Goal: Task Accomplishment & Management: Use online tool/utility

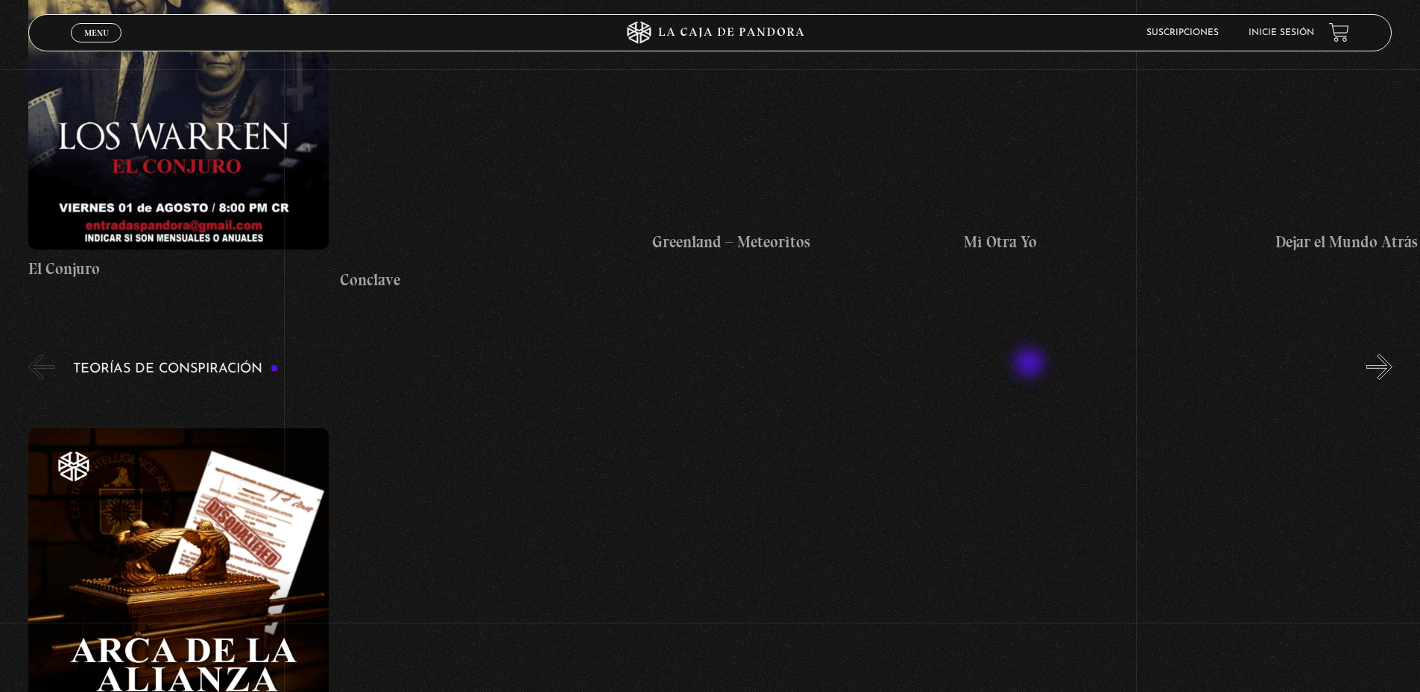
scroll to position [2683, 0]
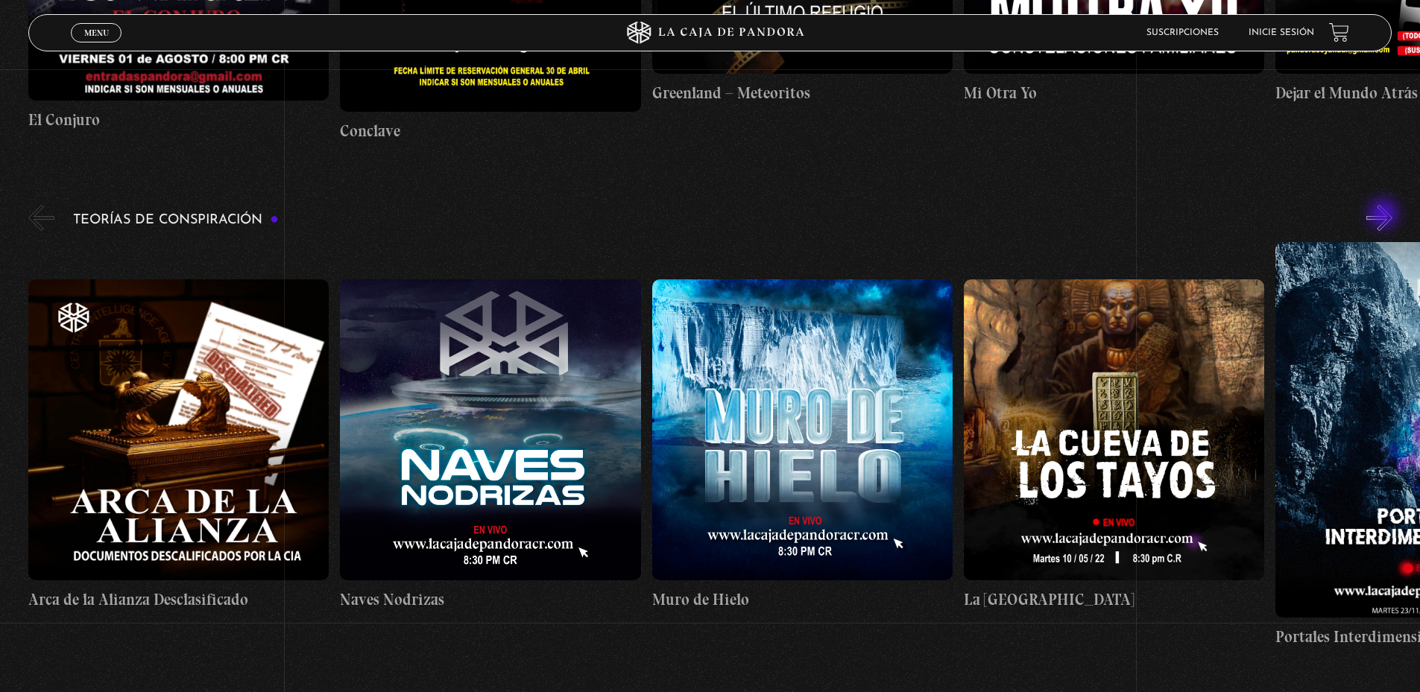
click at [1385, 217] on button "»" at bounding box center [1379, 218] width 26 height 26
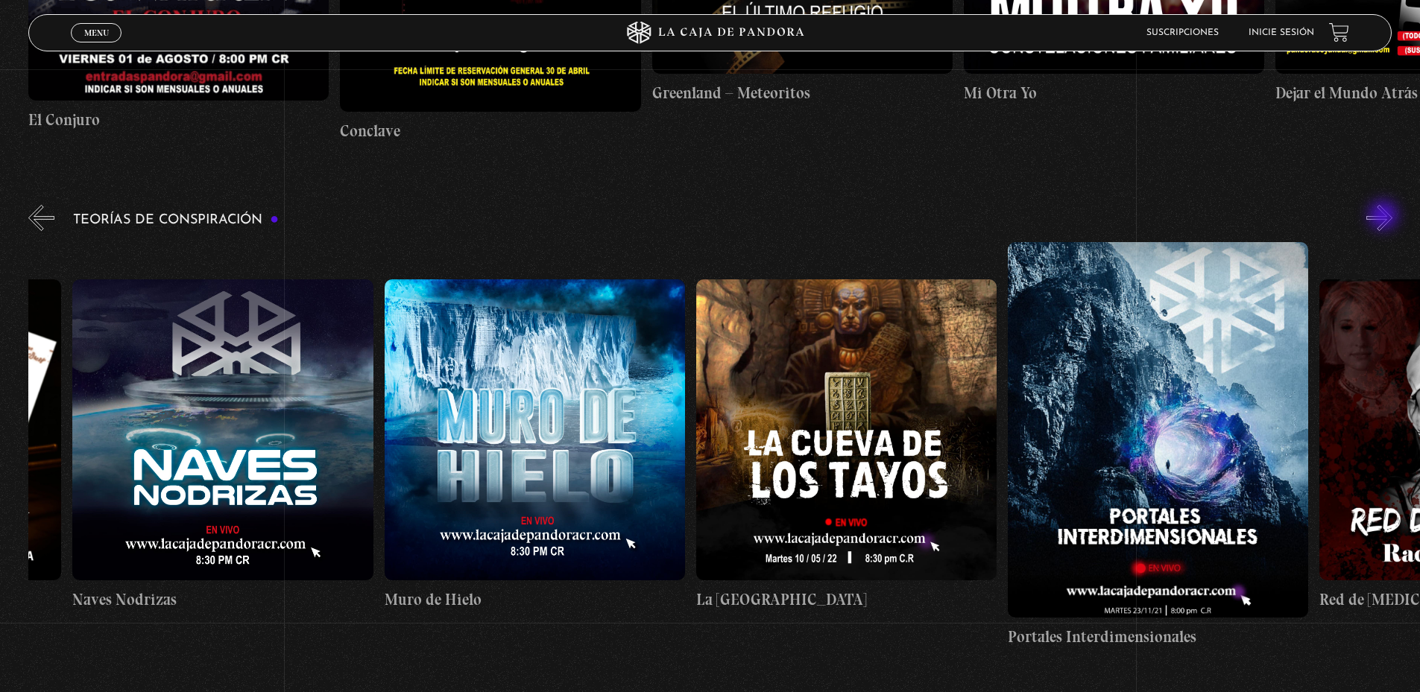
click at [1385, 217] on button "»" at bounding box center [1379, 218] width 26 height 26
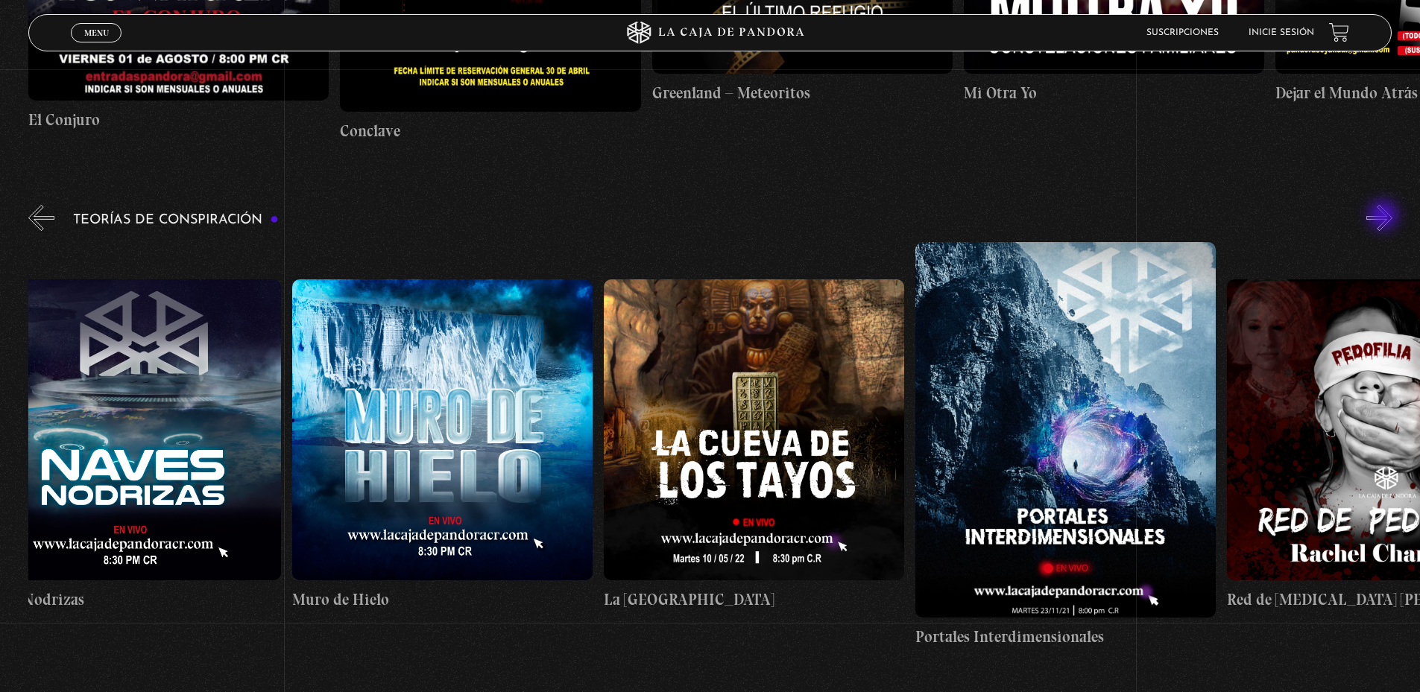
click at [1385, 217] on button "»" at bounding box center [1379, 218] width 26 height 26
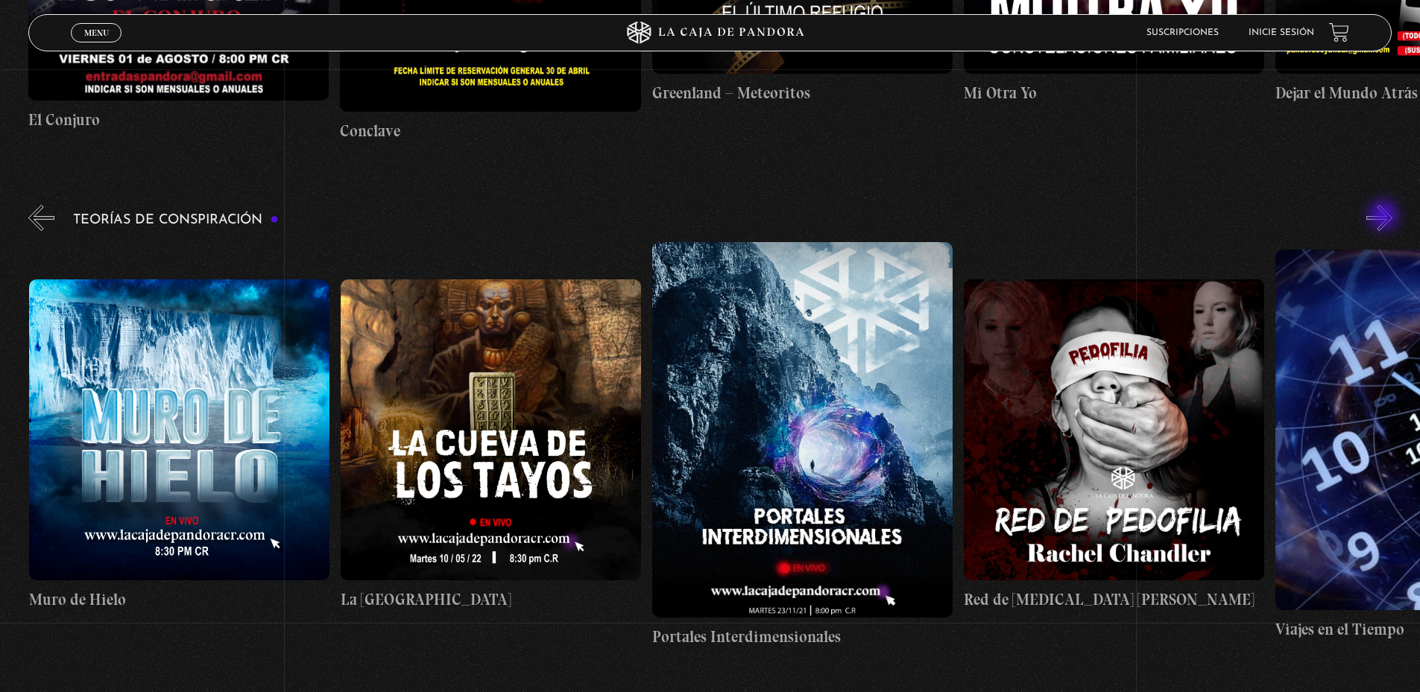
click at [1385, 217] on button "»" at bounding box center [1379, 218] width 26 height 26
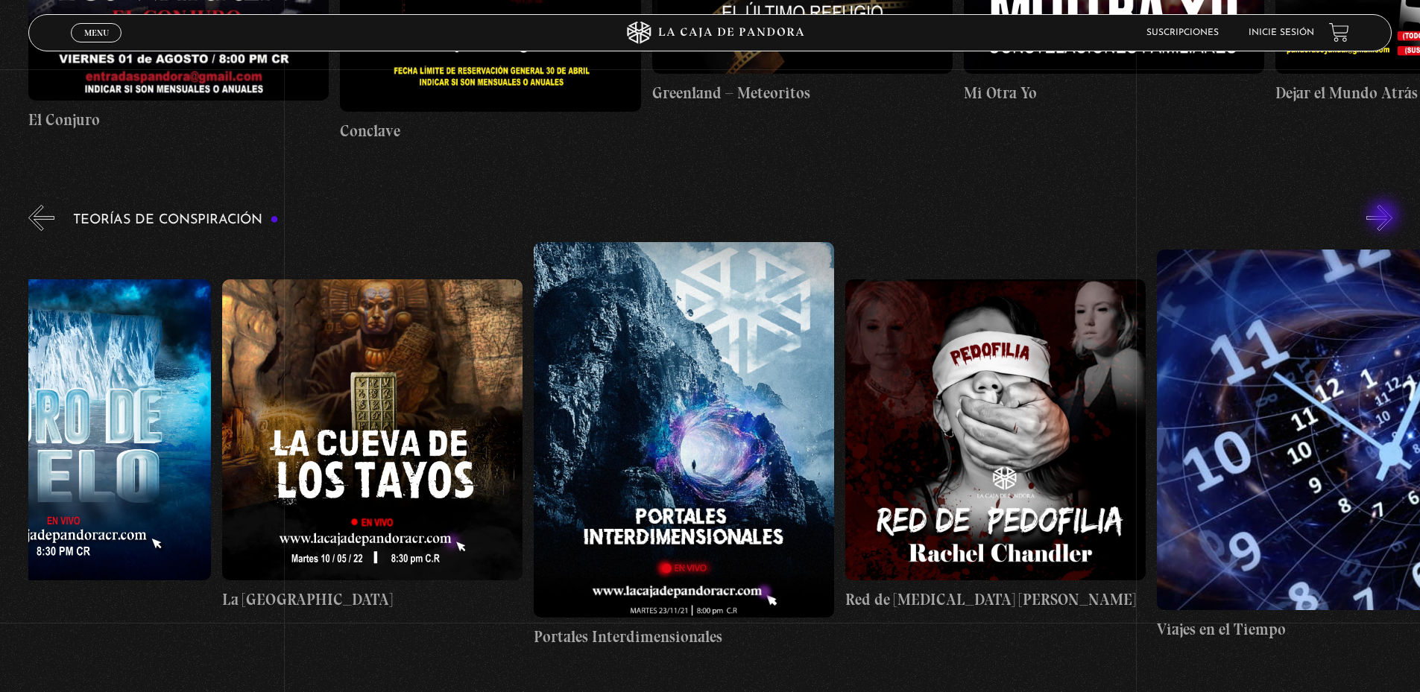
scroll to position [0, 779]
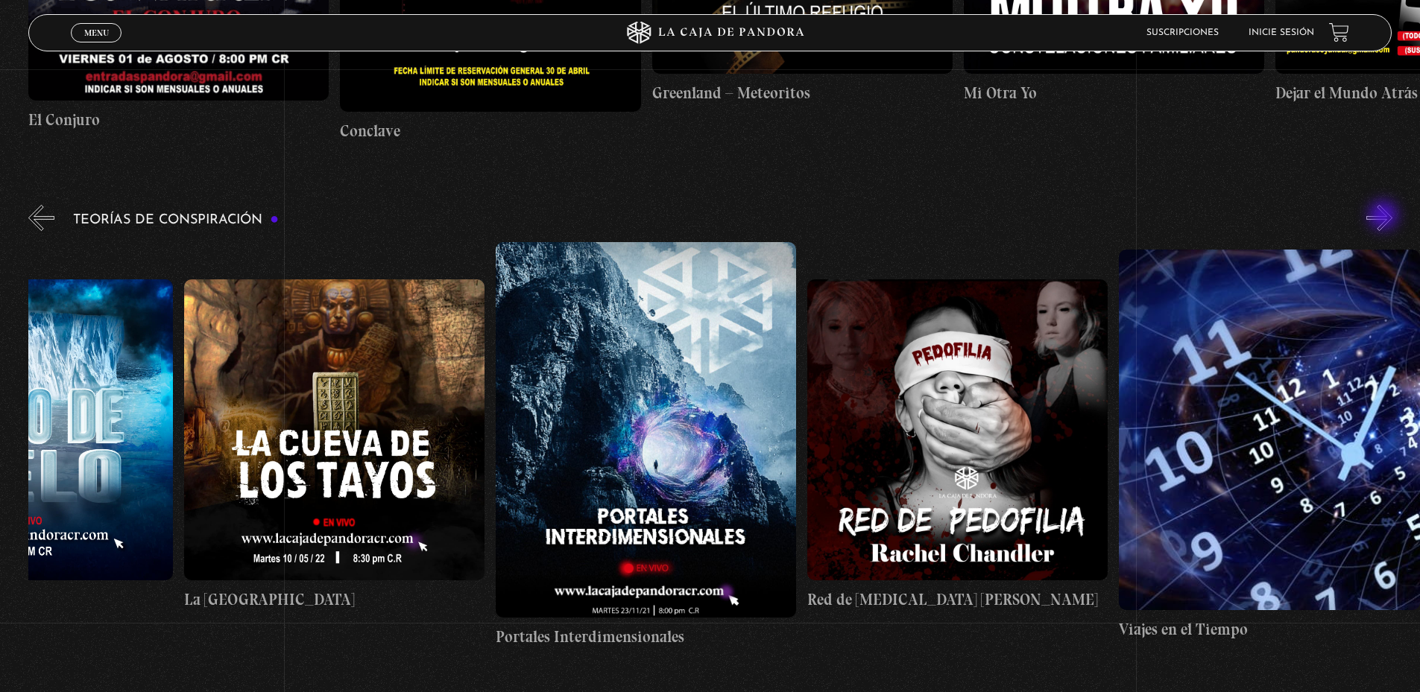
click at [1385, 217] on button "»" at bounding box center [1379, 218] width 26 height 26
click at [1392, 212] on button "»" at bounding box center [1379, 218] width 26 height 26
click at [1392, 214] on button "»" at bounding box center [1379, 218] width 26 height 26
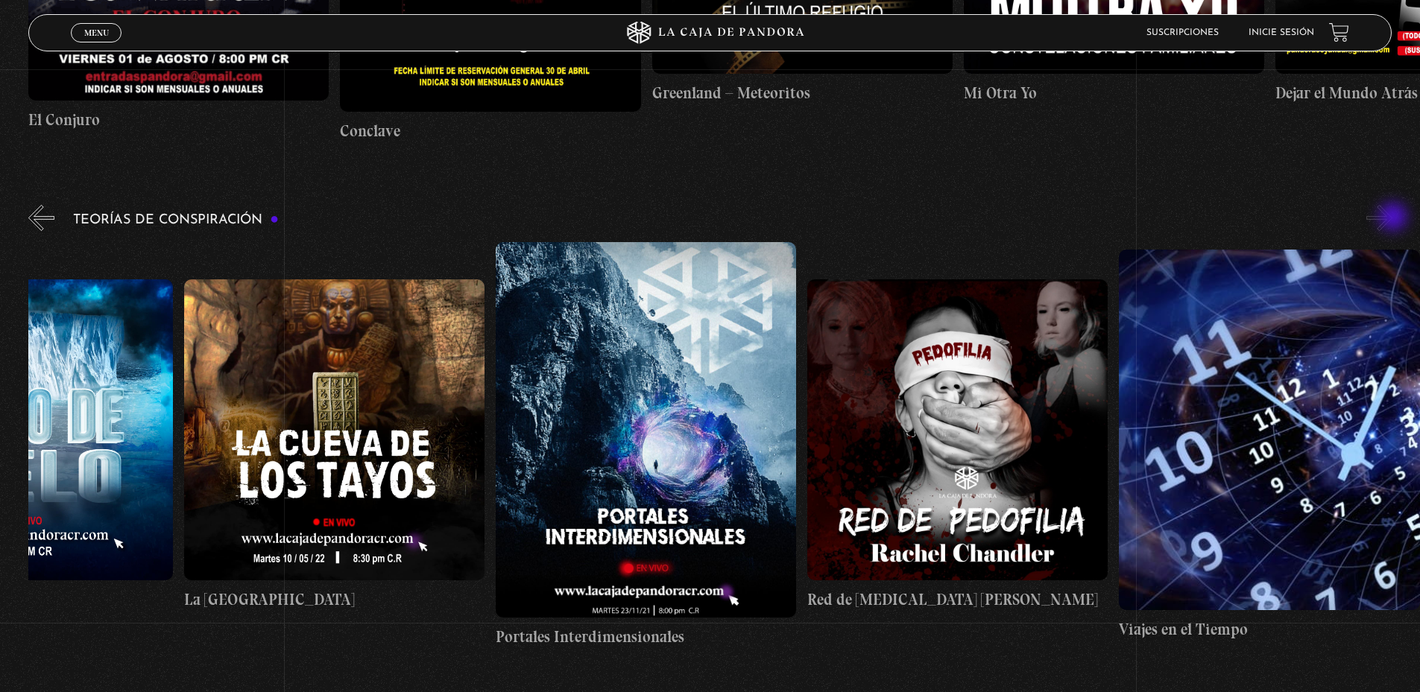
click at [1392, 218] on button "»" at bounding box center [1379, 218] width 26 height 26
click at [1388, 221] on button "»" at bounding box center [1379, 218] width 26 height 26
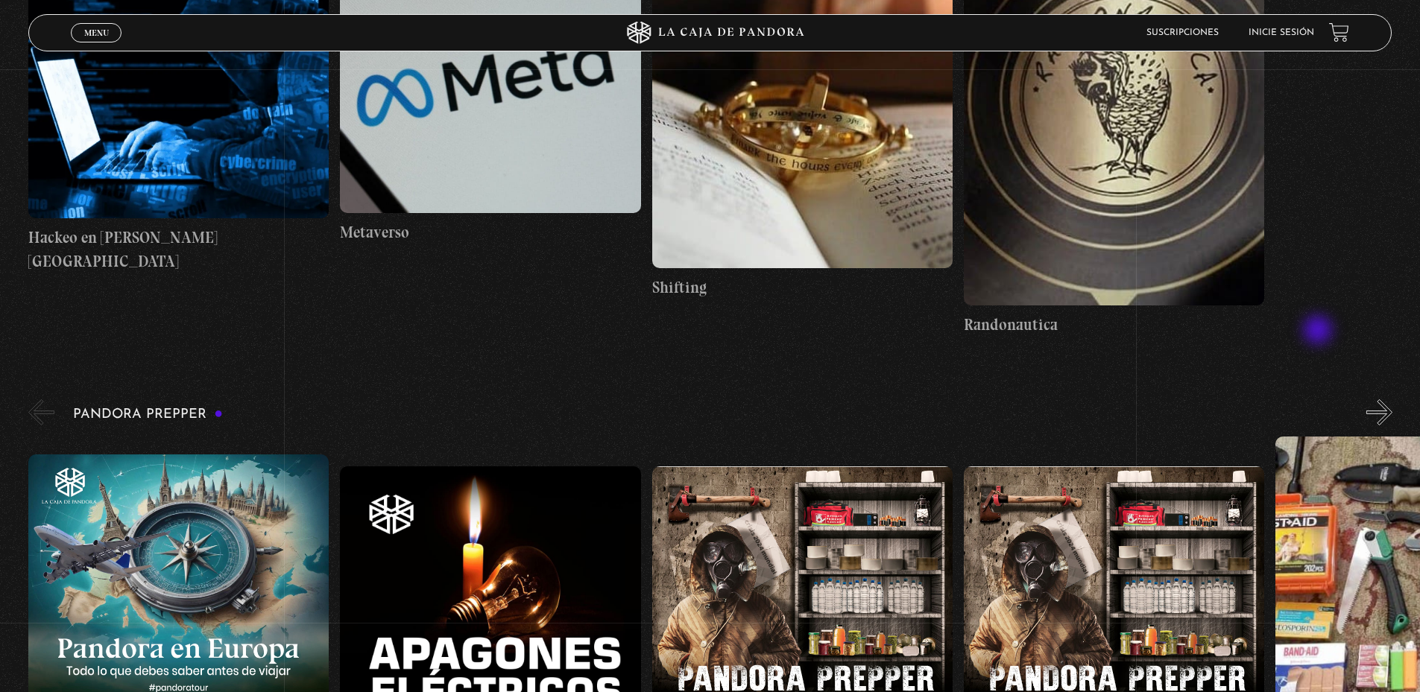
scroll to position [3726, 0]
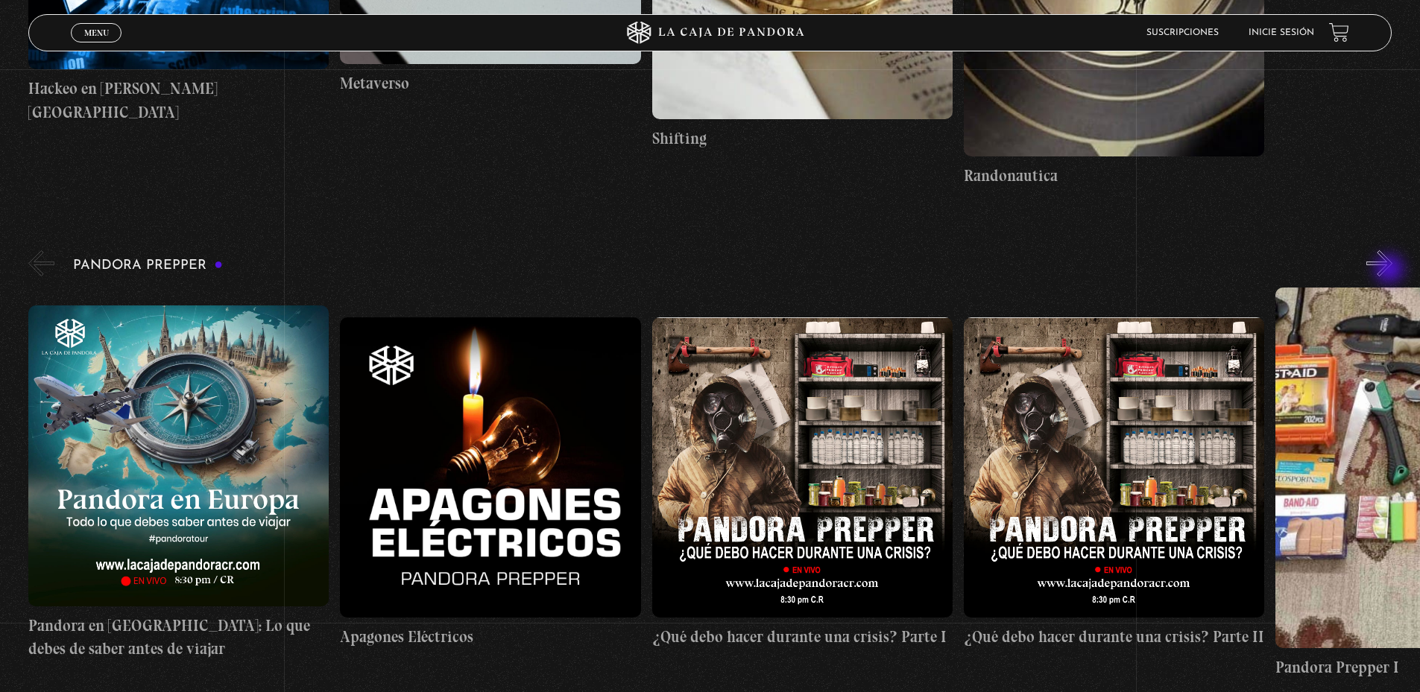
click at [1391, 271] on button "»" at bounding box center [1379, 263] width 26 height 26
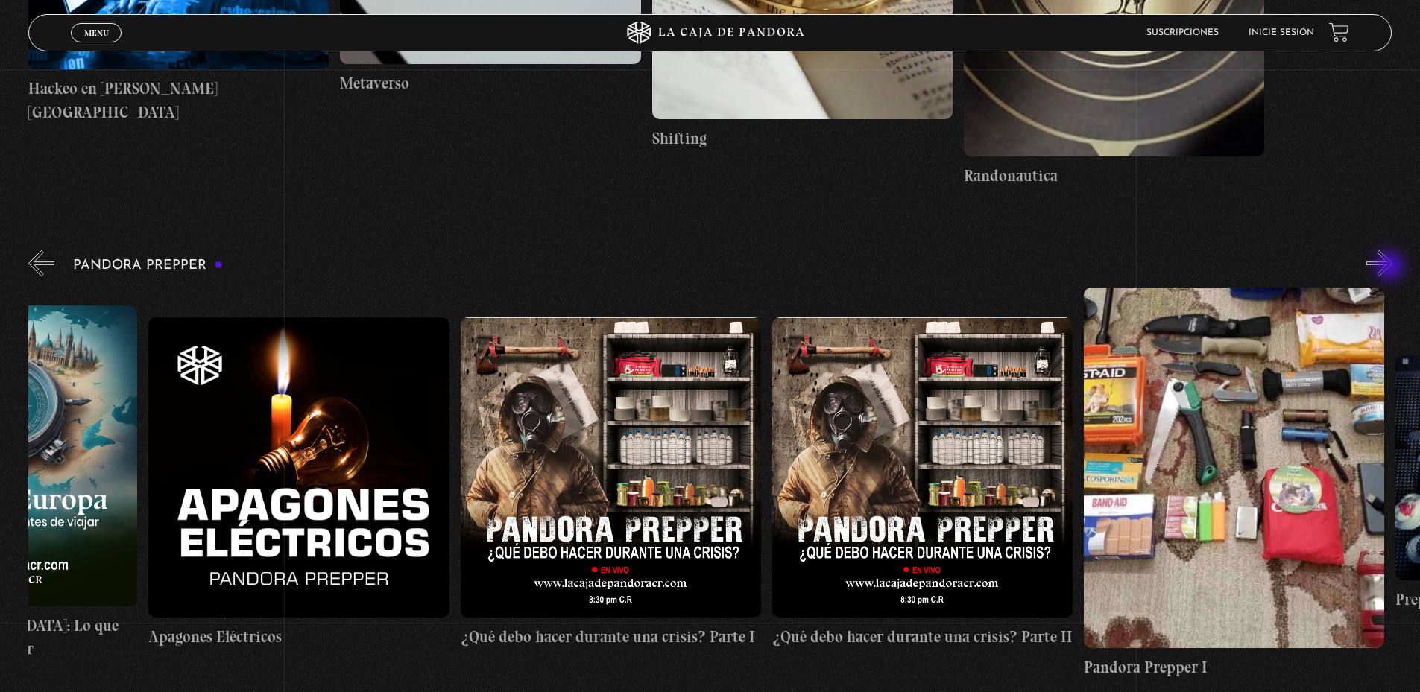
click at [1391, 267] on button "»" at bounding box center [1379, 263] width 26 height 26
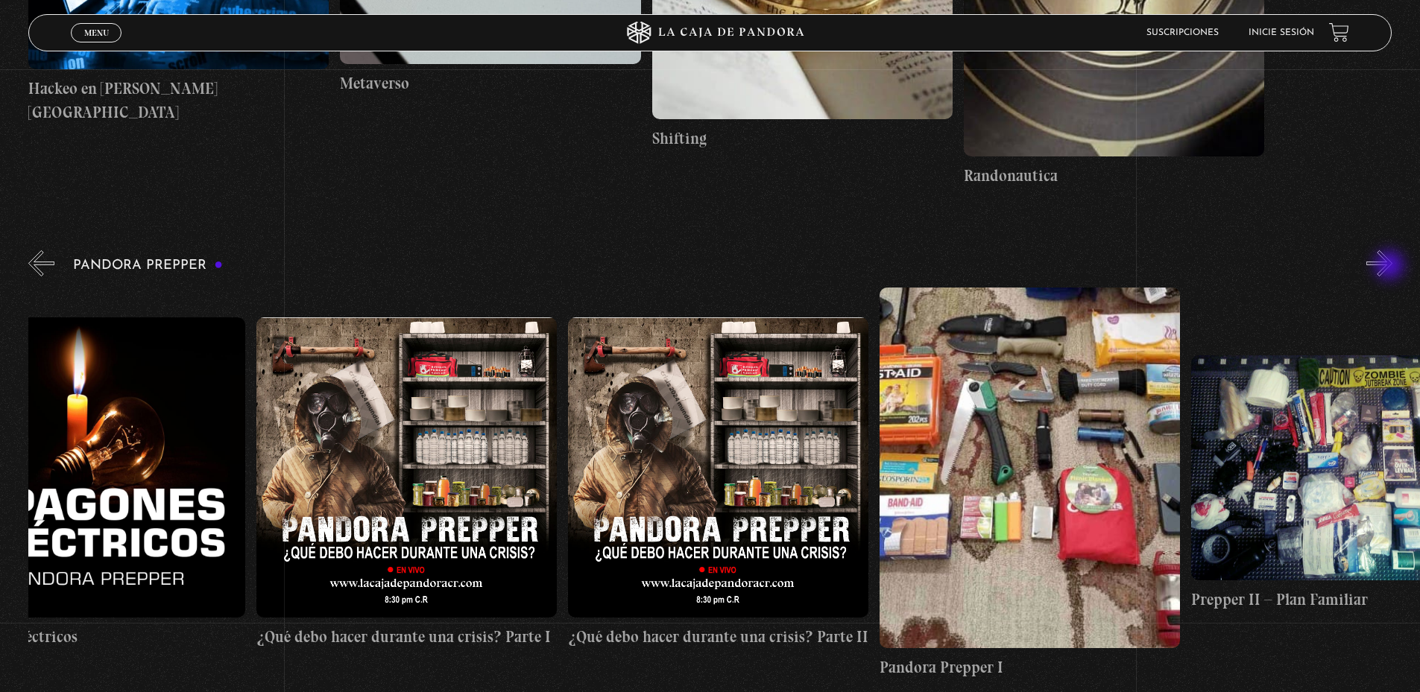
click at [1391, 267] on button "»" at bounding box center [1379, 263] width 26 height 26
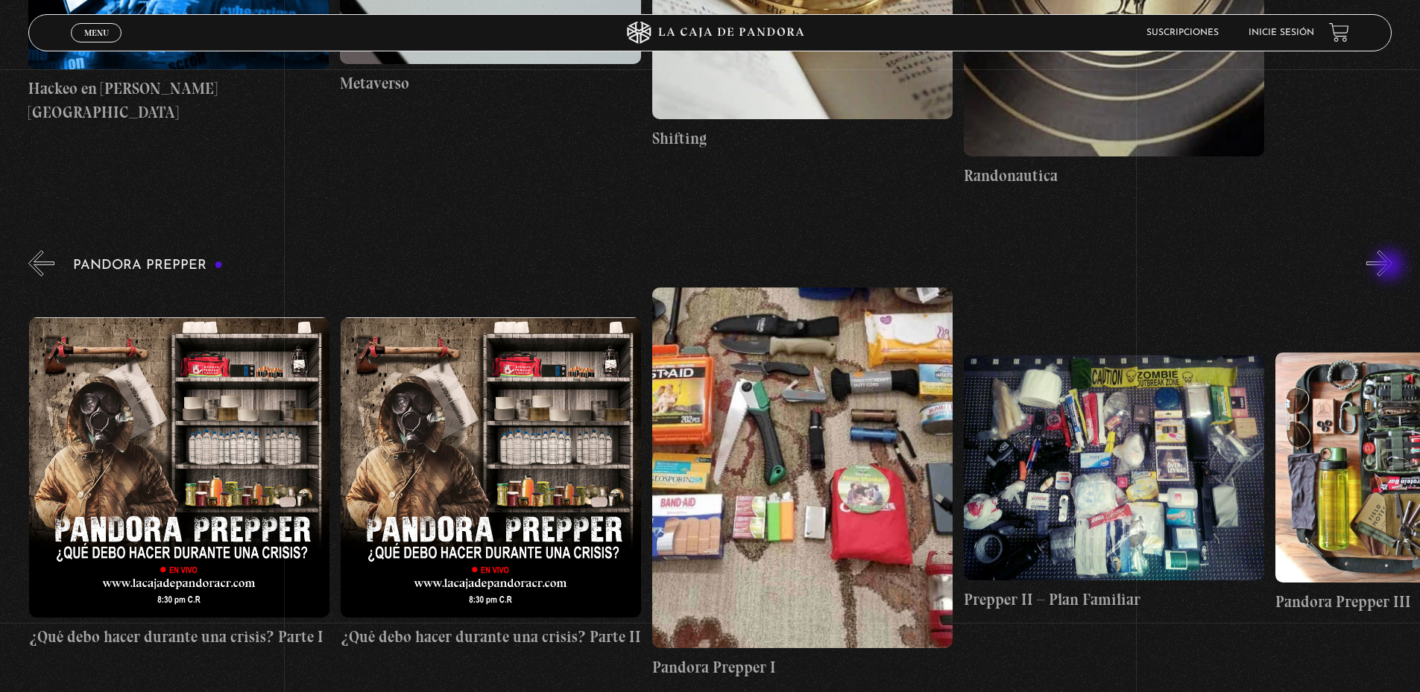
click at [1391, 267] on button "»" at bounding box center [1379, 263] width 26 height 26
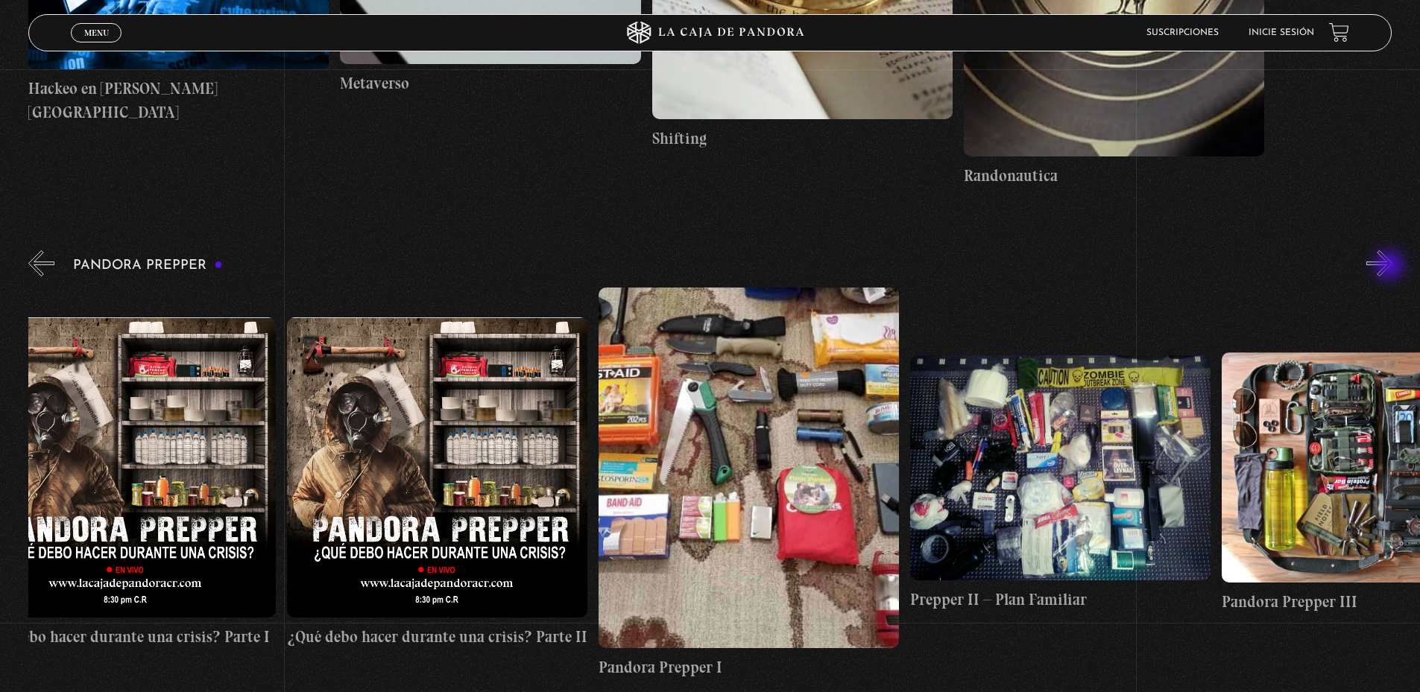
click at [1391, 267] on button "»" at bounding box center [1379, 263] width 26 height 26
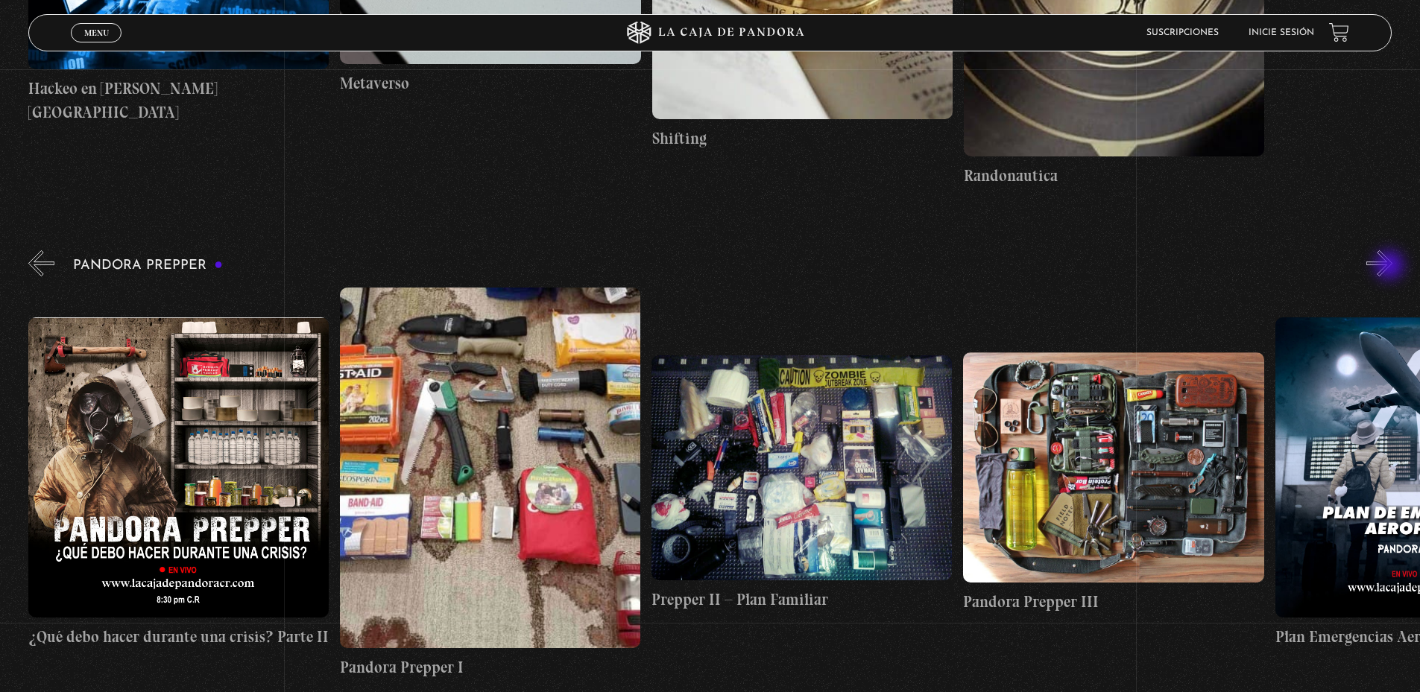
click at [1391, 267] on button "»" at bounding box center [1379, 263] width 26 height 26
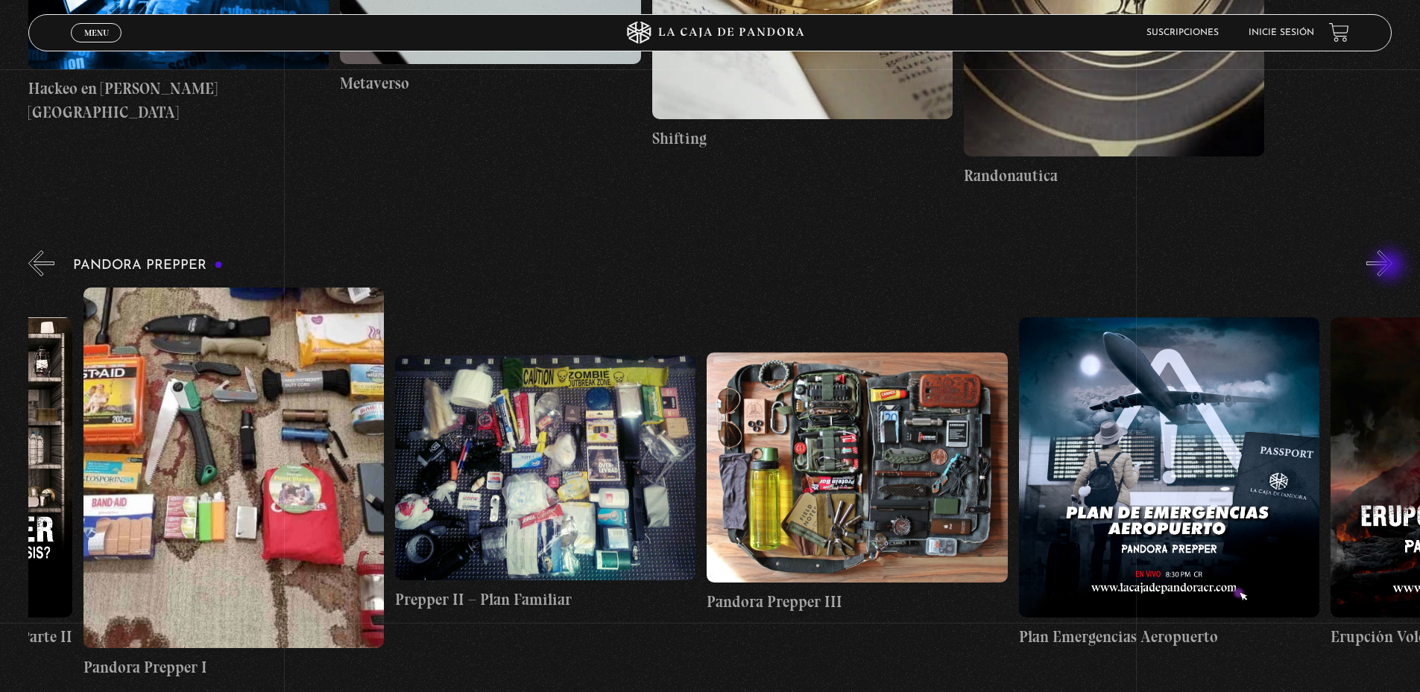
click at [1391, 267] on button "»" at bounding box center [1379, 263] width 26 height 26
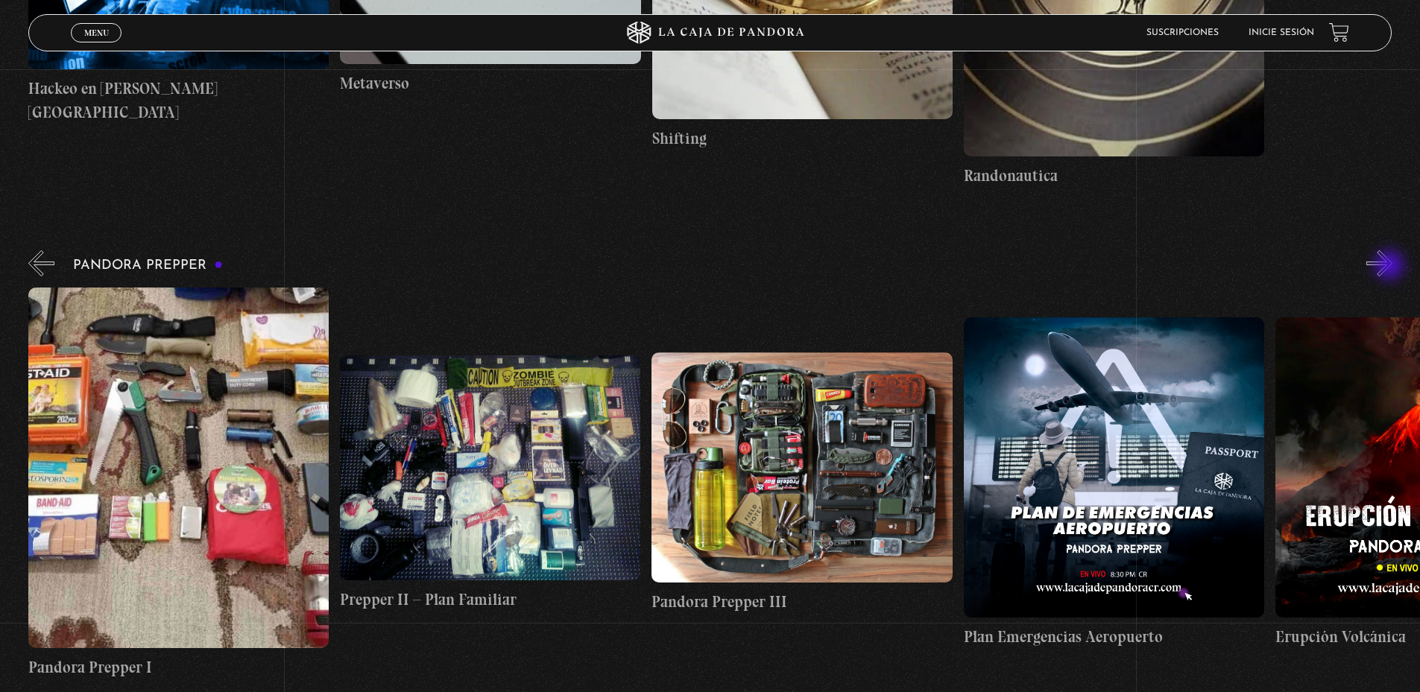
click at [1391, 267] on button "»" at bounding box center [1379, 263] width 26 height 26
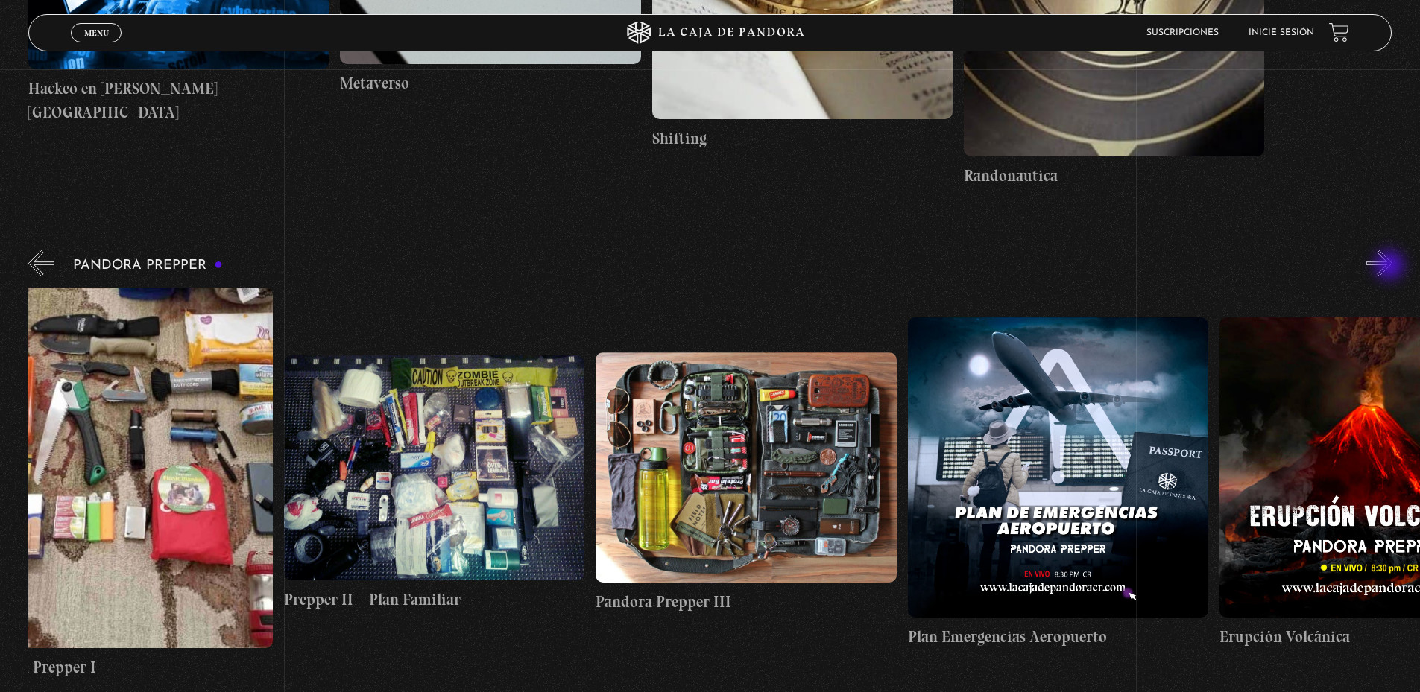
click at [1391, 267] on button "»" at bounding box center [1379, 263] width 26 height 26
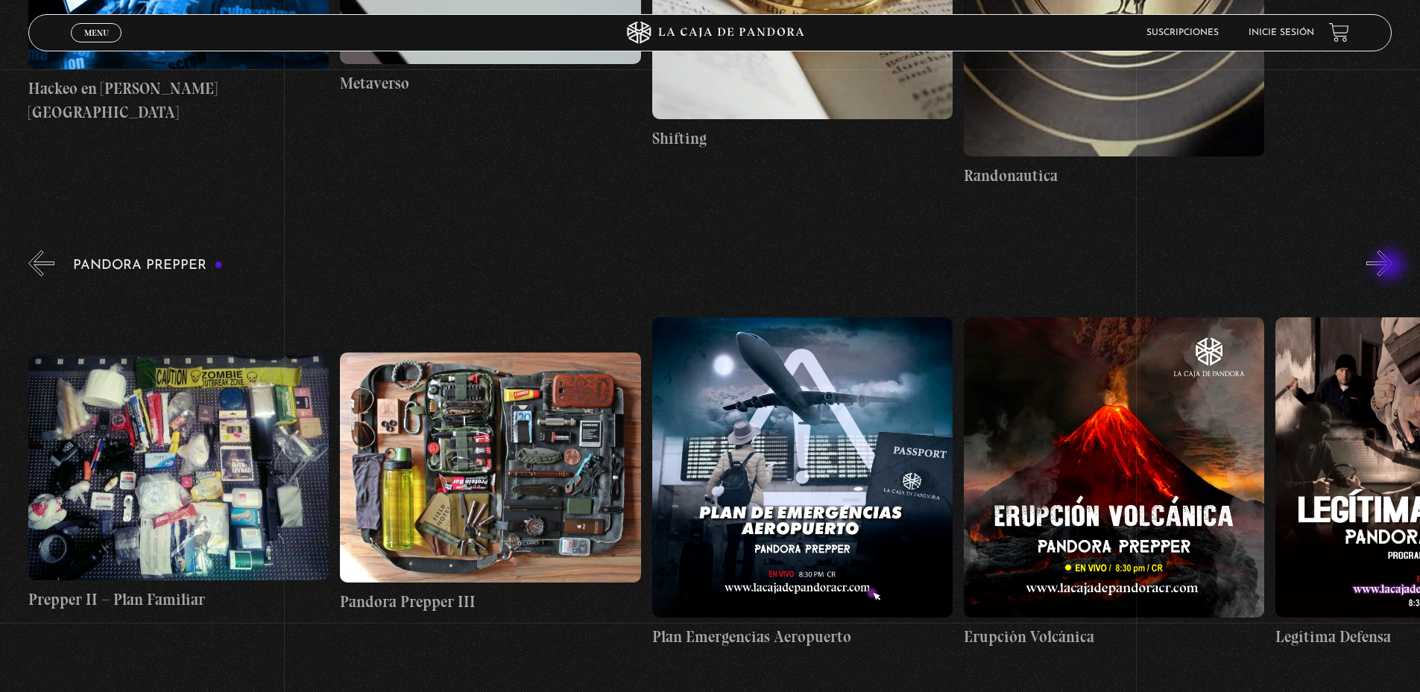
click at [1391, 267] on button "»" at bounding box center [1379, 263] width 26 height 26
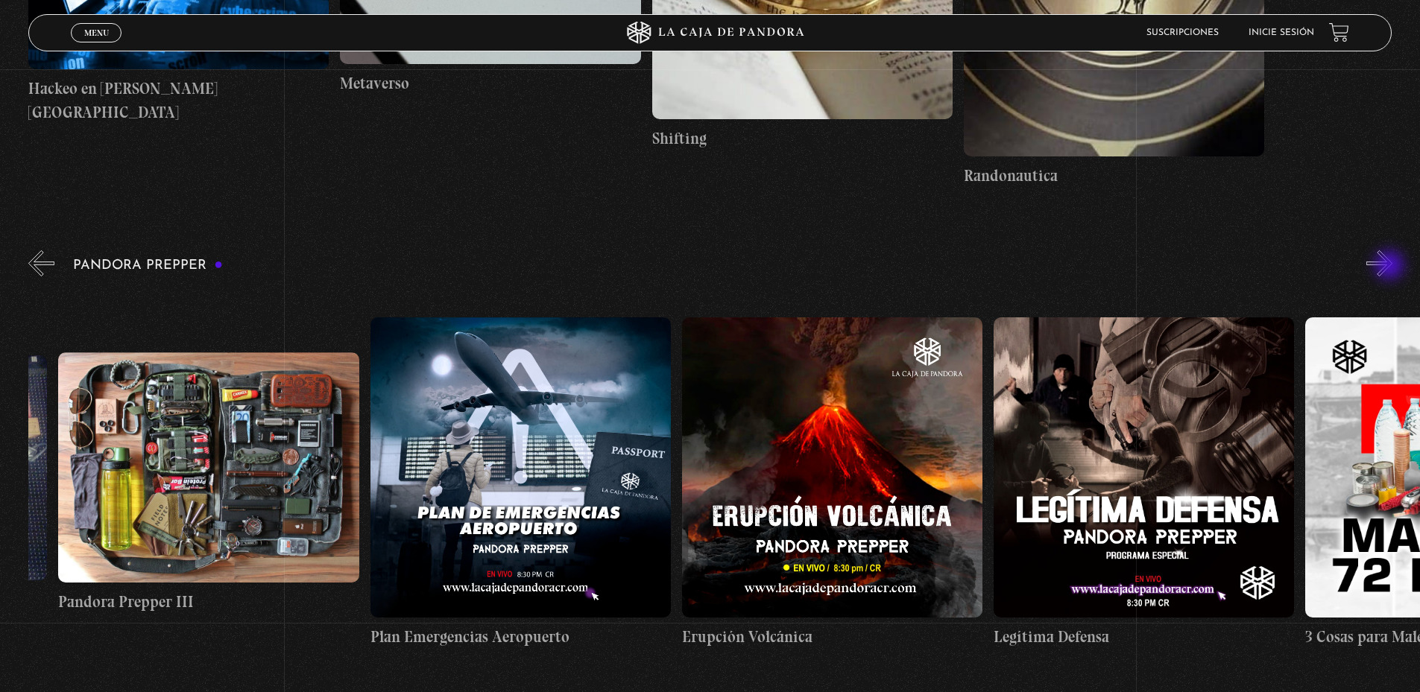
click at [1391, 267] on button "»" at bounding box center [1379, 263] width 26 height 26
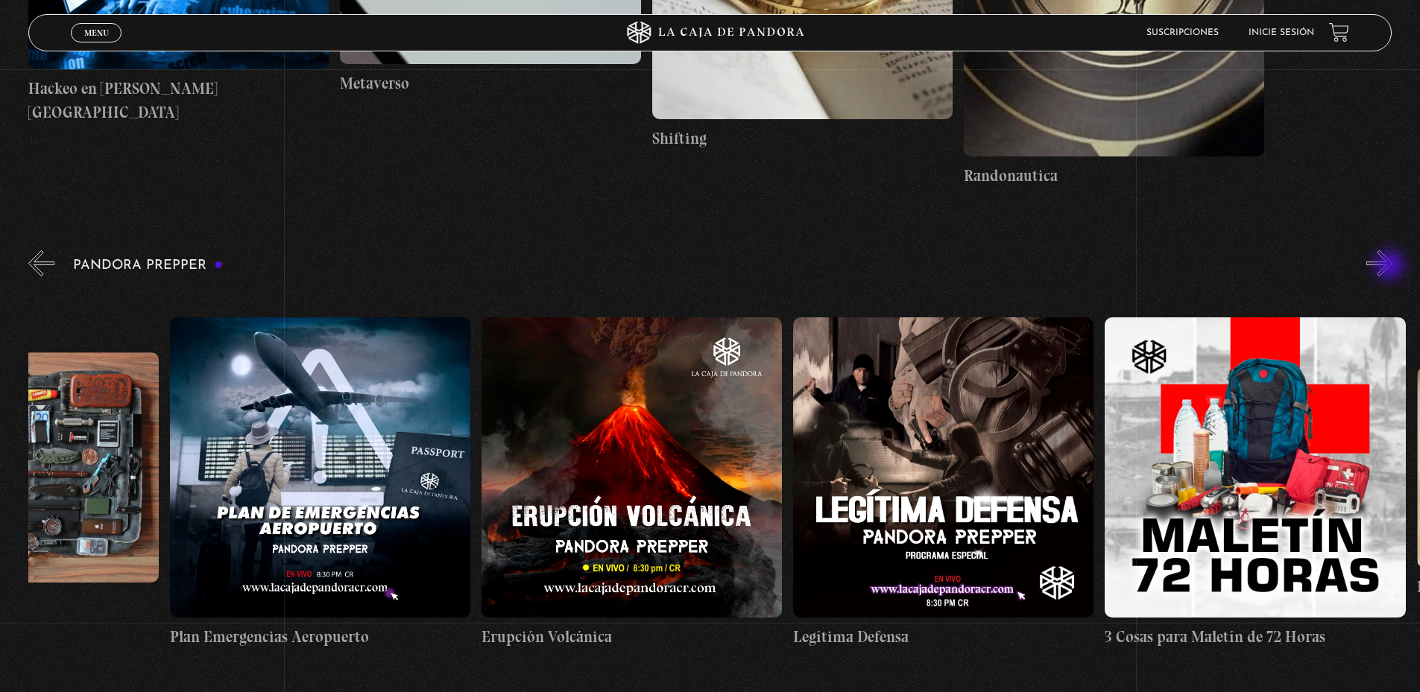
click at [1391, 267] on button "»" at bounding box center [1379, 263] width 26 height 26
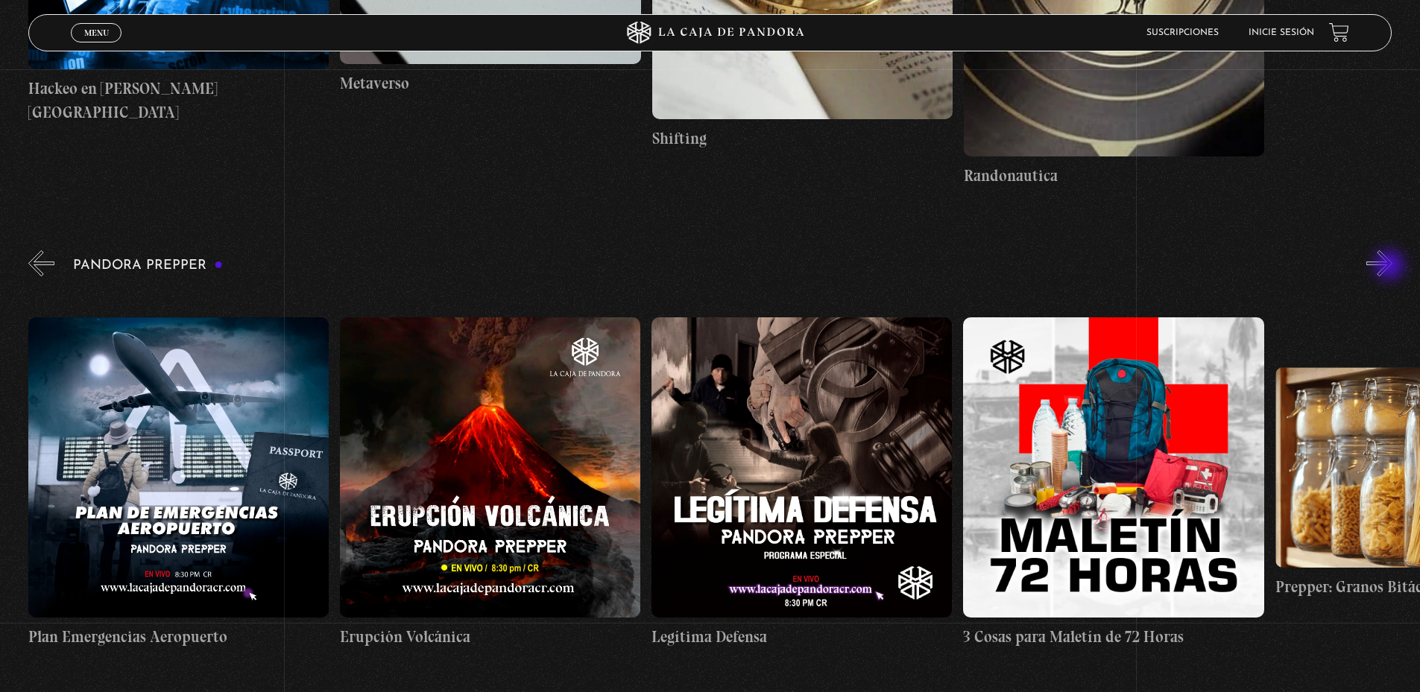
click at [1391, 267] on button "»" at bounding box center [1379, 263] width 26 height 26
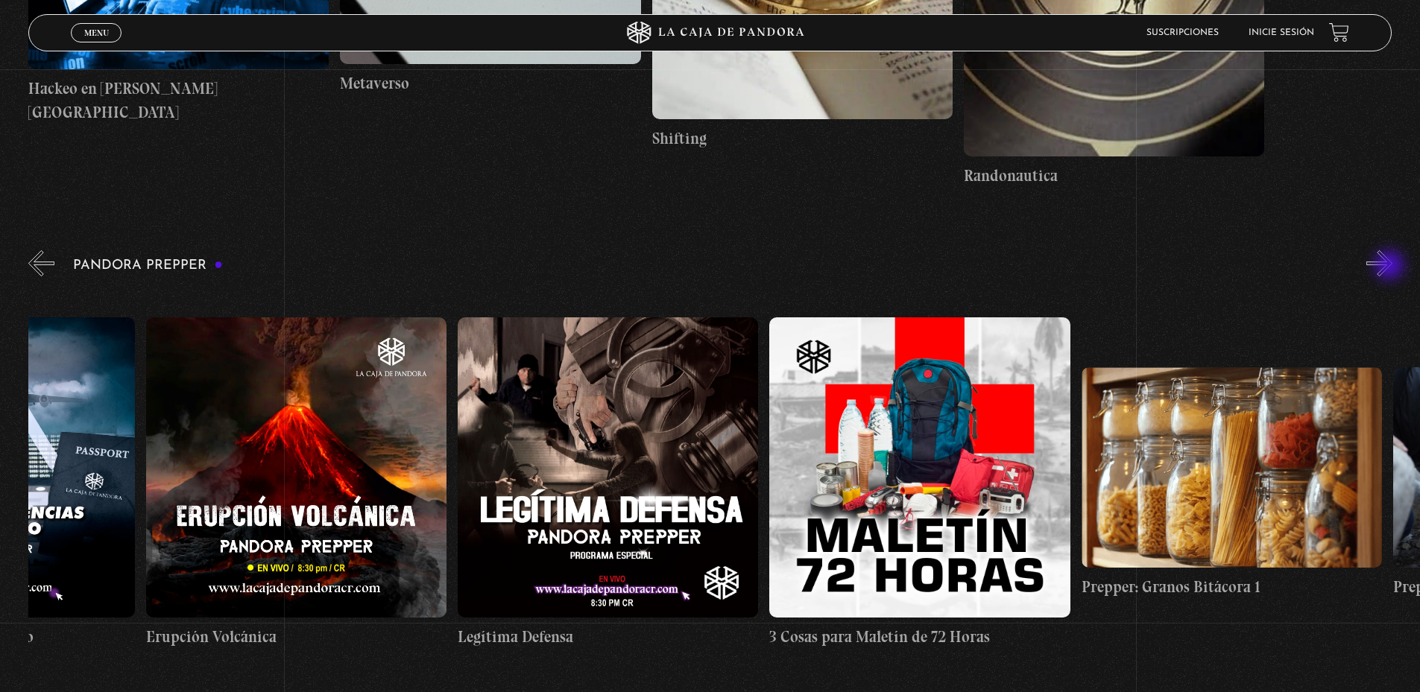
click at [1391, 267] on button "»" at bounding box center [1379, 263] width 26 height 26
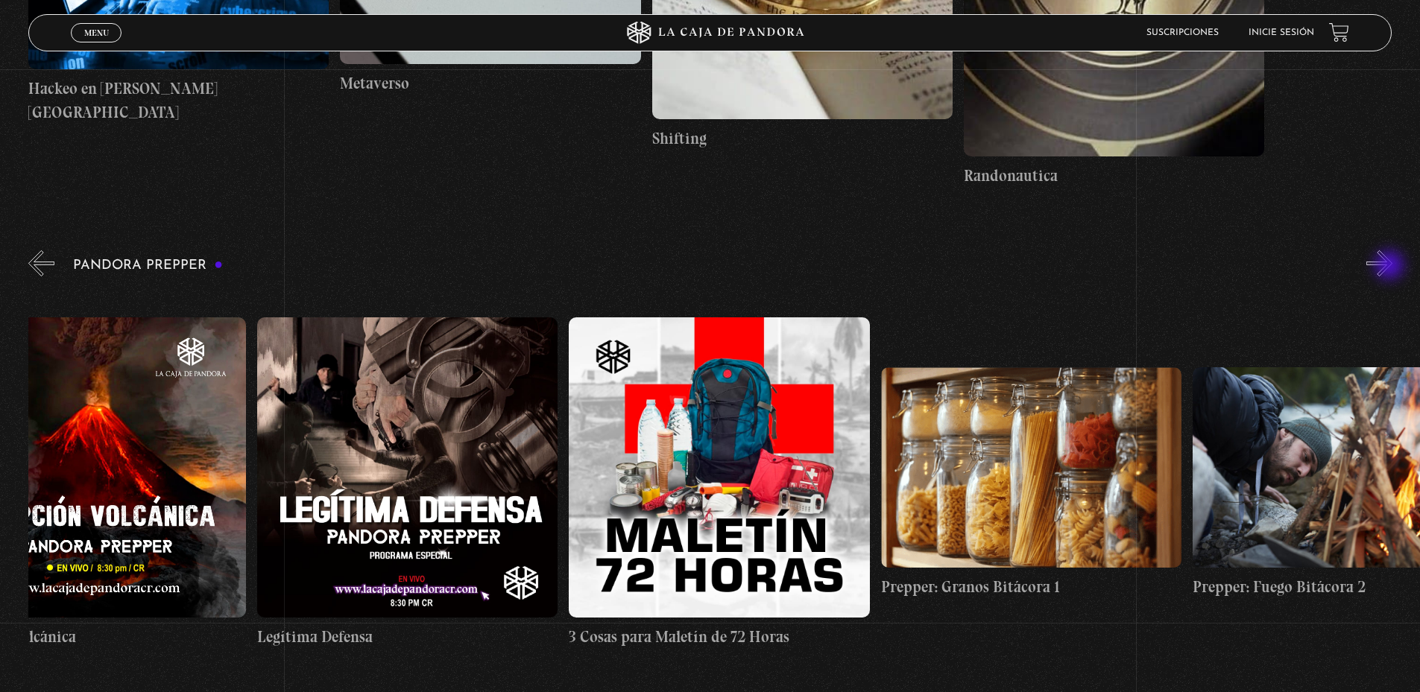
click at [1391, 267] on button "»" at bounding box center [1379, 263] width 26 height 26
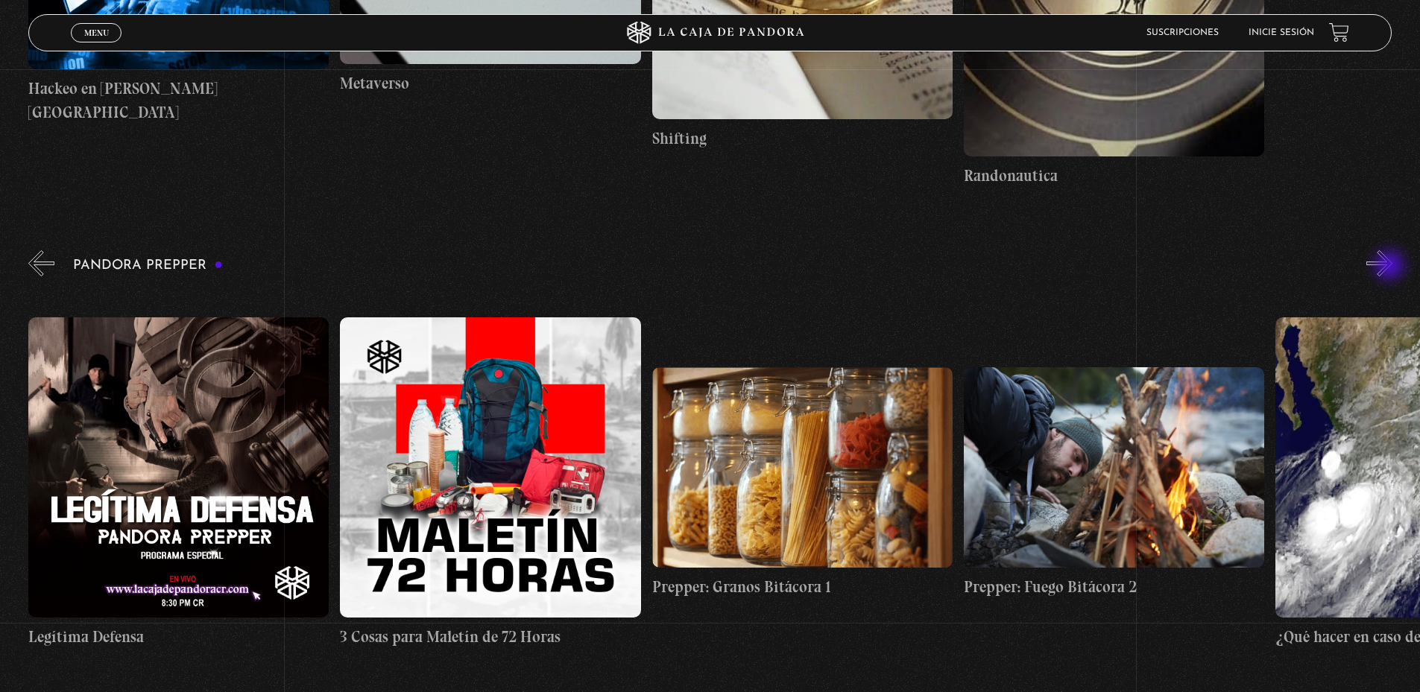
click at [1391, 267] on button "»" at bounding box center [1379, 263] width 26 height 26
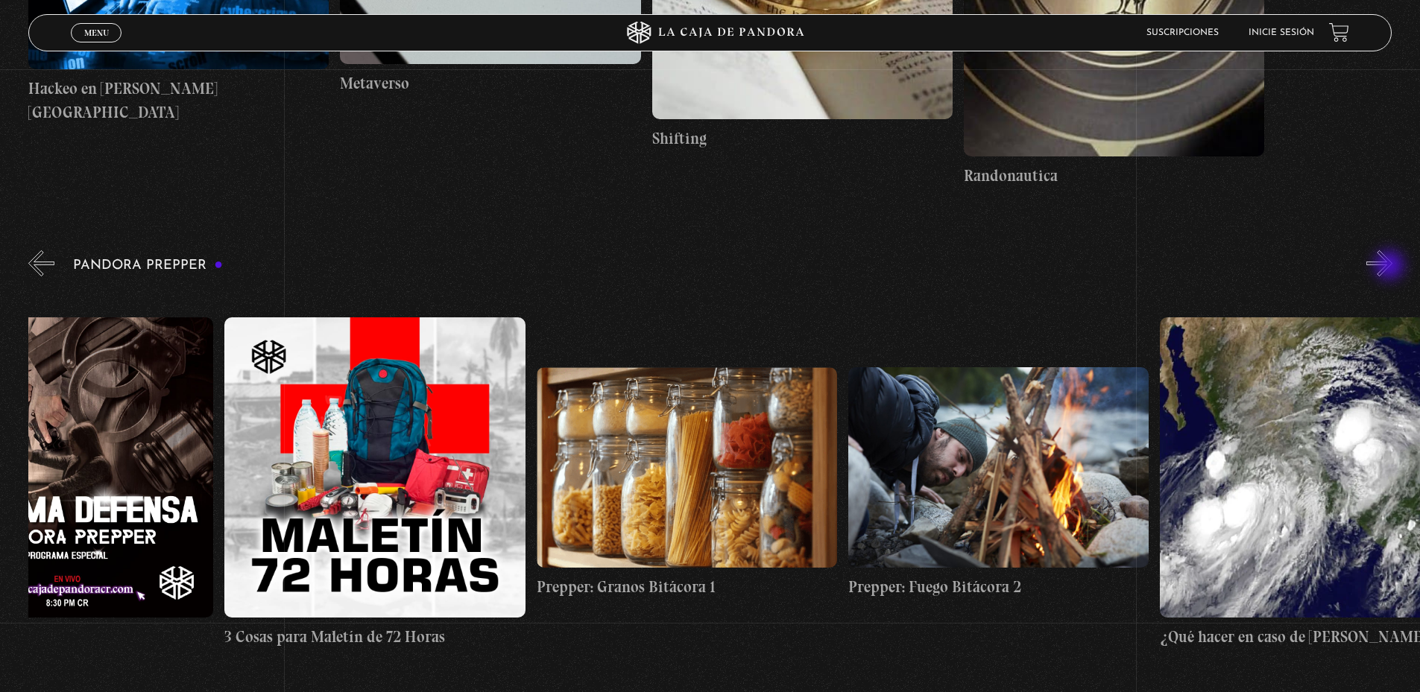
click at [1391, 267] on button "»" at bounding box center [1379, 263] width 26 height 26
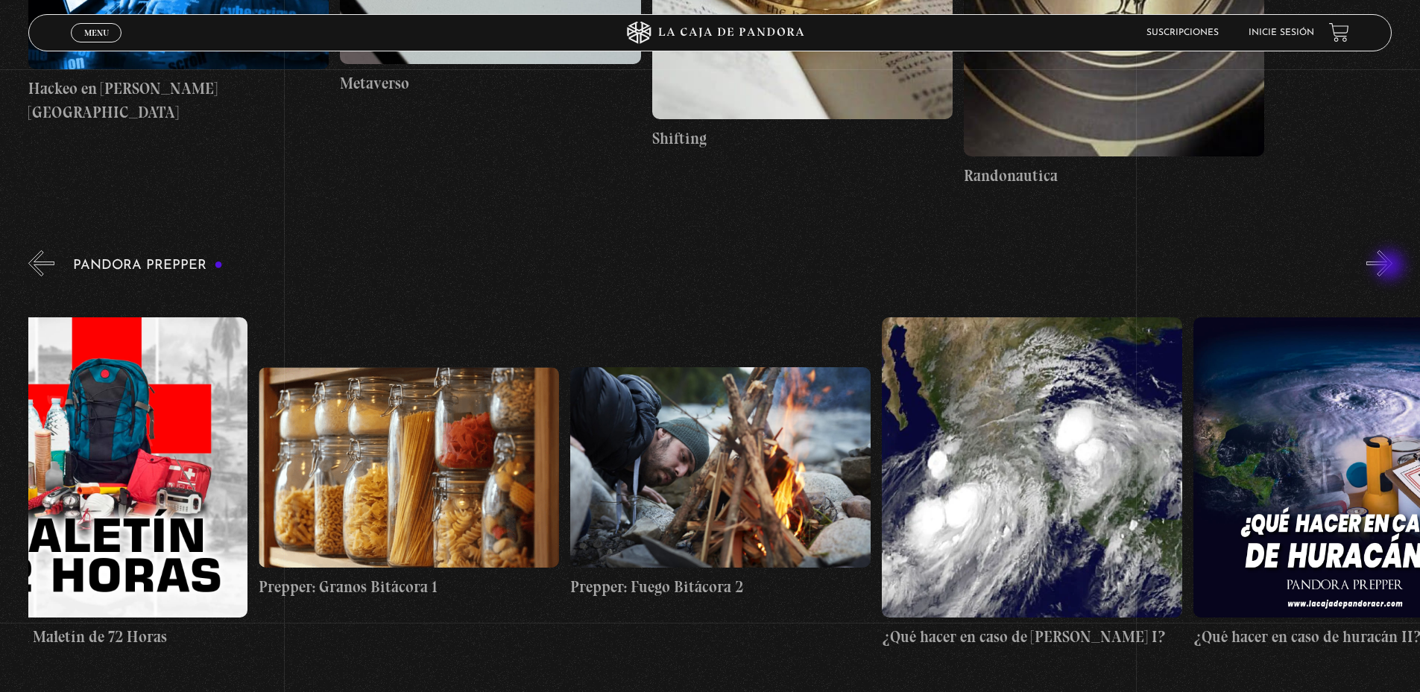
click at [1391, 267] on button "»" at bounding box center [1379, 263] width 26 height 26
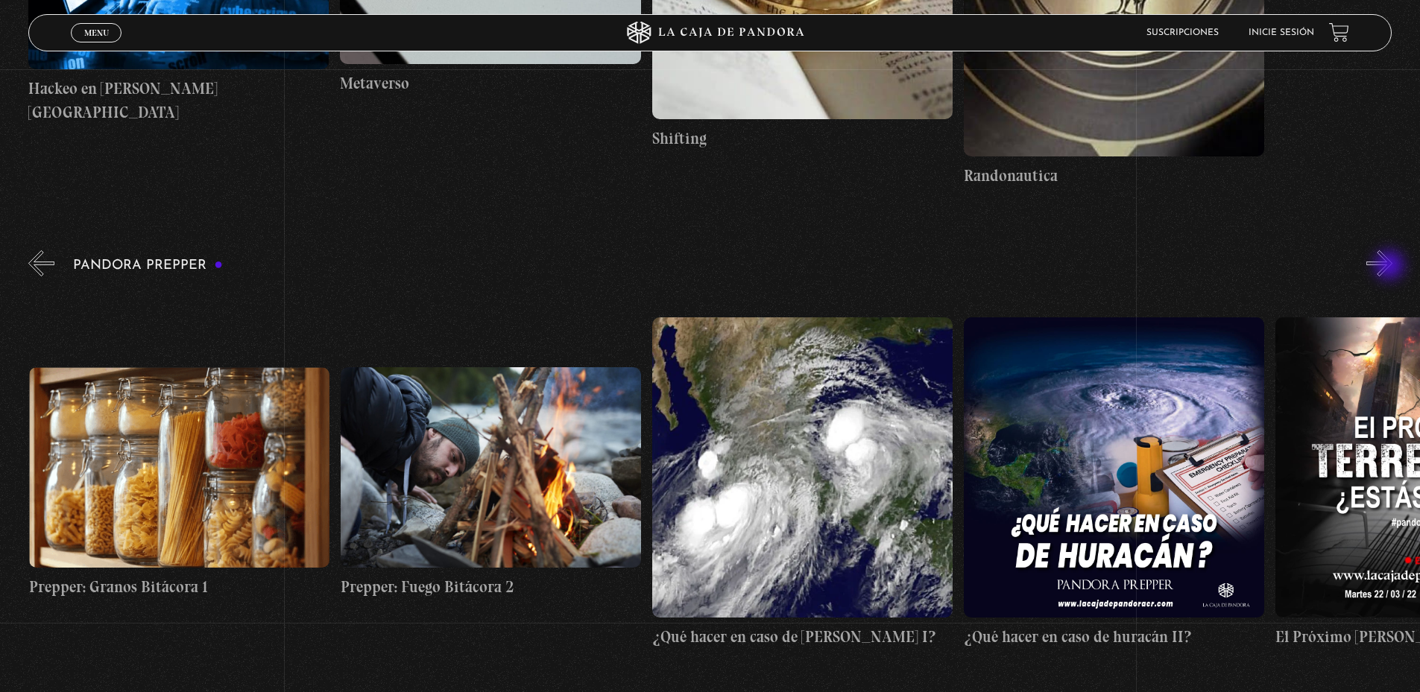
click at [1391, 267] on button "»" at bounding box center [1379, 263] width 26 height 26
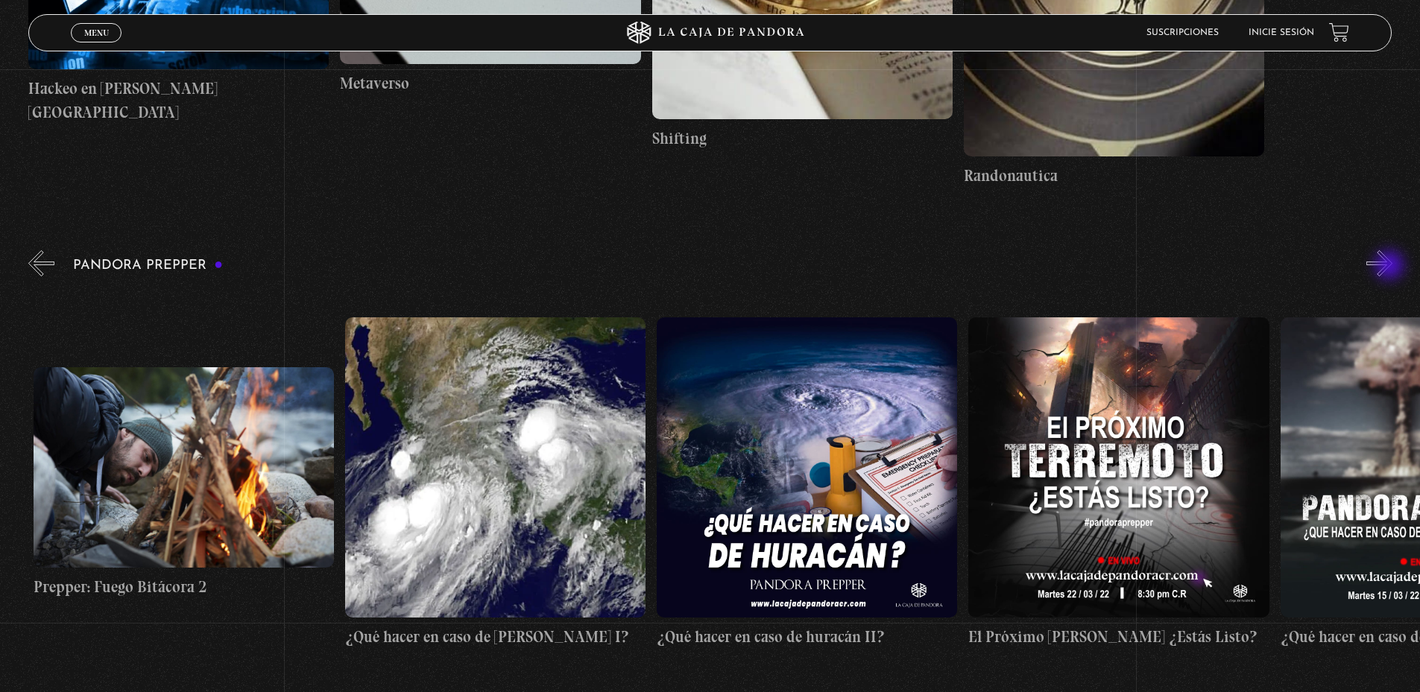
click at [1391, 267] on button "»" at bounding box center [1379, 263] width 26 height 26
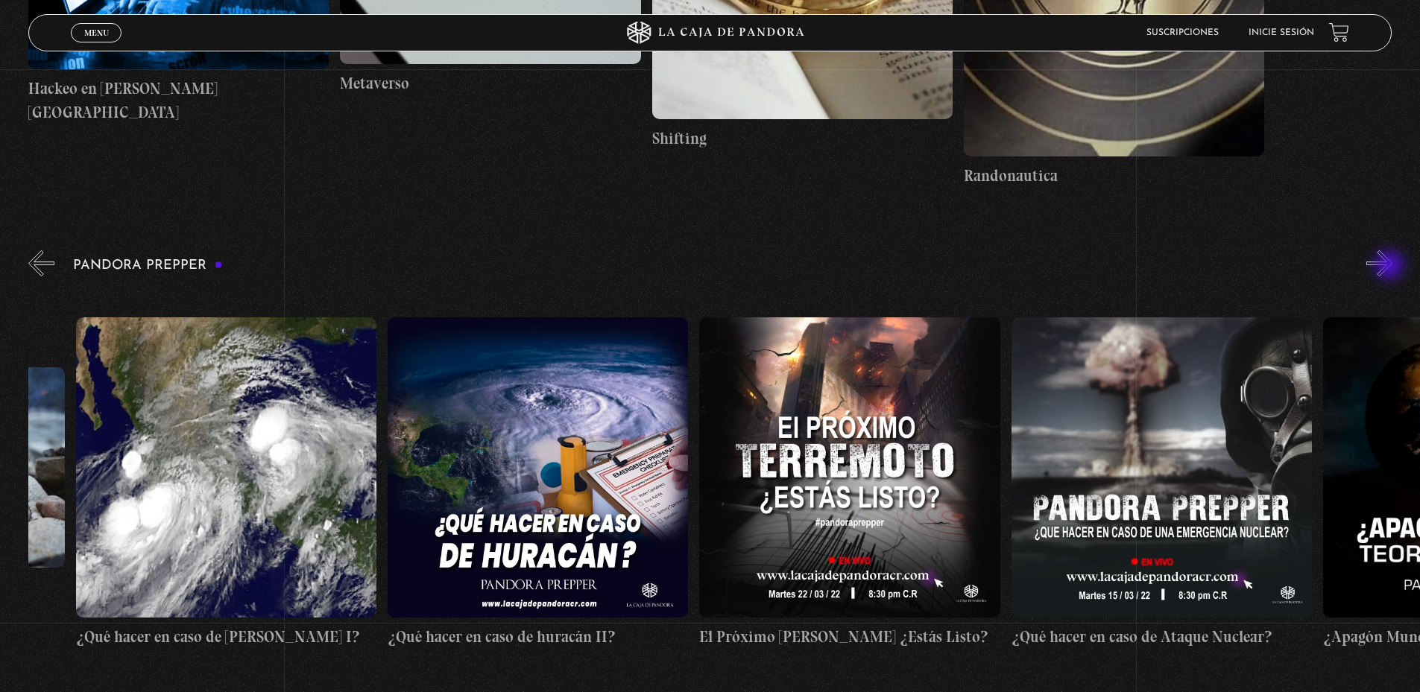
click at [1391, 267] on button "»" at bounding box center [1379, 263] width 26 height 26
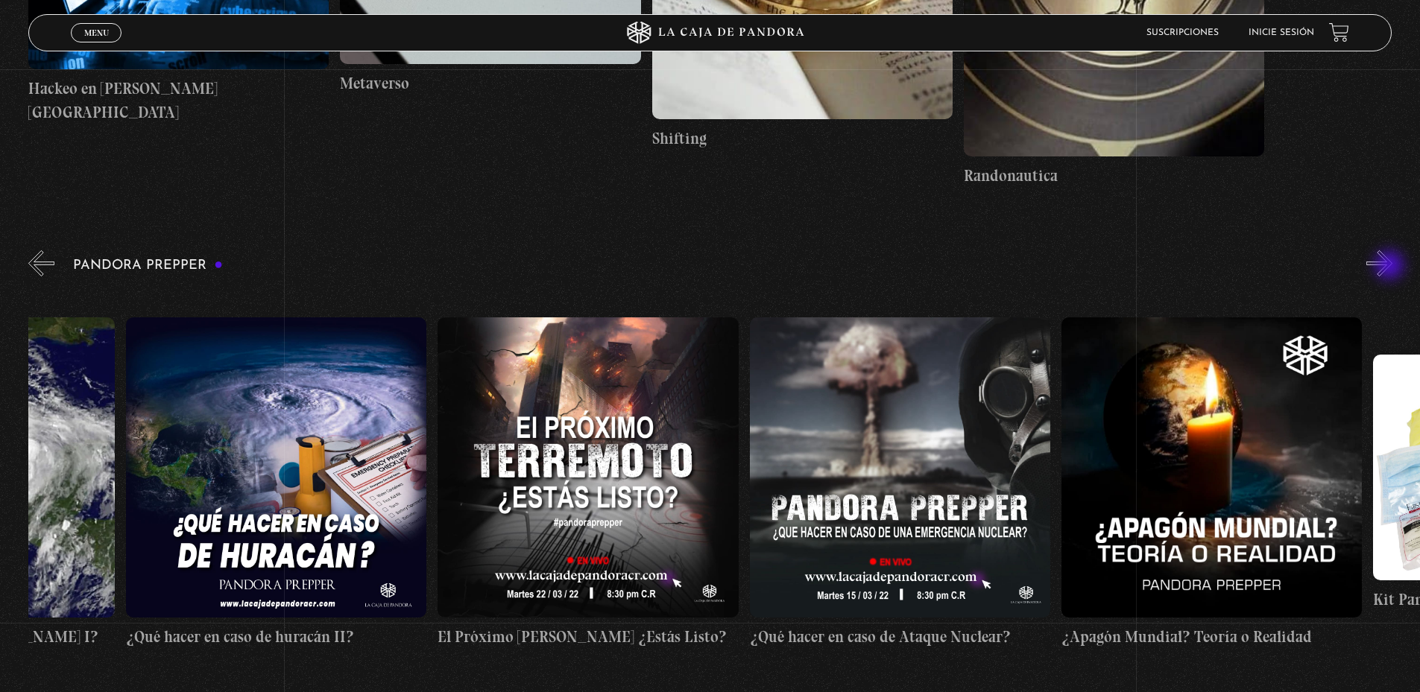
click at [1391, 267] on button "»" at bounding box center [1379, 263] width 26 height 26
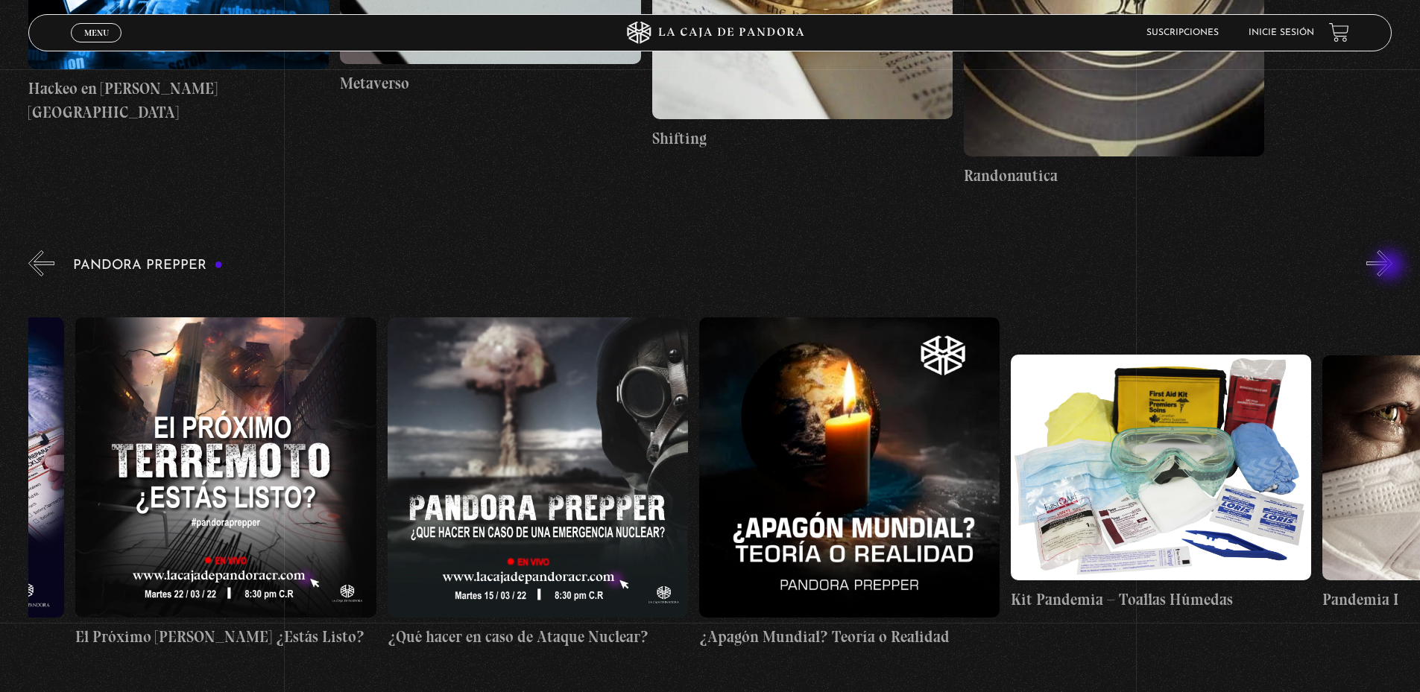
click at [1391, 267] on button "»" at bounding box center [1379, 263] width 26 height 26
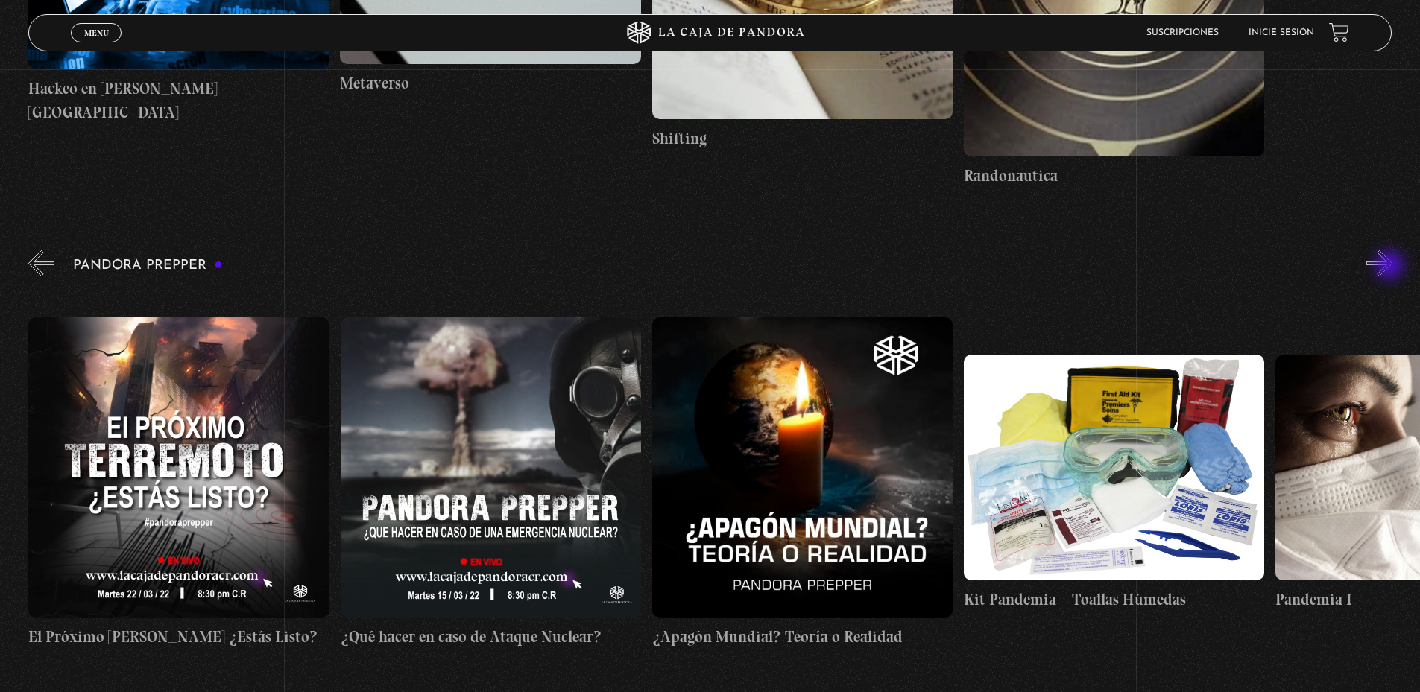
click at [1391, 267] on button "»" at bounding box center [1379, 263] width 26 height 26
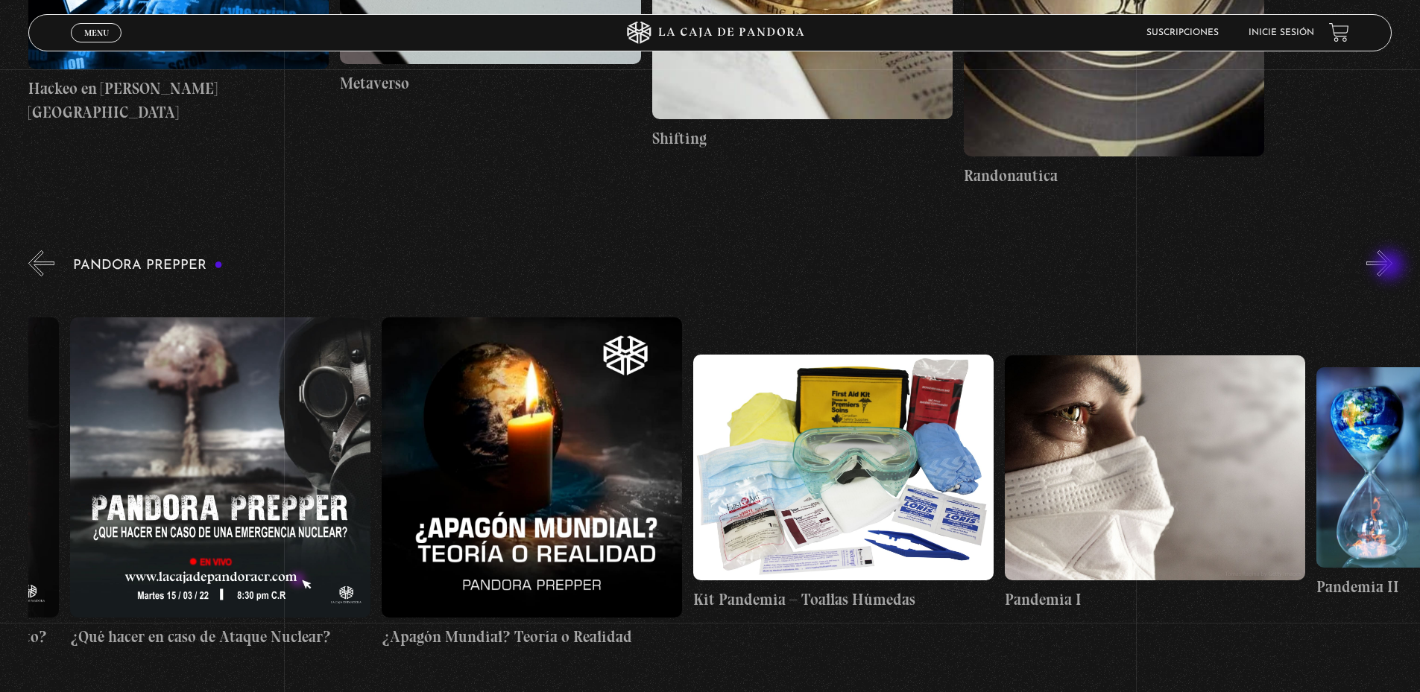
click at [1391, 267] on button "»" at bounding box center [1379, 263] width 26 height 26
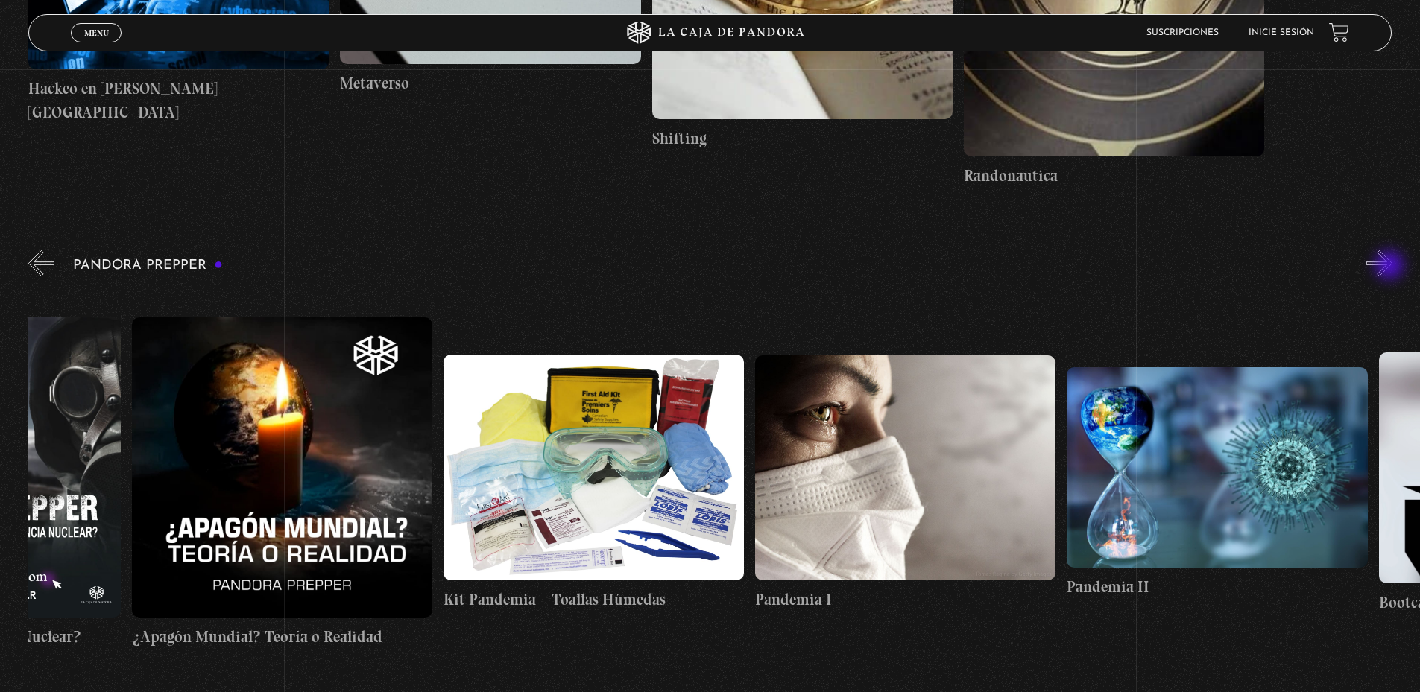
click at [1391, 267] on button "»" at bounding box center [1379, 263] width 26 height 26
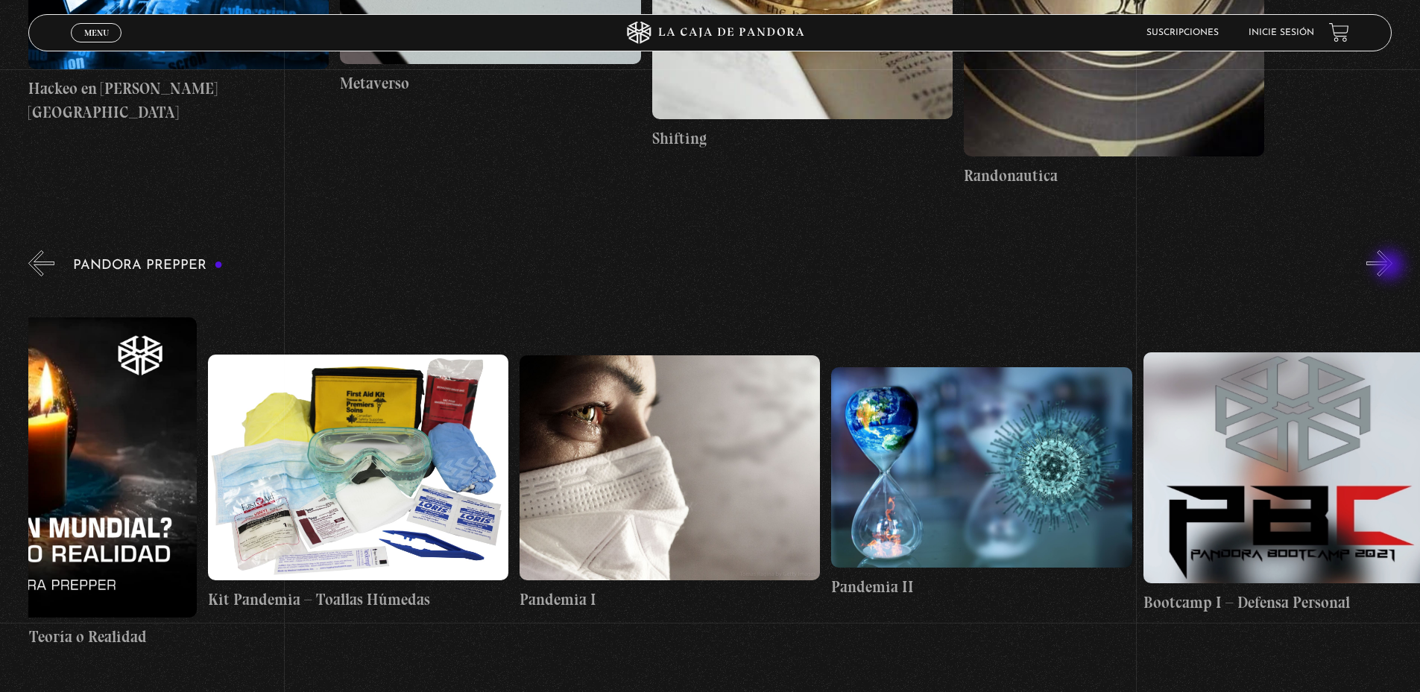
click at [1391, 267] on button "»" at bounding box center [1379, 263] width 26 height 26
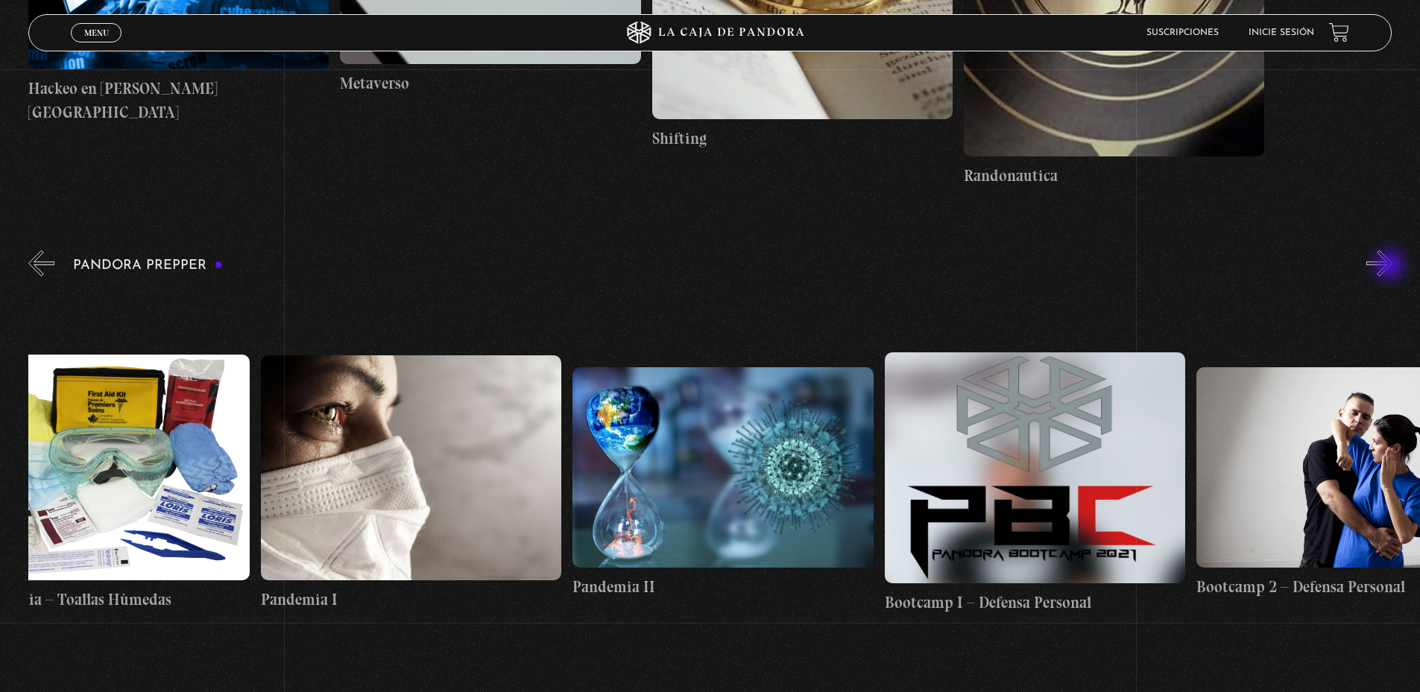
click at [1391, 267] on button "»" at bounding box center [1379, 263] width 26 height 26
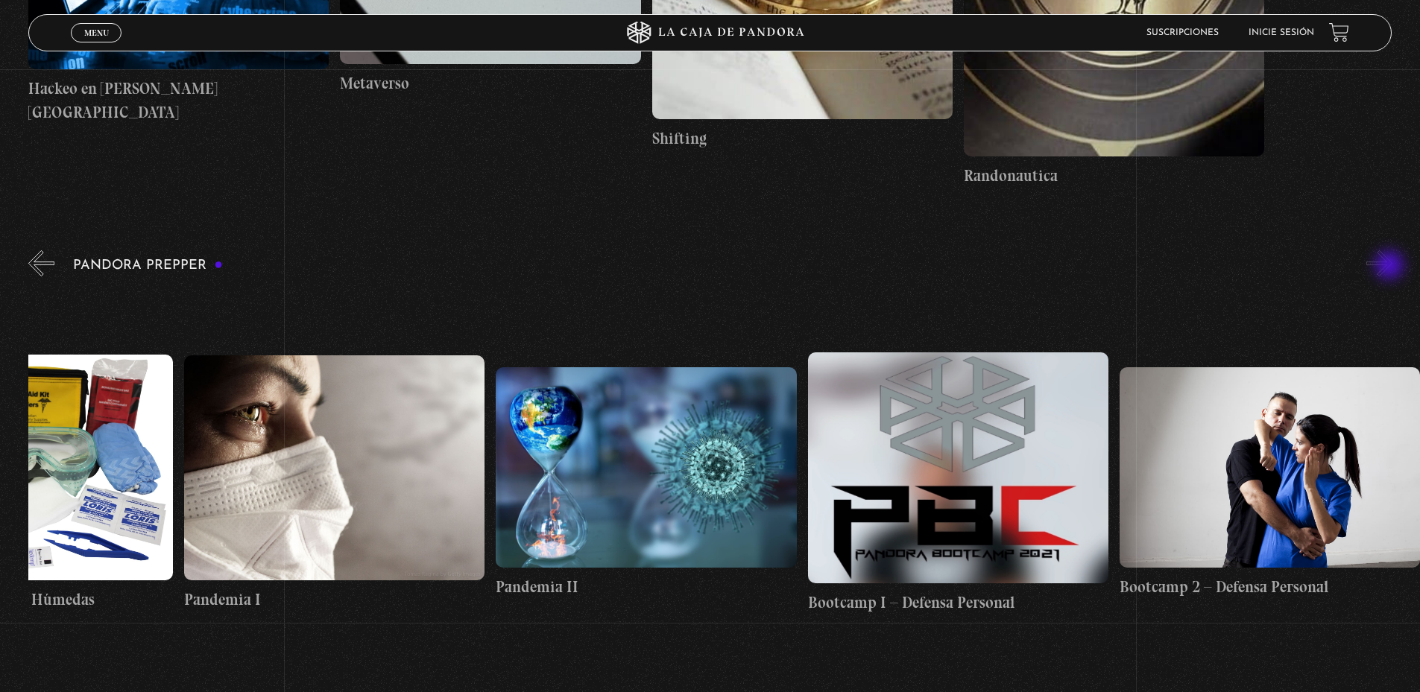
click at [1391, 267] on button "»" at bounding box center [1379, 263] width 26 height 26
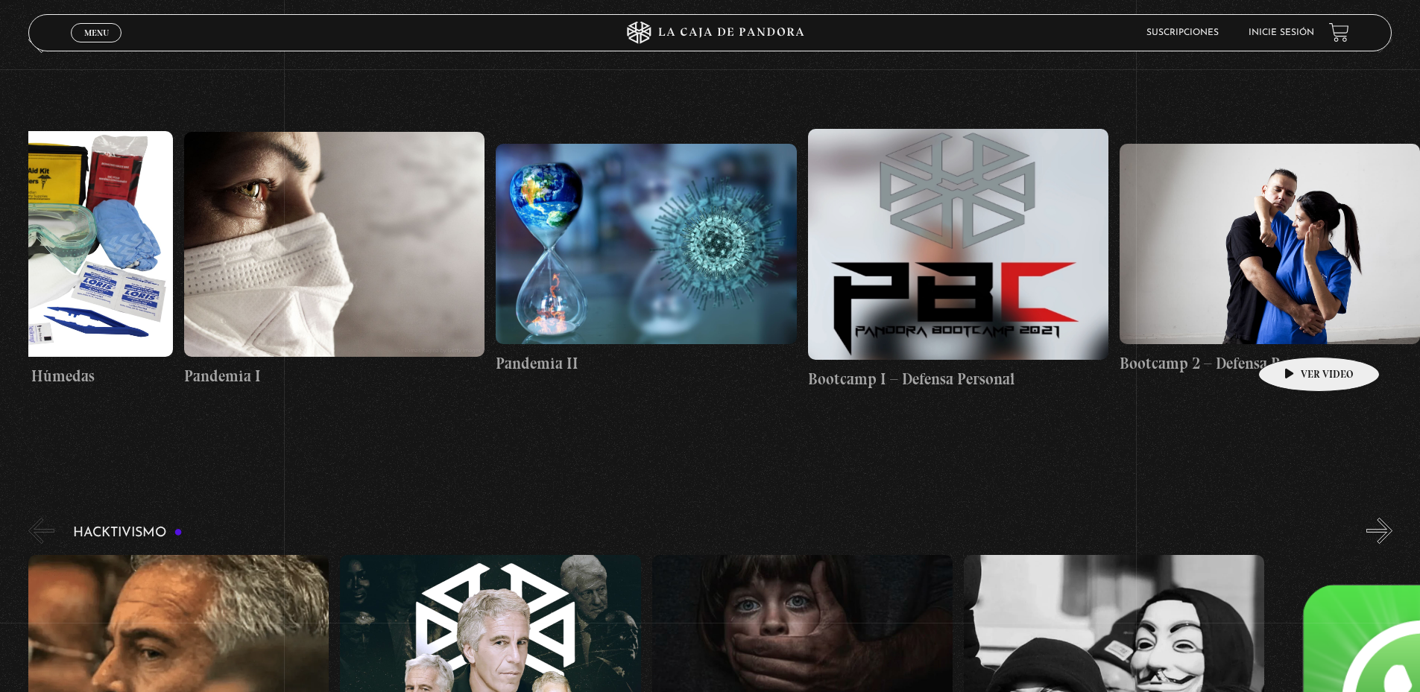
scroll to position [4173, 0]
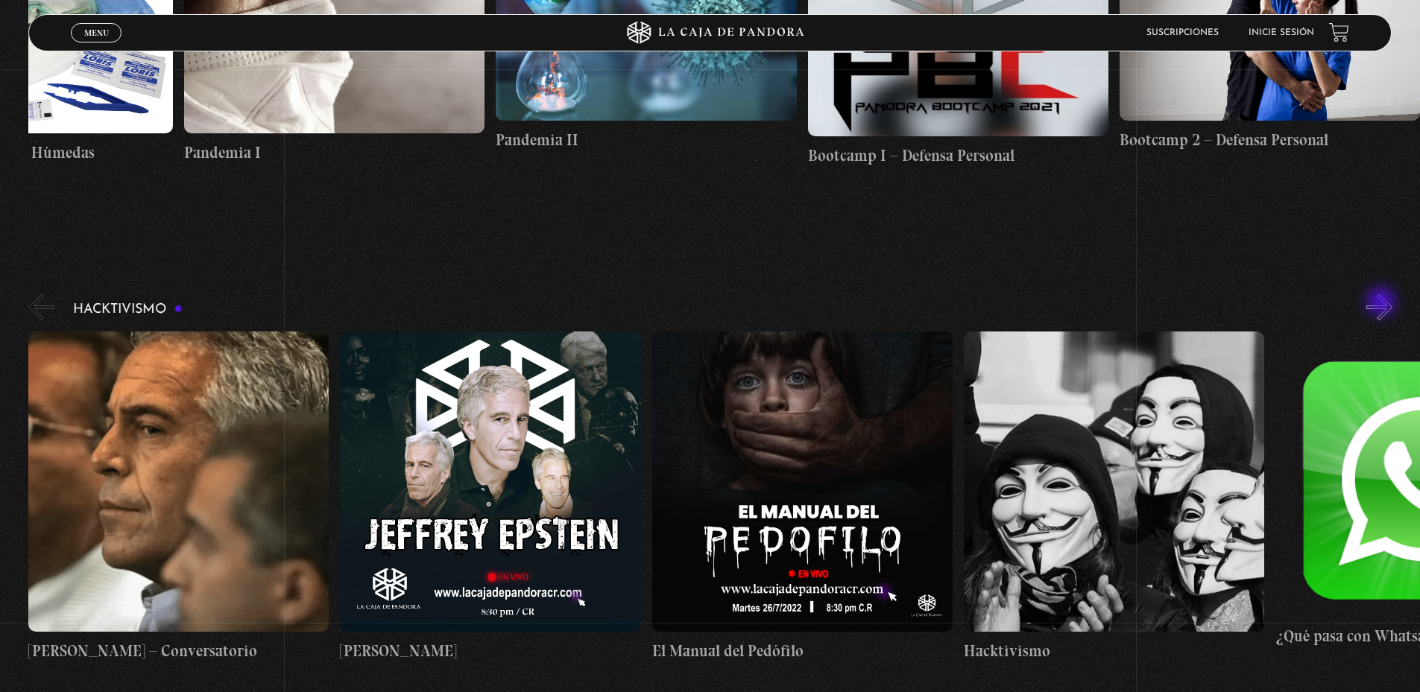
click at [1382, 303] on button "»" at bounding box center [1379, 307] width 26 height 26
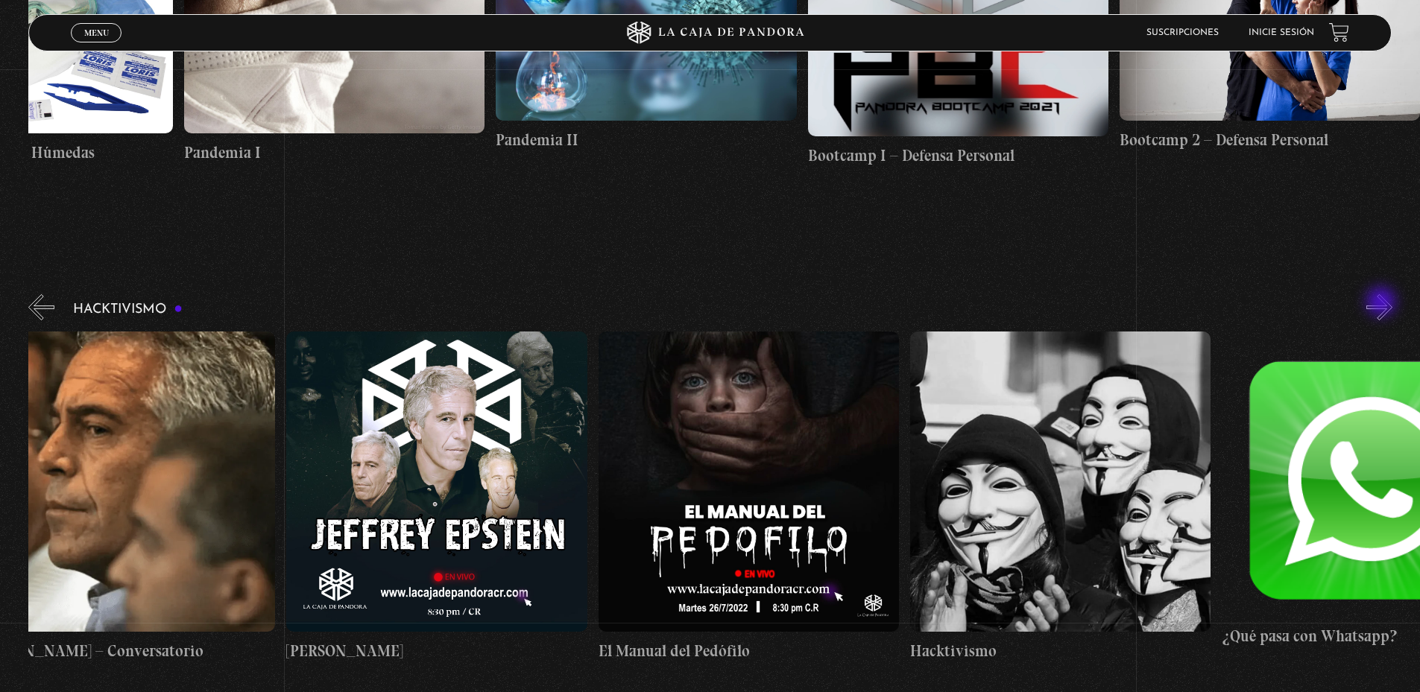
scroll to position [0, 156]
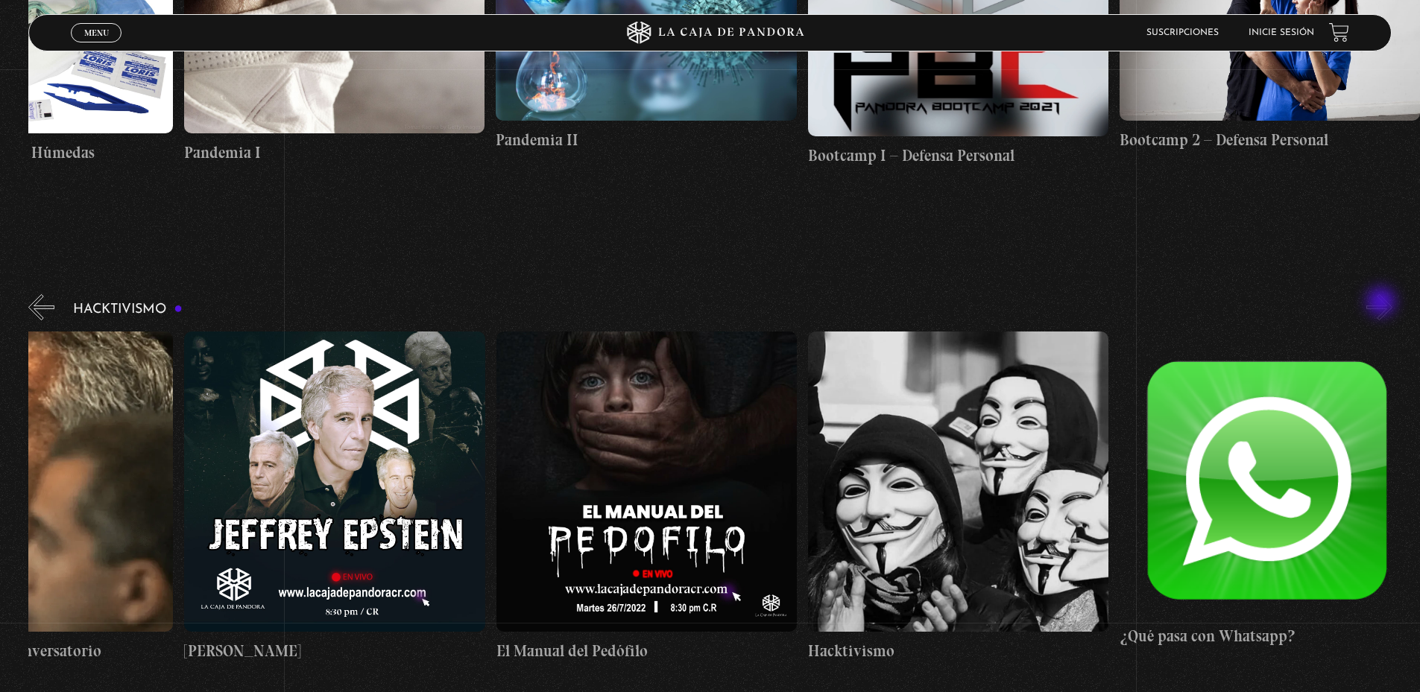
click at [1382, 303] on button "»" at bounding box center [1379, 307] width 26 height 26
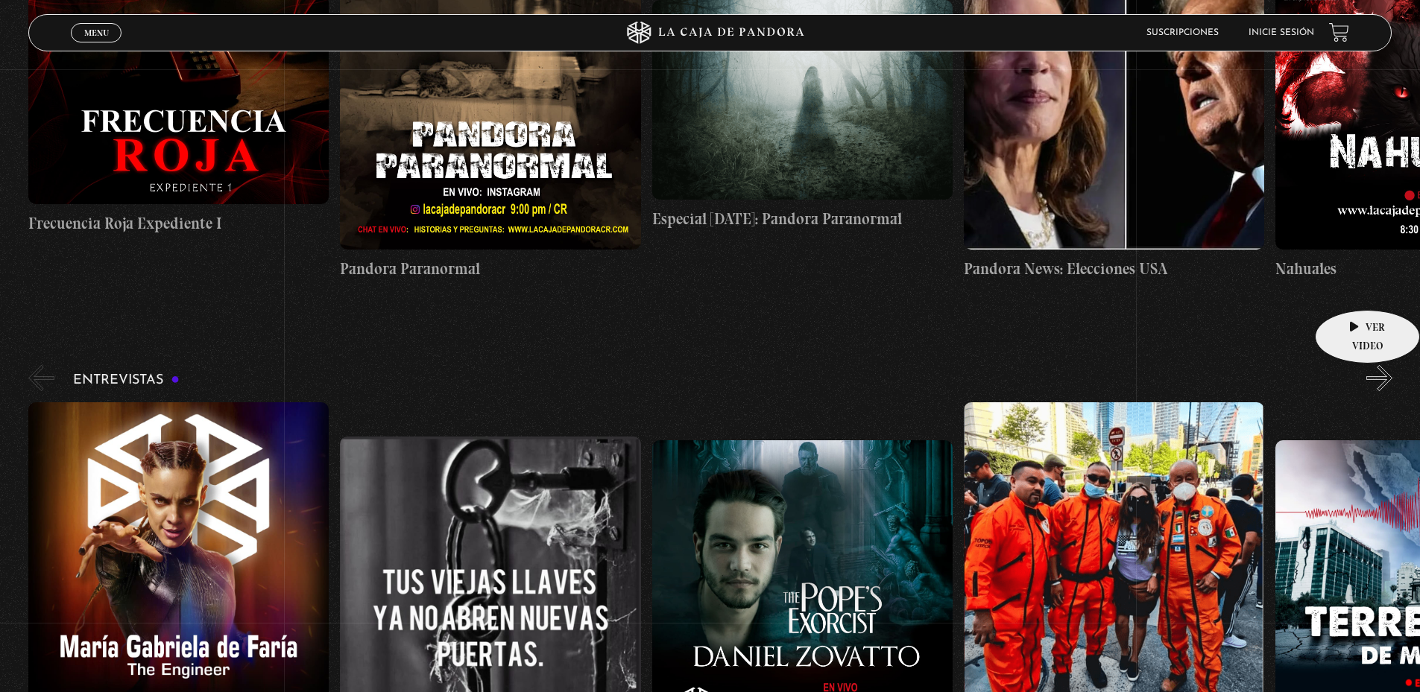
scroll to position [5142, 0]
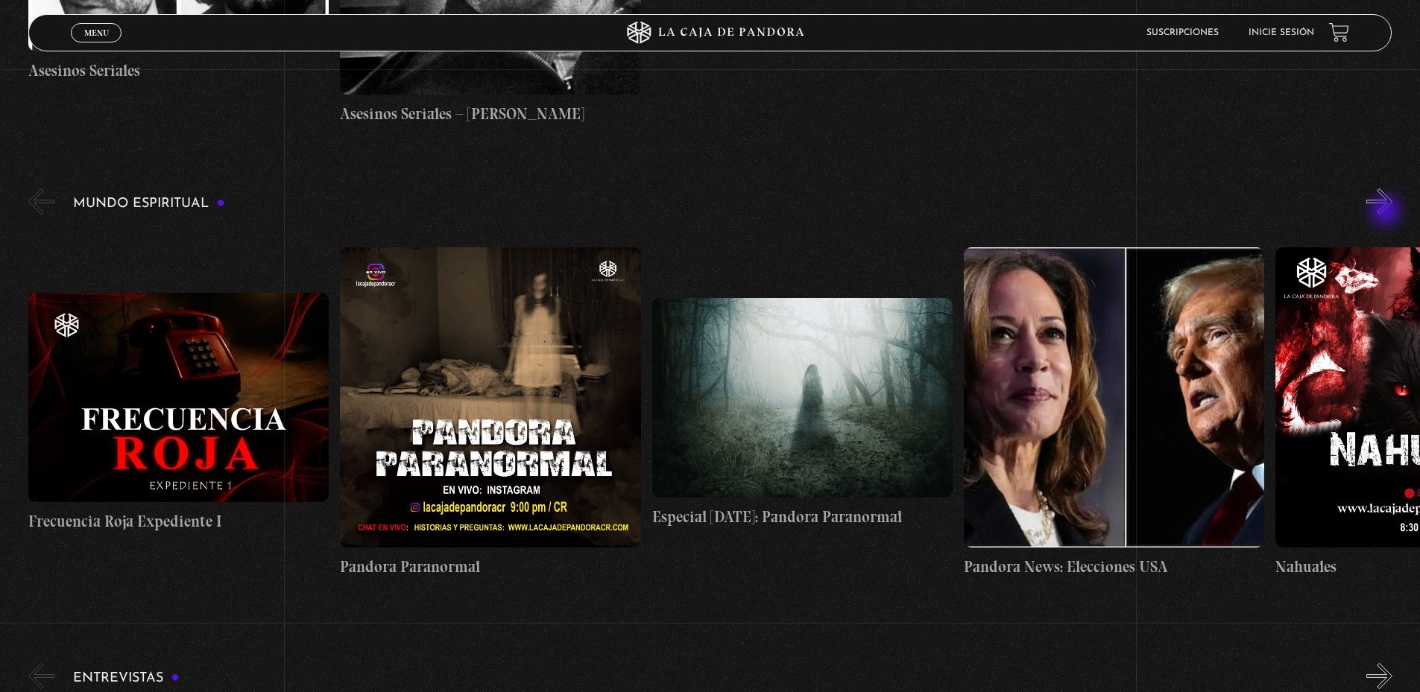
click at [1387, 209] on button "»" at bounding box center [1379, 202] width 26 height 26
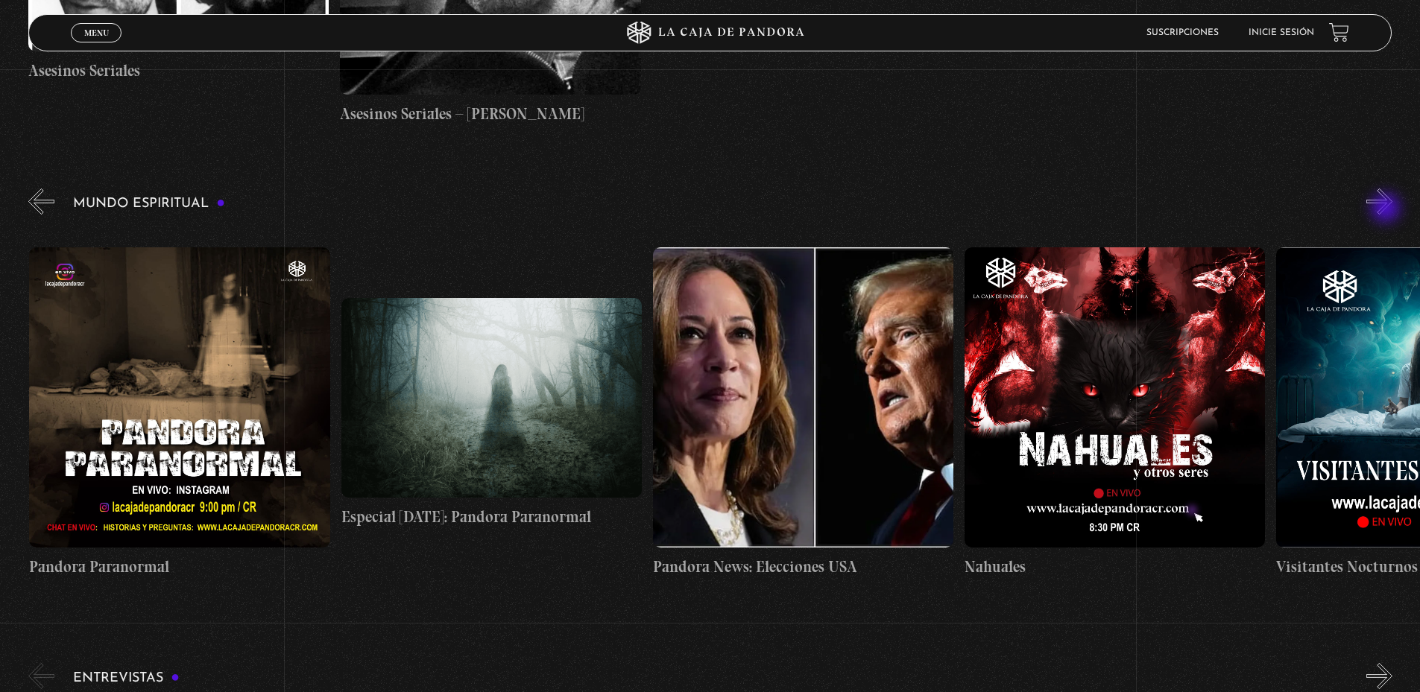
scroll to position [0, 311]
click at [1387, 209] on button "»" at bounding box center [1379, 202] width 26 height 26
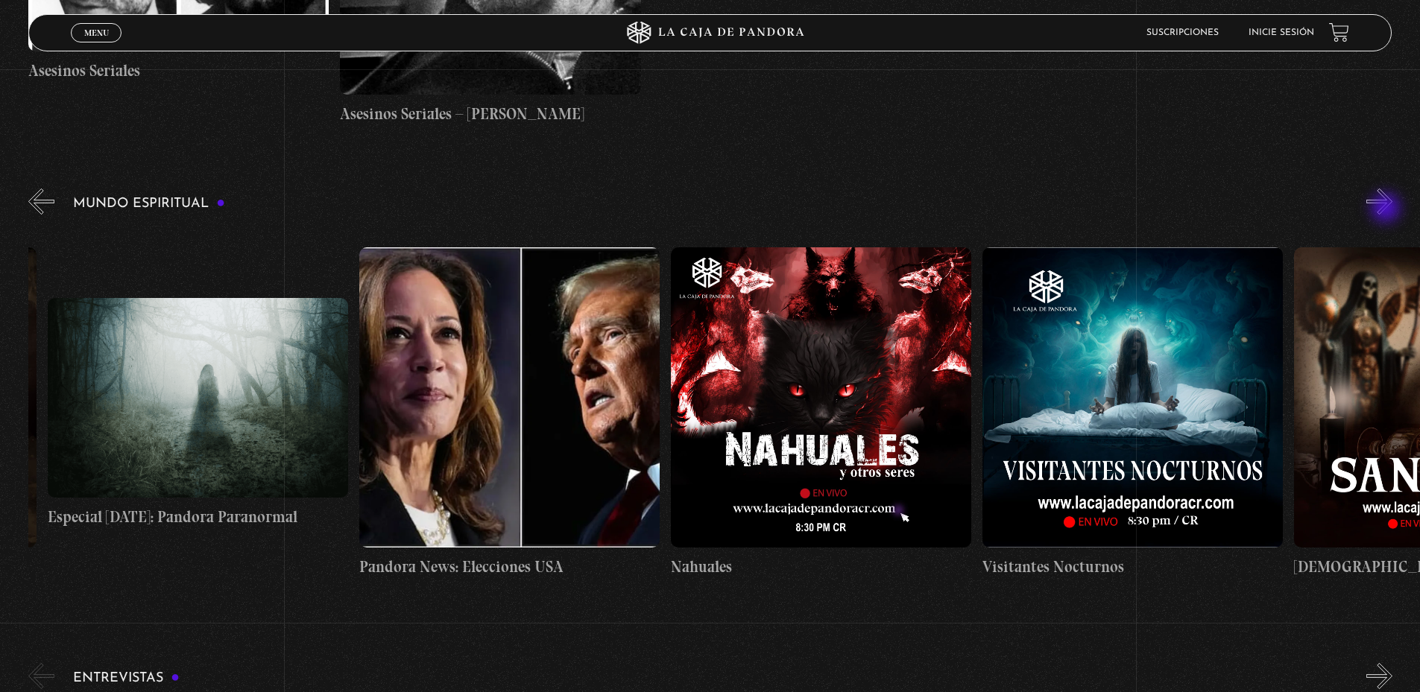
click at [1387, 209] on button "»" at bounding box center [1379, 202] width 26 height 26
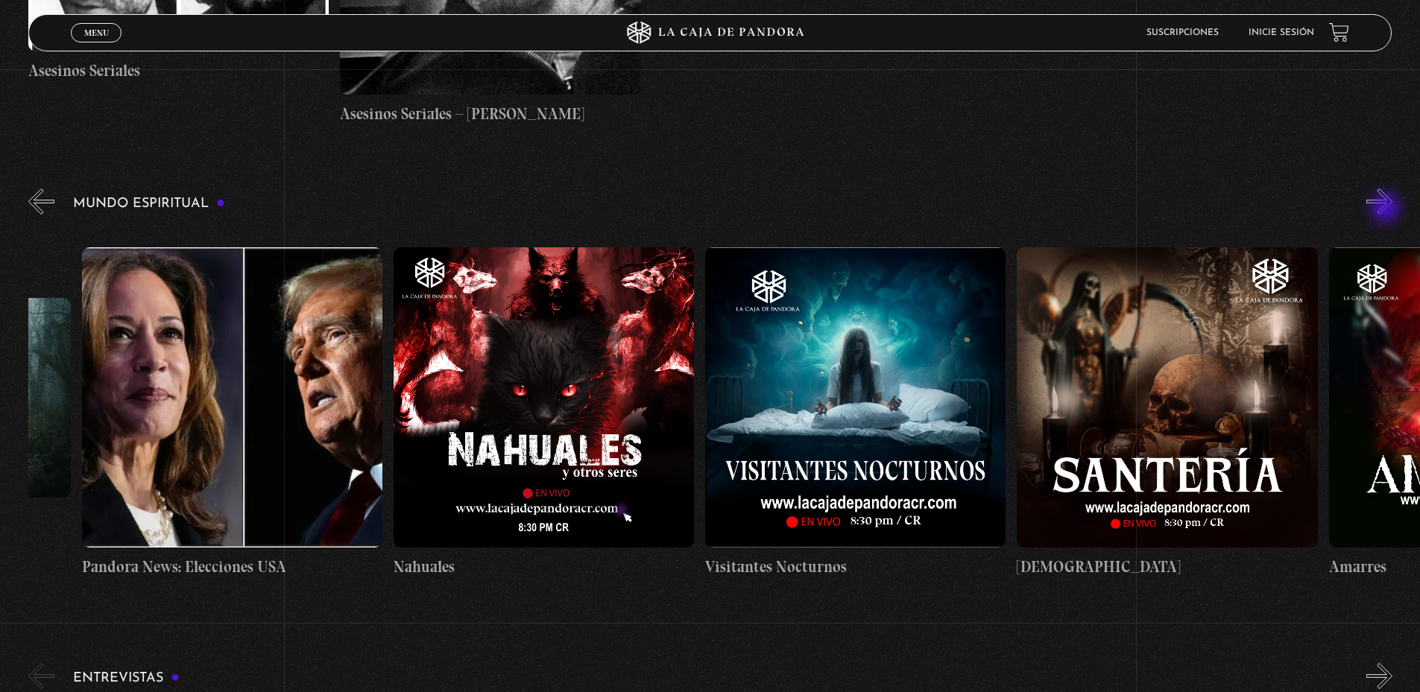
click at [1387, 209] on button "»" at bounding box center [1379, 202] width 26 height 26
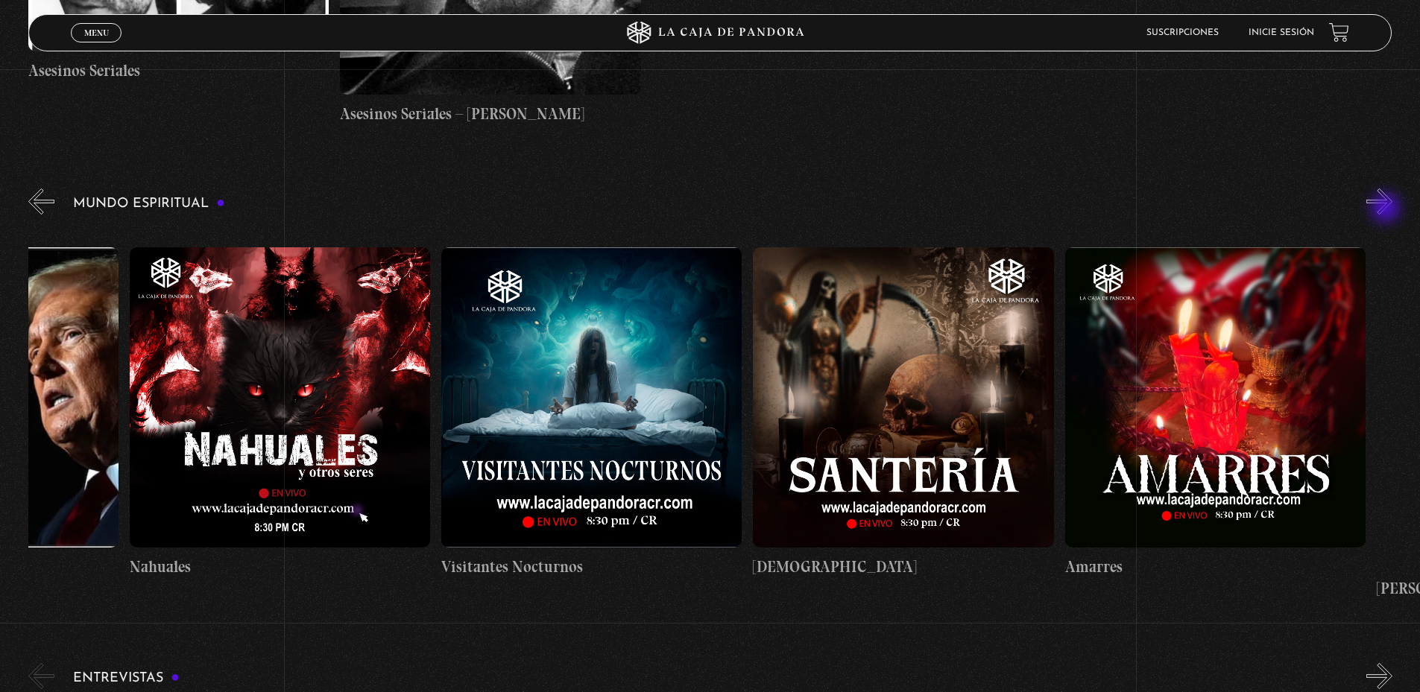
click at [1387, 209] on button "»" at bounding box center [1379, 202] width 26 height 26
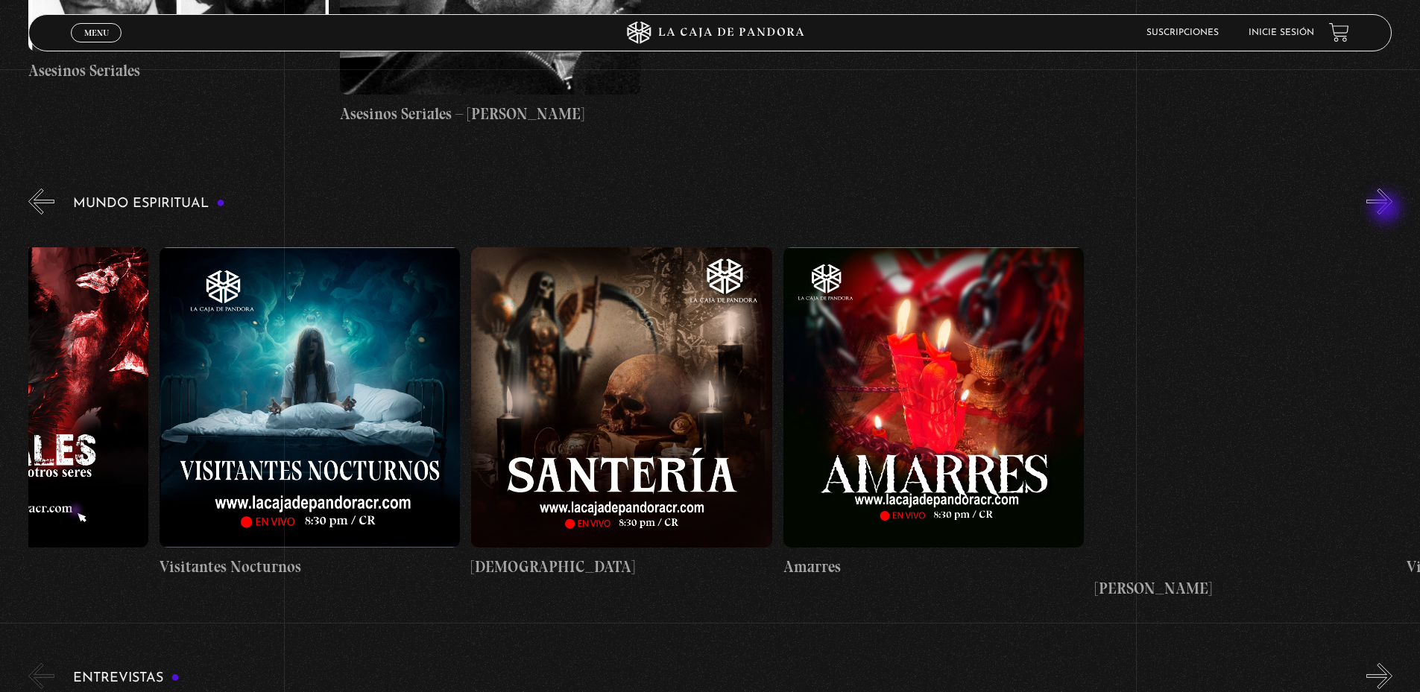
click at [1387, 209] on button "»" at bounding box center [1379, 202] width 26 height 26
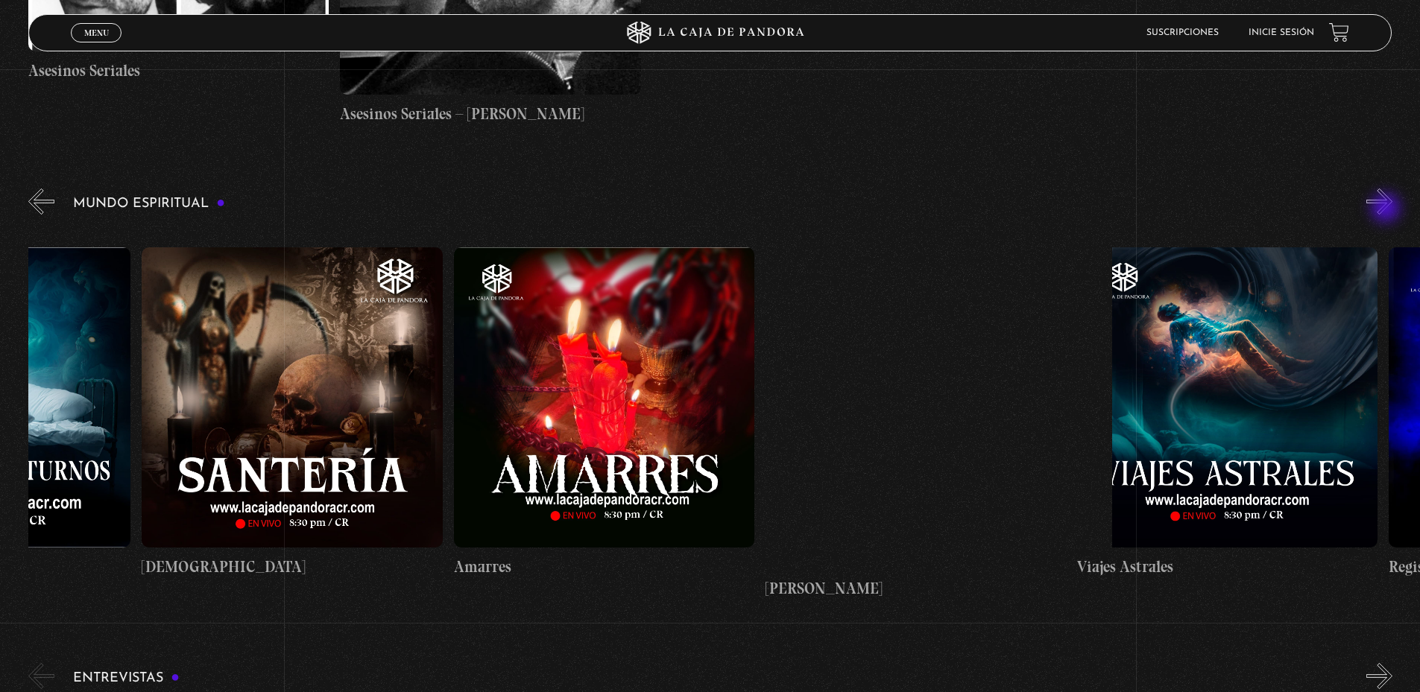
click at [1387, 209] on button "»" at bounding box center [1379, 202] width 26 height 26
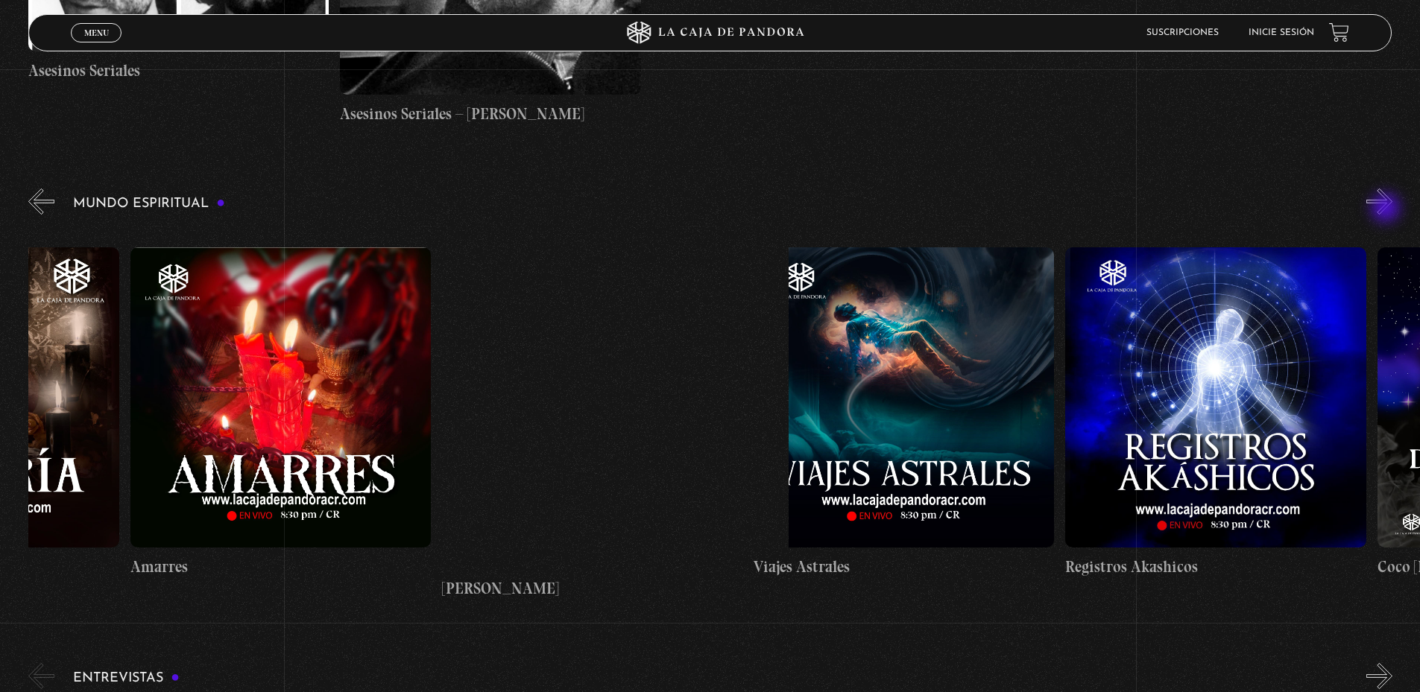
click at [1387, 209] on button "»" at bounding box center [1379, 202] width 26 height 26
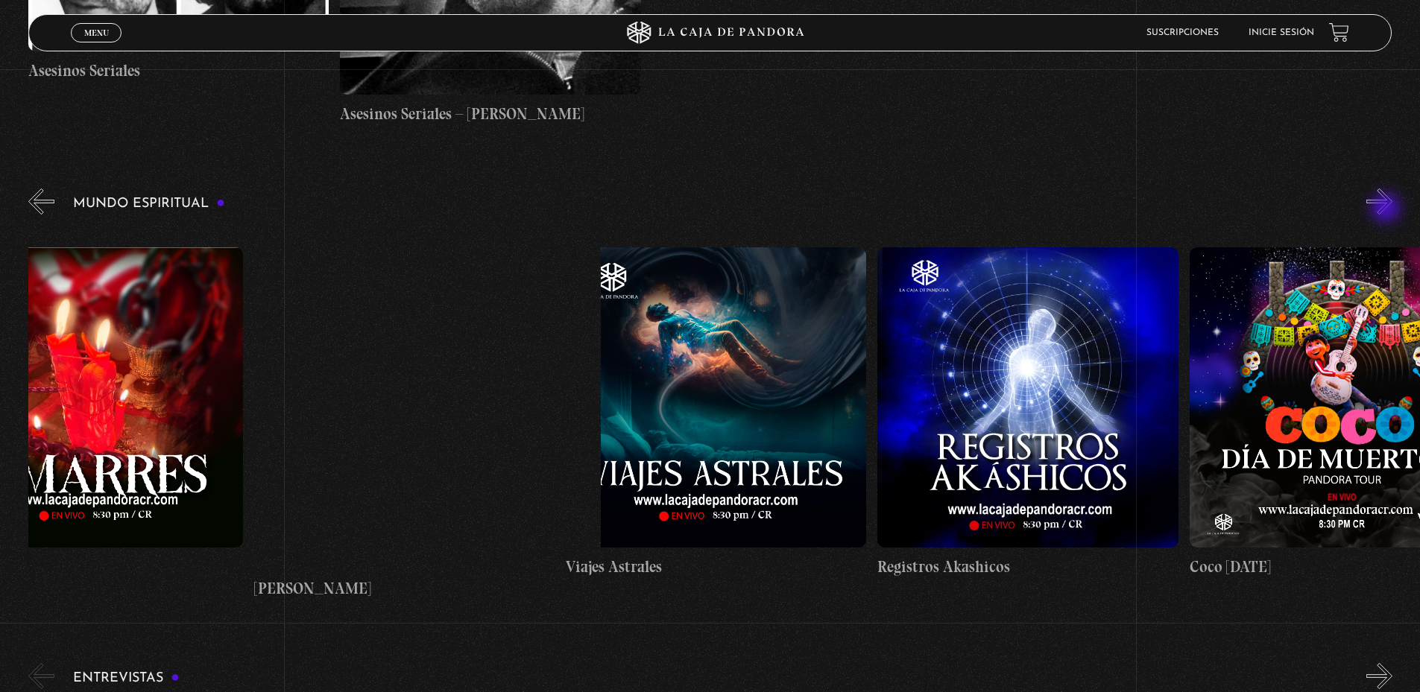
click at [1387, 209] on button "»" at bounding box center [1379, 202] width 26 height 26
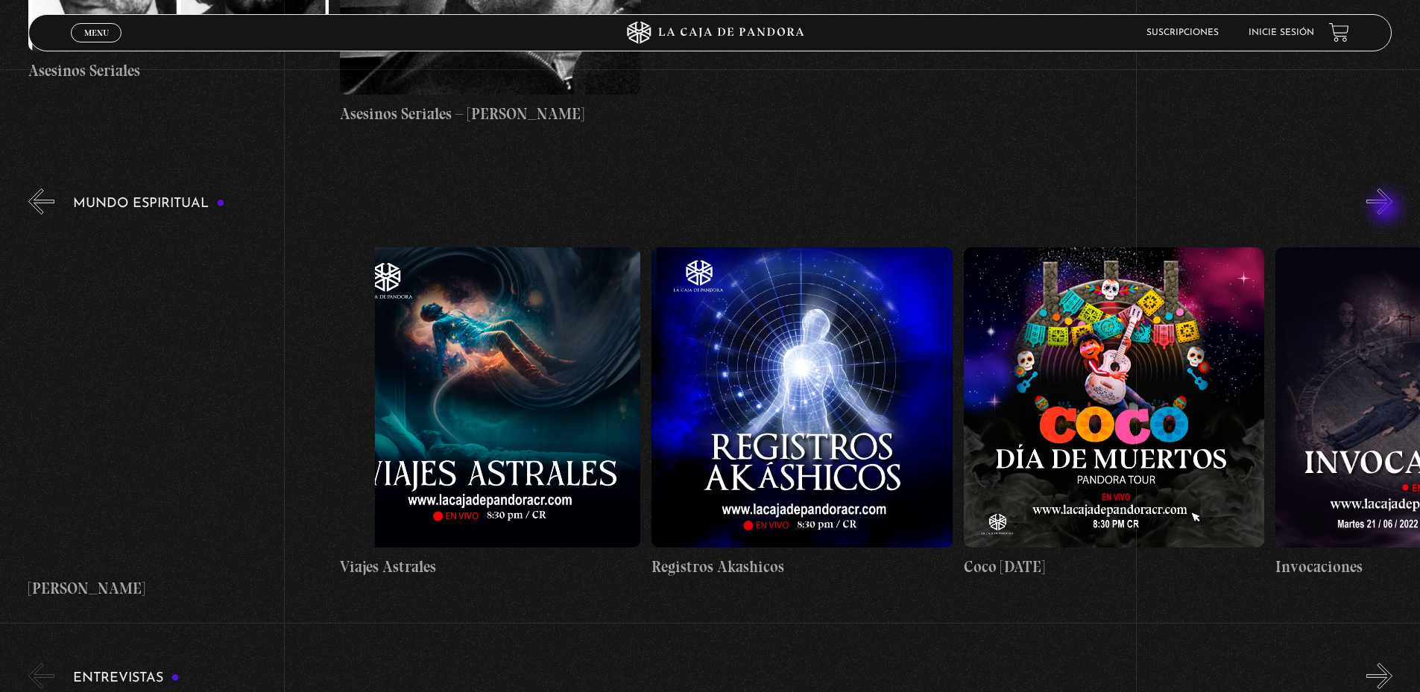
click at [1387, 209] on button "»" at bounding box center [1379, 202] width 26 height 26
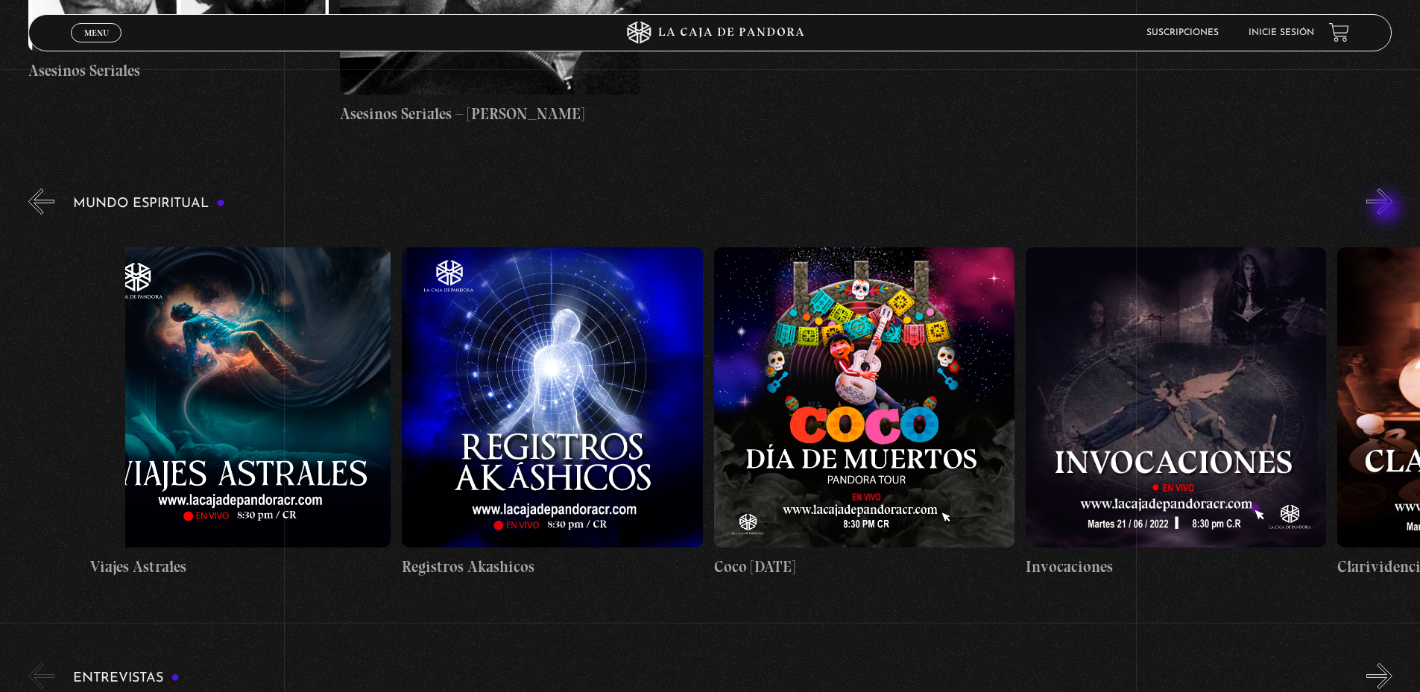
click at [1387, 209] on button "»" at bounding box center [1379, 202] width 26 height 26
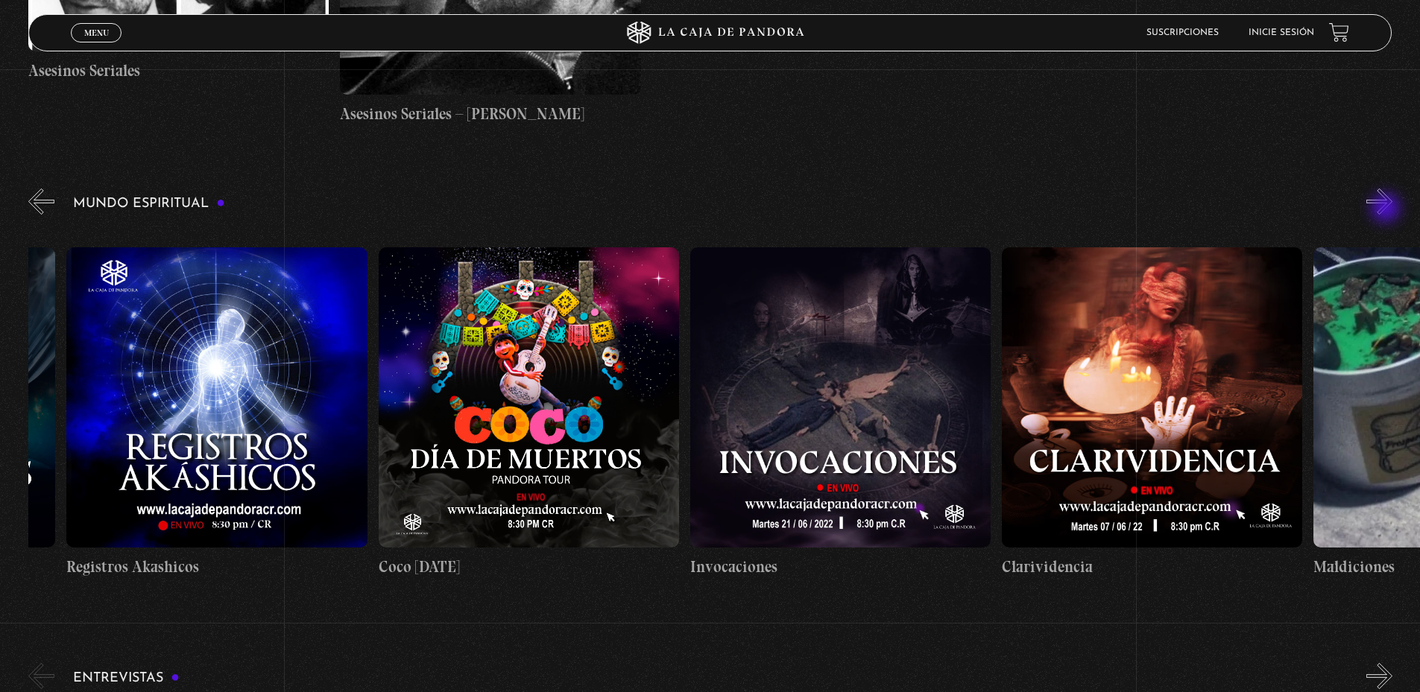
click at [1387, 209] on button "»" at bounding box center [1379, 202] width 26 height 26
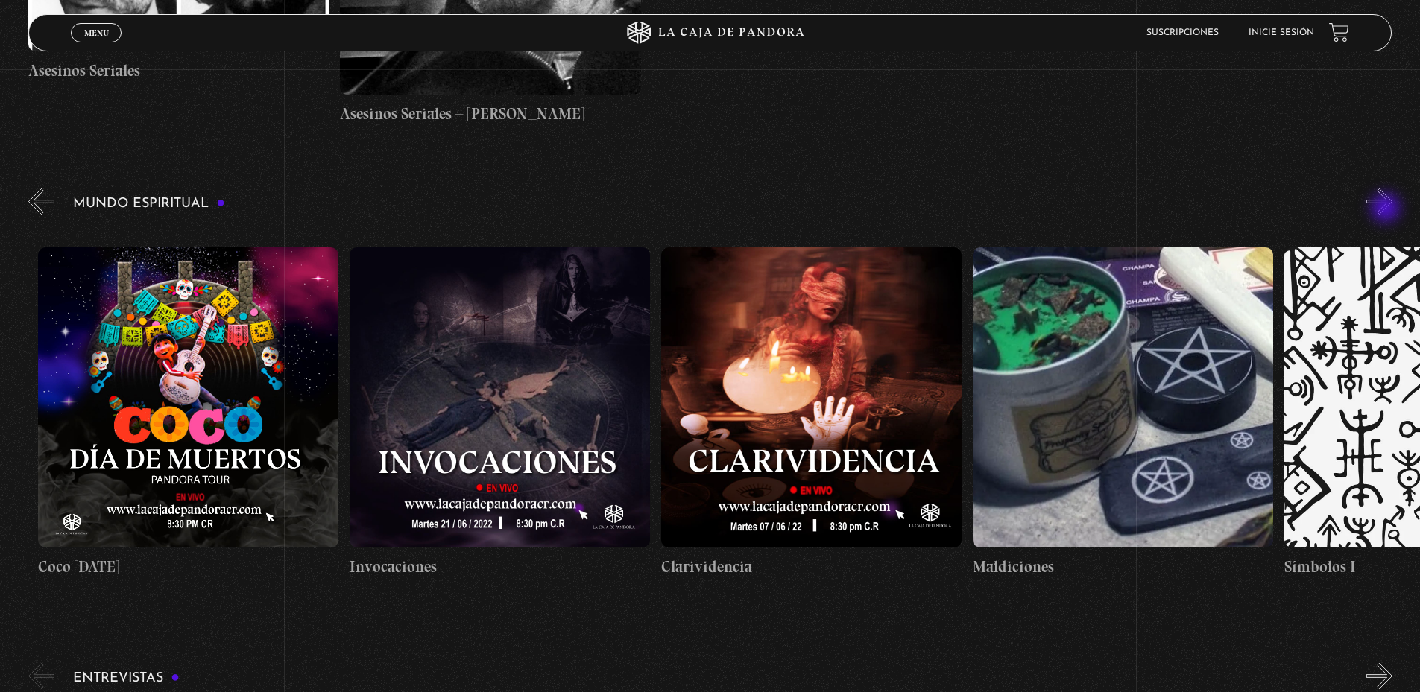
click at [1387, 209] on button "»" at bounding box center [1379, 202] width 26 height 26
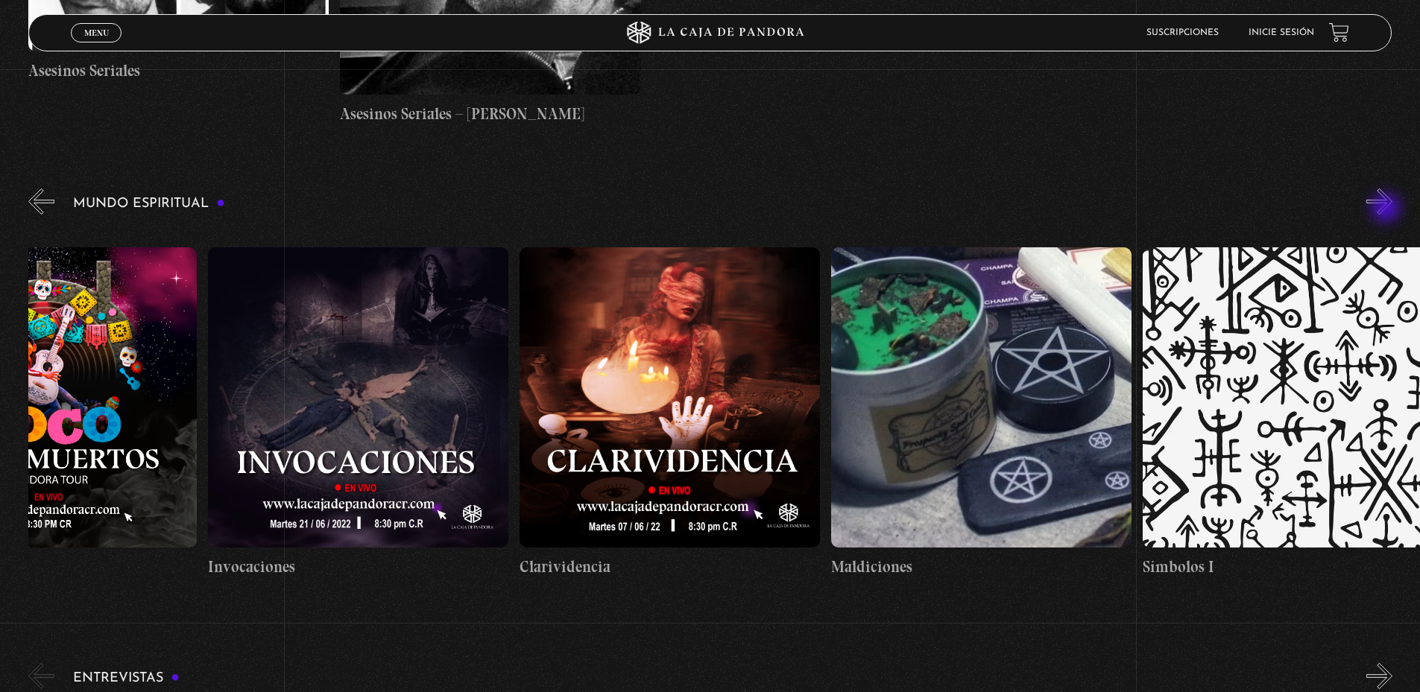
click at [1387, 209] on button "»" at bounding box center [1379, 202] width 26 height 26
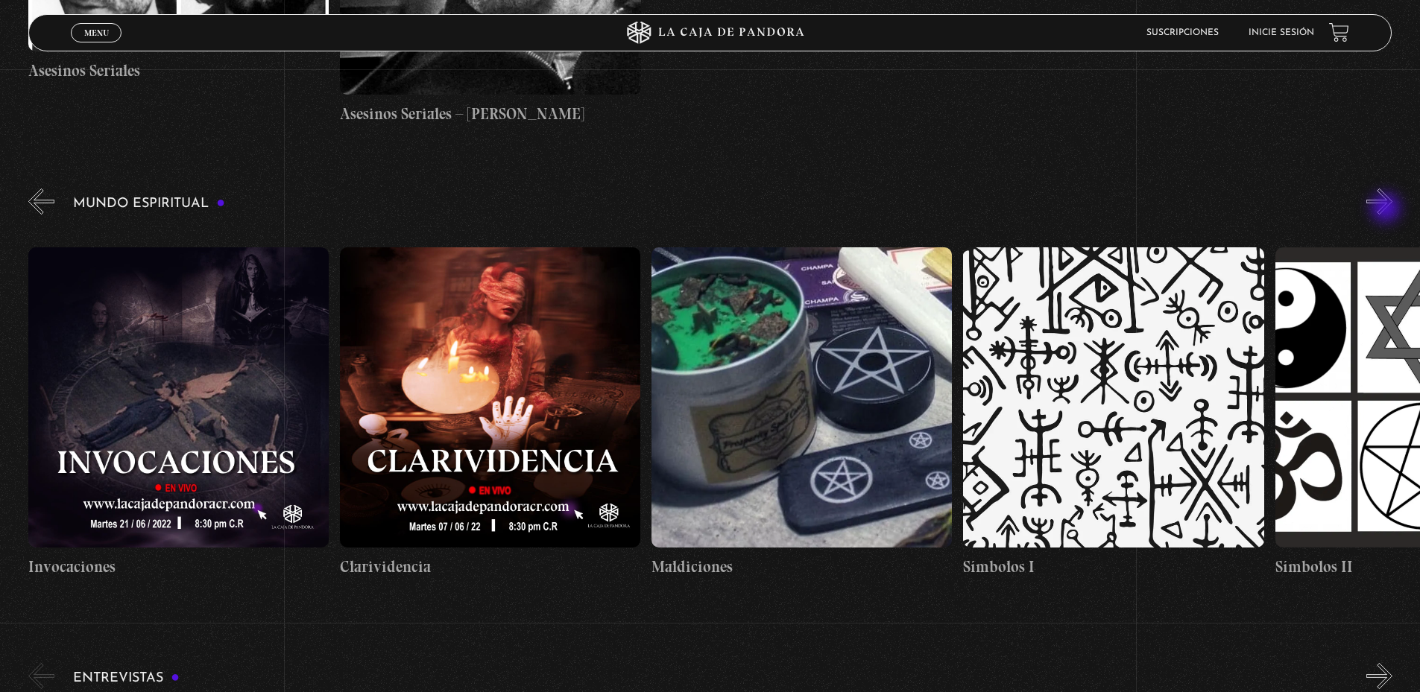
click at [1387, 209] on button "»" at bounding box center [1379, 202] width 26 height 26
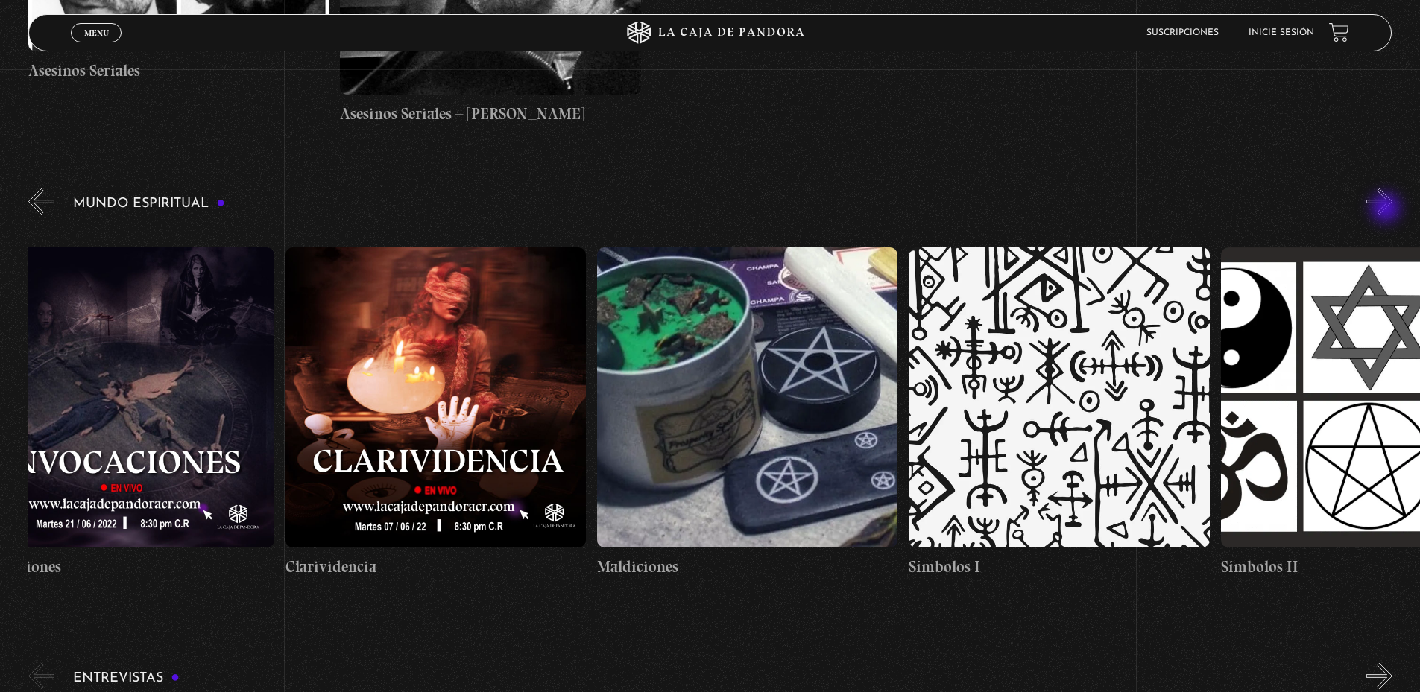
click at [1387, 209] on button "»" at bounding box center [1379, 202] width 26 height 26
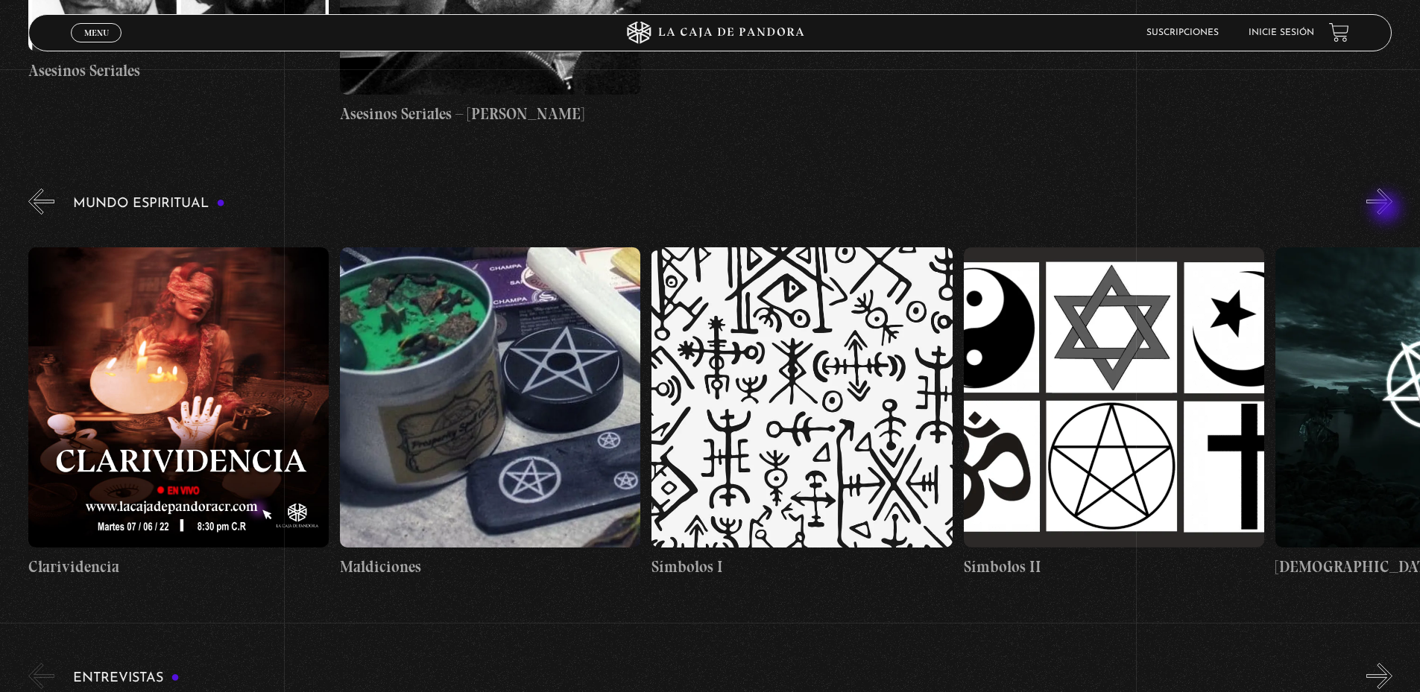
click at [1387, 209] on button "»" at bounding box center [1379, 202] width 26 height 26
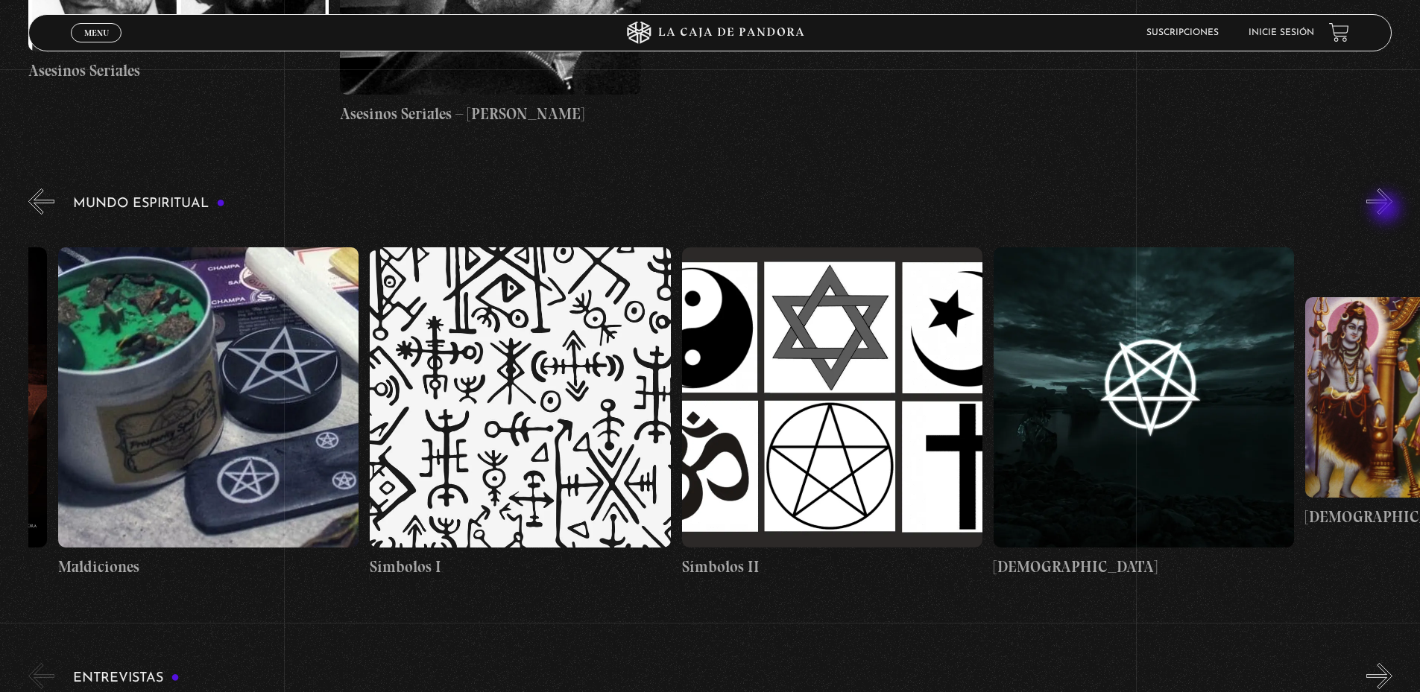
click at [1387, 209] on button "»" at bounding box center [1379, 202] width 26 height 26
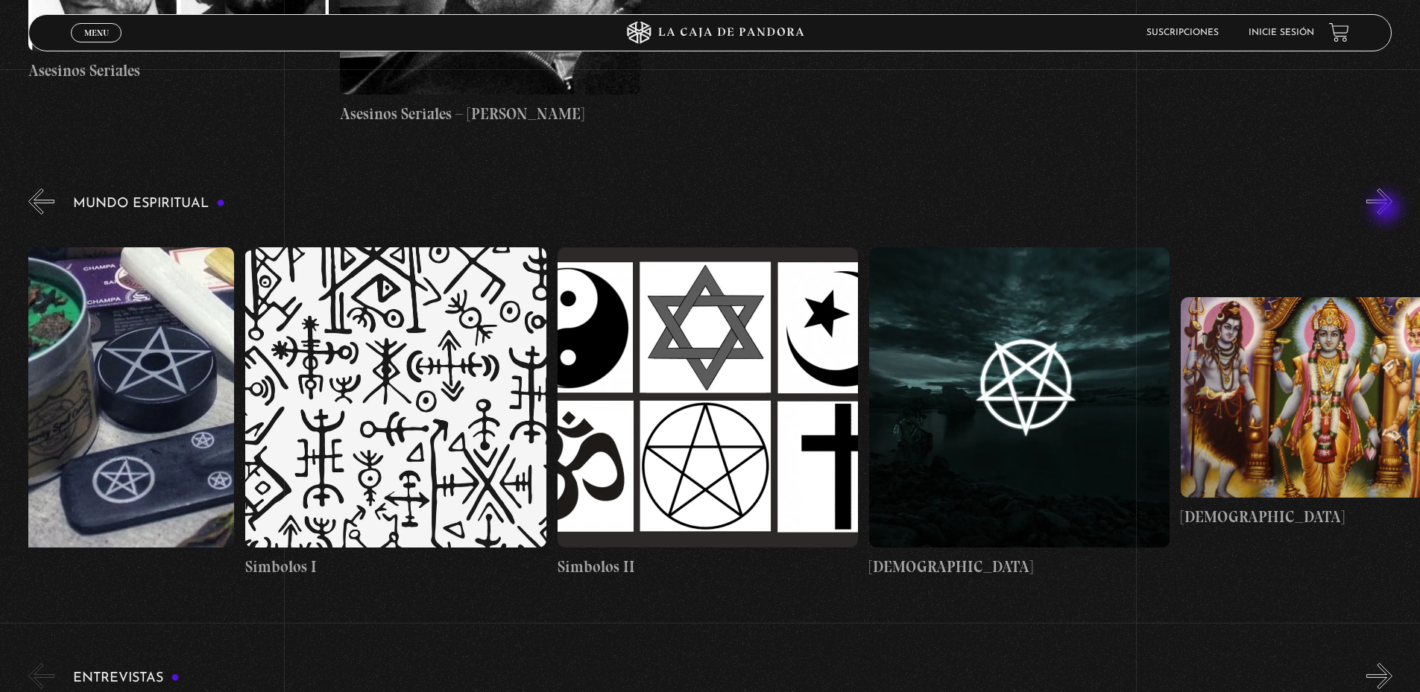
click at [1387, 209] on button "»" at bounding box center [1379, 202] width 26 height 26
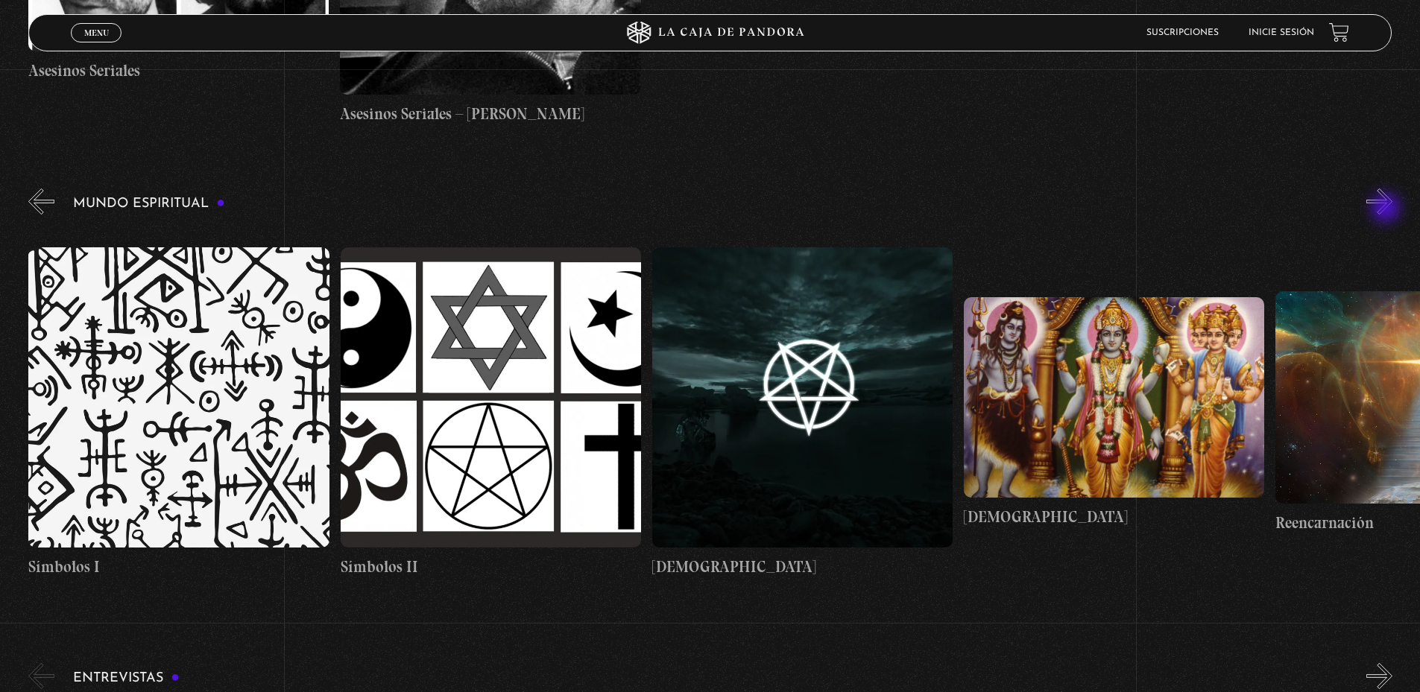
click at [1387, 209] on button "»" at bounding box center [1379, 202] width 26 height 26
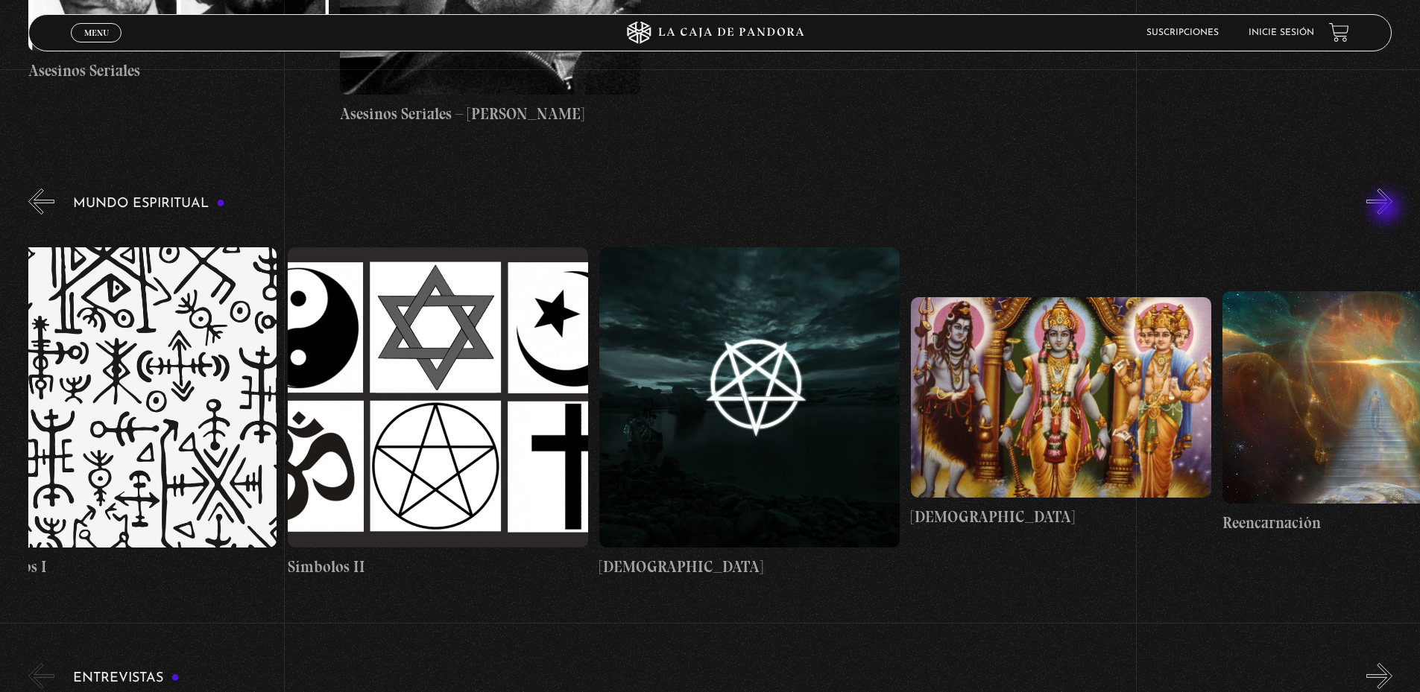
scroll to position [0, 4830]
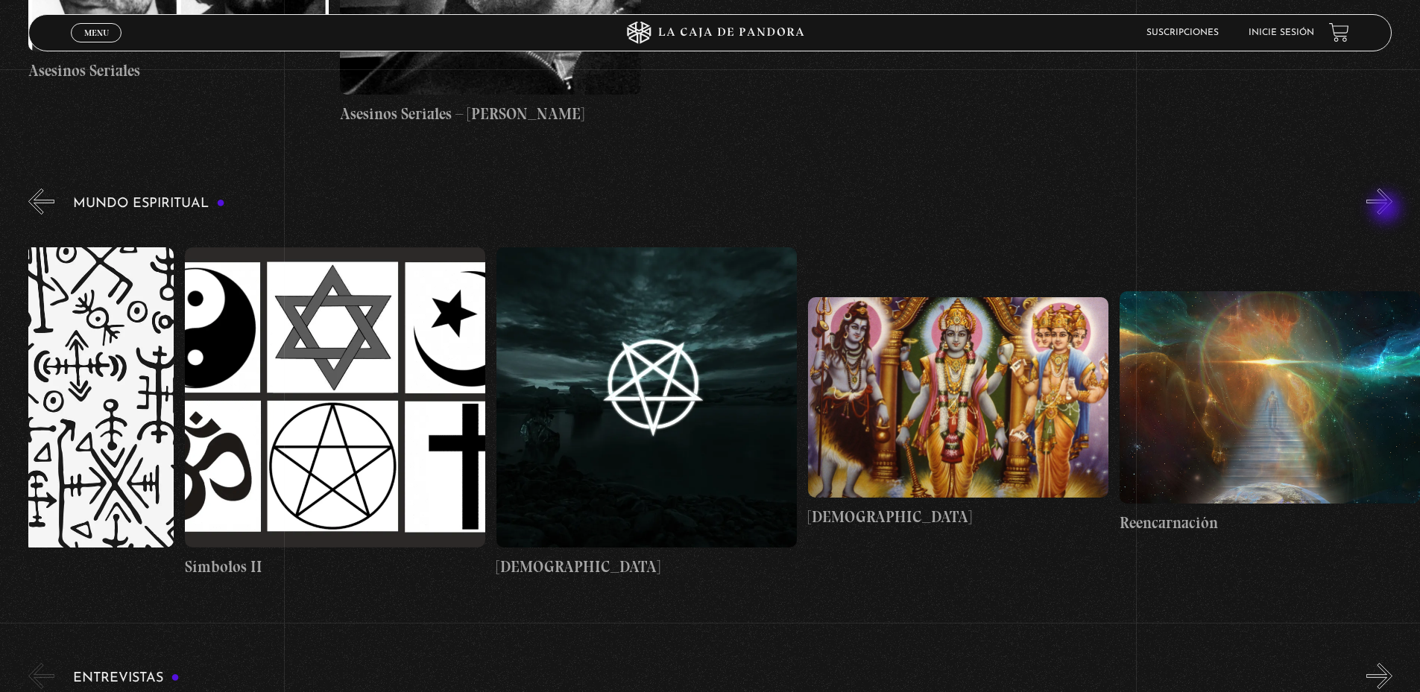
click at [1387, 209] on button "»" at bounding box center [1379, 202] width 26 height 26
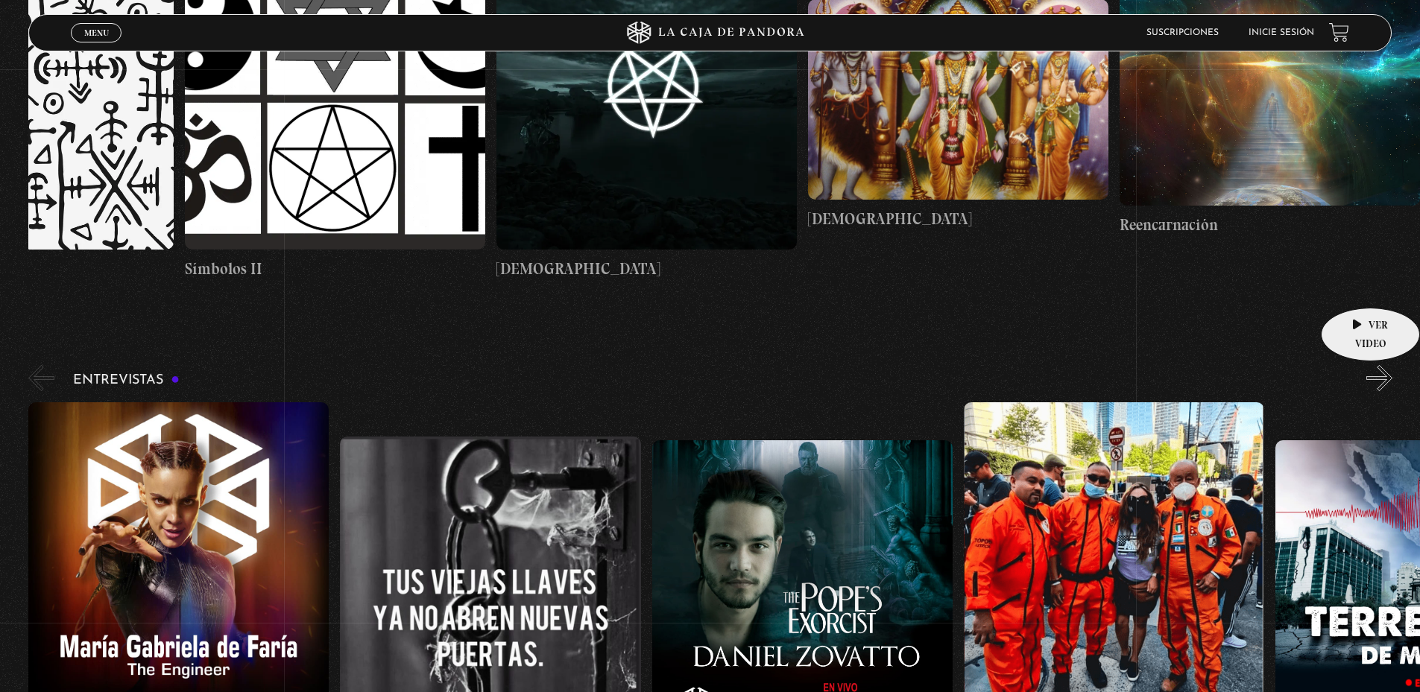
scroll to position [5589, 0]
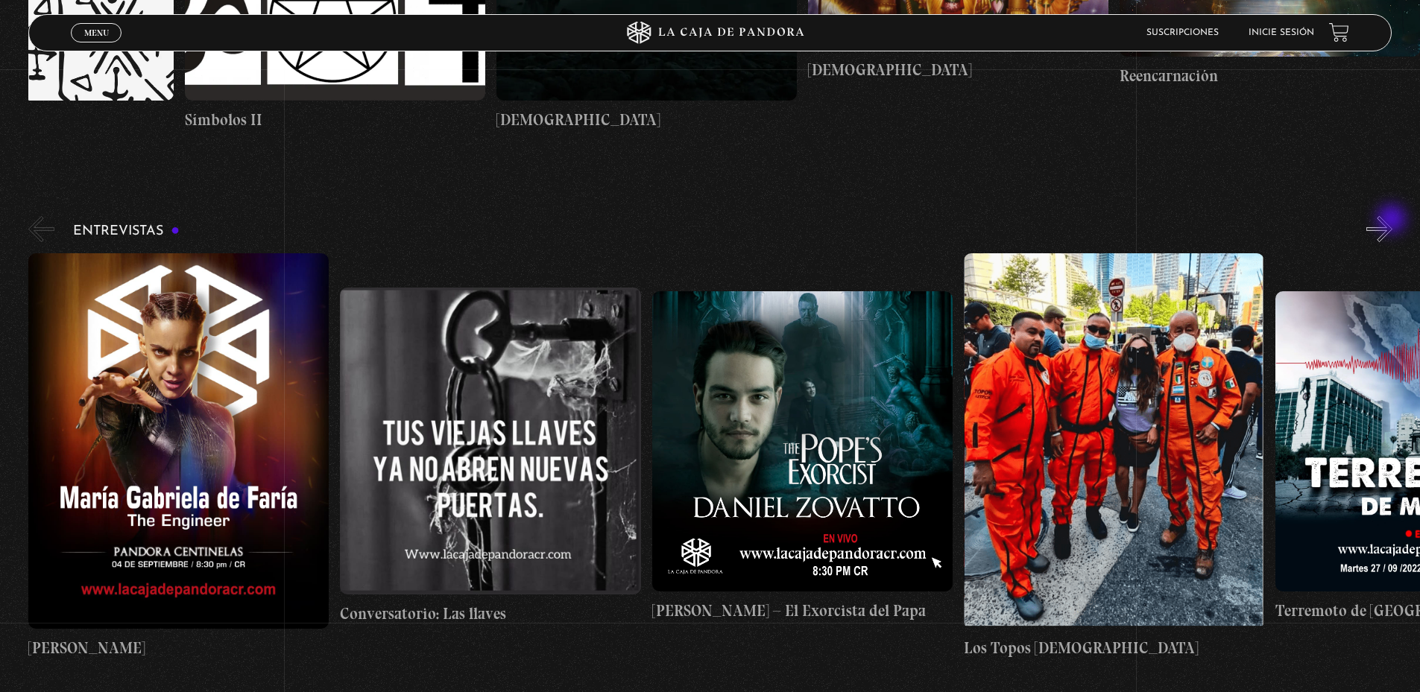
click at [1392, 221] on button "»" at bounding box center [1379, 229] width 26 height 26
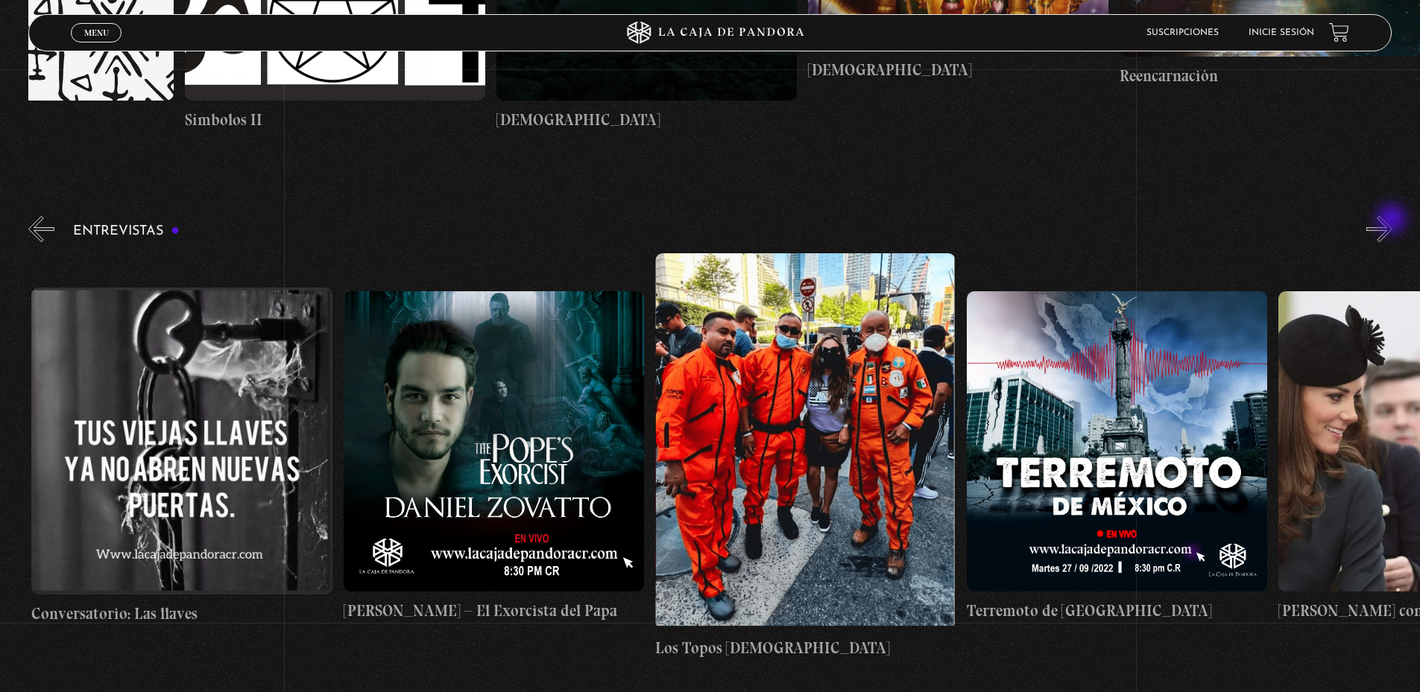
click at [1392, 221] on button "»" at bounding box center [1379, 229] width 26 height 26
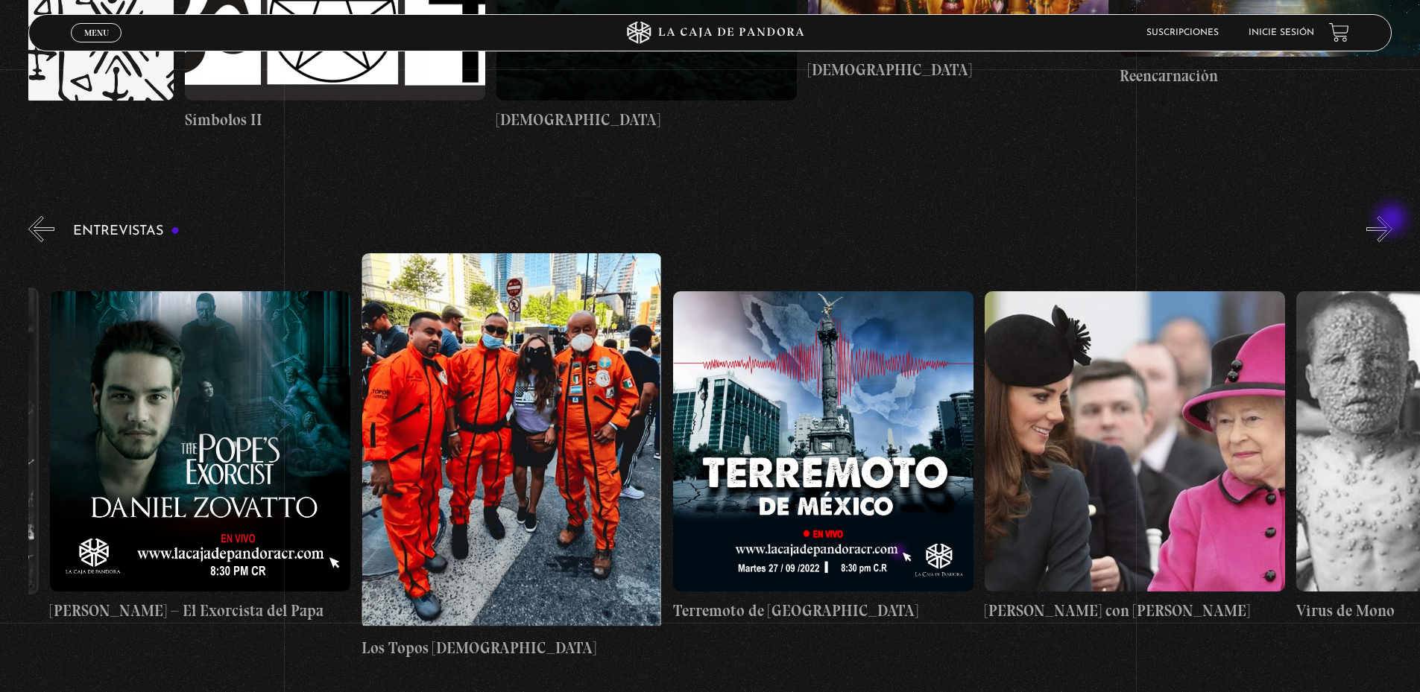
click at [1392, 221] on button "»" at bounding box center [1379, 229] width 26 height 26
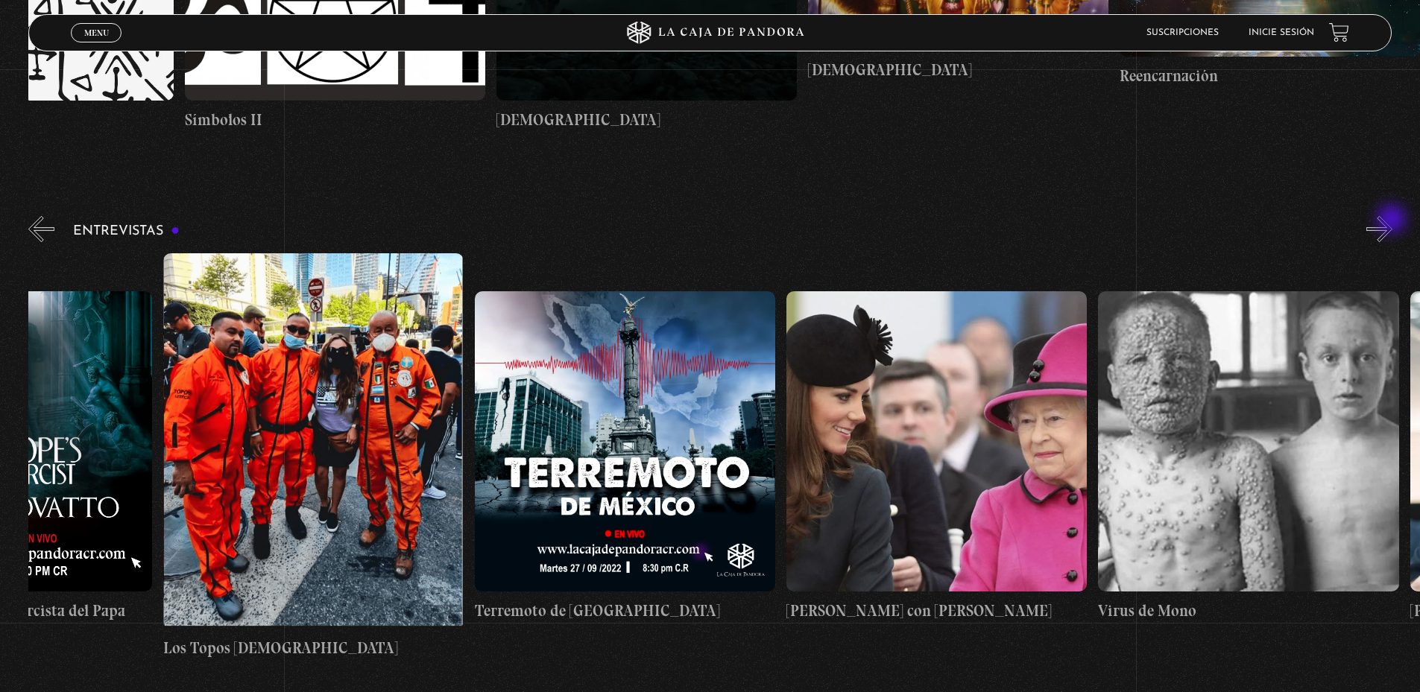
click at [1392, 221] on button "»" at bounding box center [1379, 229] width 26 height 26
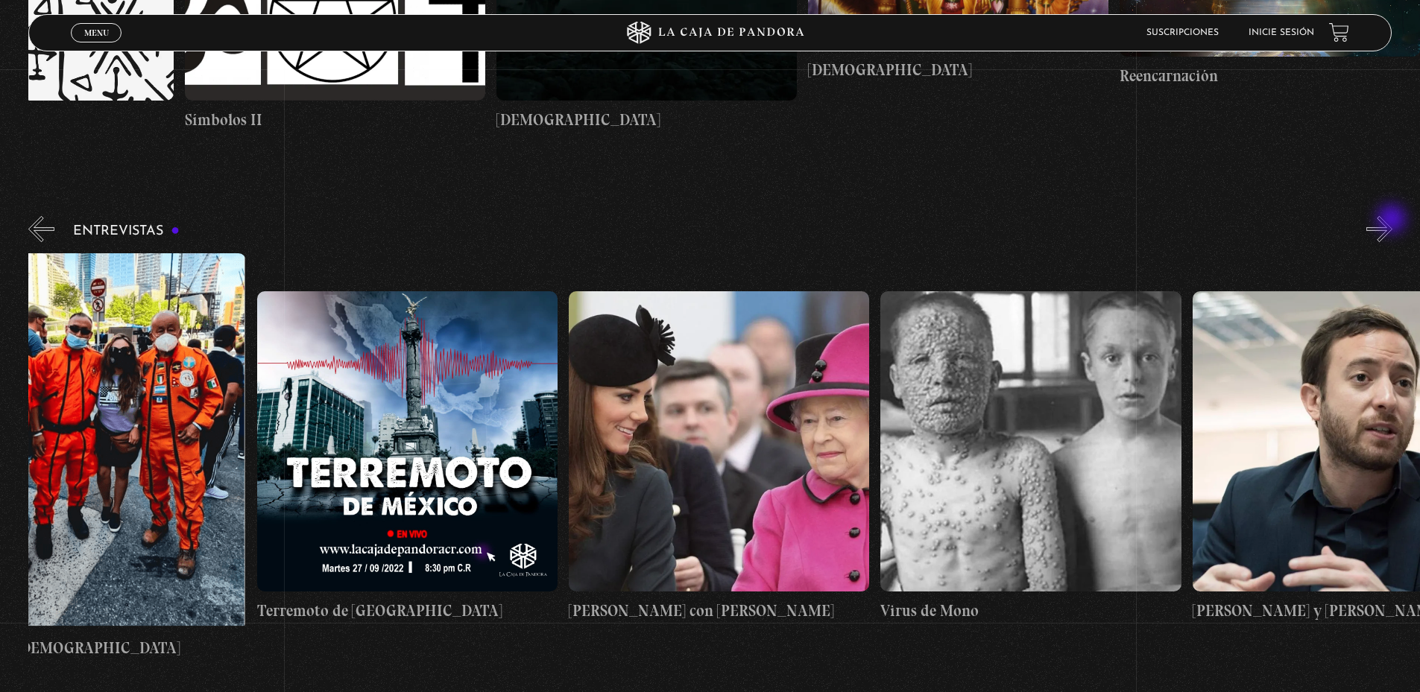
click at [1392, 221] on button "»" at bounding box center [1379, 229] width 26 height 26
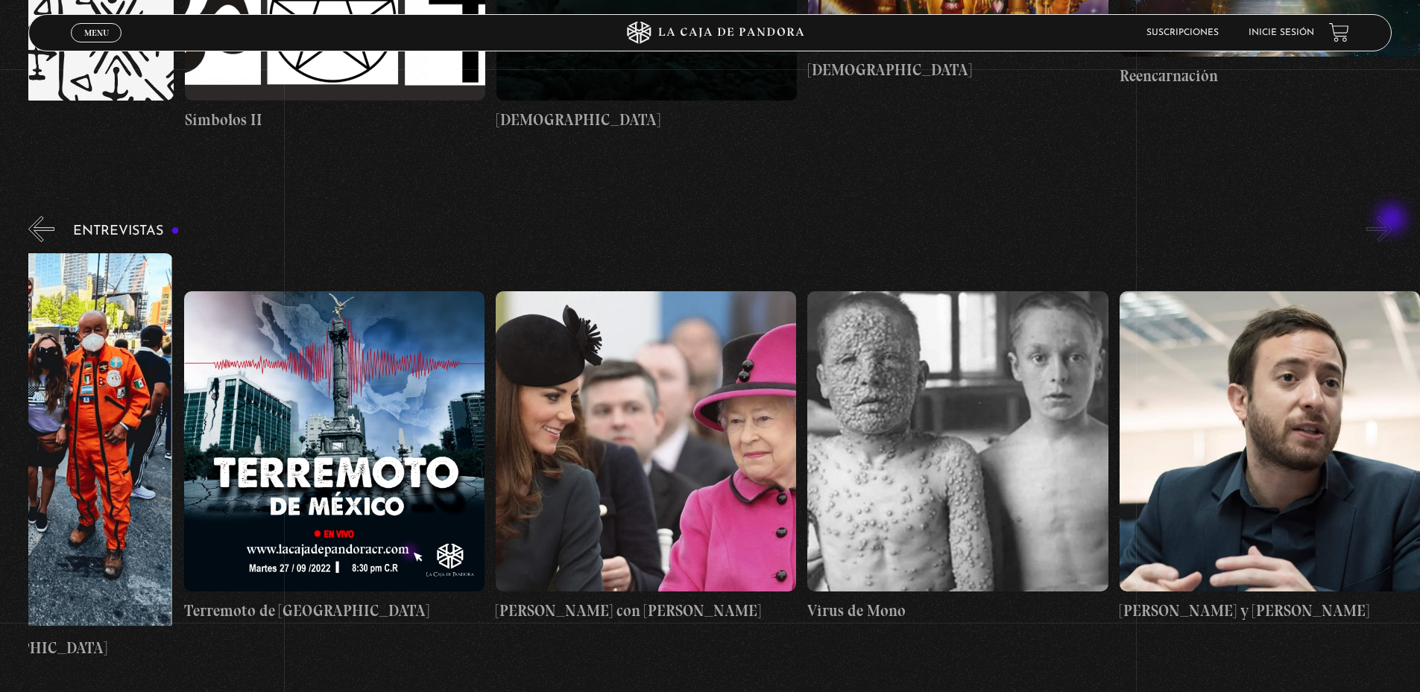
click at [1392, 221] on button "»" at bounding box center [1379, 229] width 26 height 26
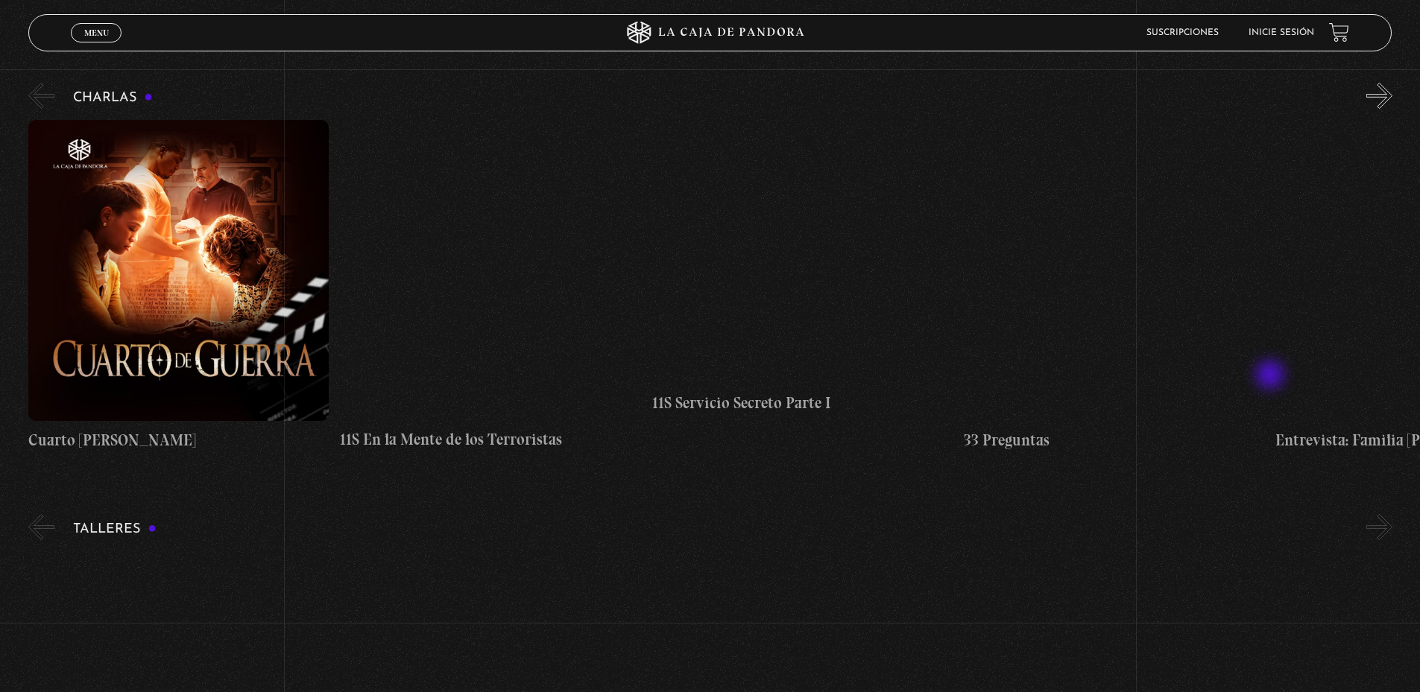
scroll to position [7601, 0]
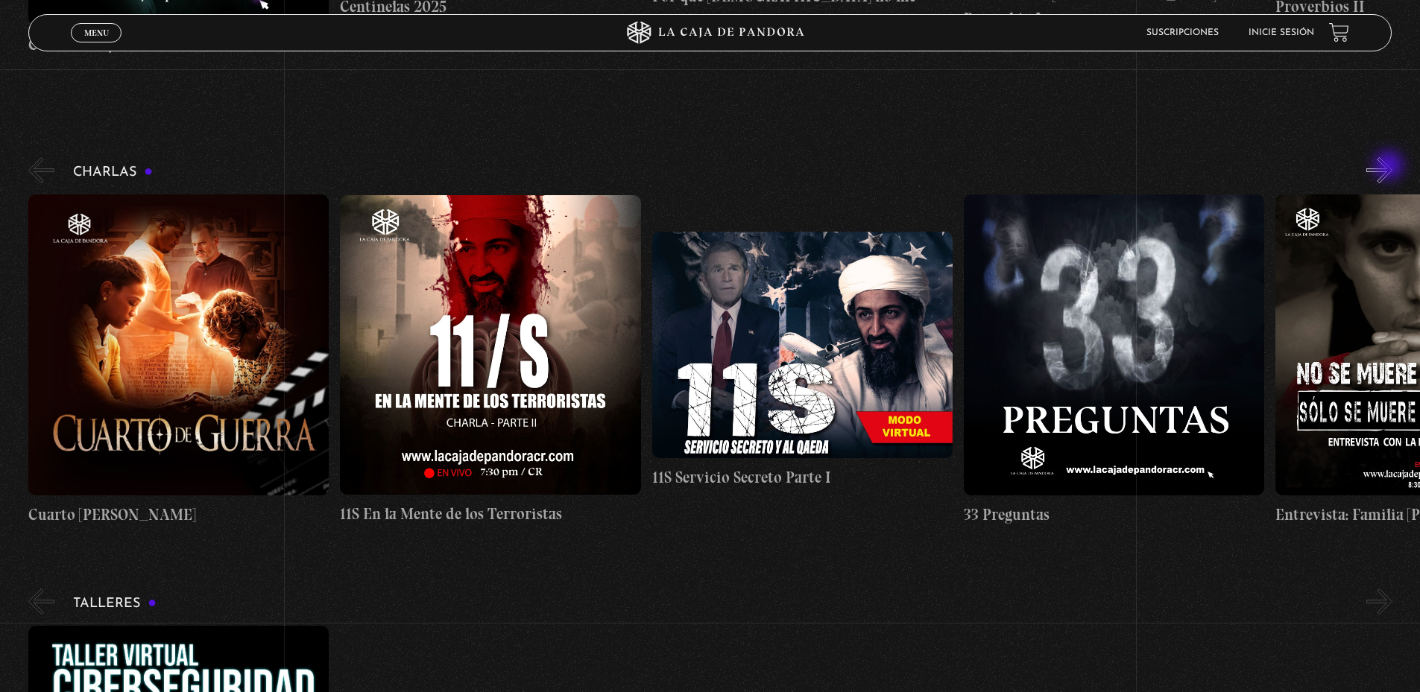
click at [1390, 167] on button "»" at bounding box center [1379, 170] width 26 height 26
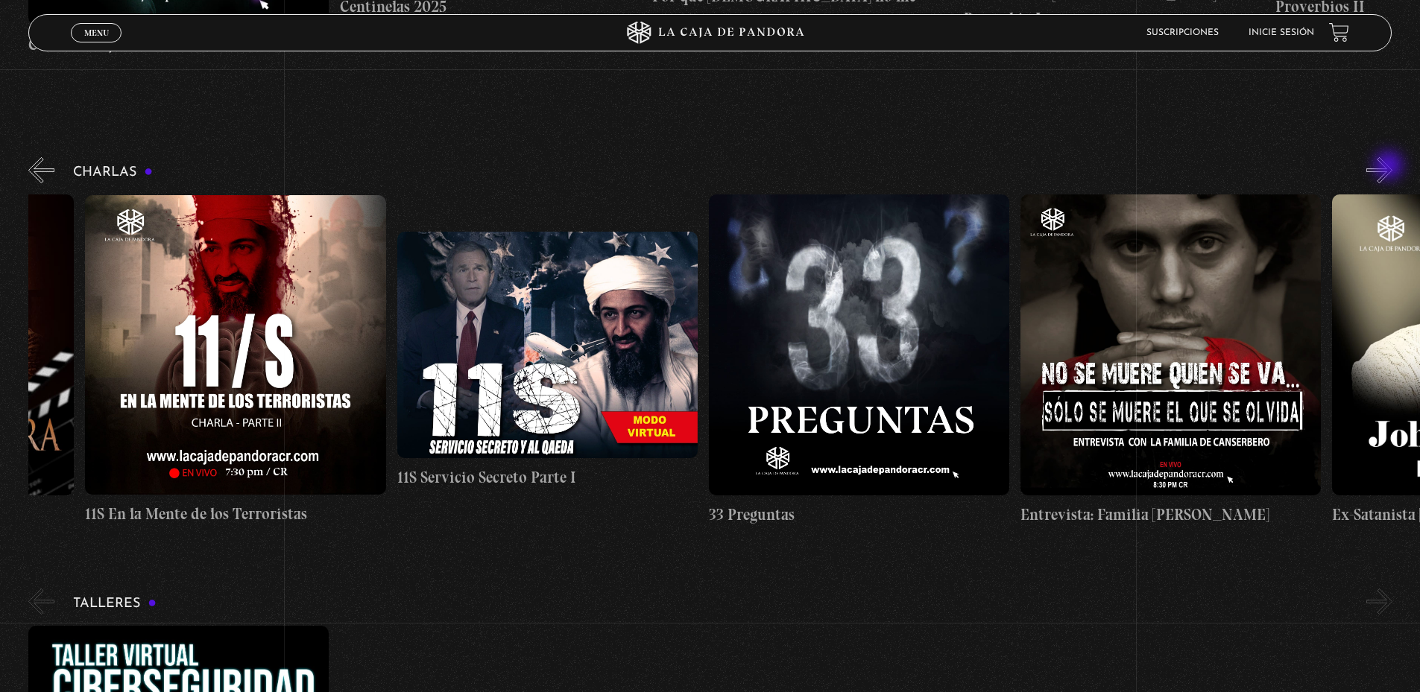
click at [1390, 167] on button "»" at bounding box center [1379, 170] width 26 height 26
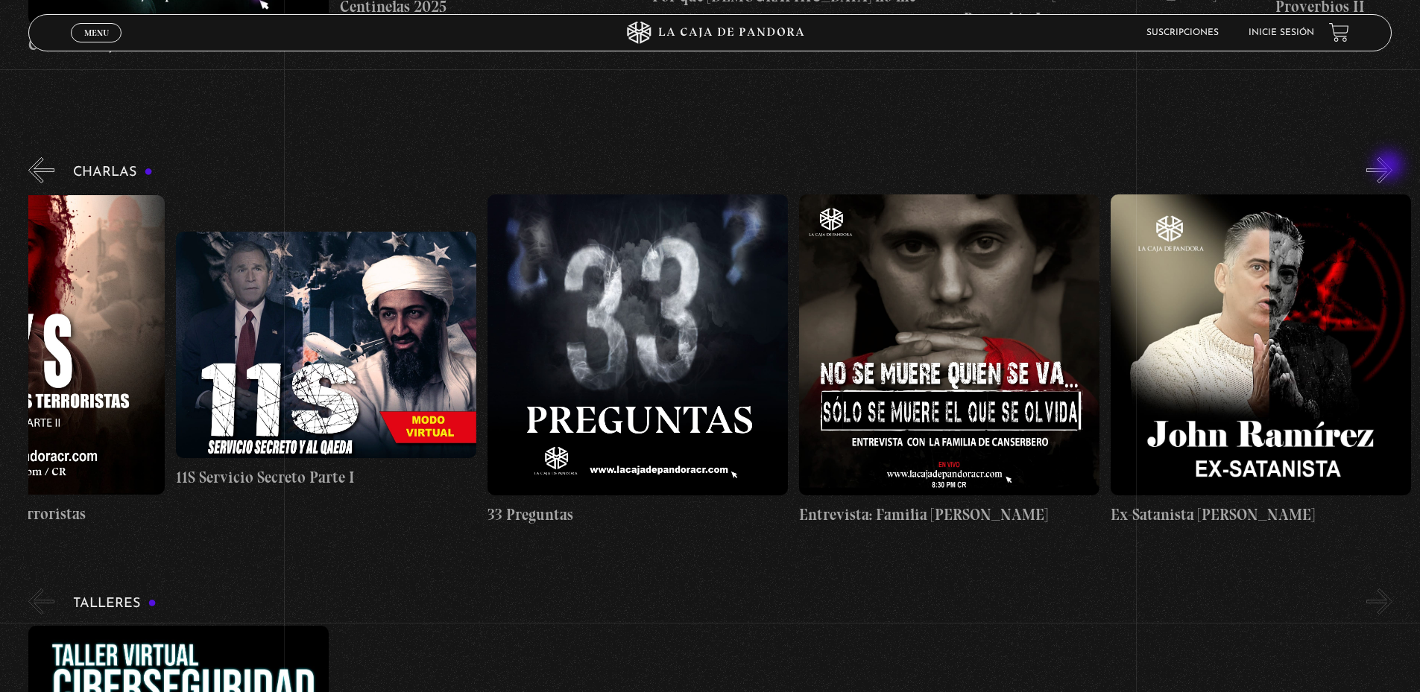
click at [1390, 167] on button "»" at bounding box center [1379, 170] width 26 height 26
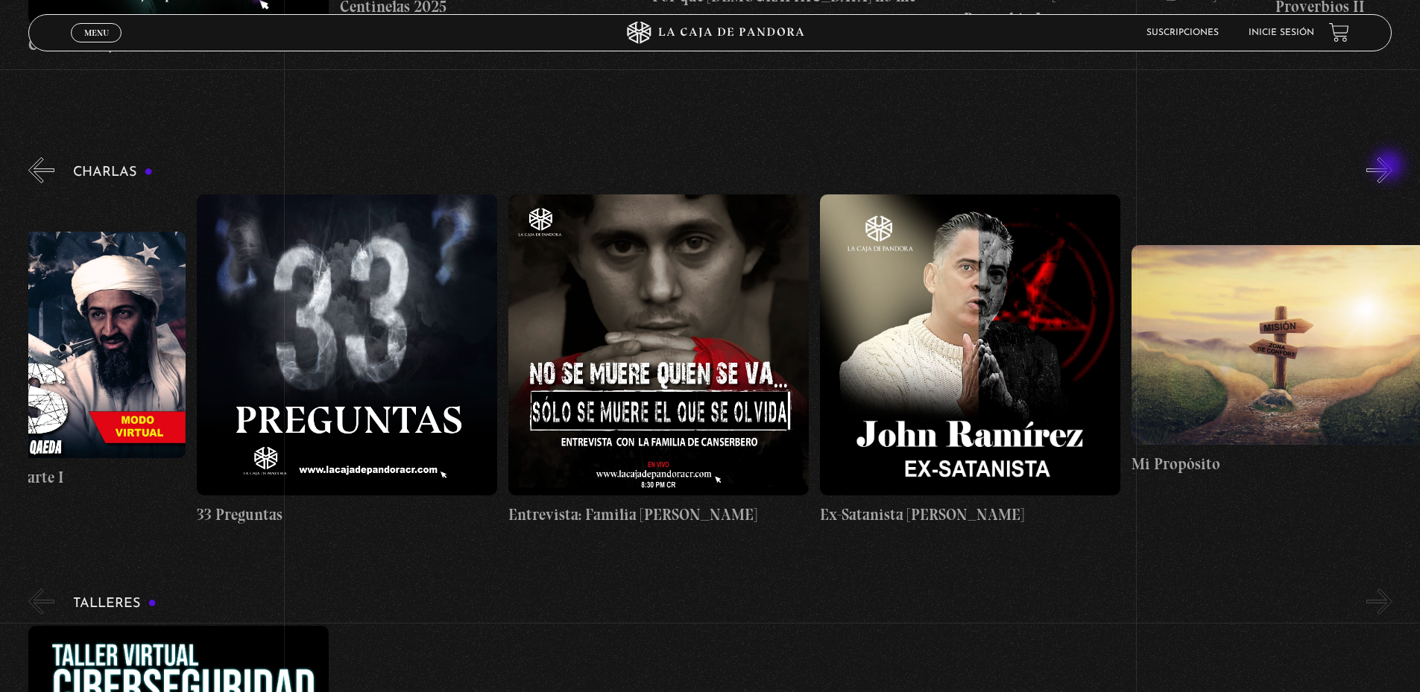
click at [1390, 167] on button "»" at bounding box center [1379, 170] width 26 height 26
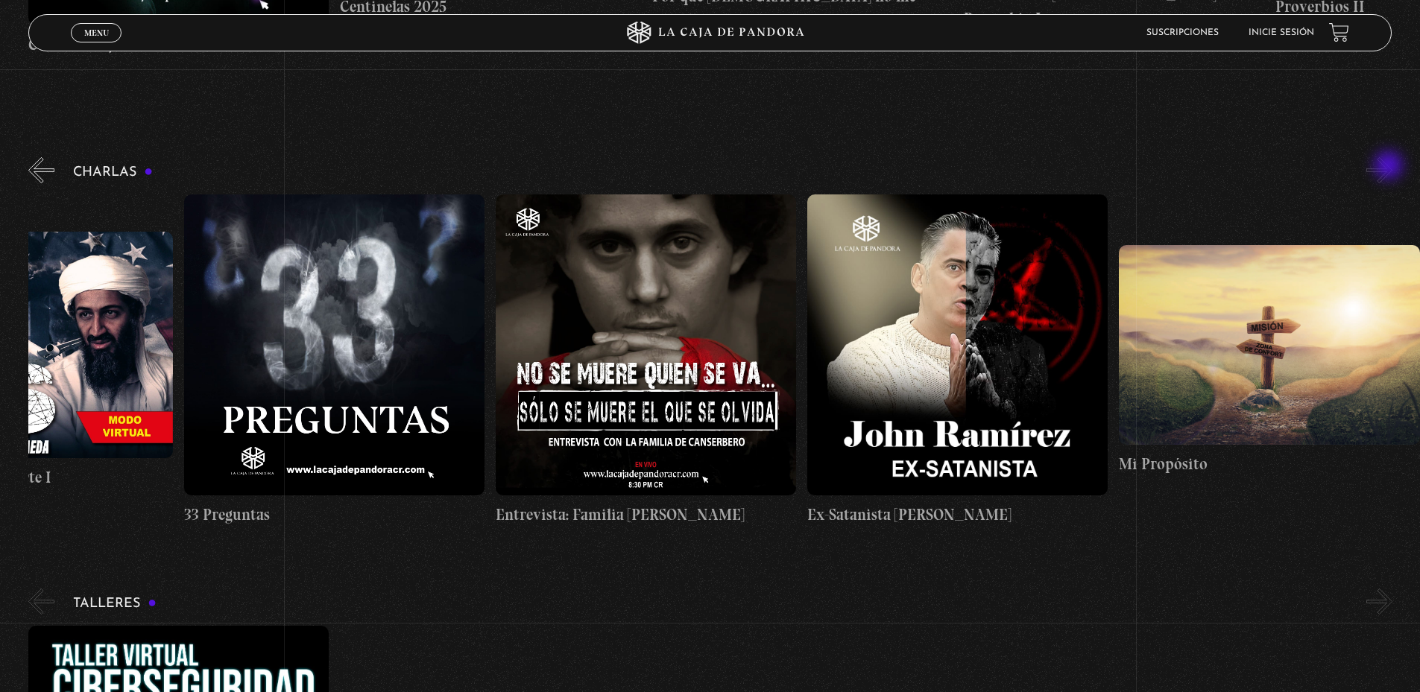
click at [1390, 167] on button "»" at bounding box center [1379, 170] width 26 height 26
click at [1392, 166] on button "»" at bounding box center [1379, 170] width 26 height 26
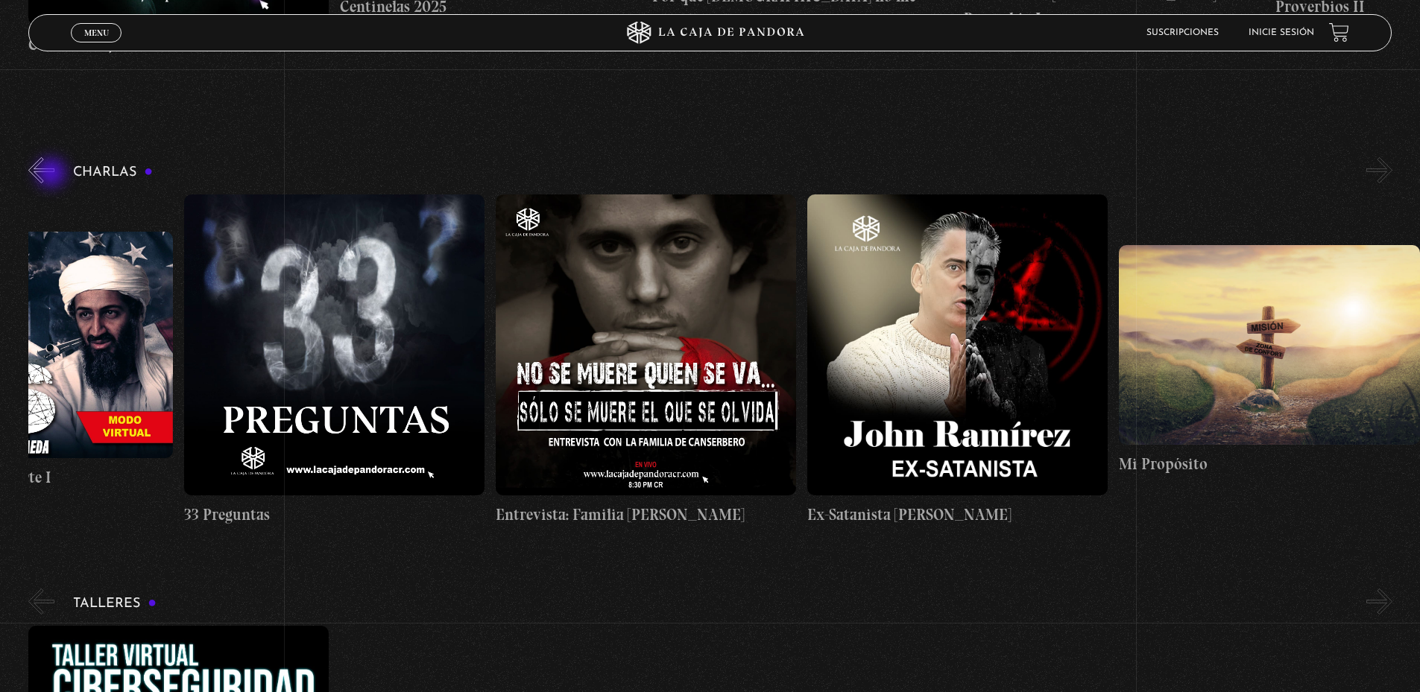
click at [48, 174] on button "«" at bounding box center [41, 170] width 26 height 26
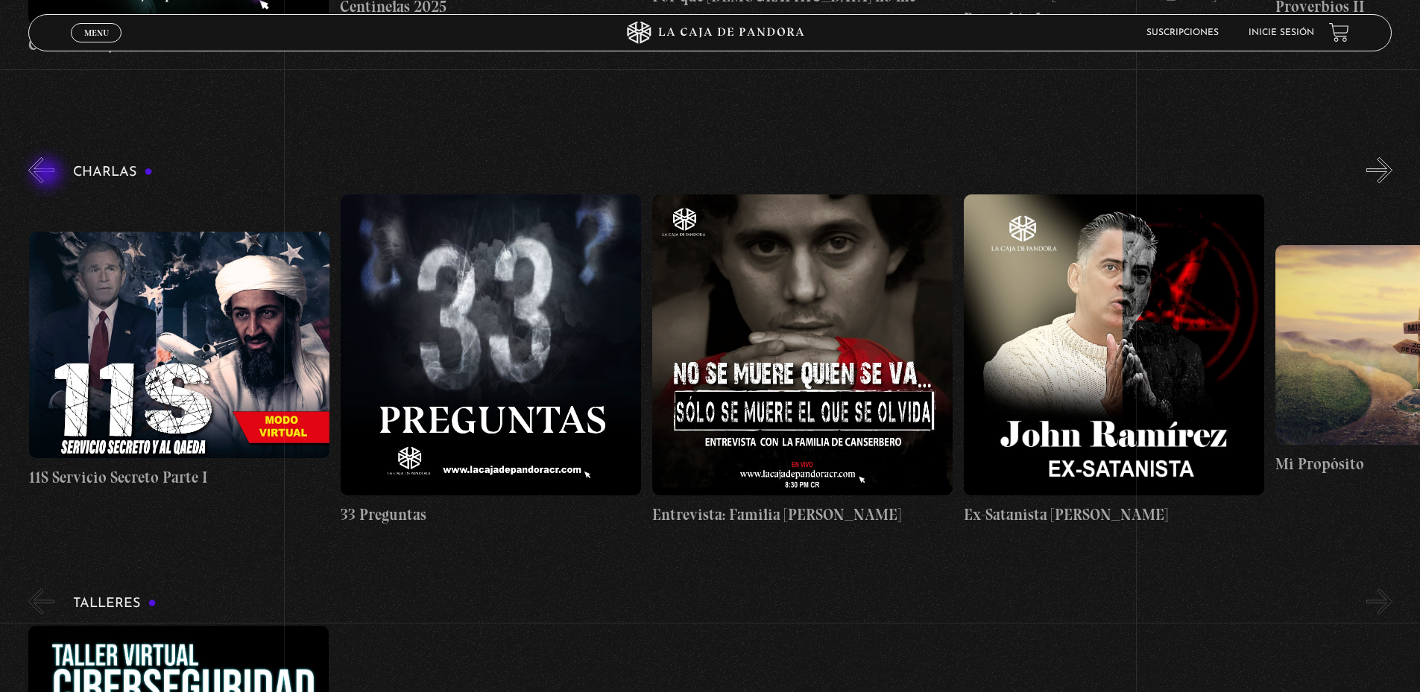
click at [48, 174] on button "«" at bounding box center [41, 170] width 26 height 26
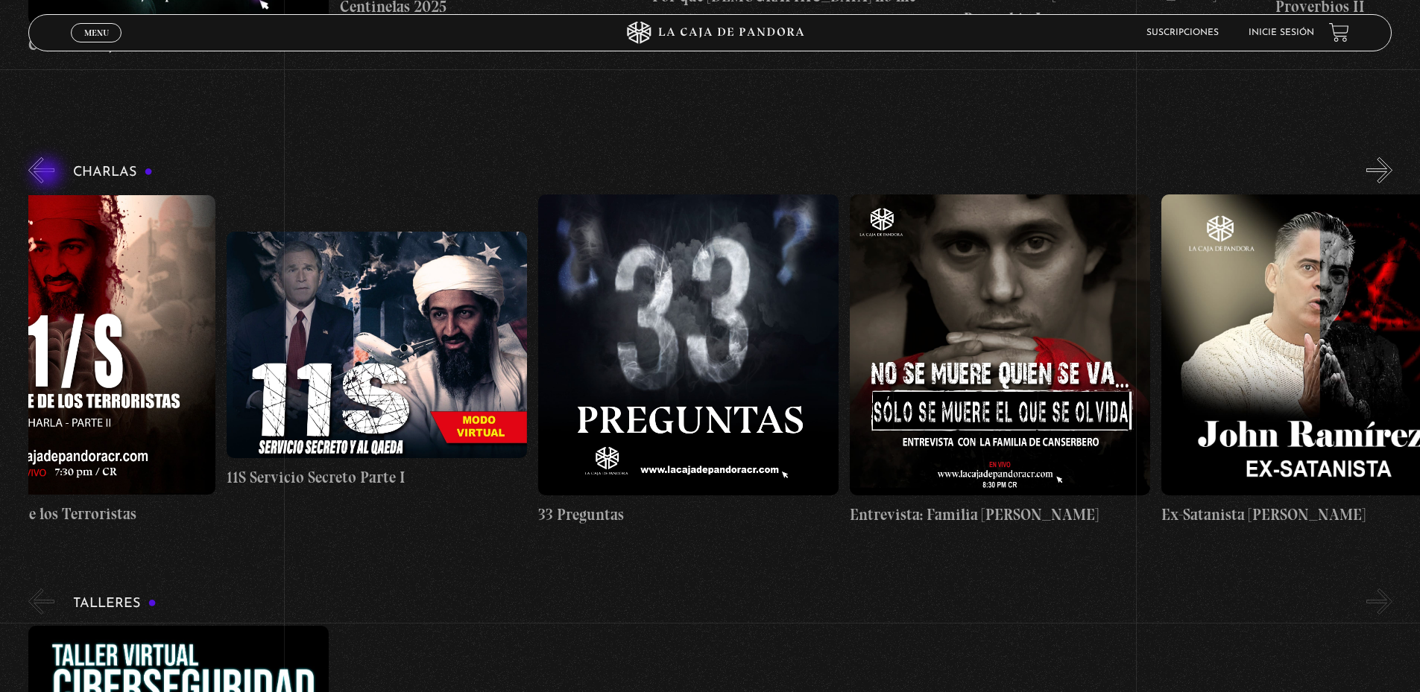
click at [48, 174] on button "«" at bounding box center [41, 170] width 26 height 26
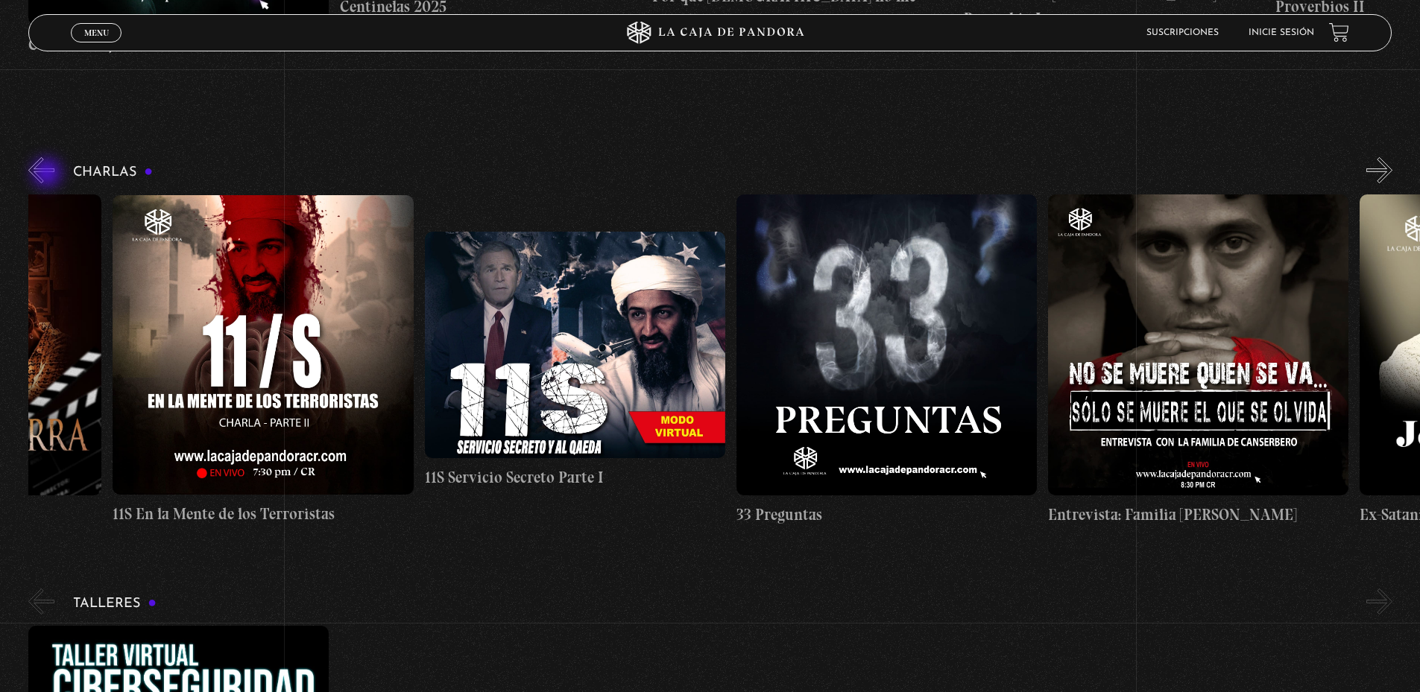
scroll to position [0, 0]
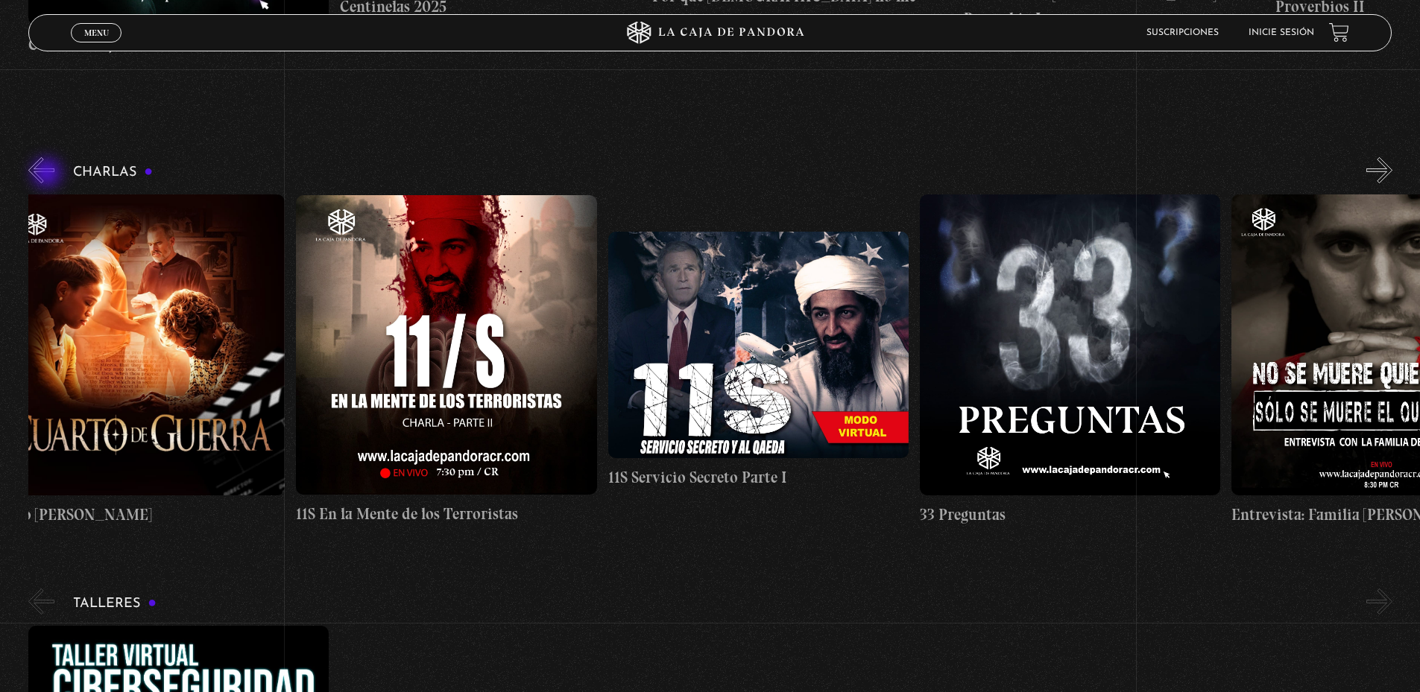
click at [48, 174] on button "«" at bounding box center [41, 170] width 26 height 26
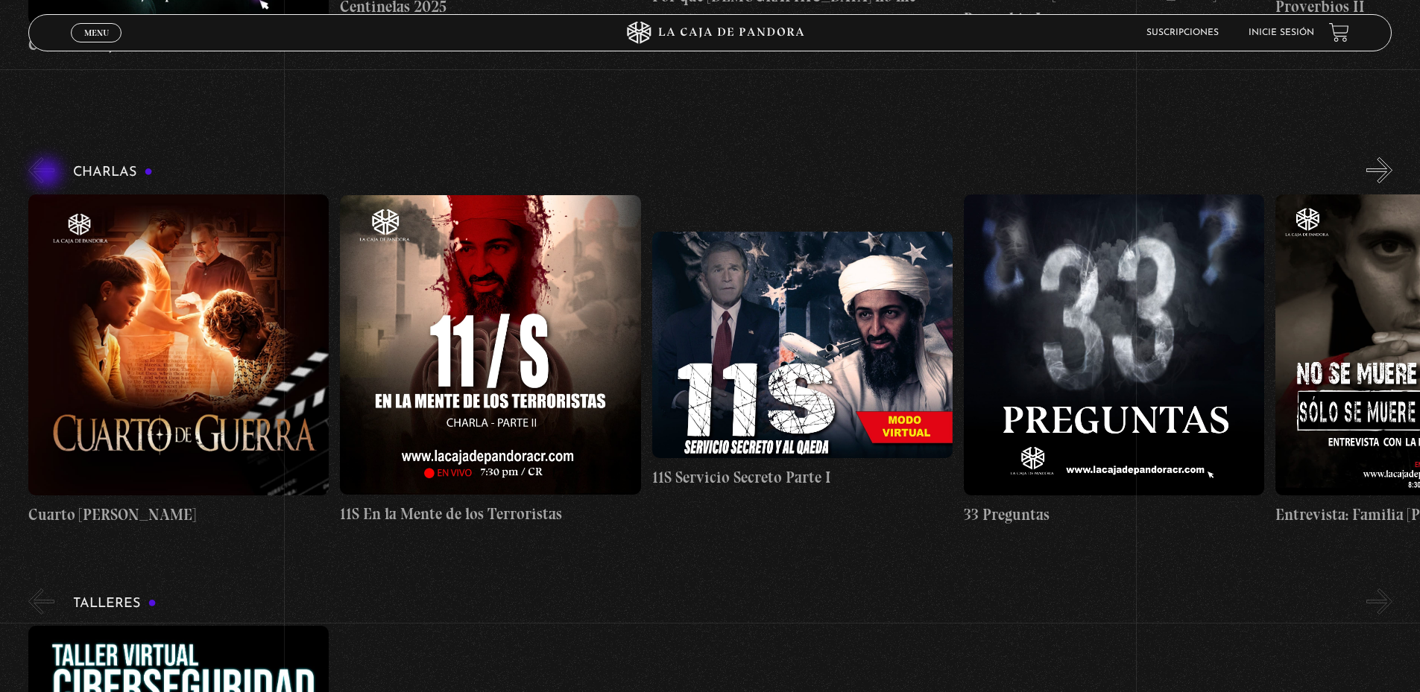
click at [48, 174] on button "«" at bounding box center [41, 170] width 26 height 26
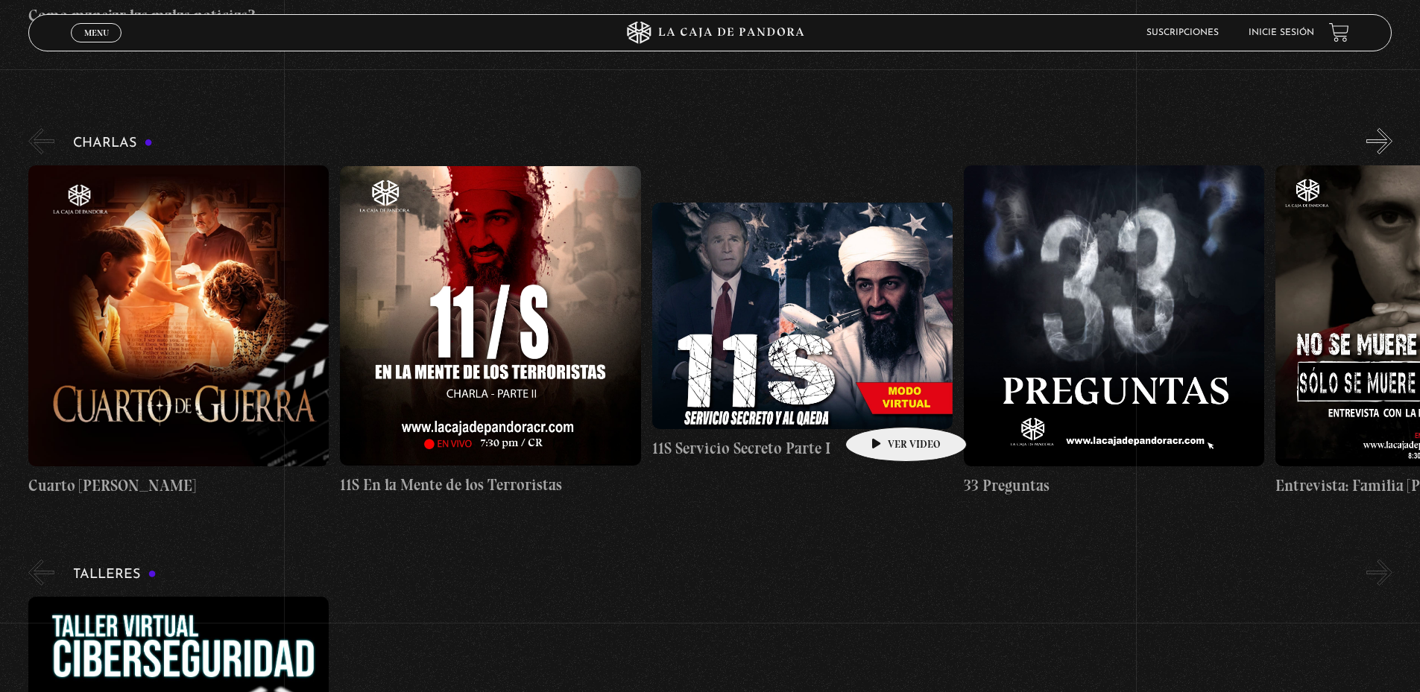
scroll to position [7555, 0]
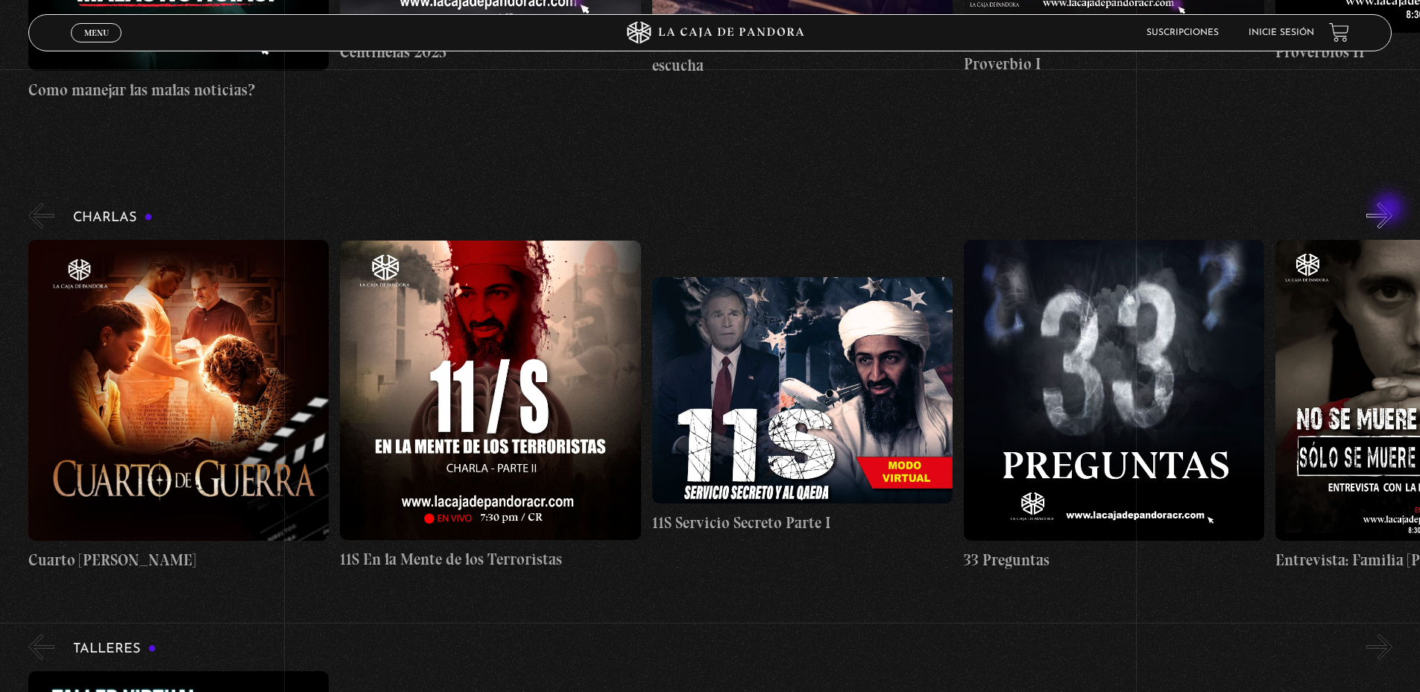
click at [1390, 210] on button "»" at bounding box center [1379, 216] width 26 height 26
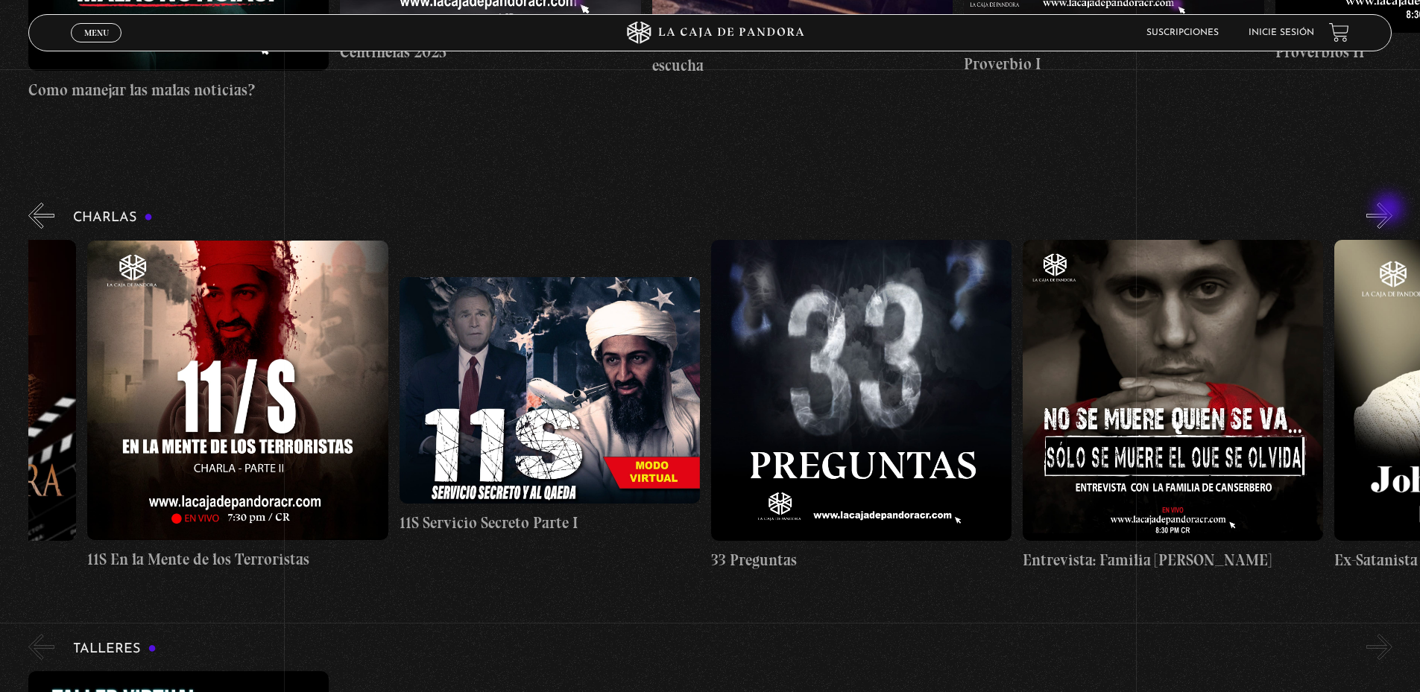
click at [1390, 210] on button "»" at bounding box center [1379, 216] width 26 height 26
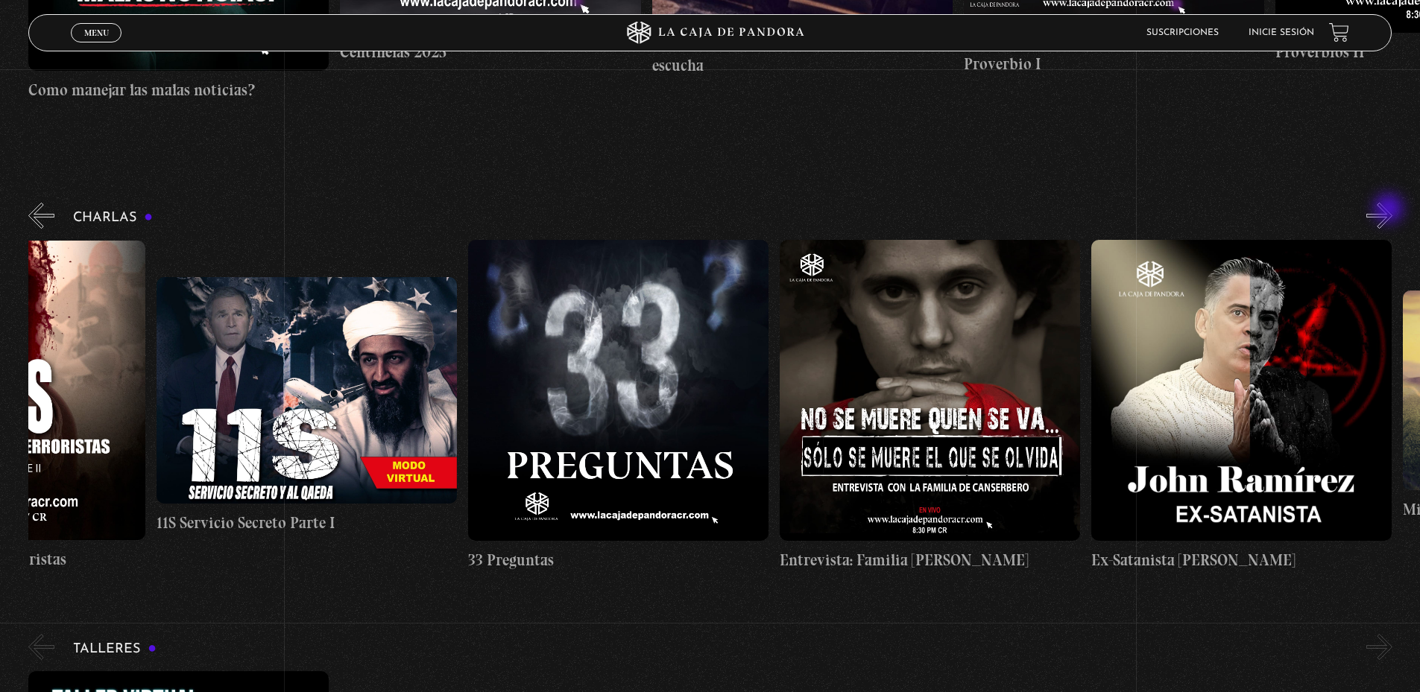
click at [1390, 210] on button "»" at bounding box center [1379, 216] width 26 height 26
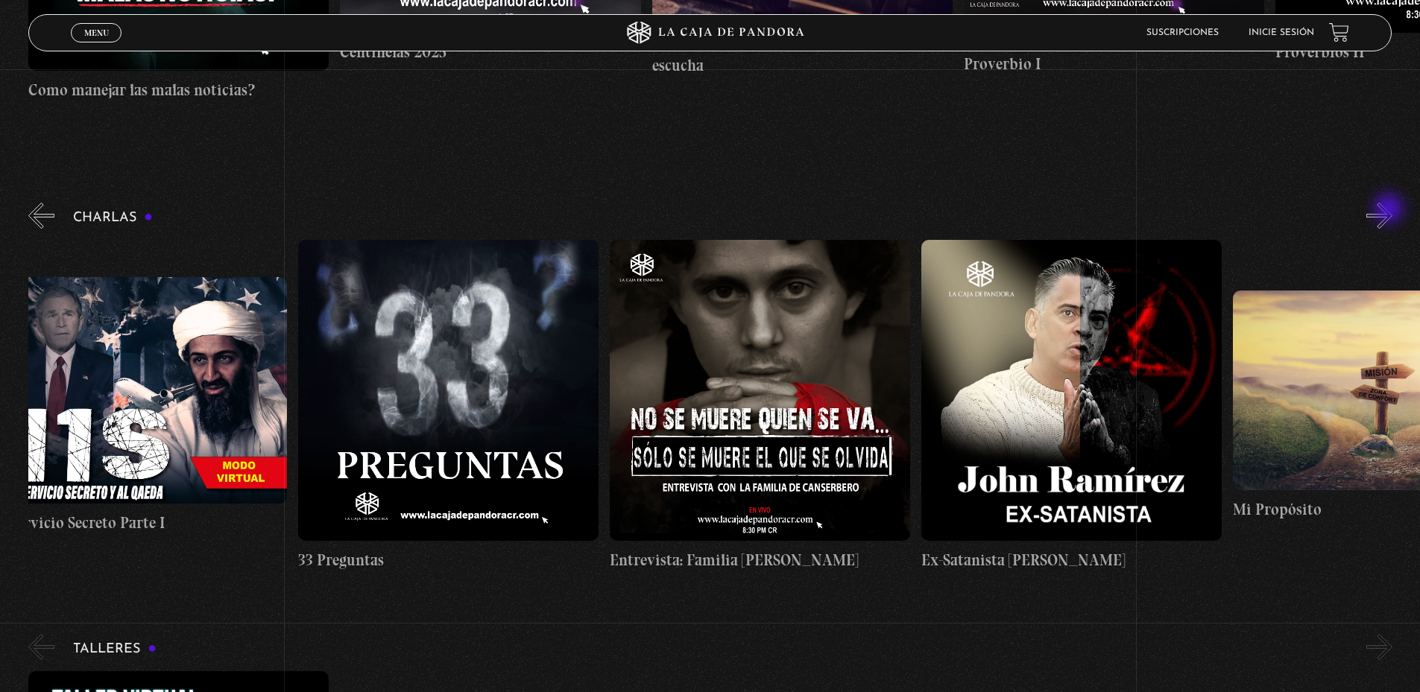
scroll to position [0, 779]
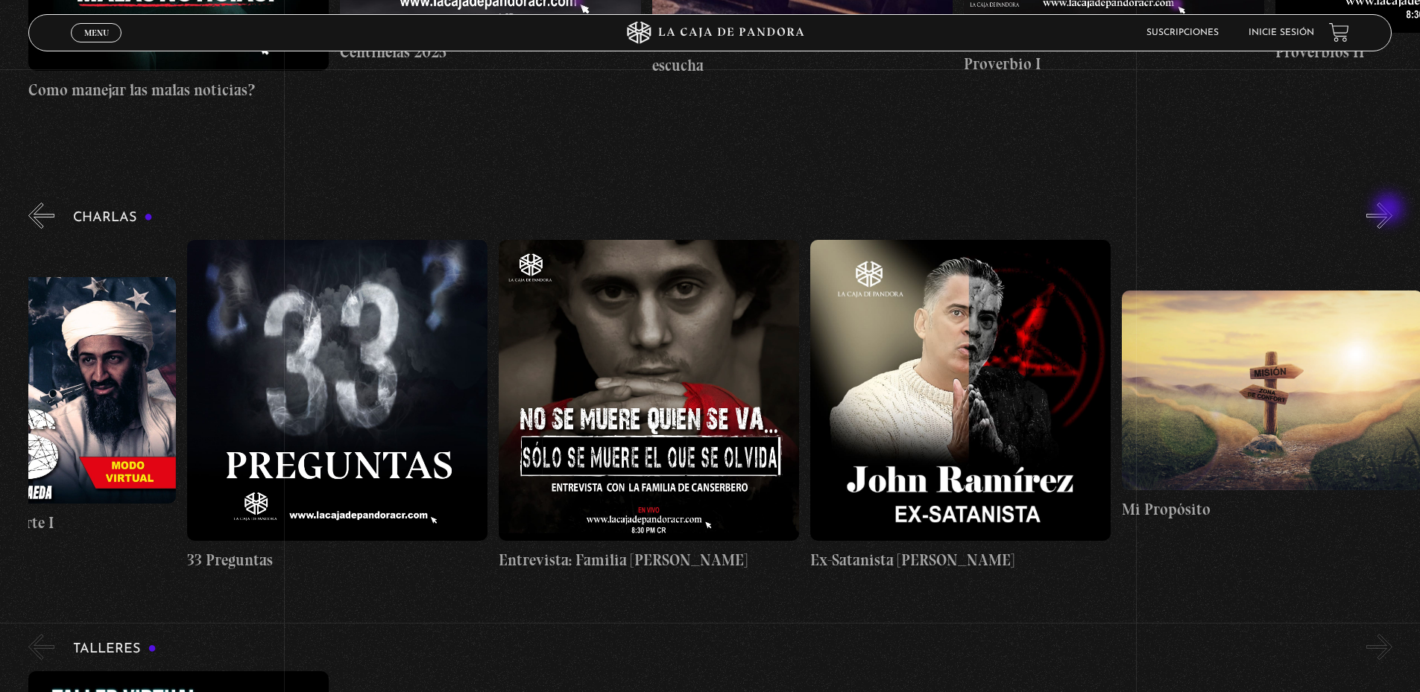
click at [1390, 210] on button "»" at bounding box center [1379, 216] width 26 height 26
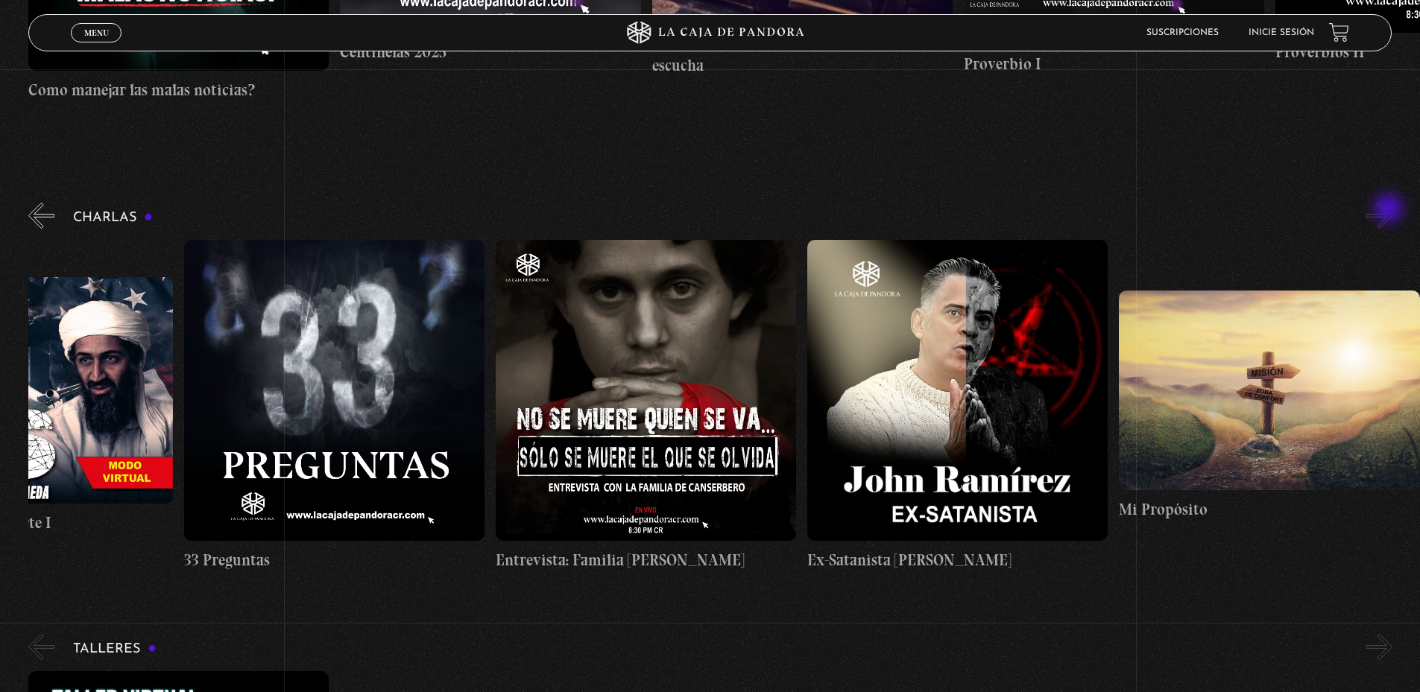
click at [1390, 210] on button "»" at bounding box center [1379, 216] width 26 height 26
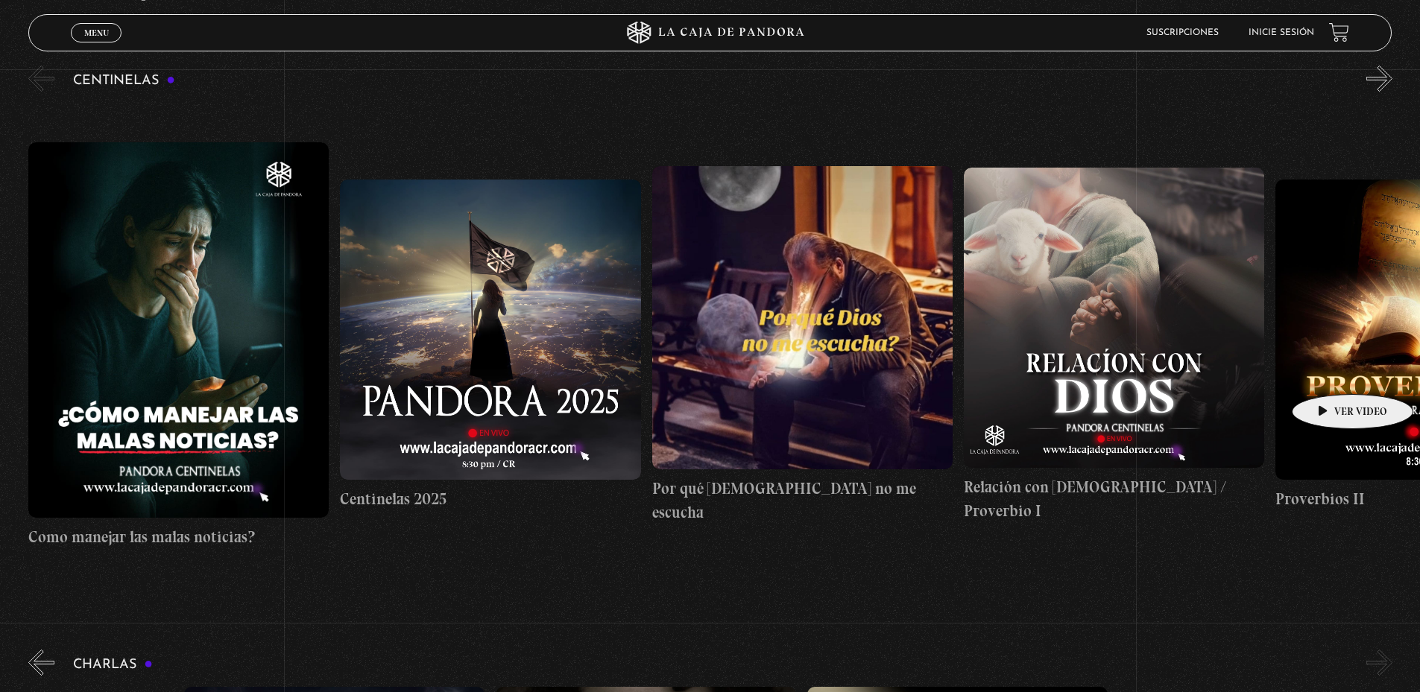
scroll to position [7034, 0]
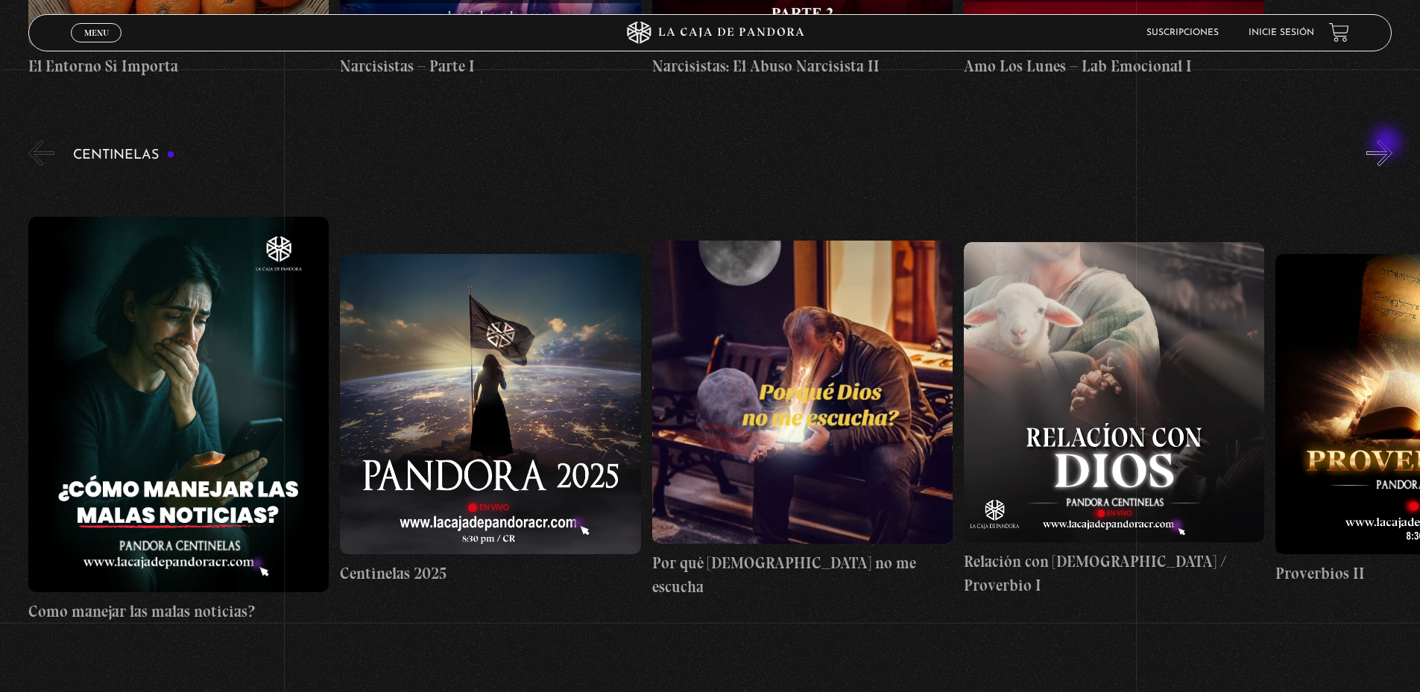
click at [1391, 148] on button "»" at bounding box center [1379, 153] width 26 height 26
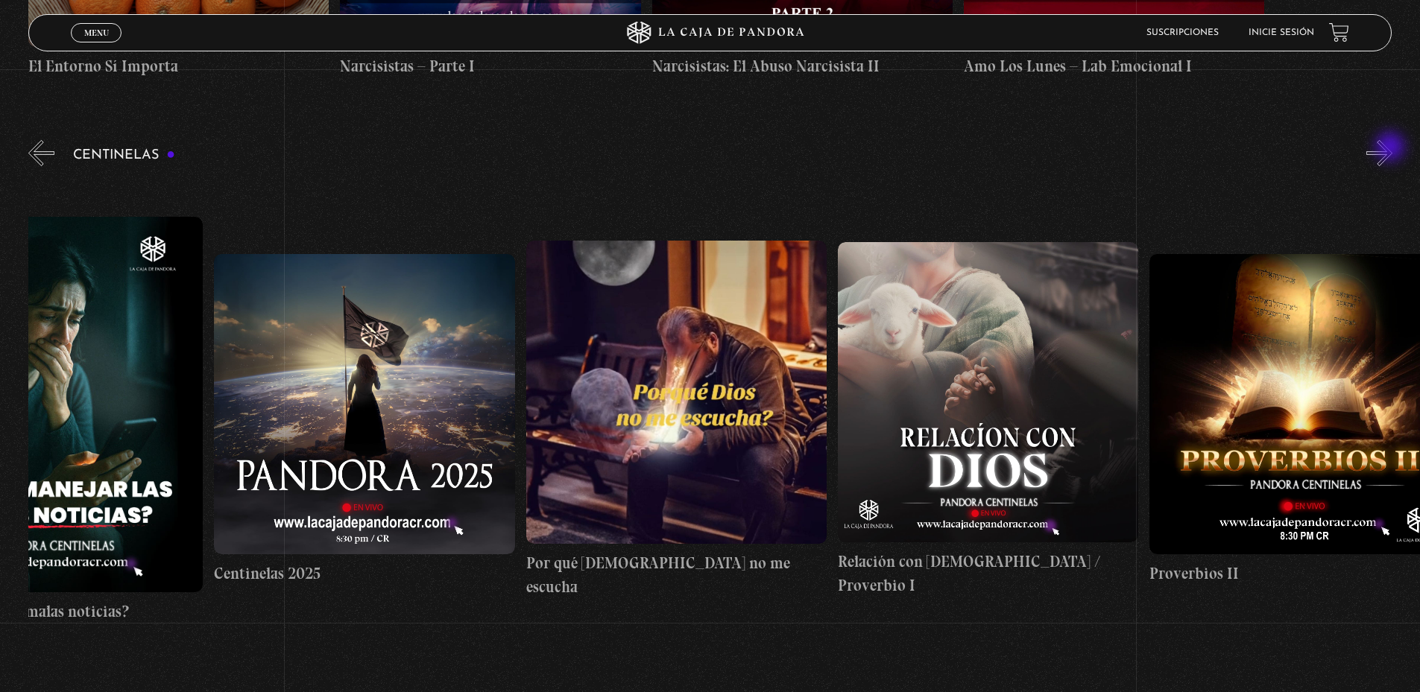
click at [1391, 148] on button "»" at bounding box center [1379, 153] width 26 height 26
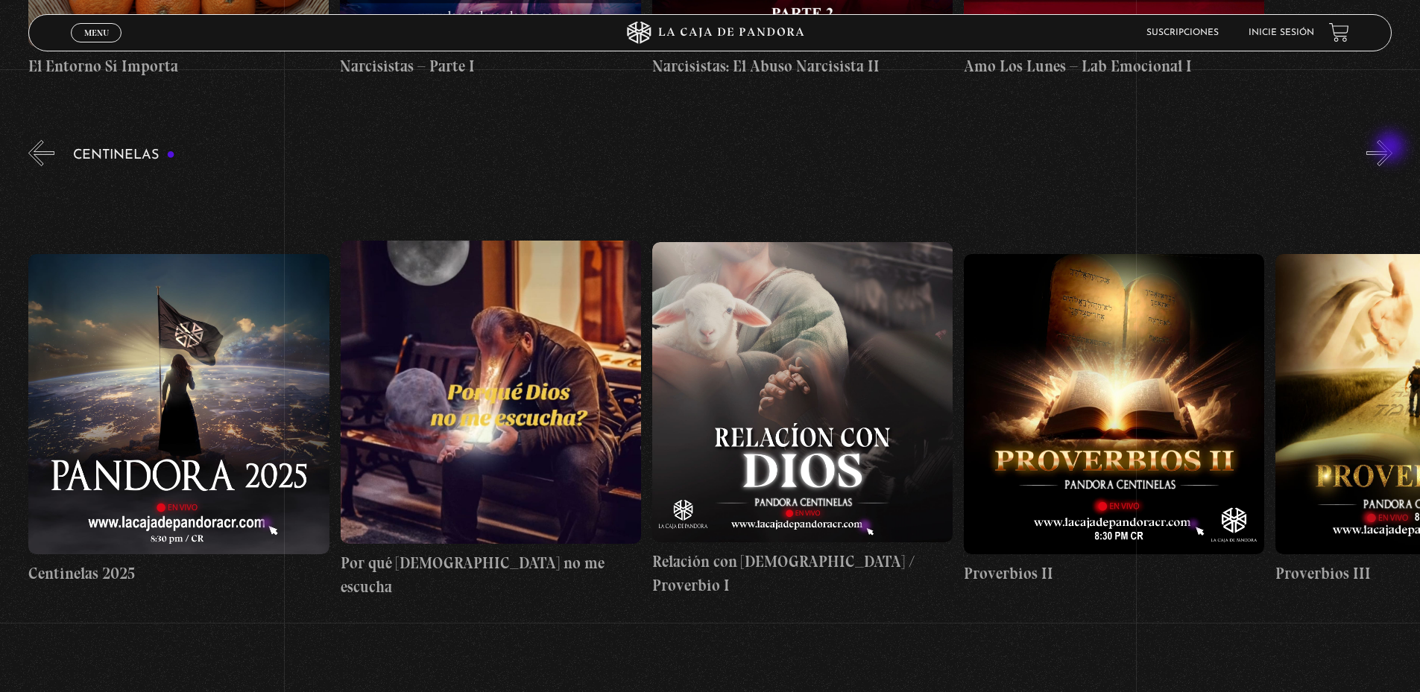
click at [1391, 148] on button "»" at bounding box center [1379, 153] width 26 height 26
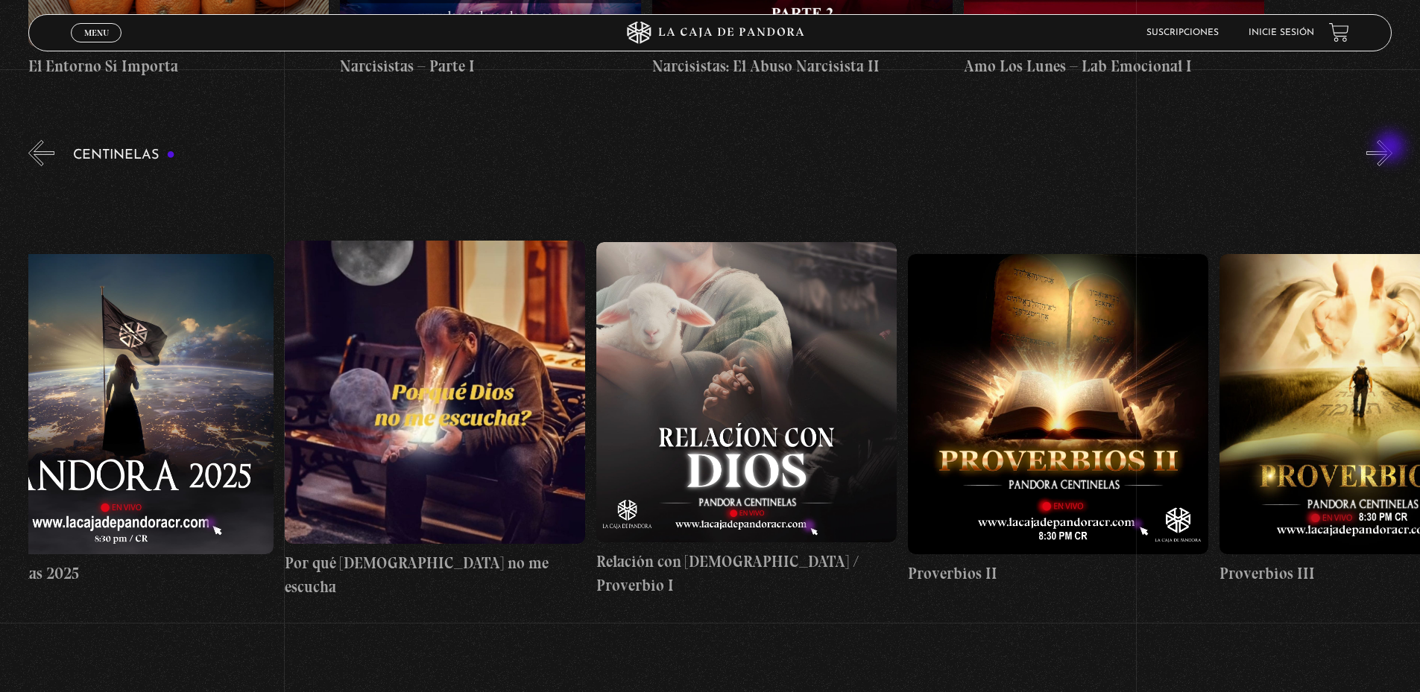
click at [1391, 148] on button "»" at bounding box center [1379, 153] width 26 height 26
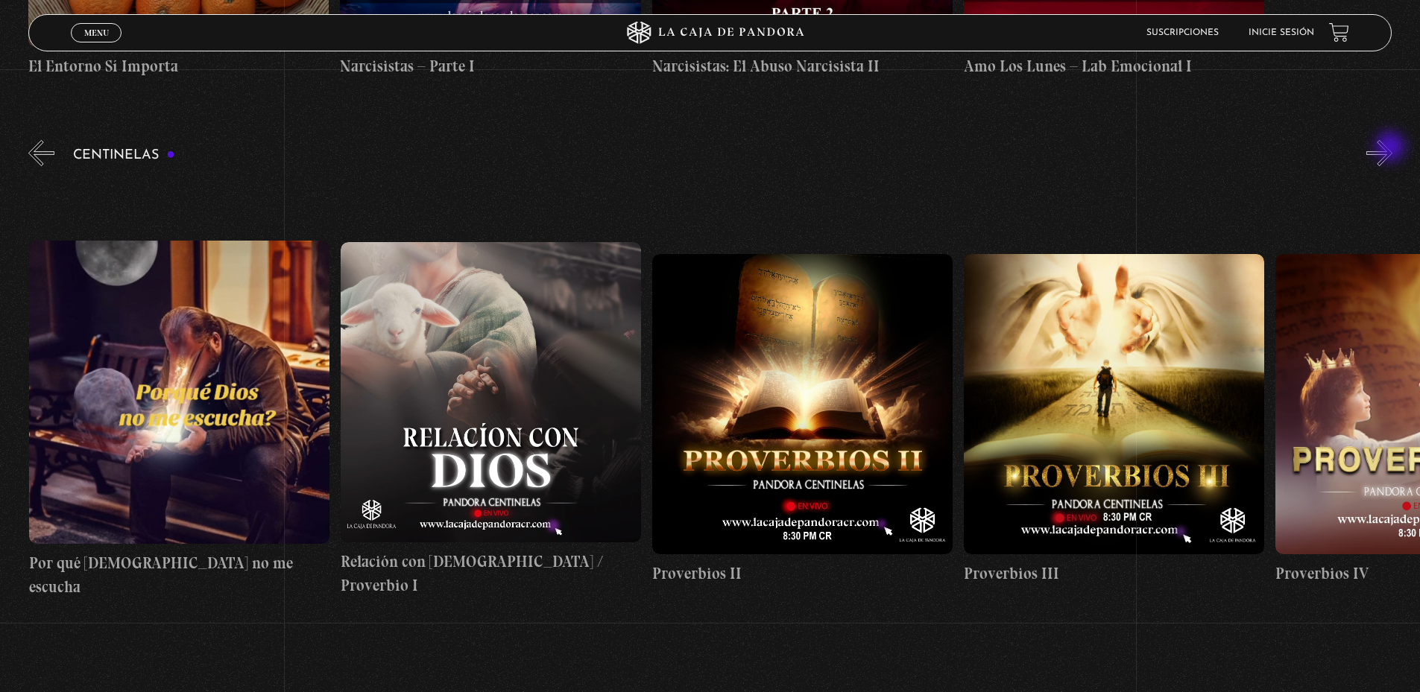
click at [1391, 148] on button "»" at bounding box center [1379, 153] width 26 height 26
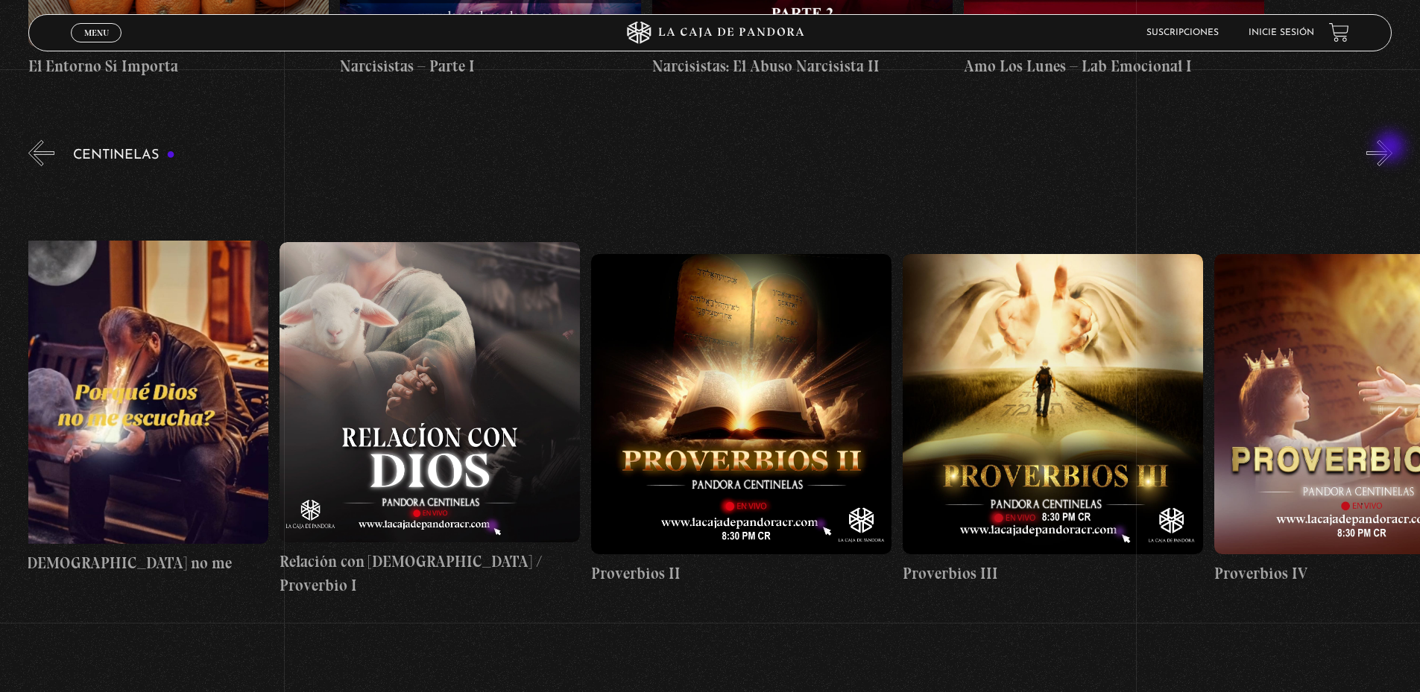
click at [1391, 148] on button "»" at bounding box center [1379, 153] width 26 height 26
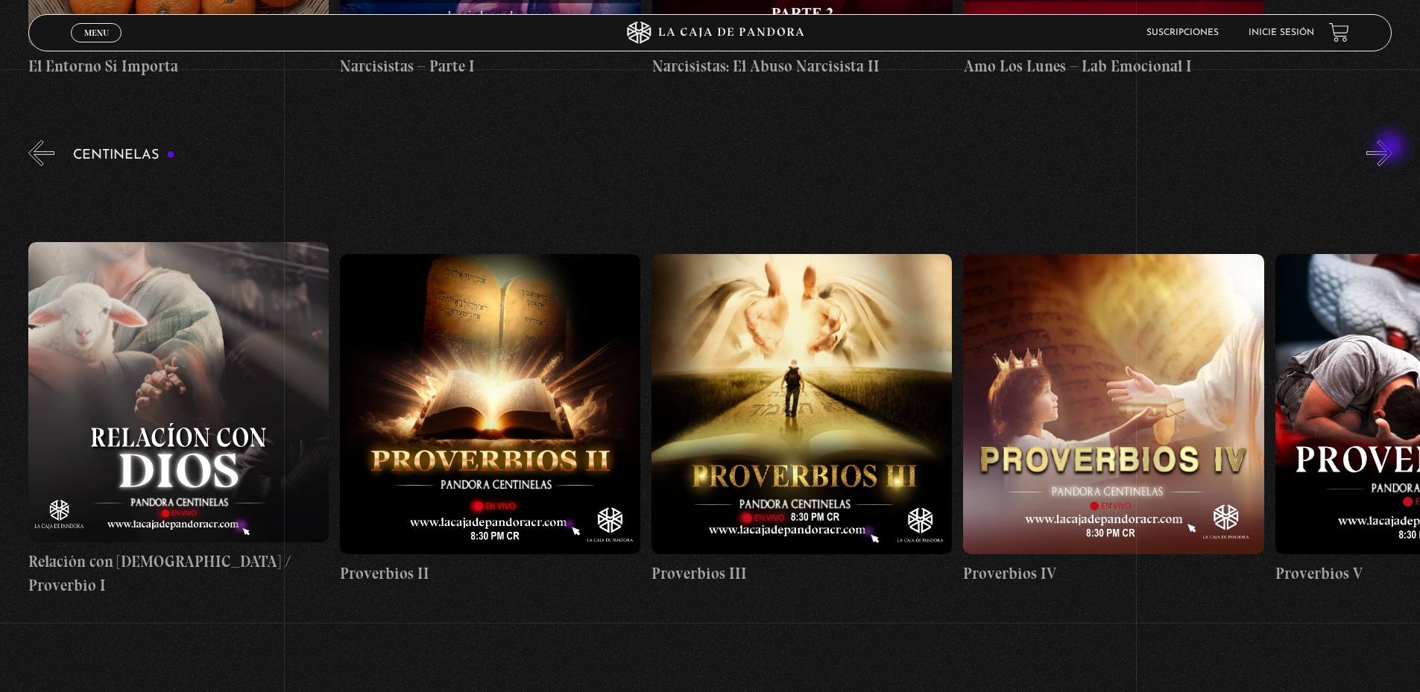
click at [1391, 148] on button "»" at bounding box center [1379, 153] width 26 height 26
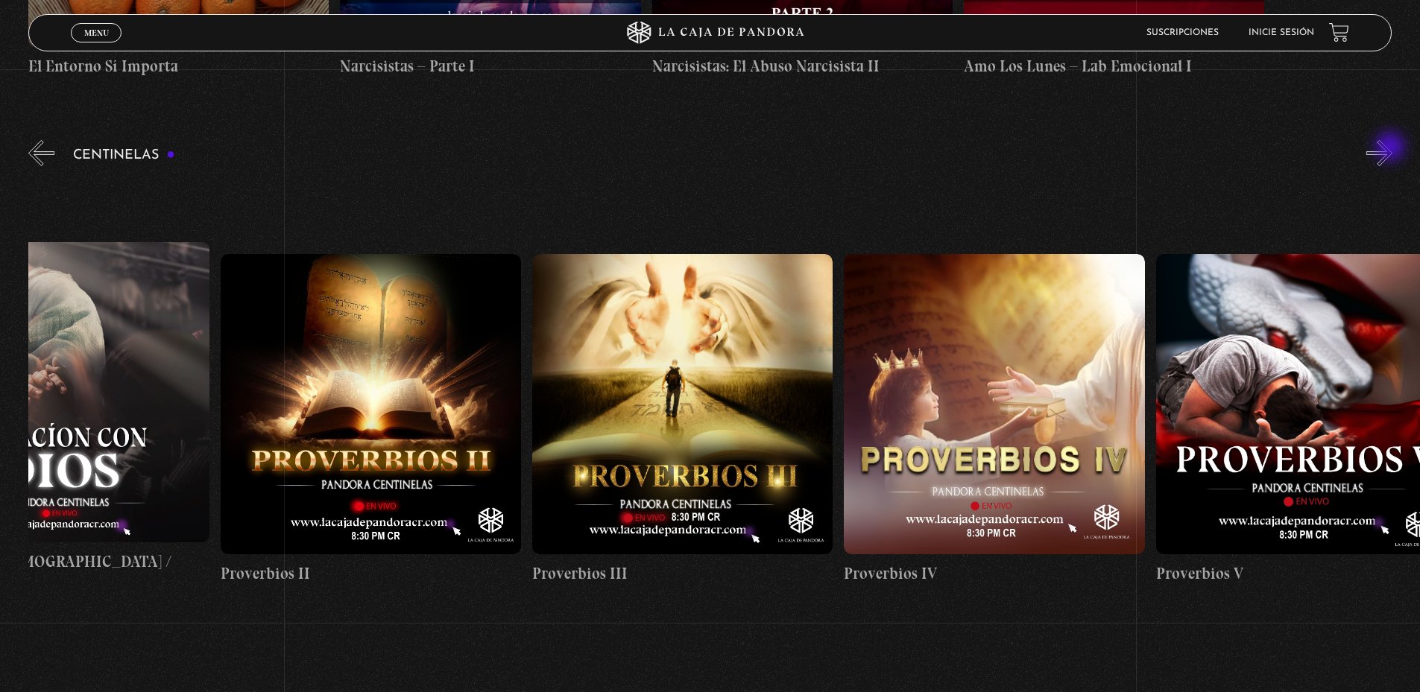
click at [1391, 148] on button "»" at bounding box center [1379, 153] width 26 height 26
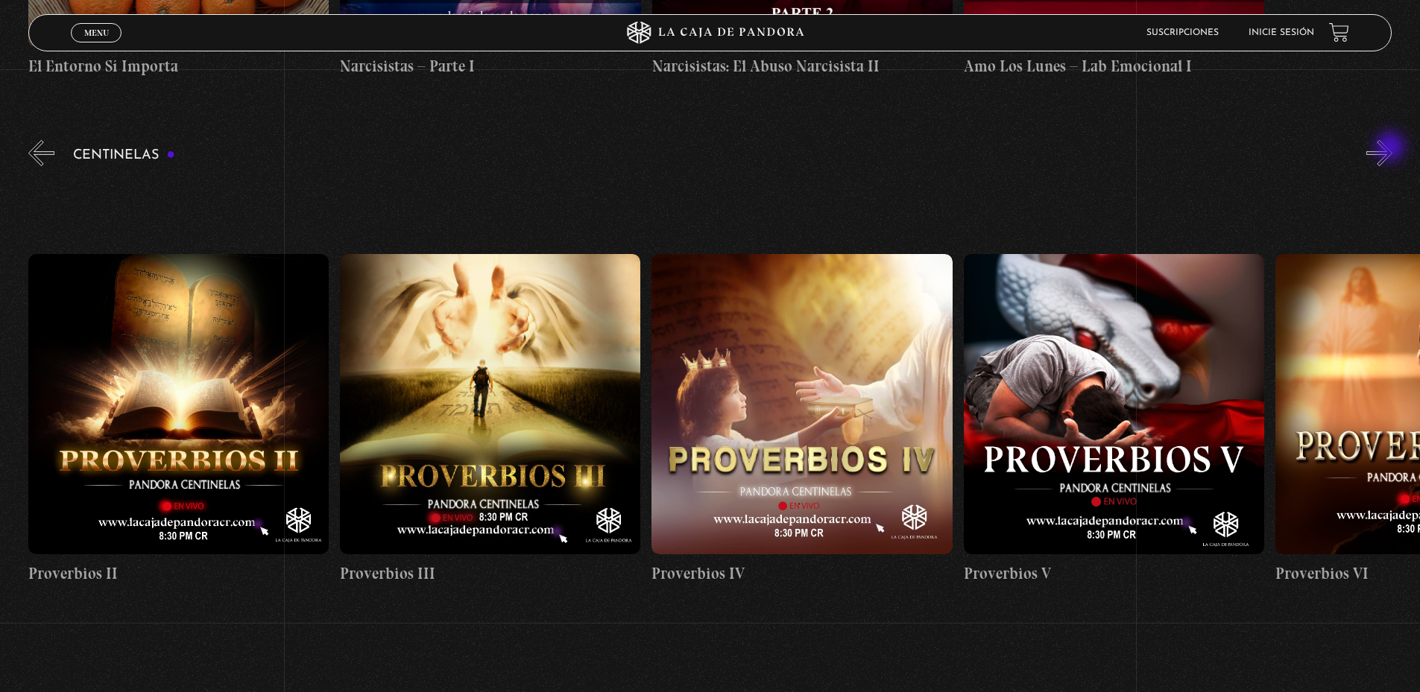
click at [1391, 148] on button "»" at bounding box center [1379, 153] width 26 height 26
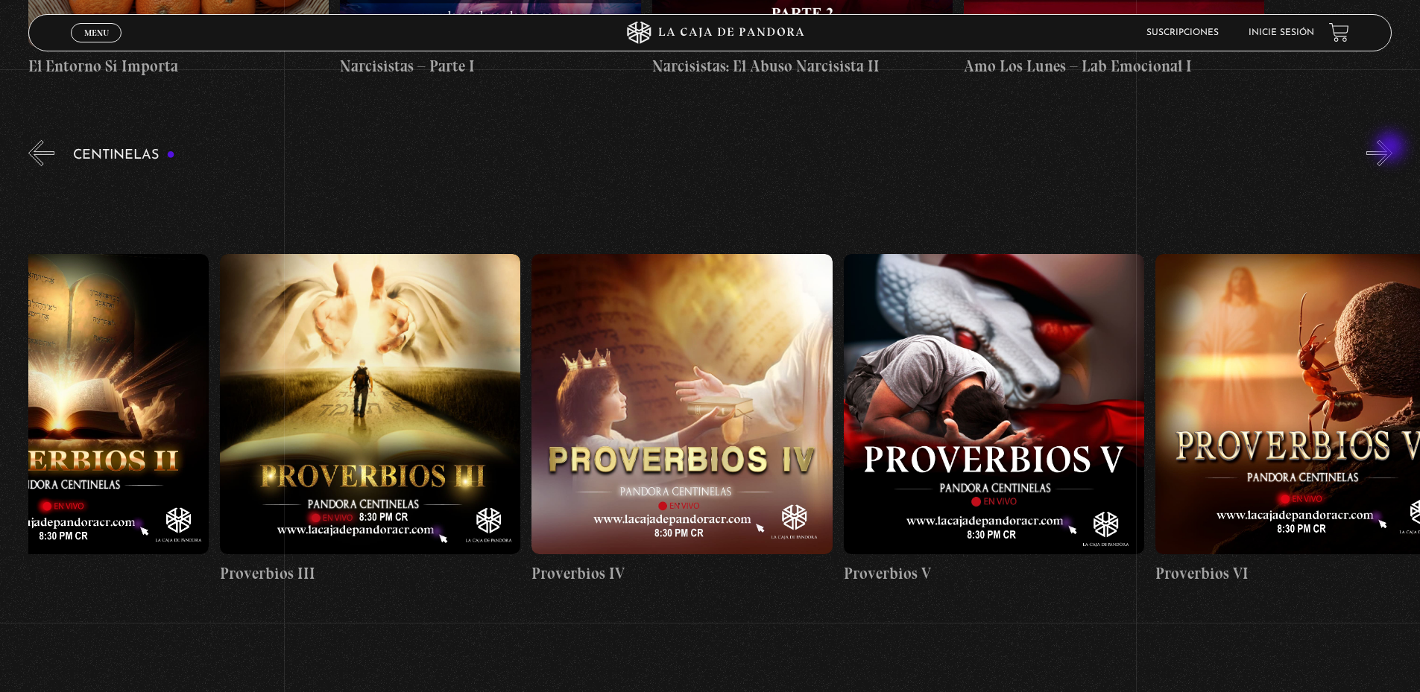
click at [1391, 148] on button "»" at bounding box center [1379, 153] width 26 height 26
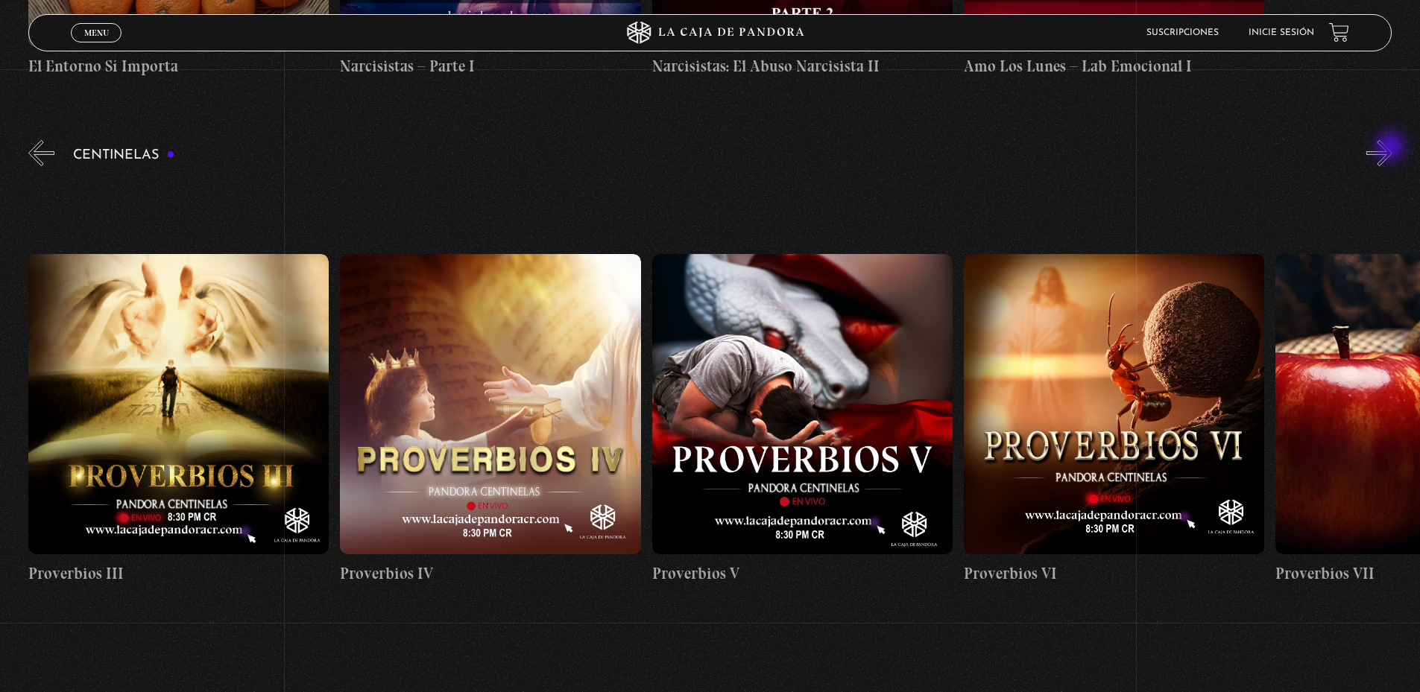
click at [1391, 148] on button "»" at bounding box center [1379, 153] width 26 height 26
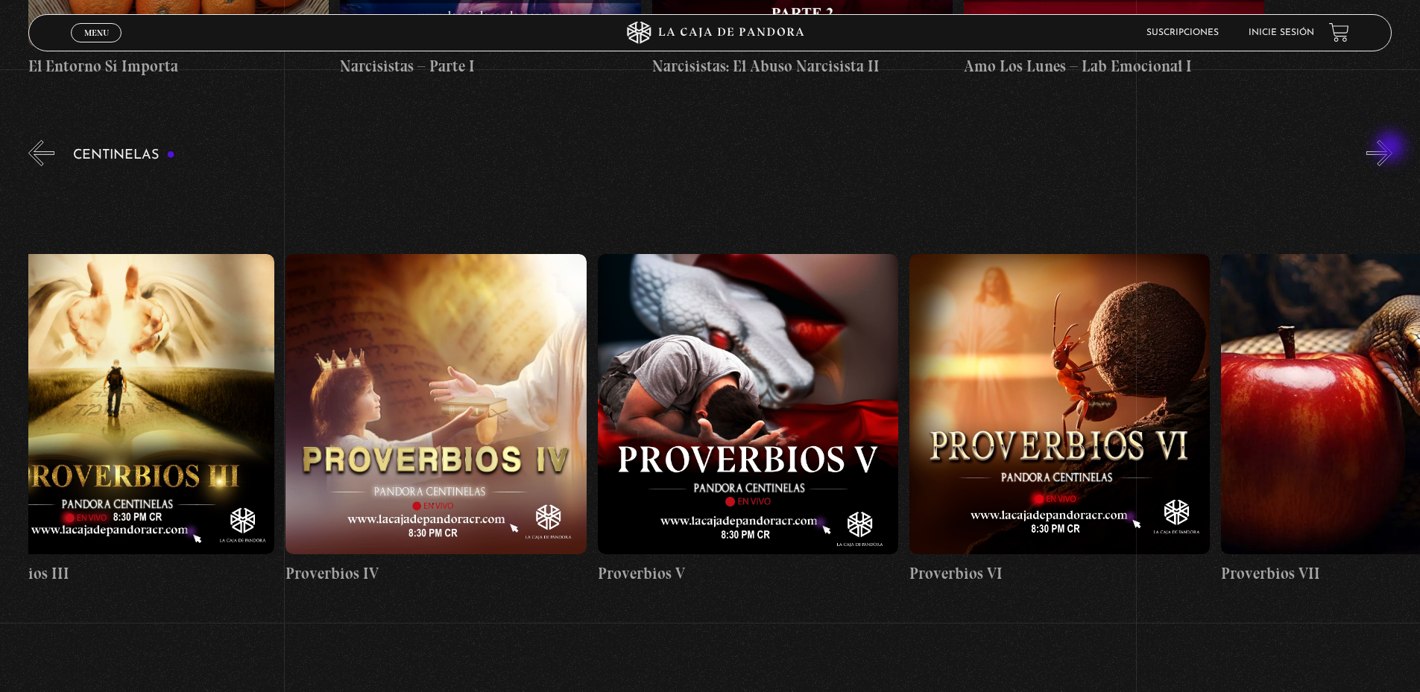
click at [1391, 148] on button "»" at bounding box center [1379, 153] width 26 height 26
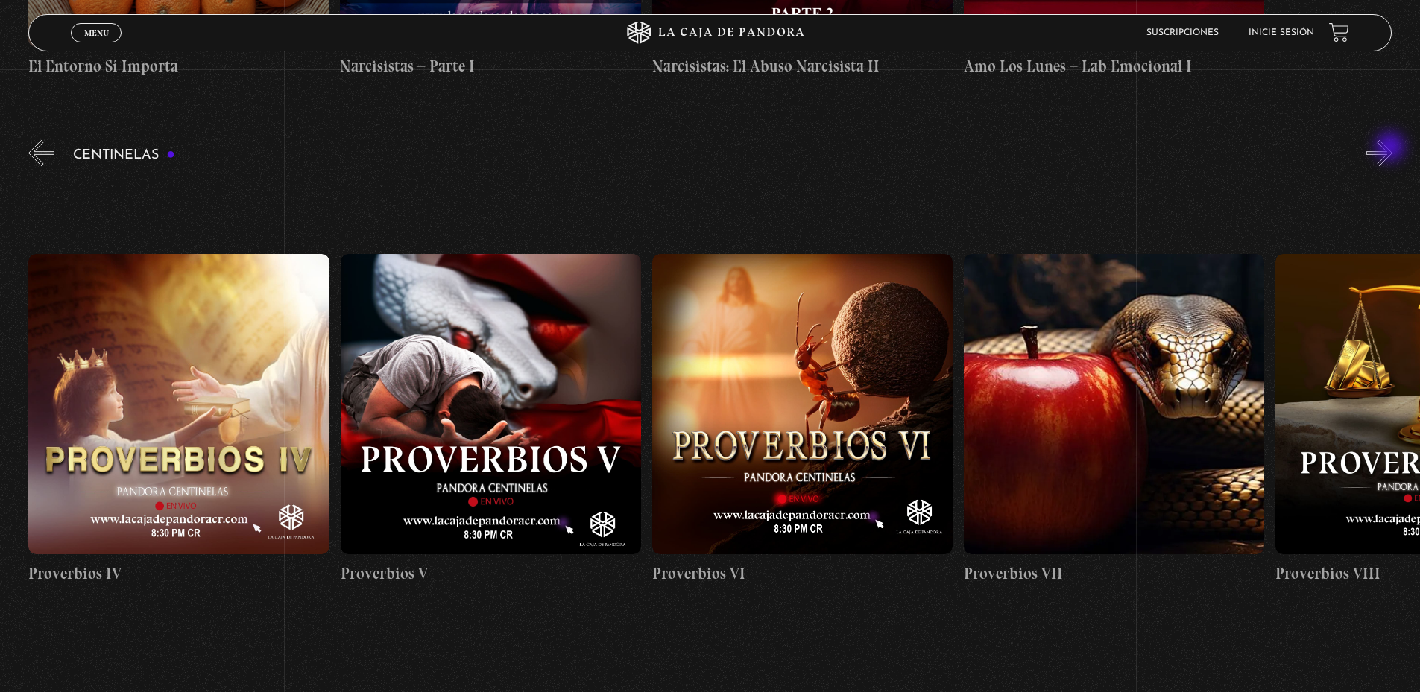
click at [1391, 148] on button "»" at bounding box center [1379, 153] width 26 height 26
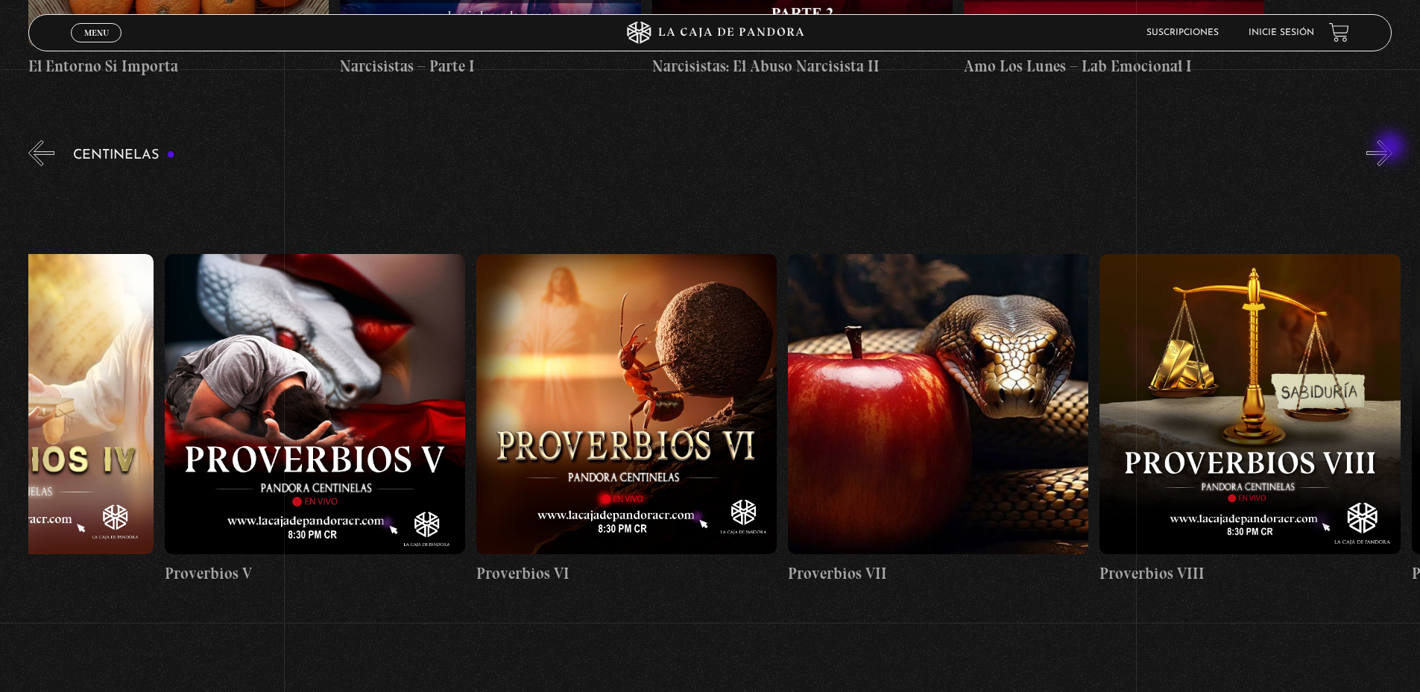
click at [1391, 148] on button "»" at bounding box center [1379, 153] width 26 height 26
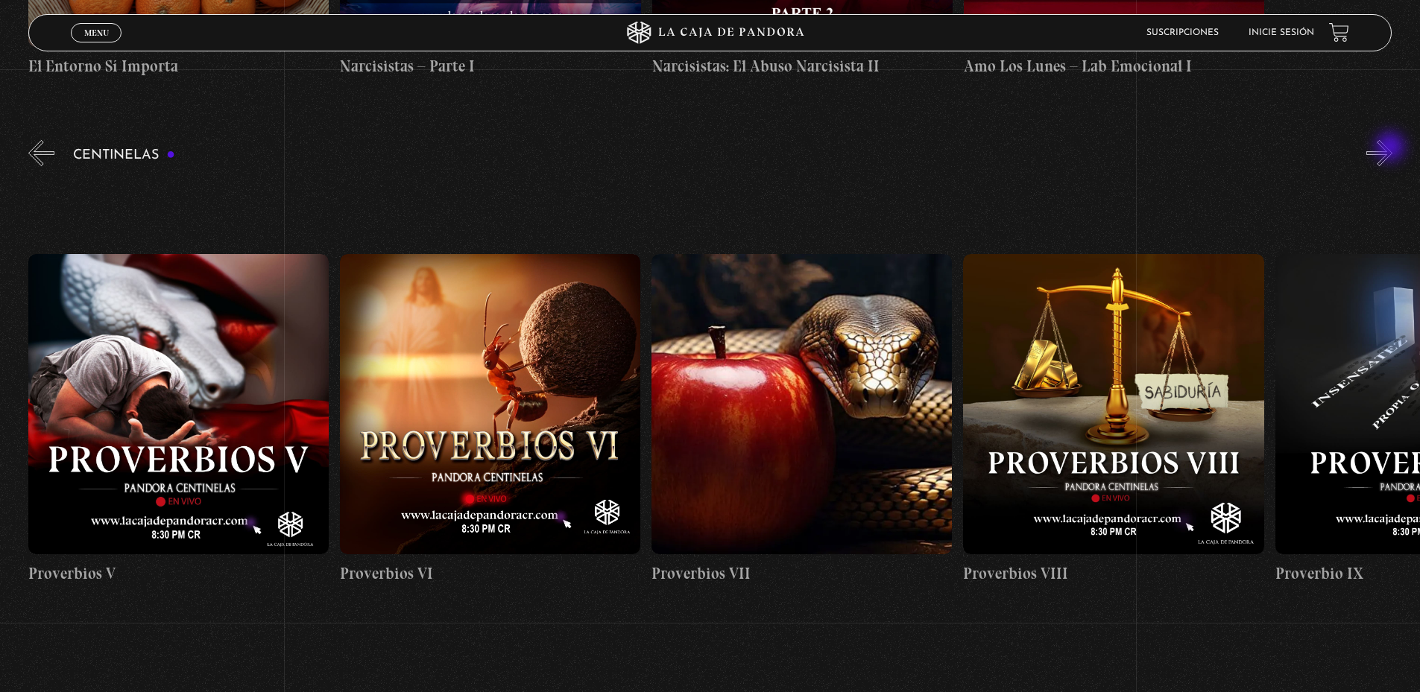
click at [1391, 148] on button "»" at bounding box center [1379, 153] width 26 height 26
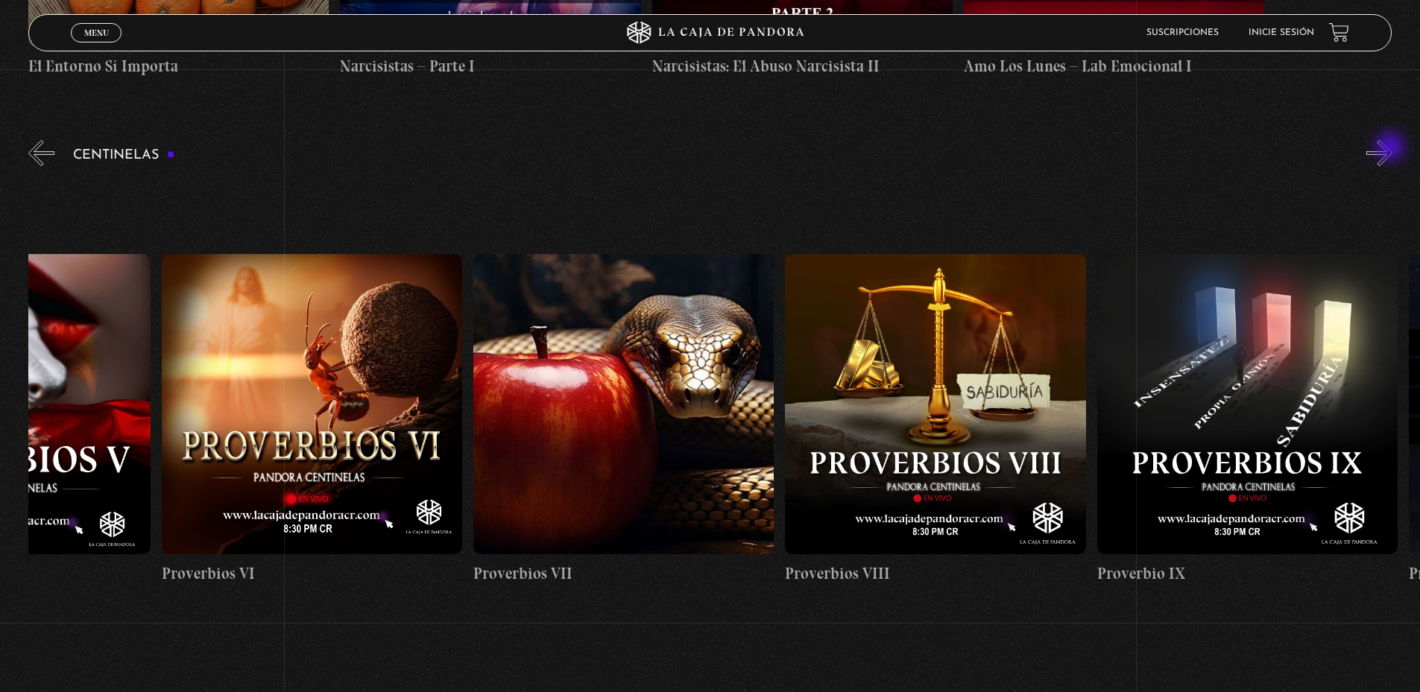
click at [1391, 148] on button "»" at bounding box center [1379, 153] width 26 height 26
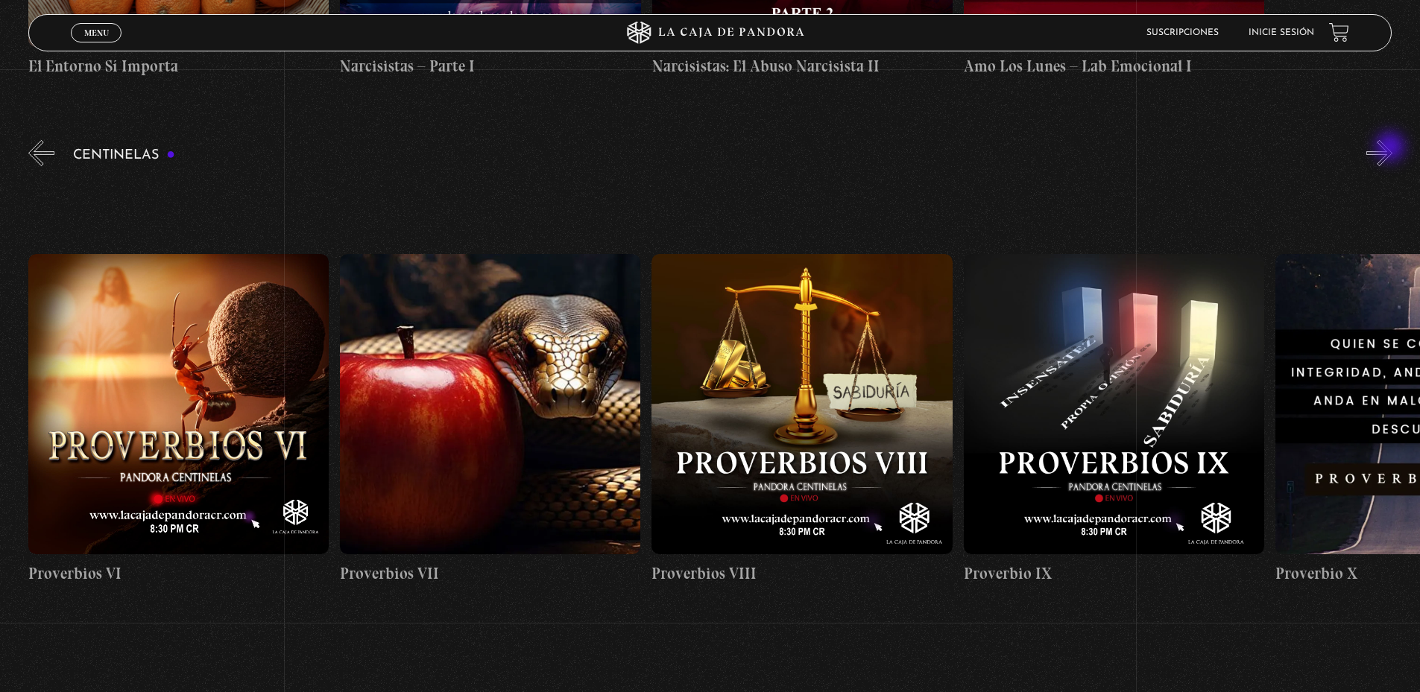
click at [1391, 148] on button "»" at bounding box center [1379, 153] width 26 height 26
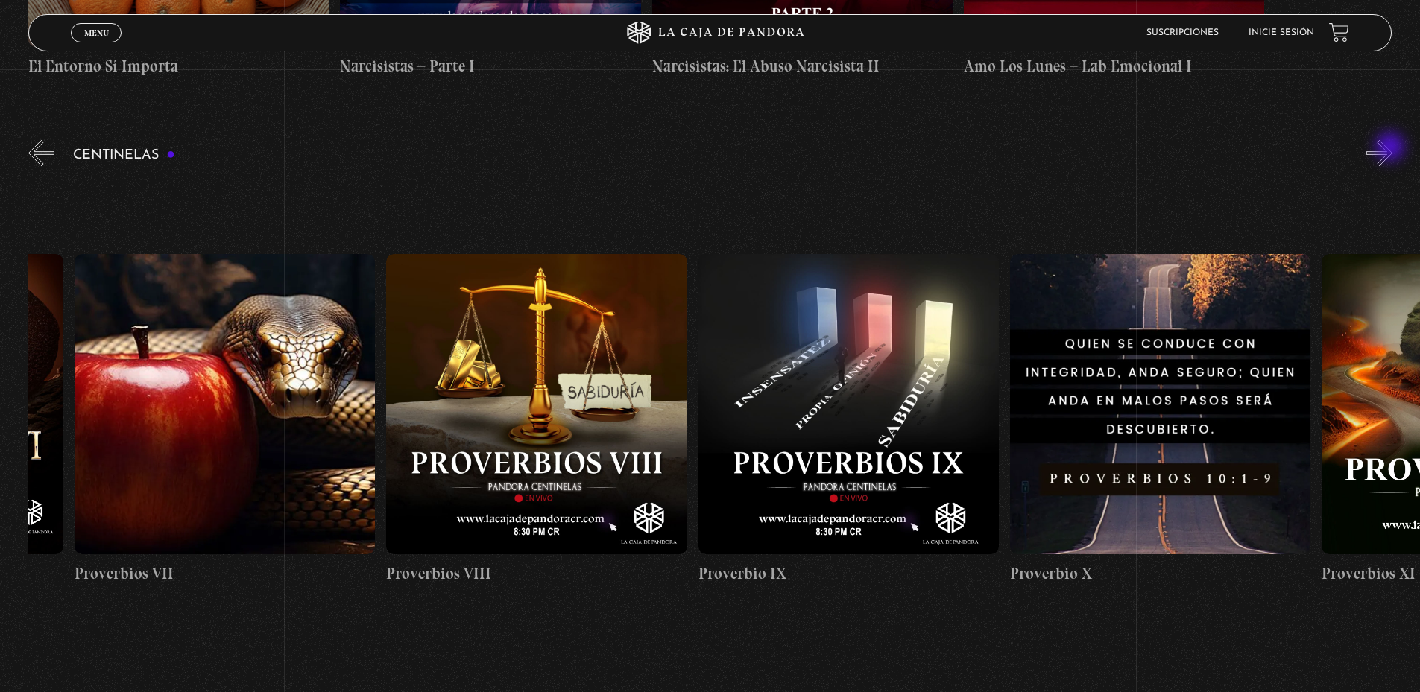
click at [1391, 148] on button "»" at bounding box center [1379, 153] width 26 height 26
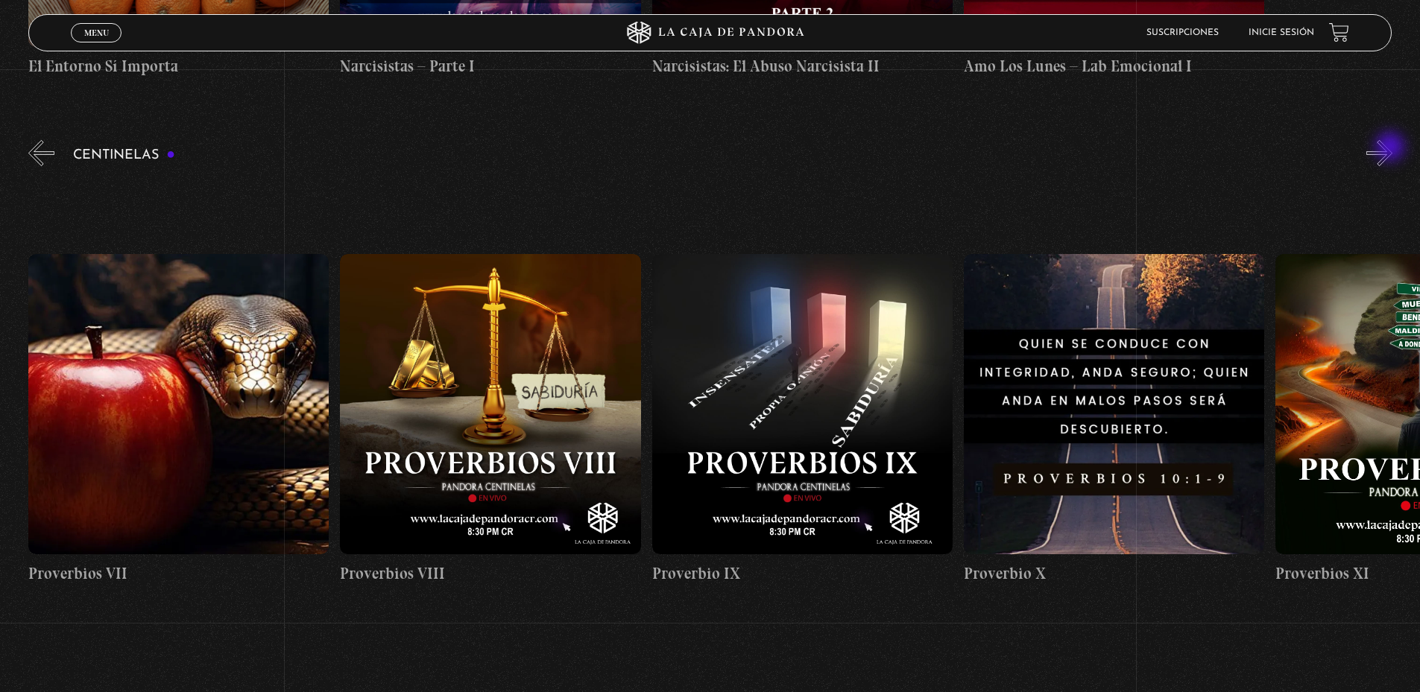
click at [1391, 148] on button "»" at bounding box center [1379, 153] width 26 height 26
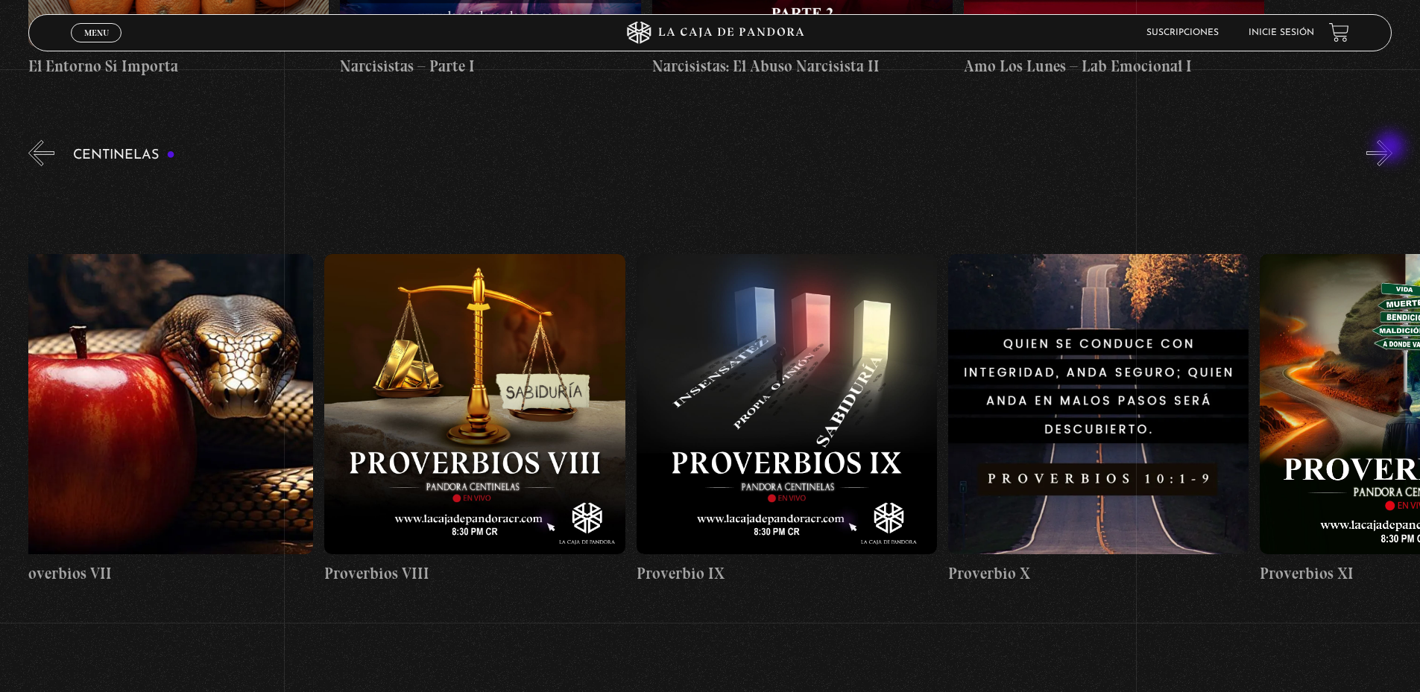
click at [1391, 148] on button "»" at bounding box center [1379, 153] width 26 height 26
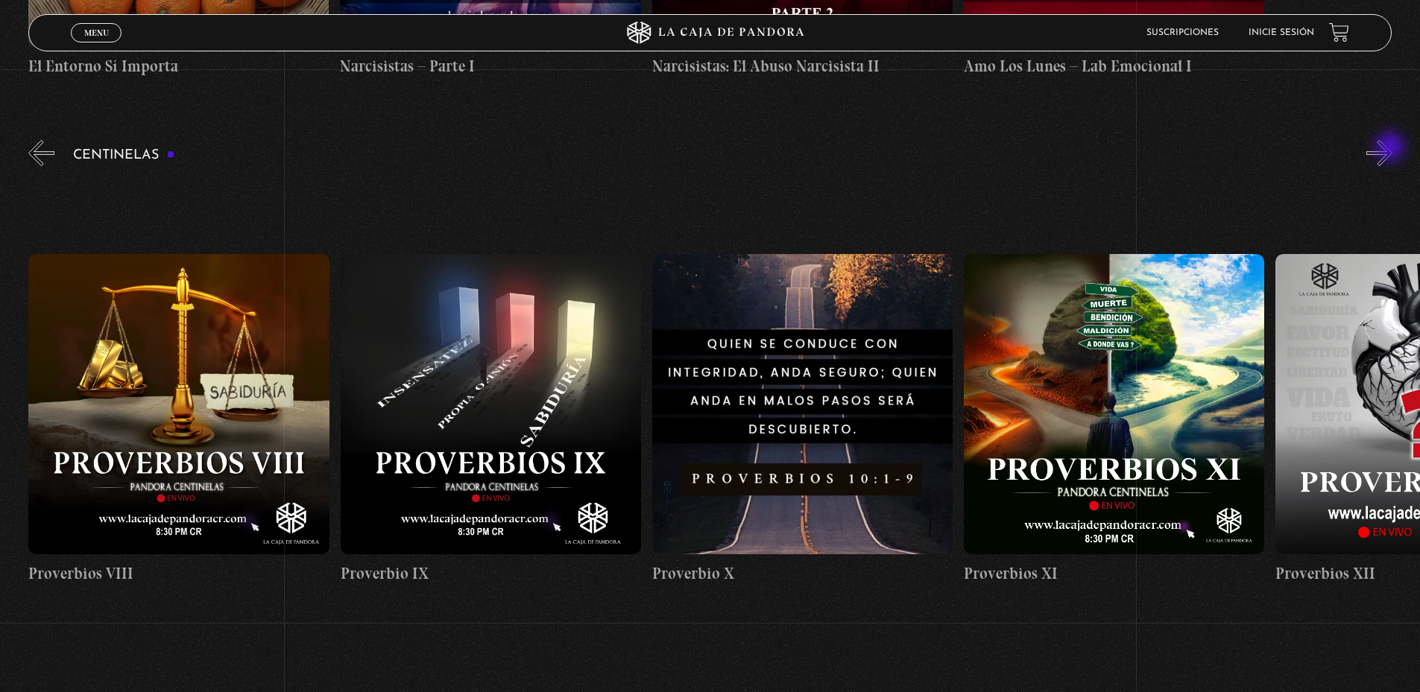
click at [1391, 148] on button "»" at bounding box center [1379, 153] width 26 height 26
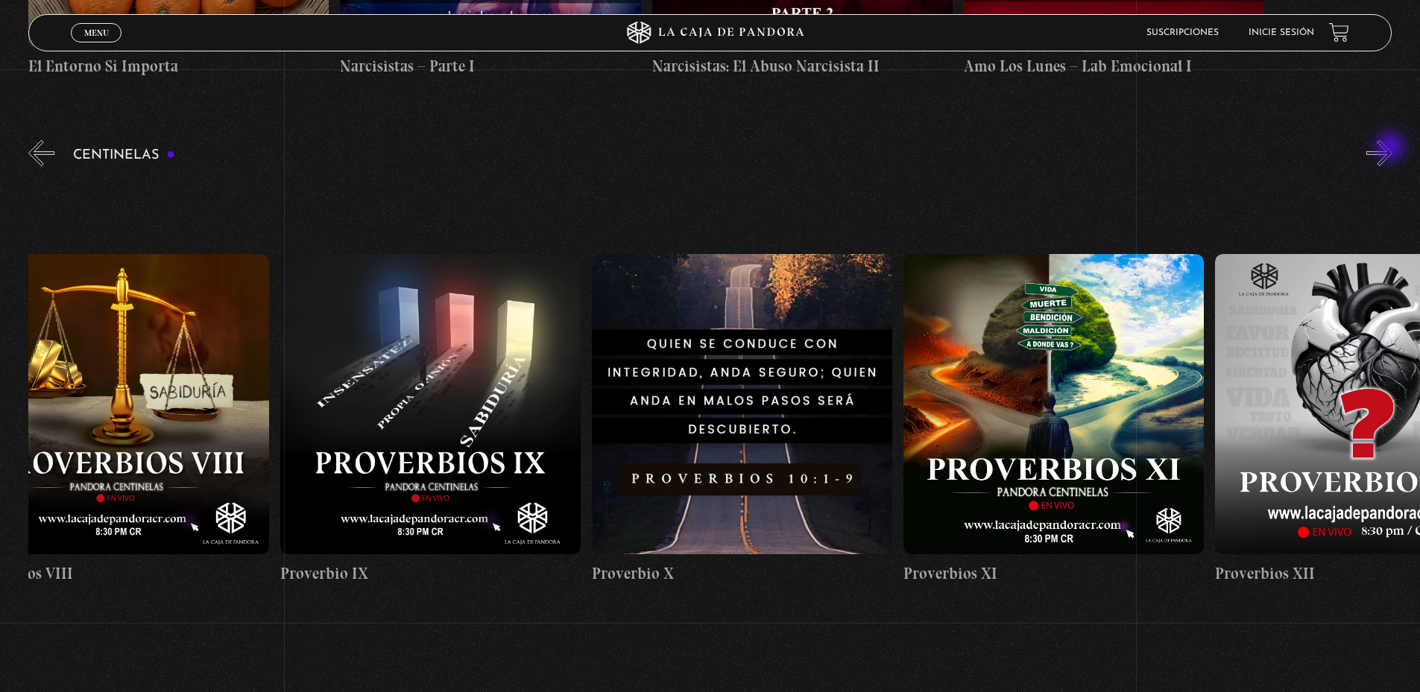
click at [1391, 148] on button "»" at bounding box center [1379, 153] width 26 height 26
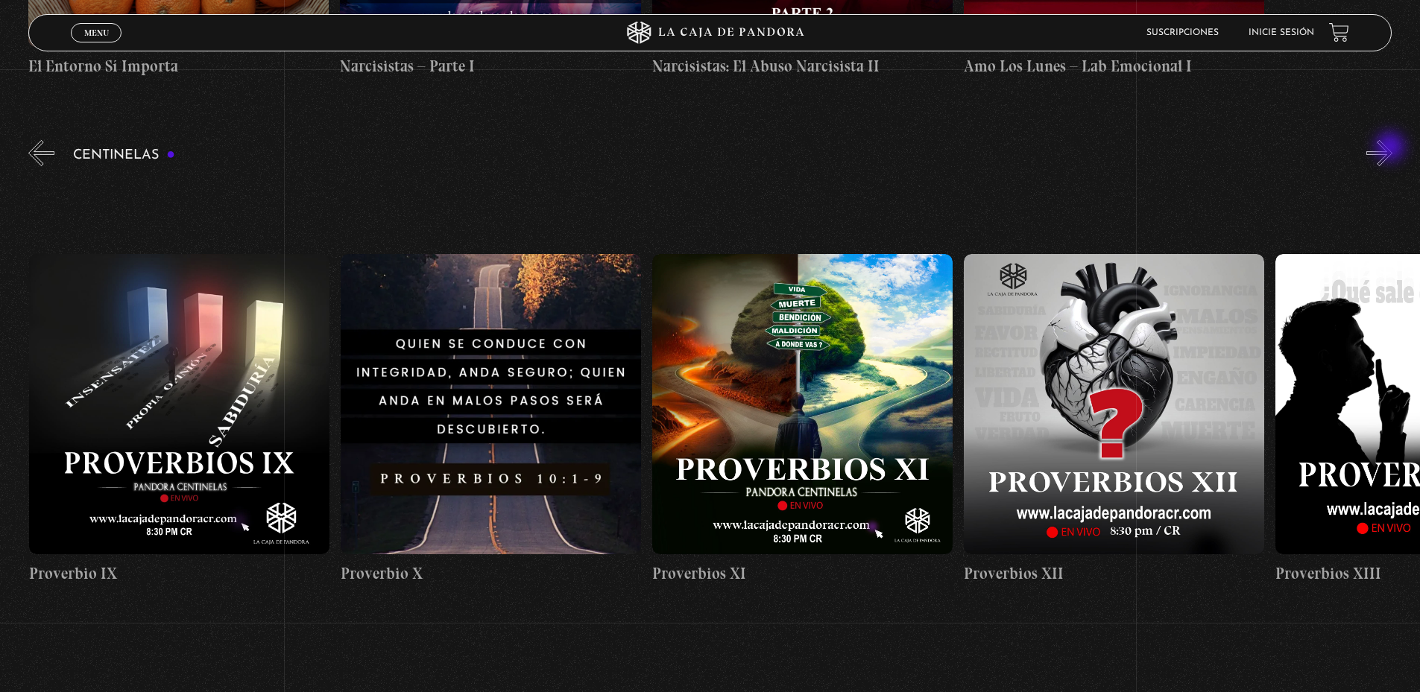
click at [1391, 148] on button "»" at bounding box center [1379, 153] width 26 height 26
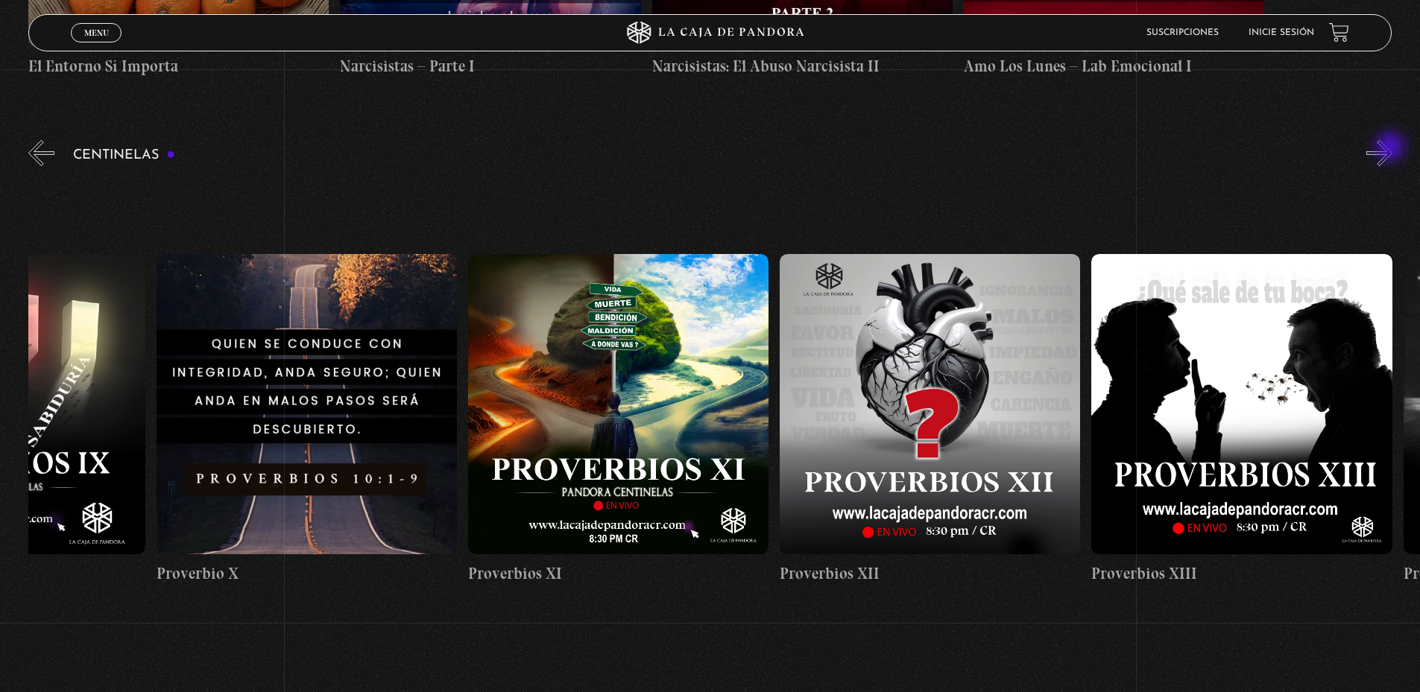
click at [1391, 148] on button "»" at bounding box center [1379, 153] width 26 height 26
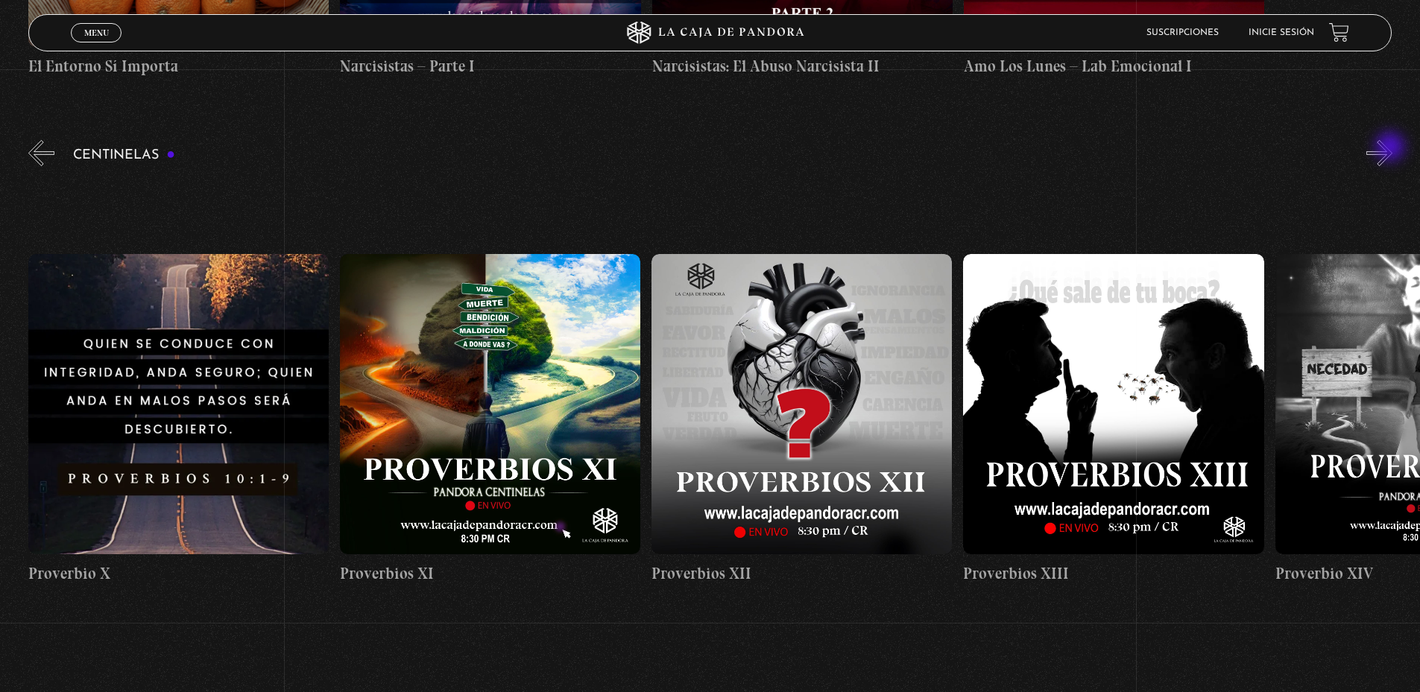
click at [1391, 148] on button "»" at bounding box center [1379, 153] width 26 height 26
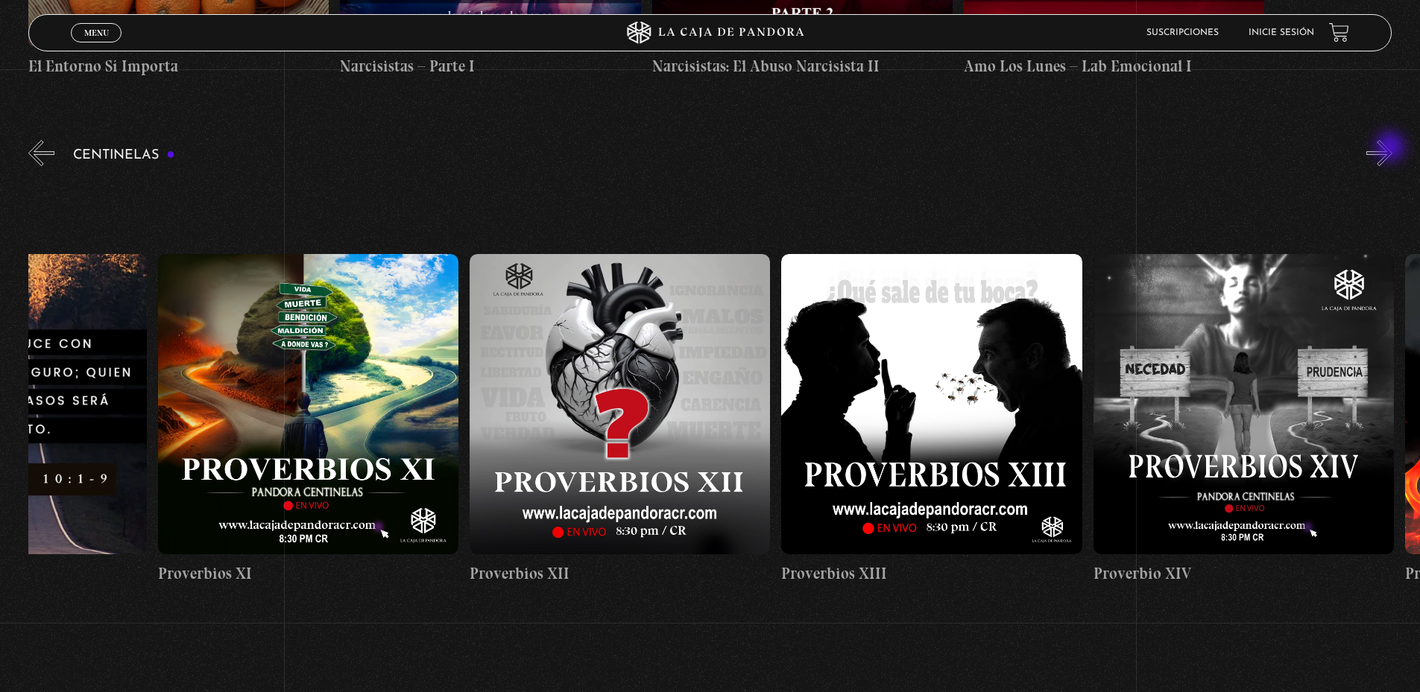
click at [1391, 148] on button "»" at bounding box center [1379, 153] width 26 height 26
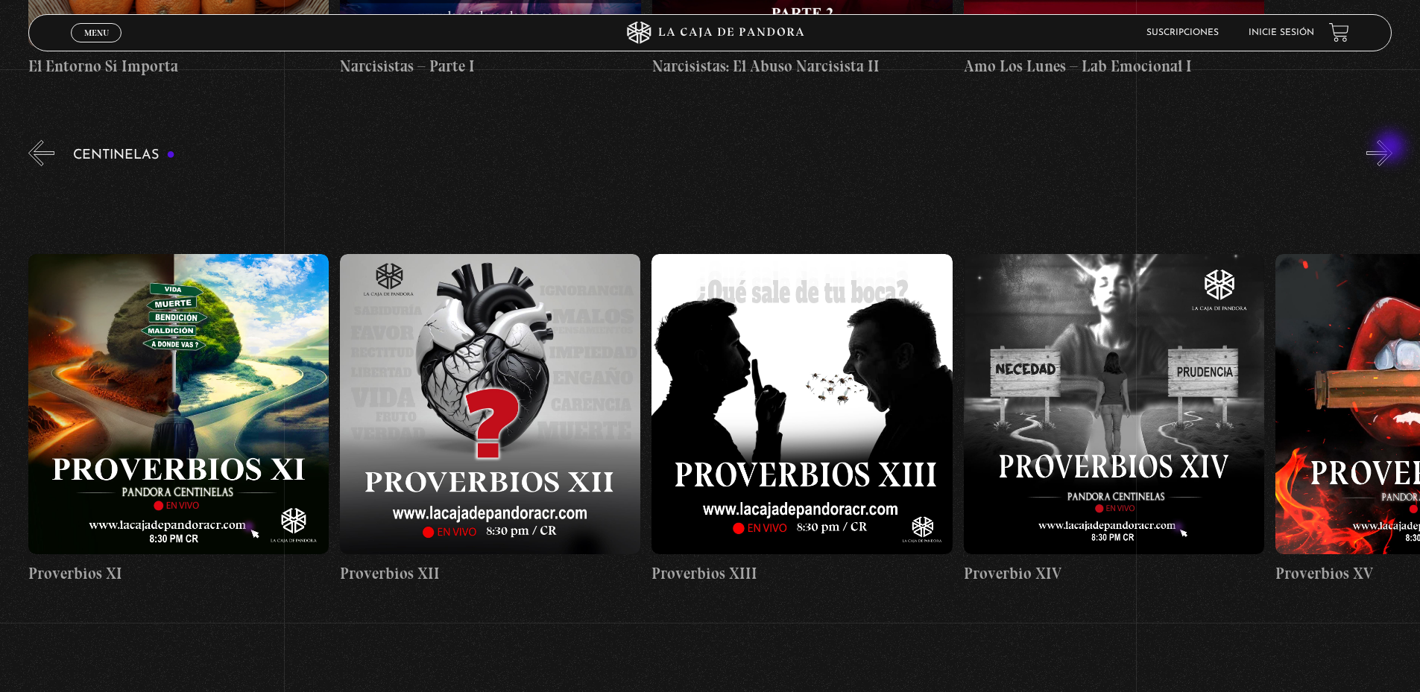
click at [1391, 148] on button "»" at bounding box center [1379, 153] width 26 height 26
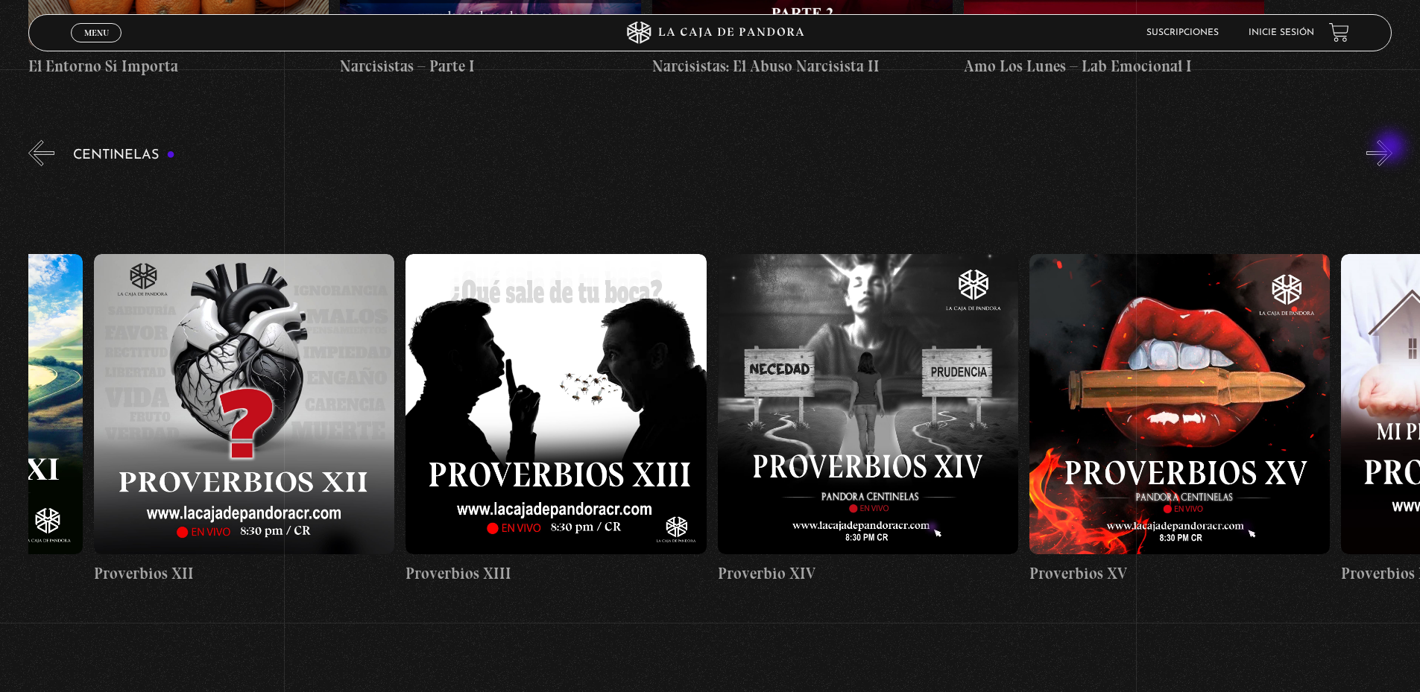
click at [1391, 148] on button "»" at bounding box center [1379, 153] width 26 height 26
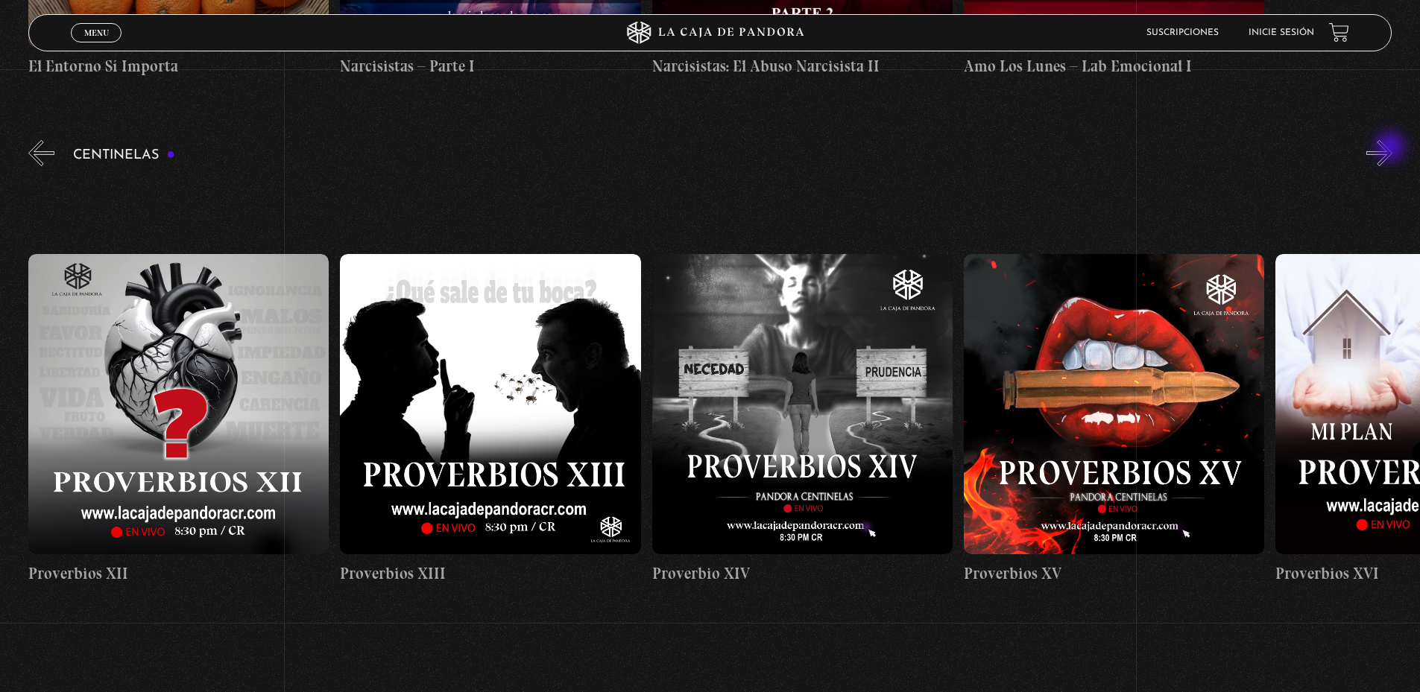
click at [1391, 148] on button "»" at bounding box center [1379, 153] width 26 height 26
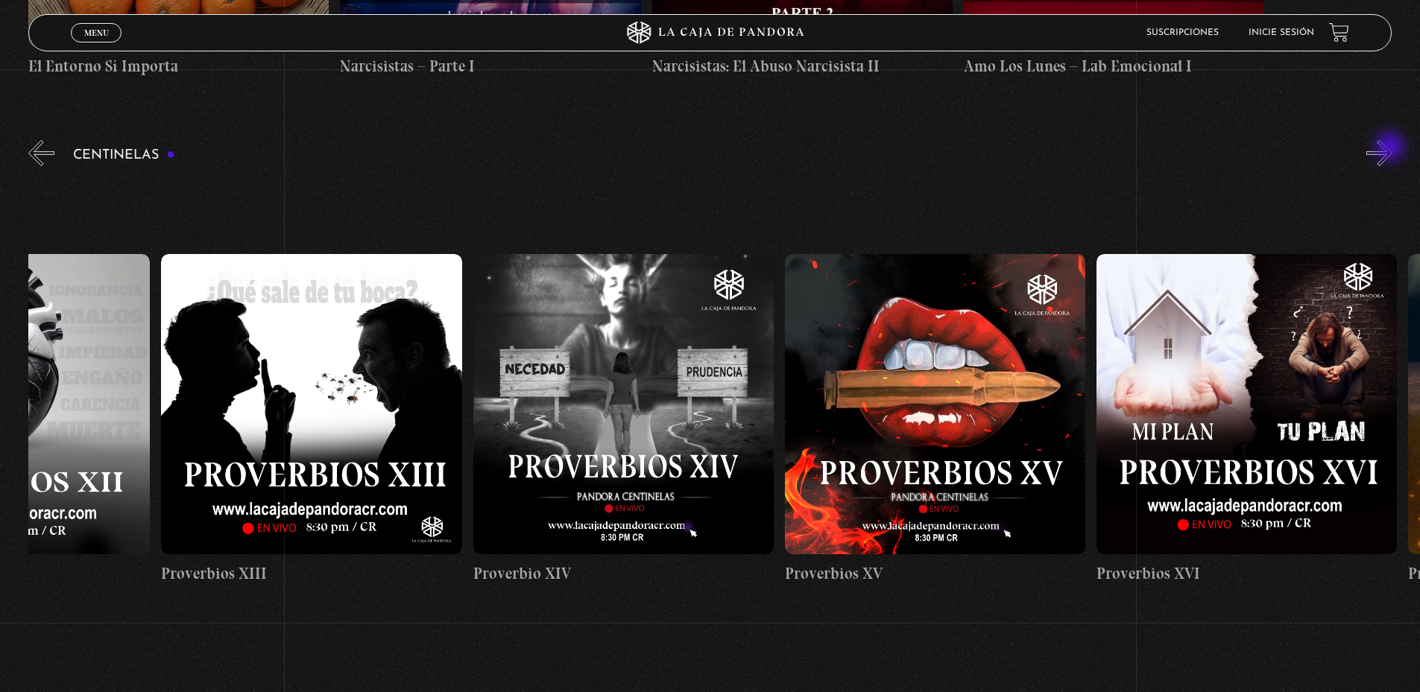
click at [1391, 148] on button "»" at bounding box center [1379, 153] width 26 height 26
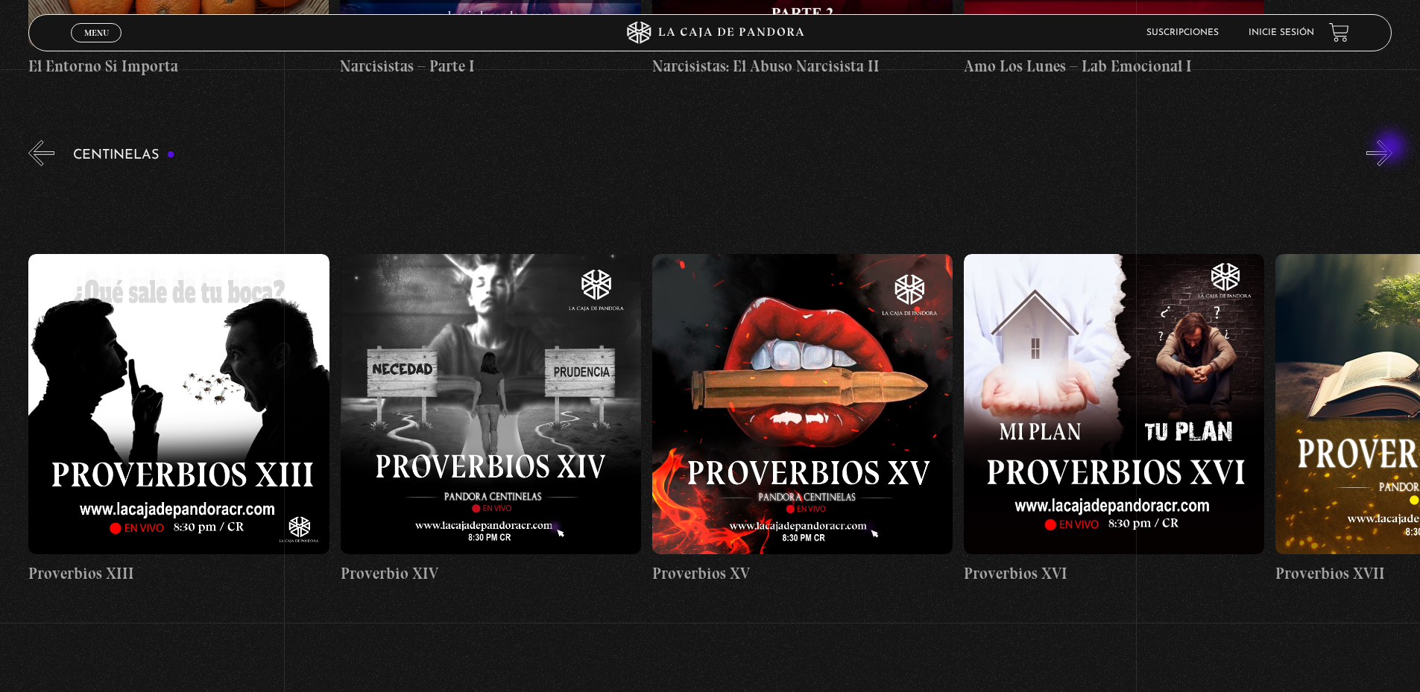
click at [1391, 148] on button "»" at bounding box center [1379, 153] width 26 height 26
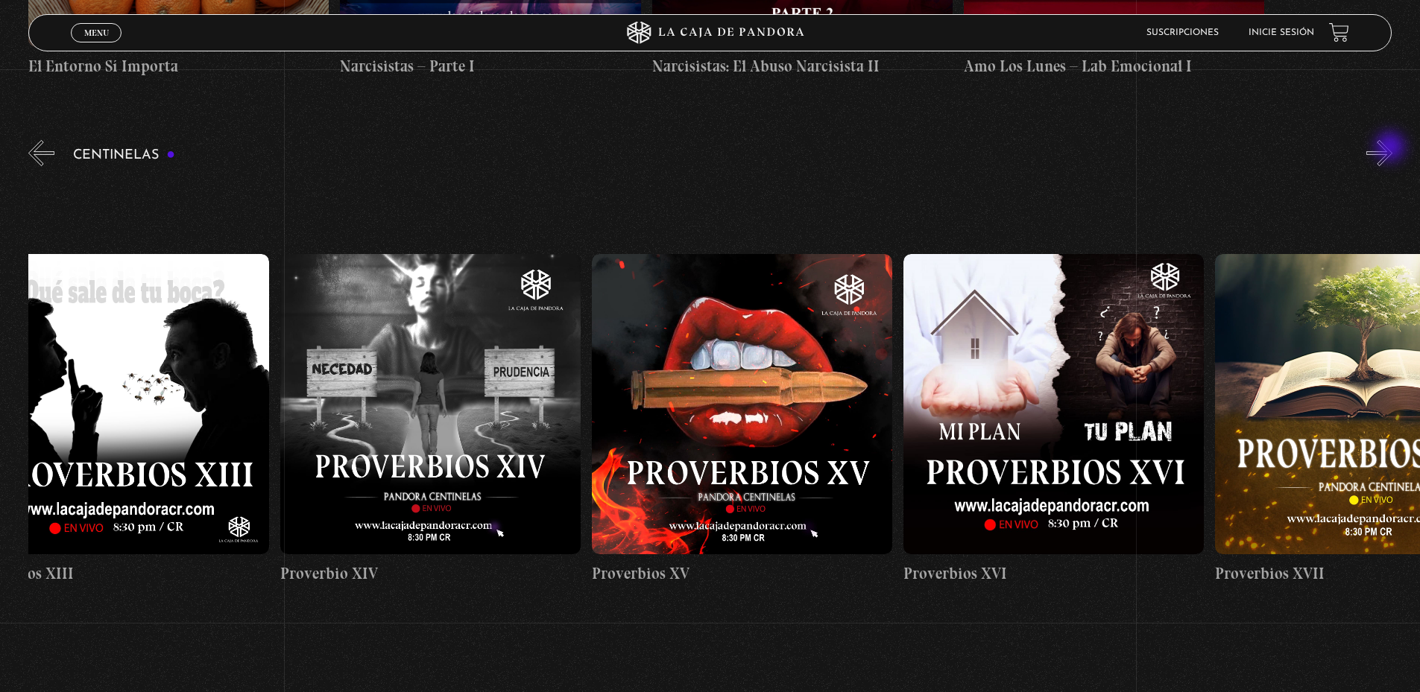
click at [1391, 148] on button "»" at bounding box center [1379, 153] width 26 height 26
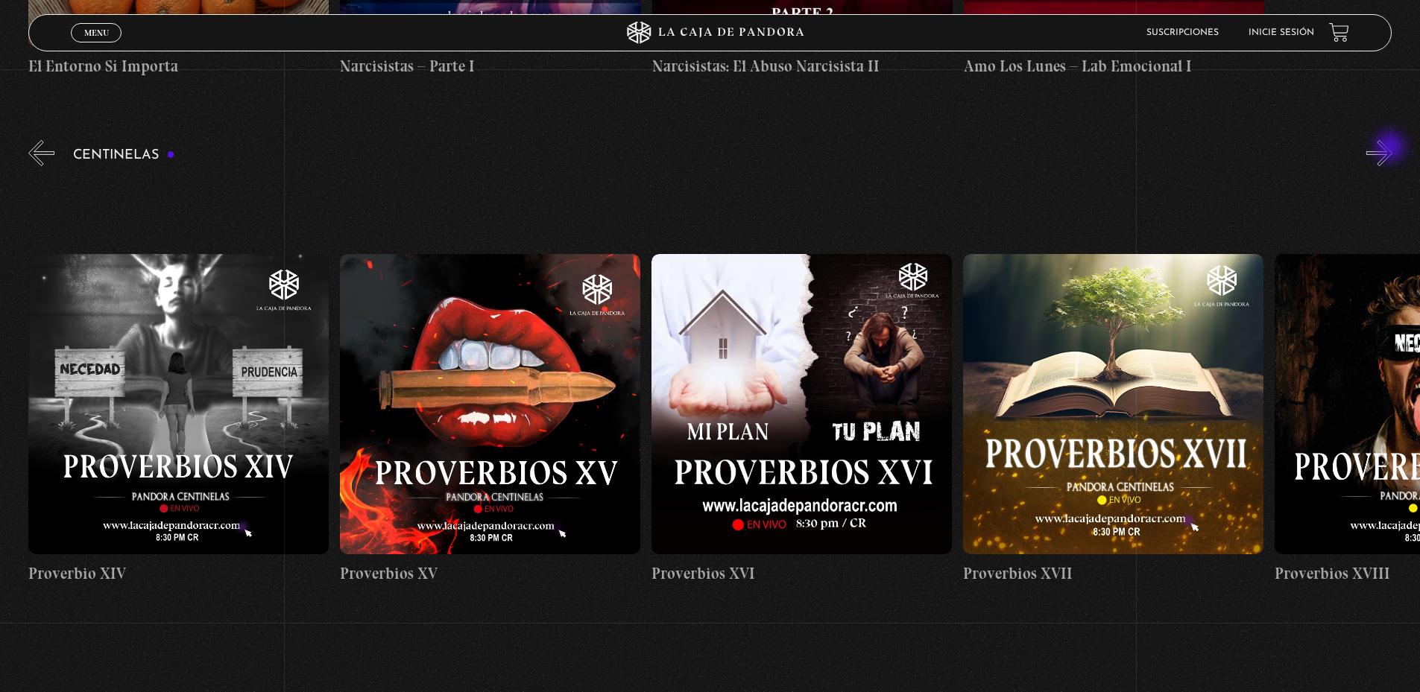
click at [1391, 148] on button "»" at bounding box center [1379, 153] width 26 height 26
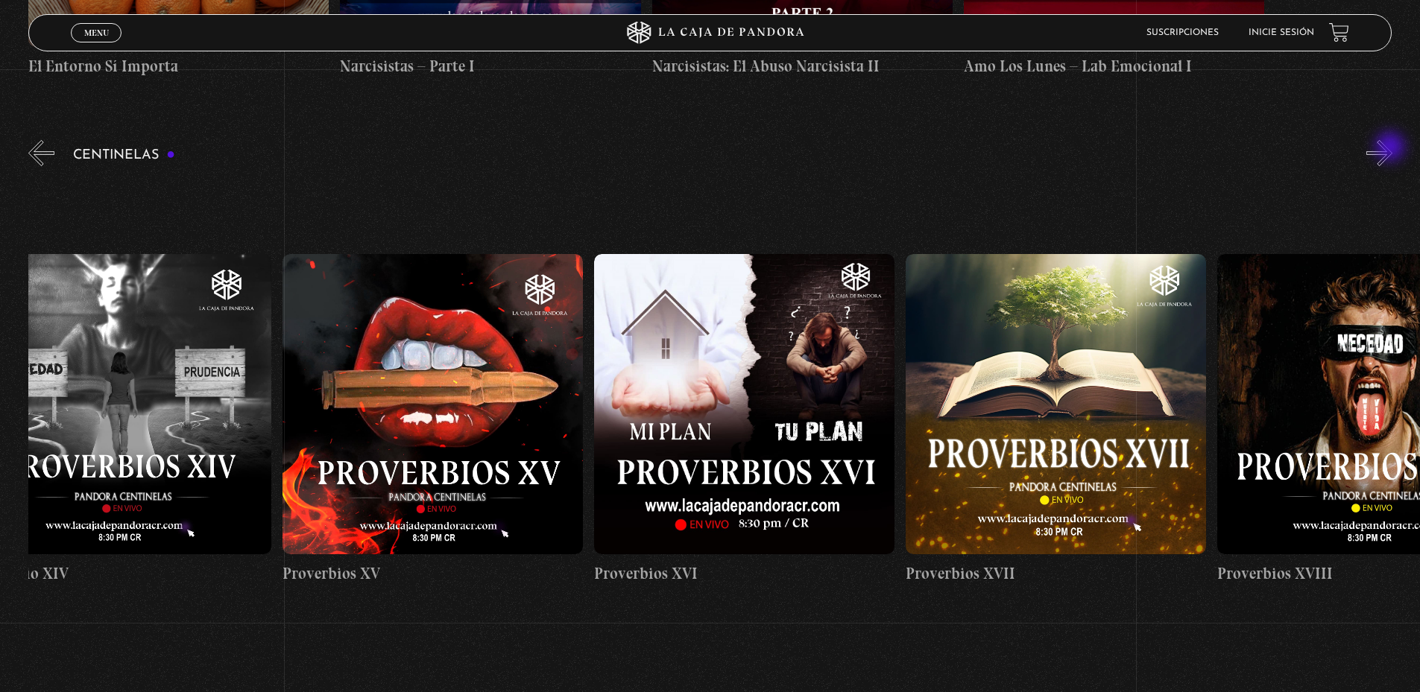
click at [1391, 148] on button "»" at bounding box center [1379, 153] width 26 height 26
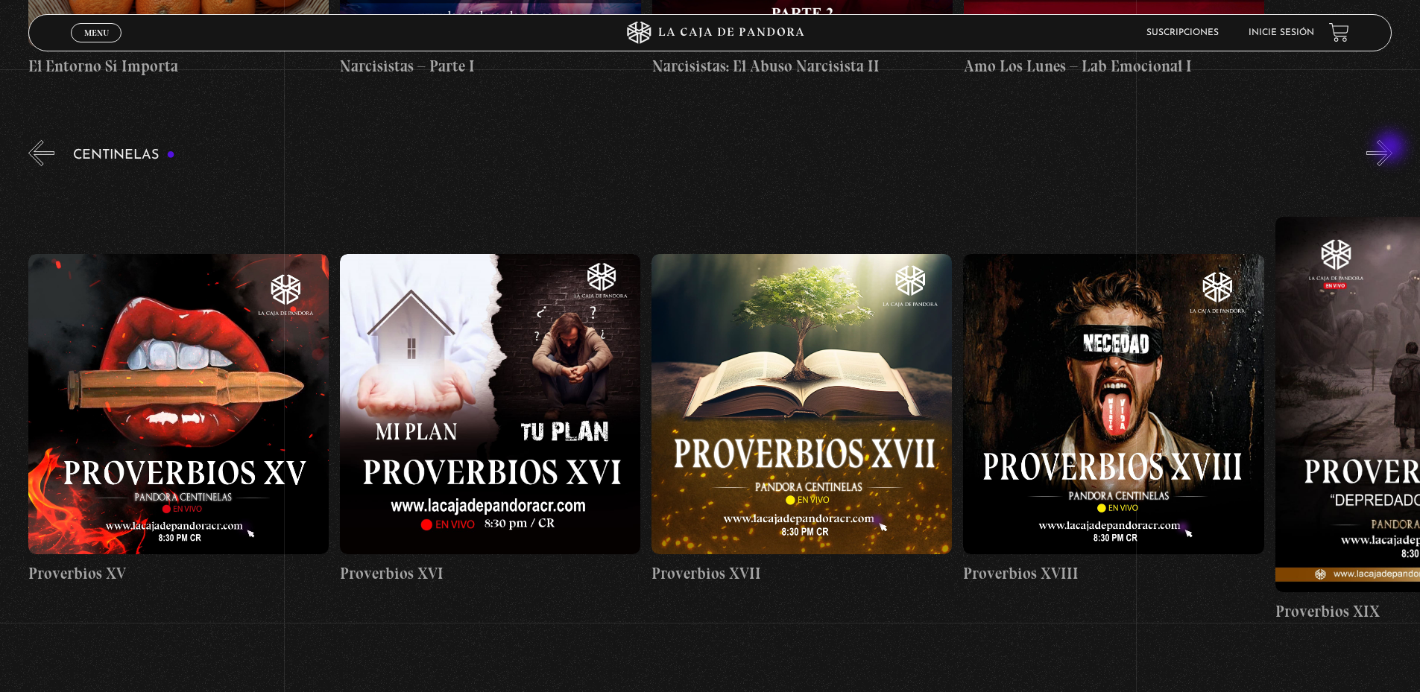
click at [1391, 148] on button "»" at bounding box center [1379, 153] width 26 height 26
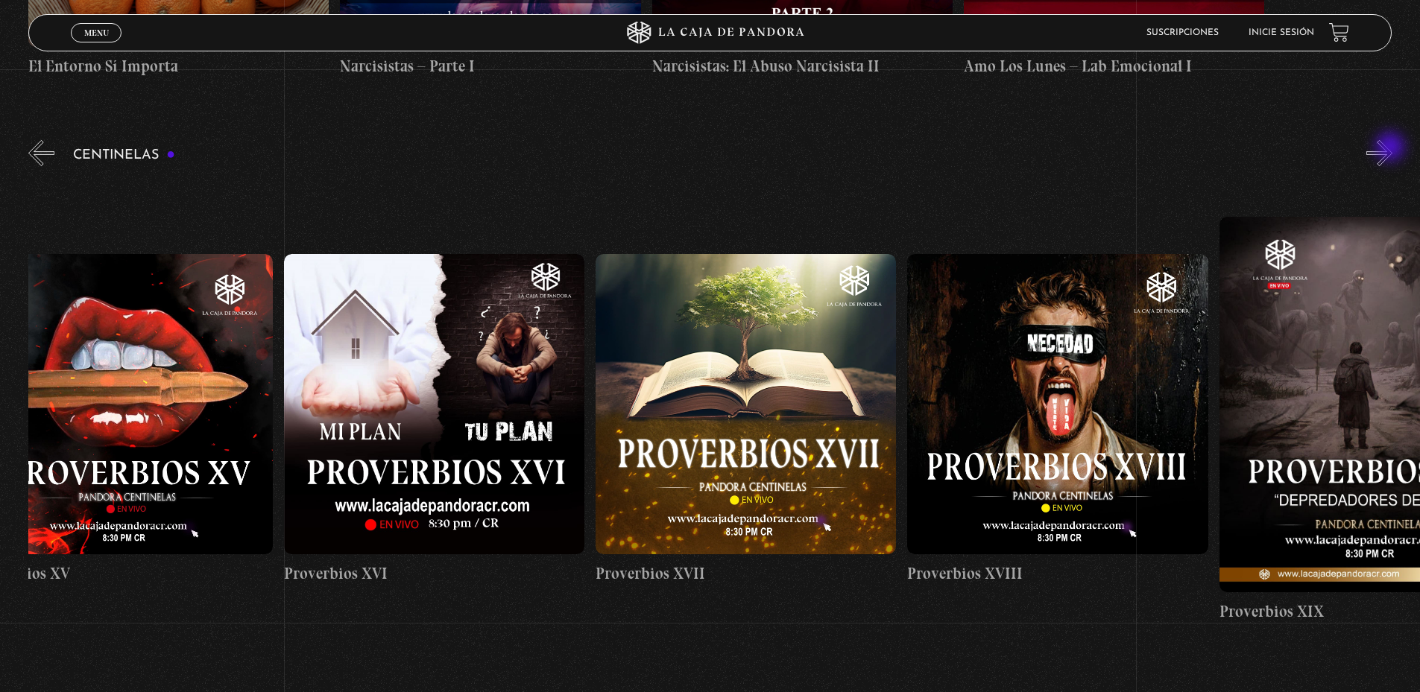
click at [1391, 148] on button "»" at bounding box center [1379, 153] width 26 height 26
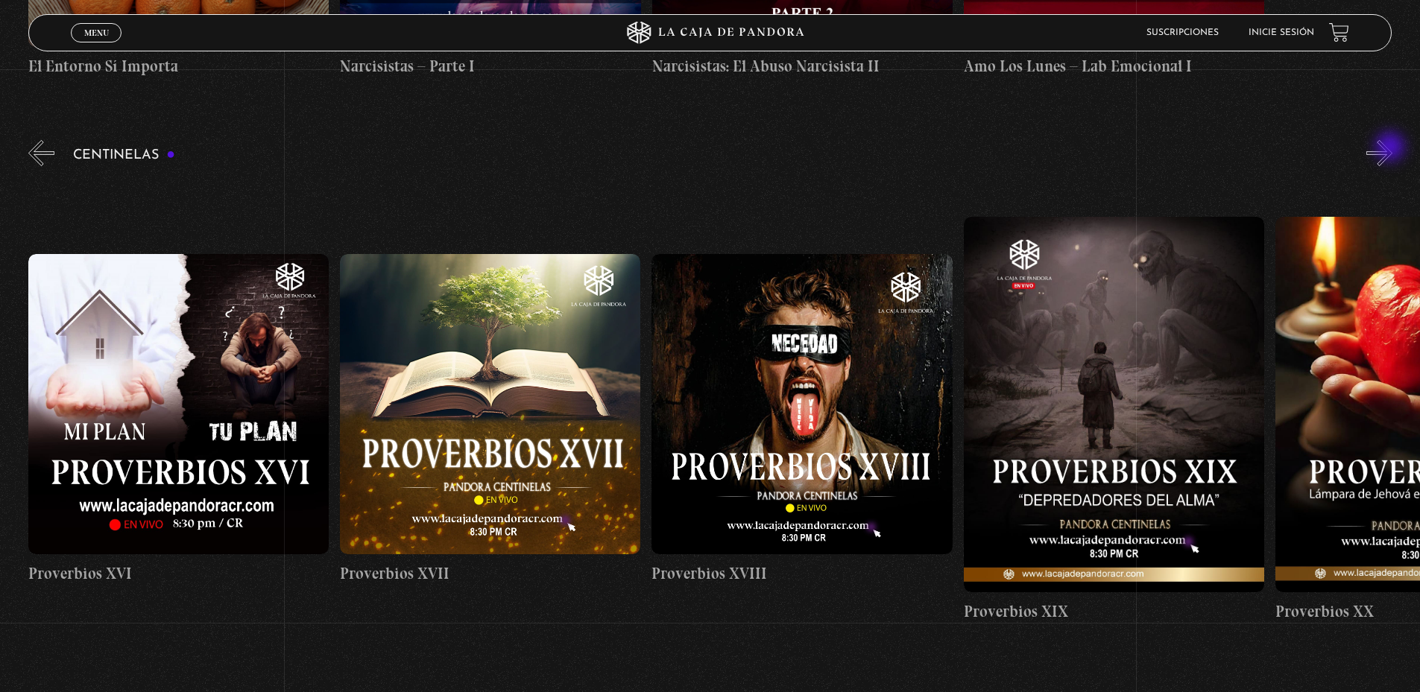
click at [1391, 148] on button "»" at bounding box center [1379, 153] width 26 height 26
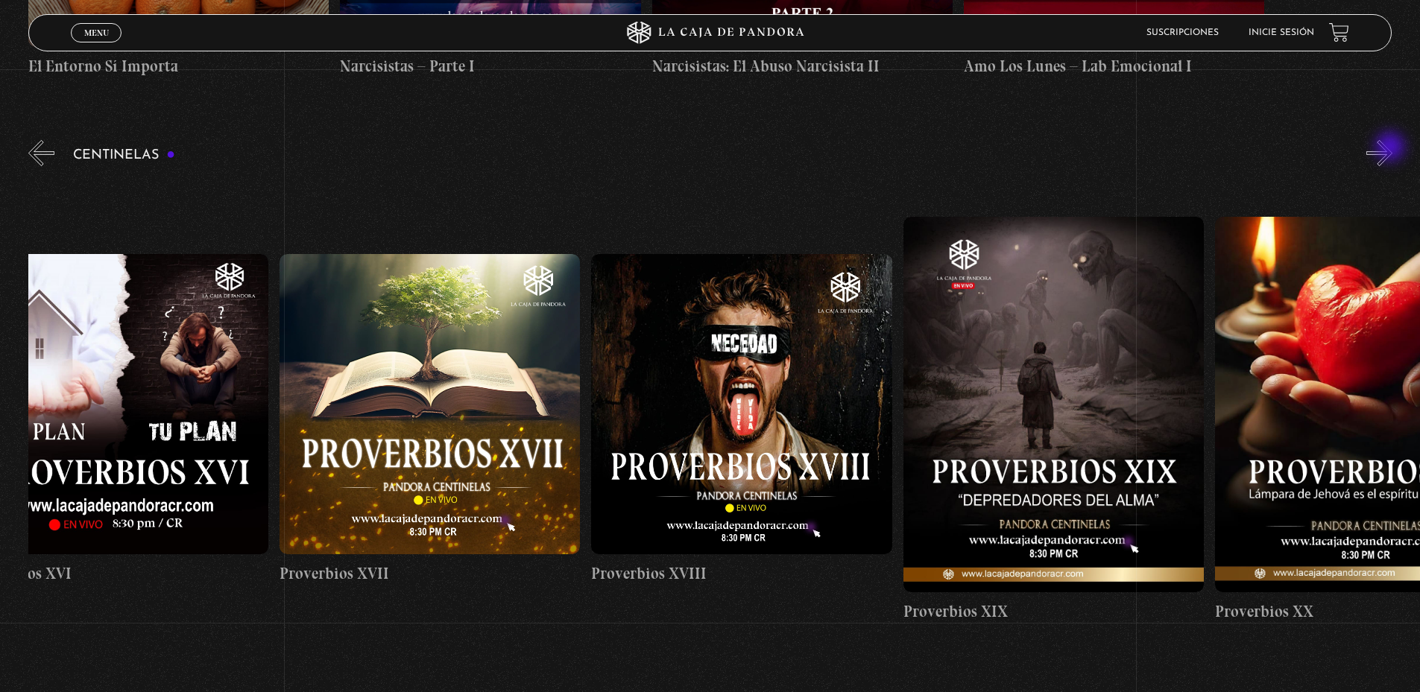
click at [1391, 148] on button "»" at bounding box center [1379, 153] width 26 height 26
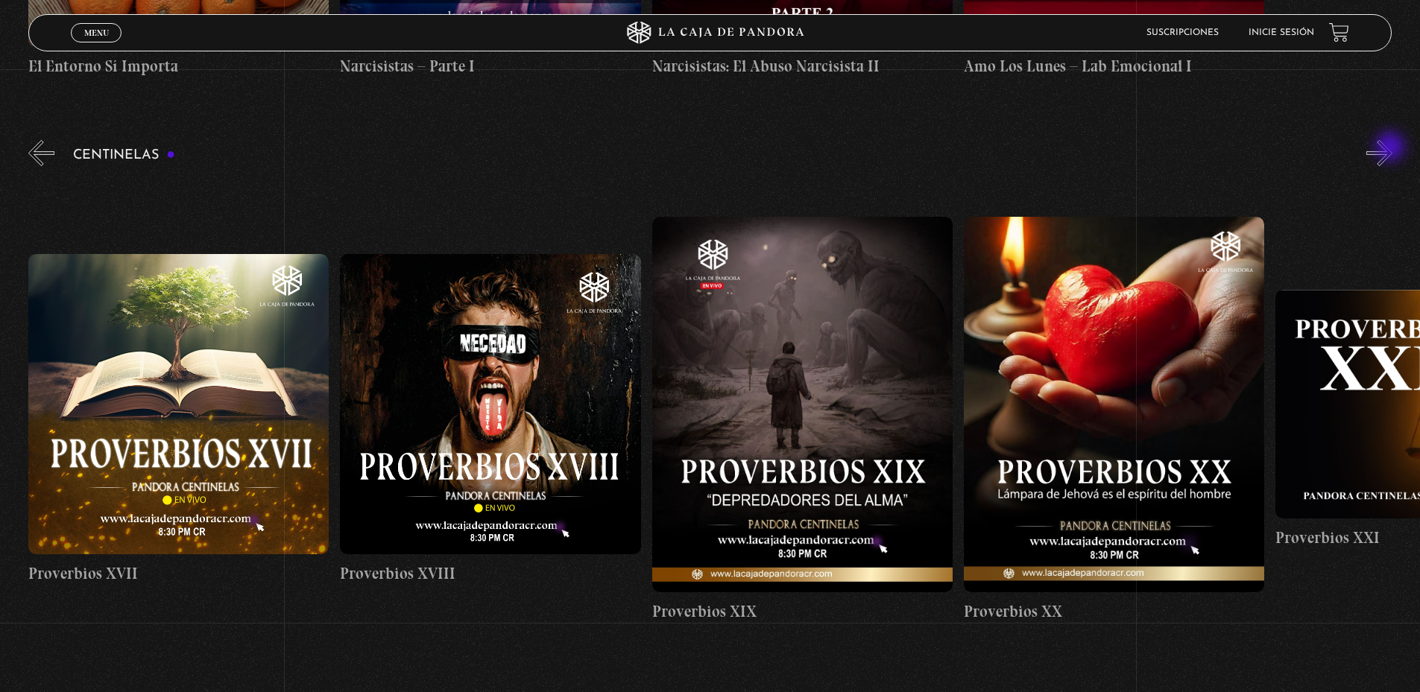
click at [1391, 148] on button "»" at bounding box center [1379, 153] width 26 height 26
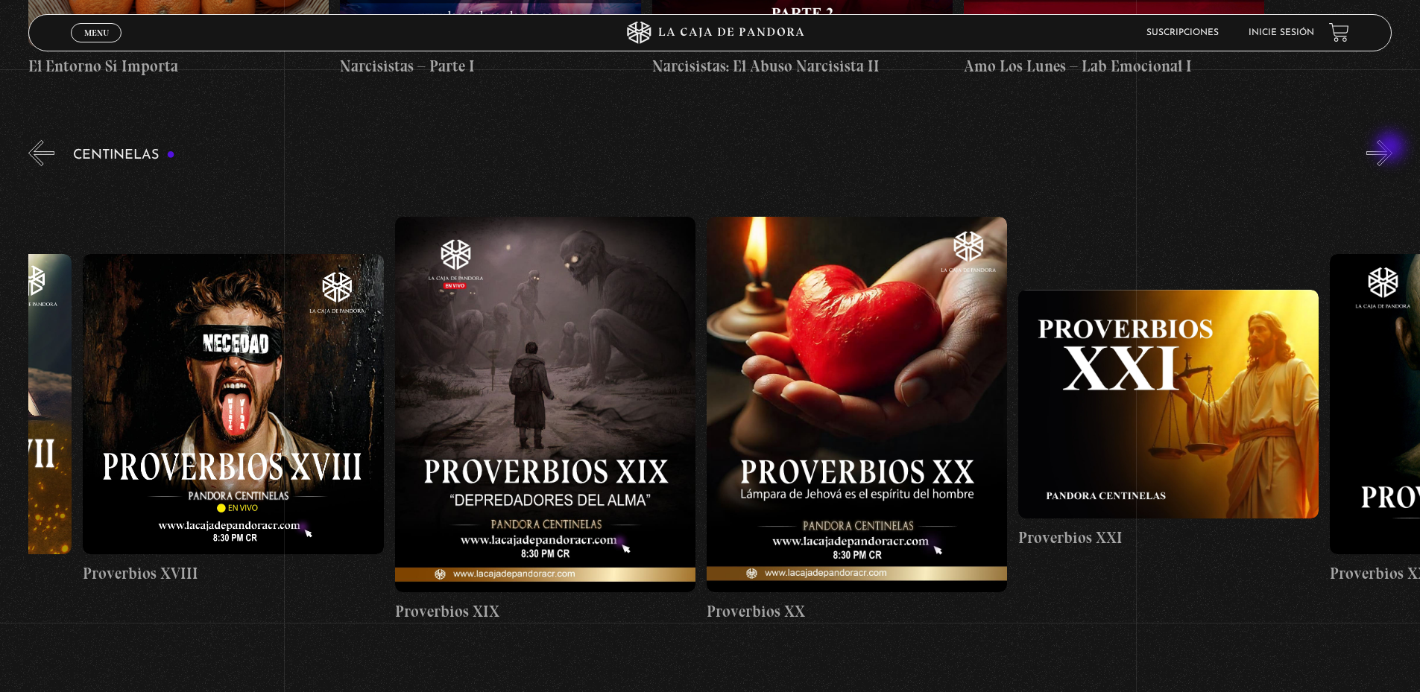
click at [1391, 148] on button "»" at bounding box center [1379, 153] width 26 height 26
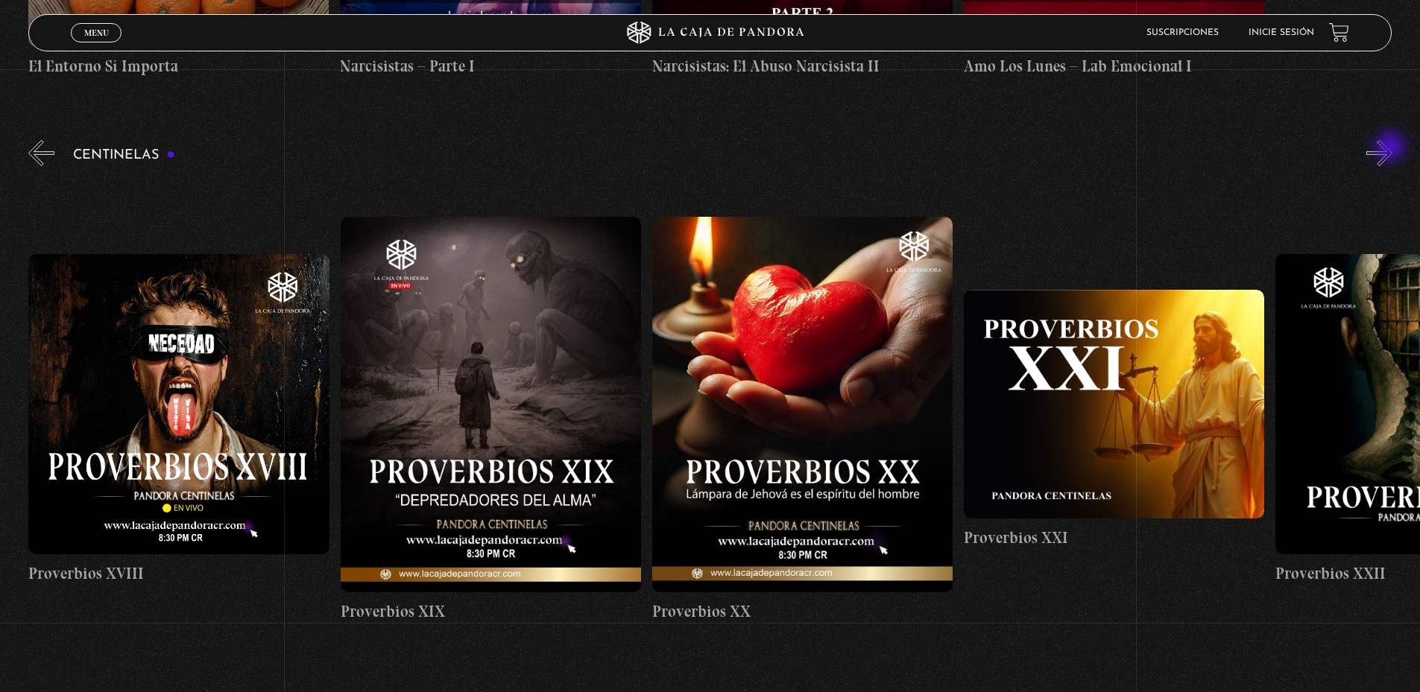
click at [1391, 148] on button "»" at bounding box center [1379, 153] width 26 height 26
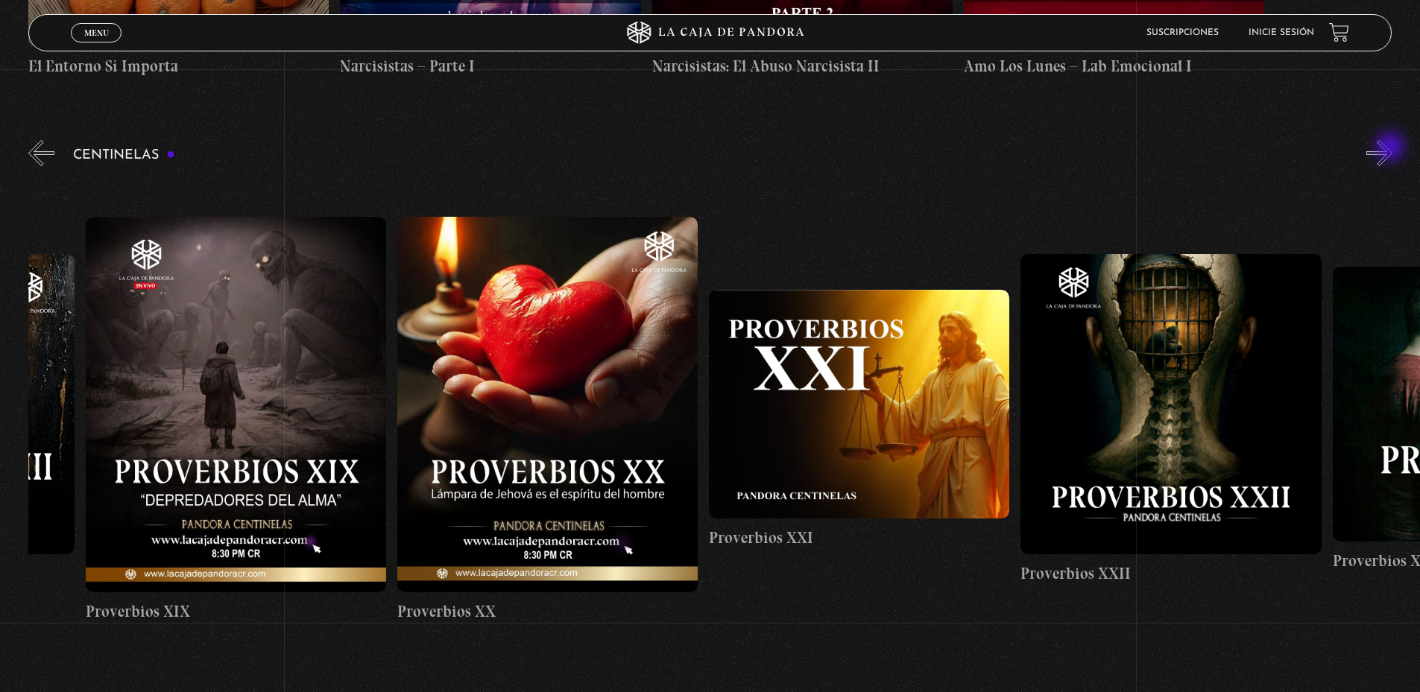
click at [1391, 148] on button "»" at bounding box center [1379, 153] width 26 height 26
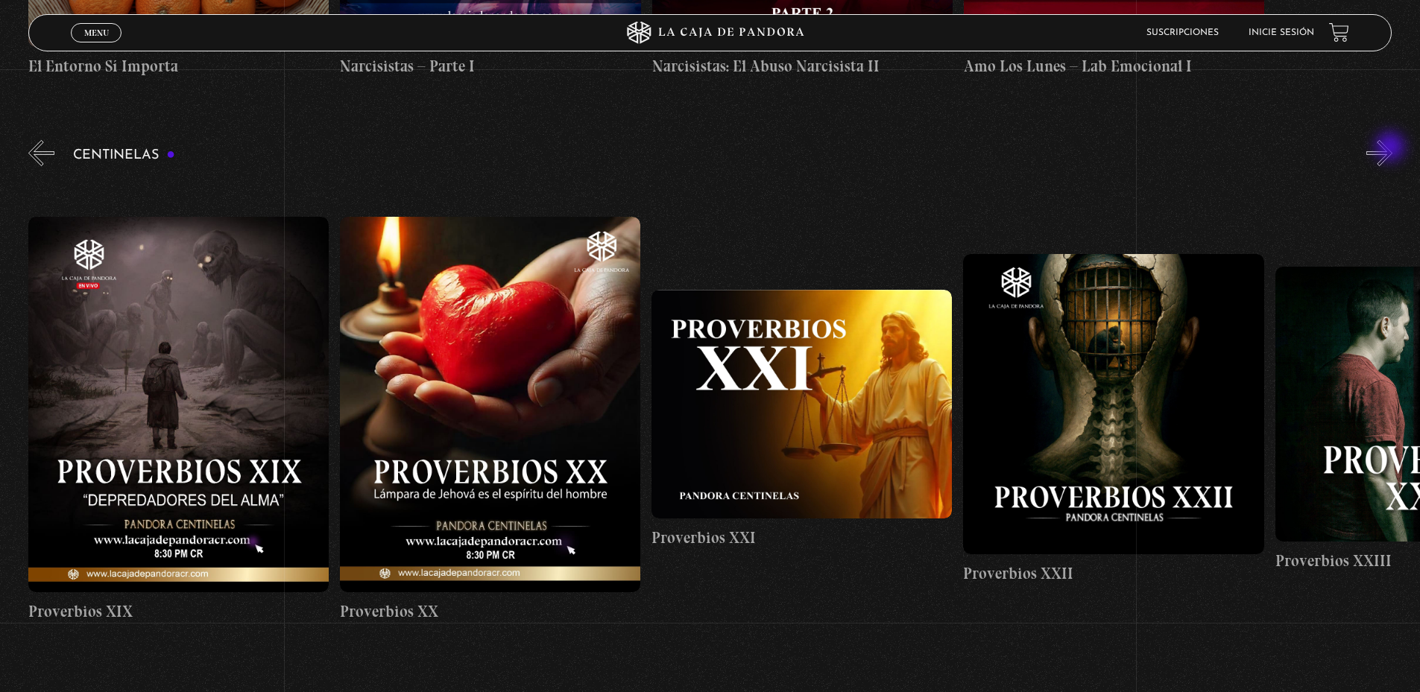
click at [1391, 148] on button "»" at bounding box center [1379, 153] width 26 height 26
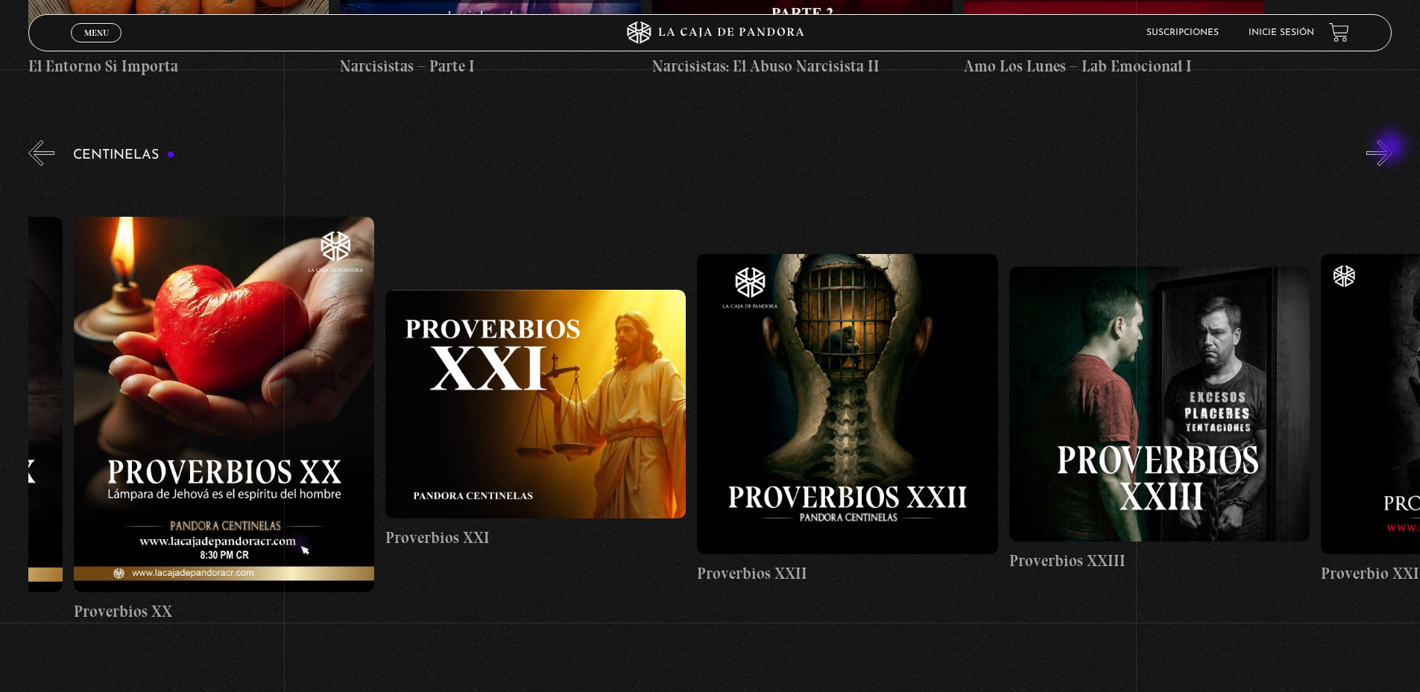
click at [1391, 148] on button "»" at bounding box center [1379, 153] width 26 height 26
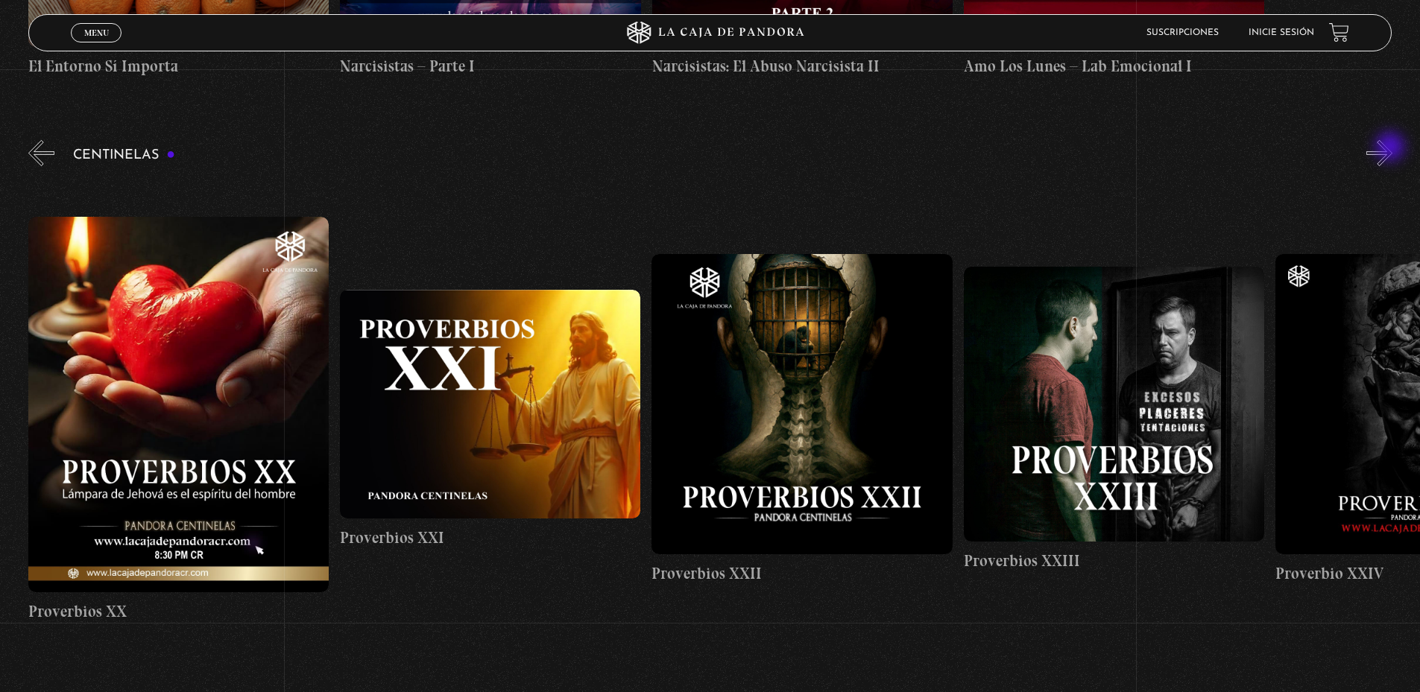
click at [1391, 148] on button "»" at bounding box center [1379, 153] width 26 height 26
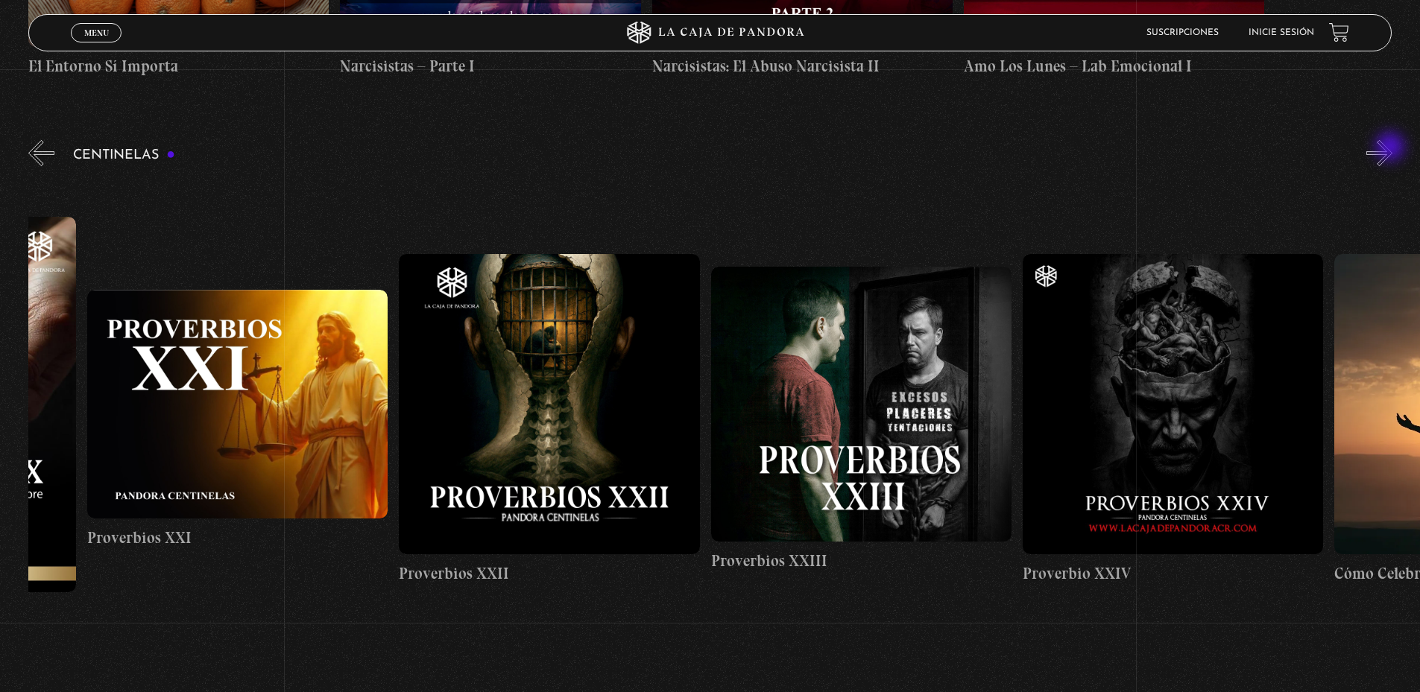
click at [1391, 148] on button "»" at bounding box center [1379, 153] width 26 height 26
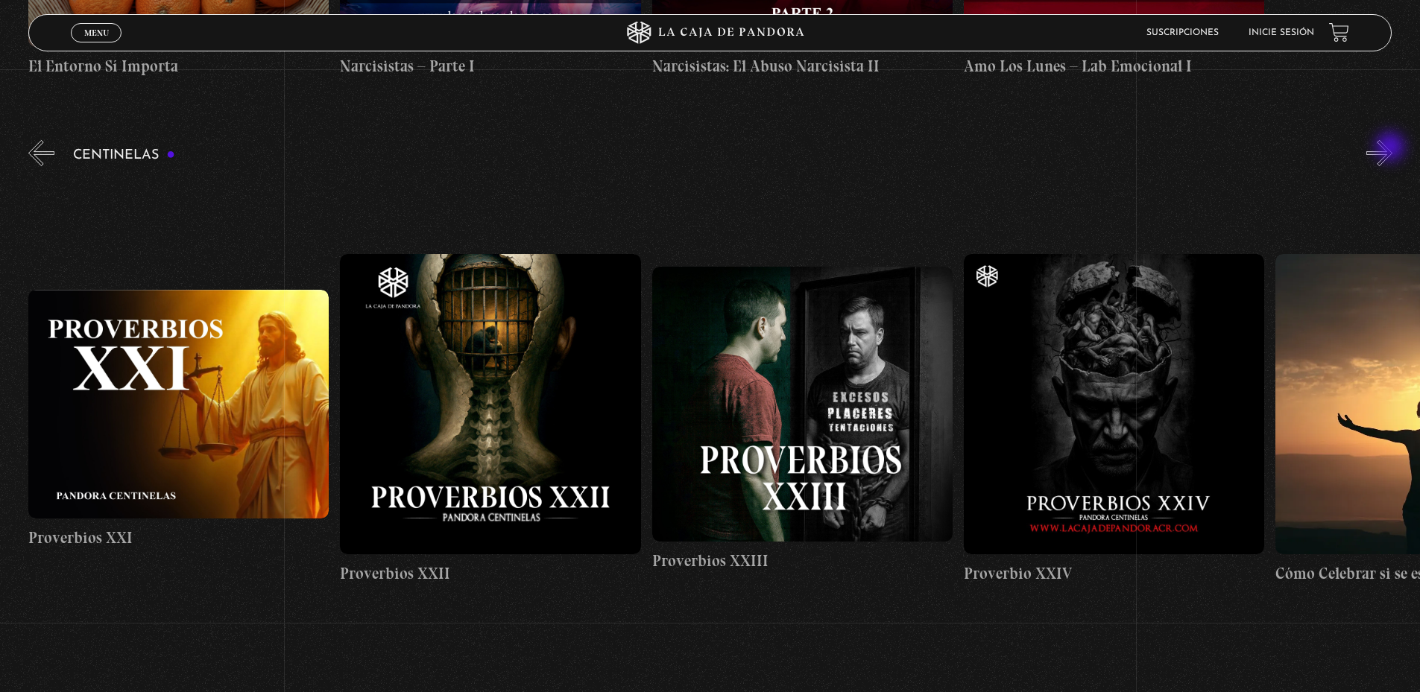
click at [1391, 148] on button "»" at bounding box center [1379, 153] width 26 height 26
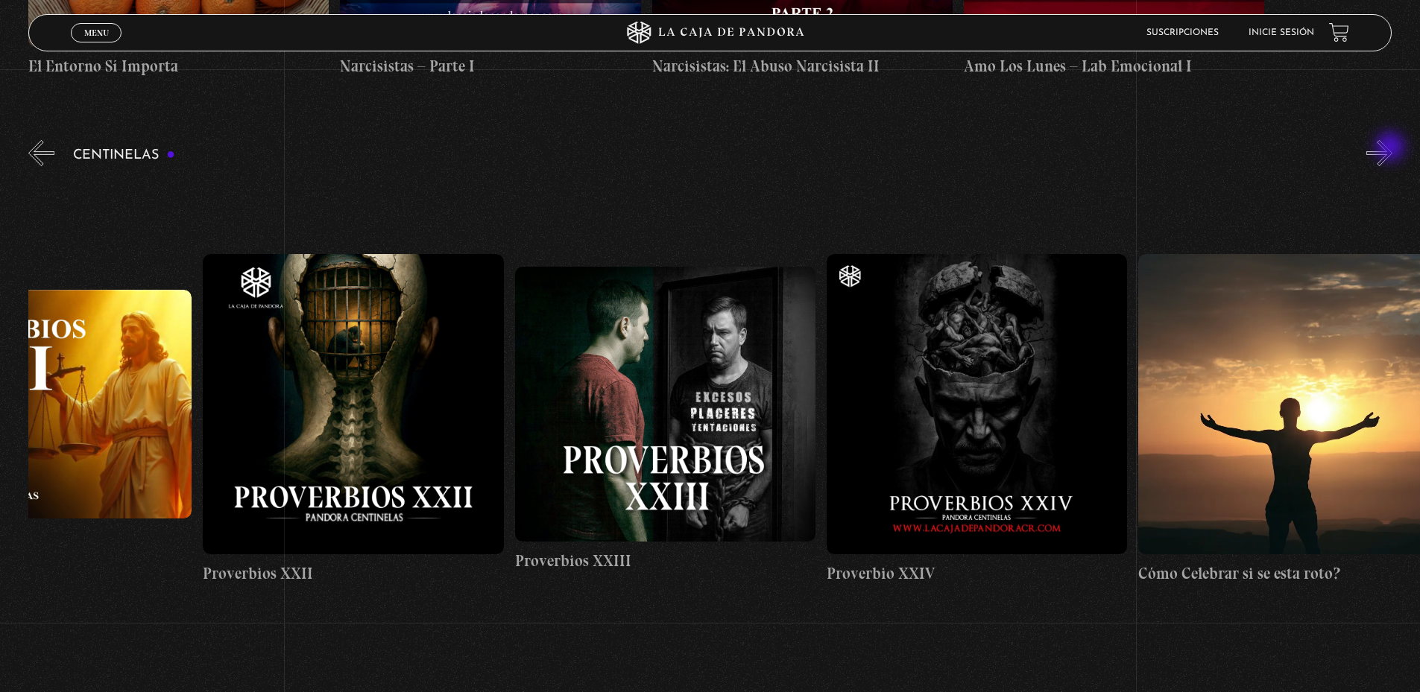
click at [1391, 148] on button "»" at bounding box center [1379, 153] width 26 height 26
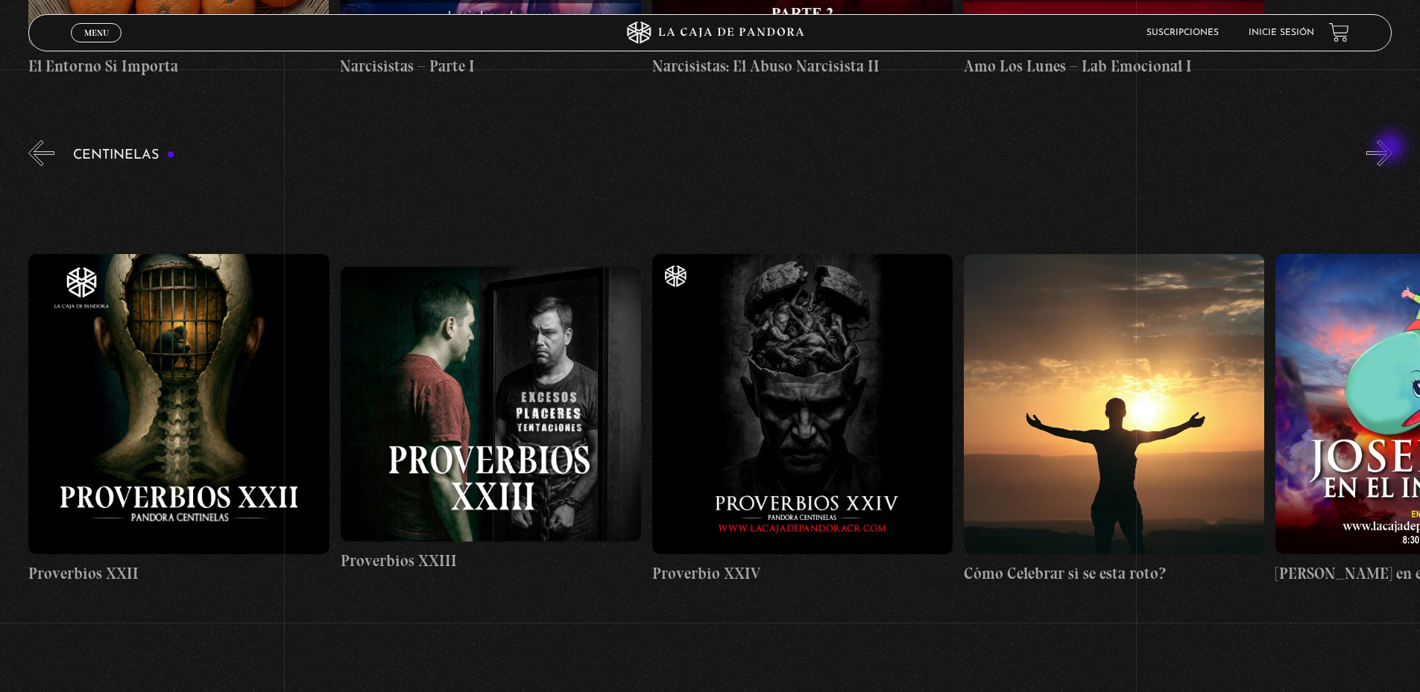
click at [1391, 148] on button "»" at bounding box center [1379, 153] width 26 height 26
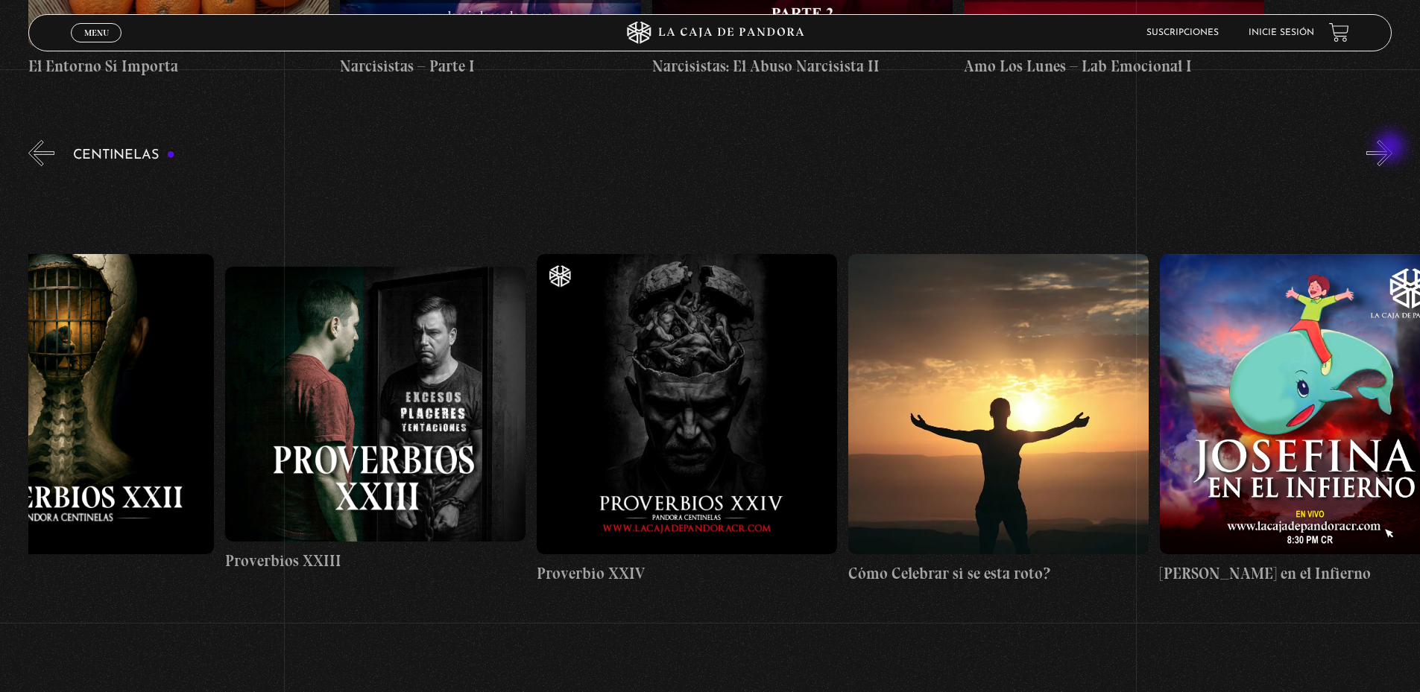
click at [1391, 148] on button "»" at bounding box center [1379, 153] width 26 height 26
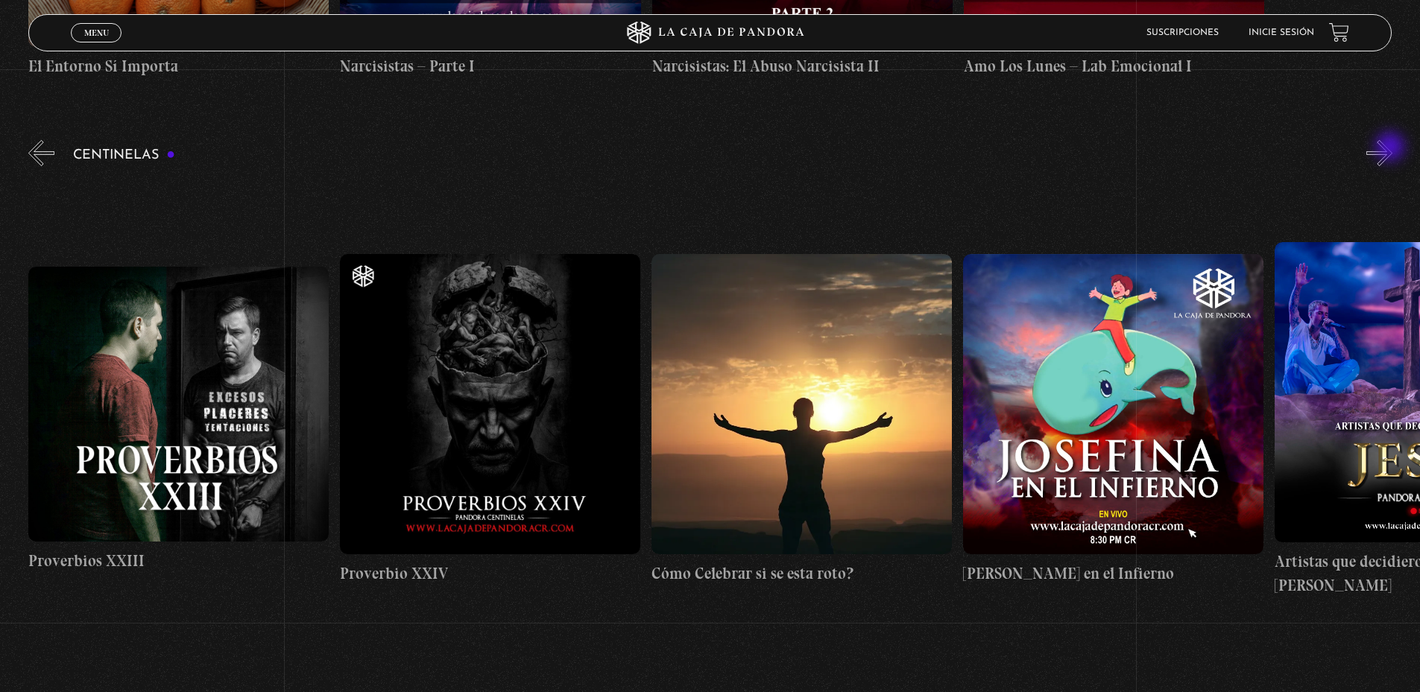
click at [1391, 148] on button "»" at bounding box center [1379, 153] width 26 height 26
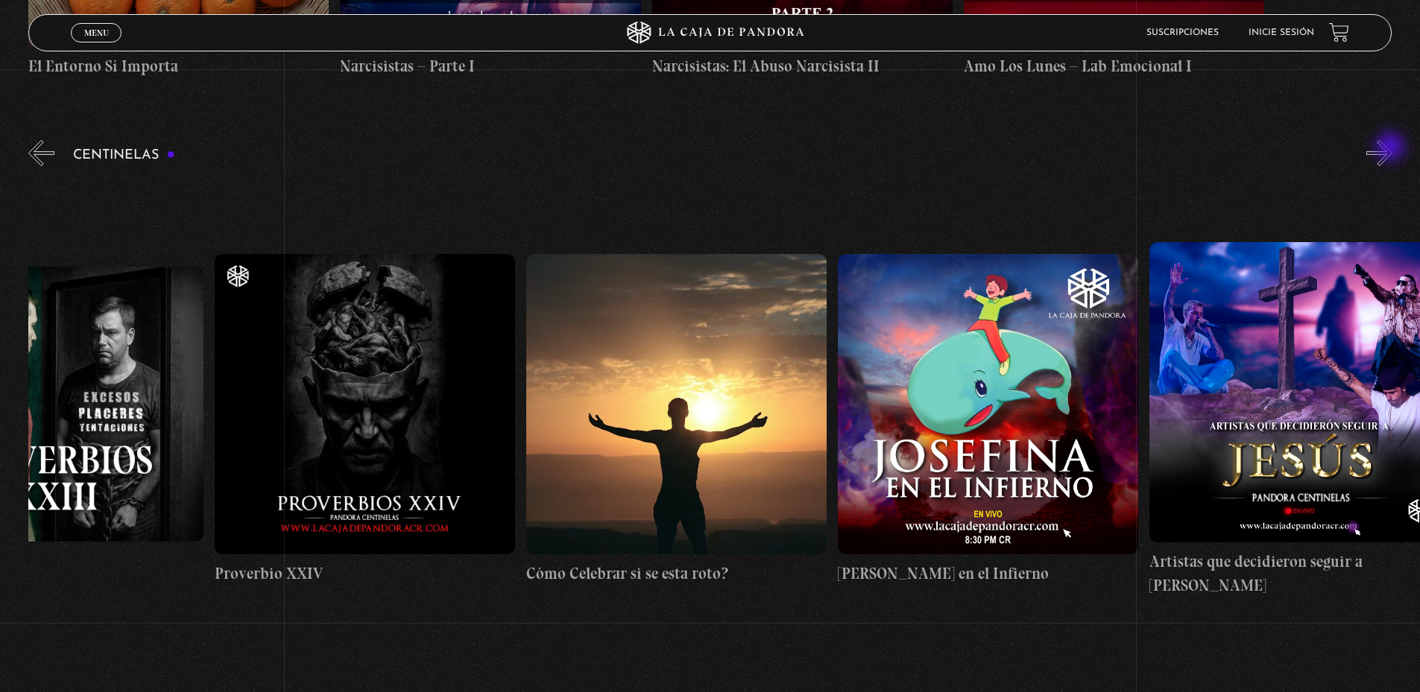
click at [1391, 148] on button "»" at bounding box center [1379, 153] width 26 height 26
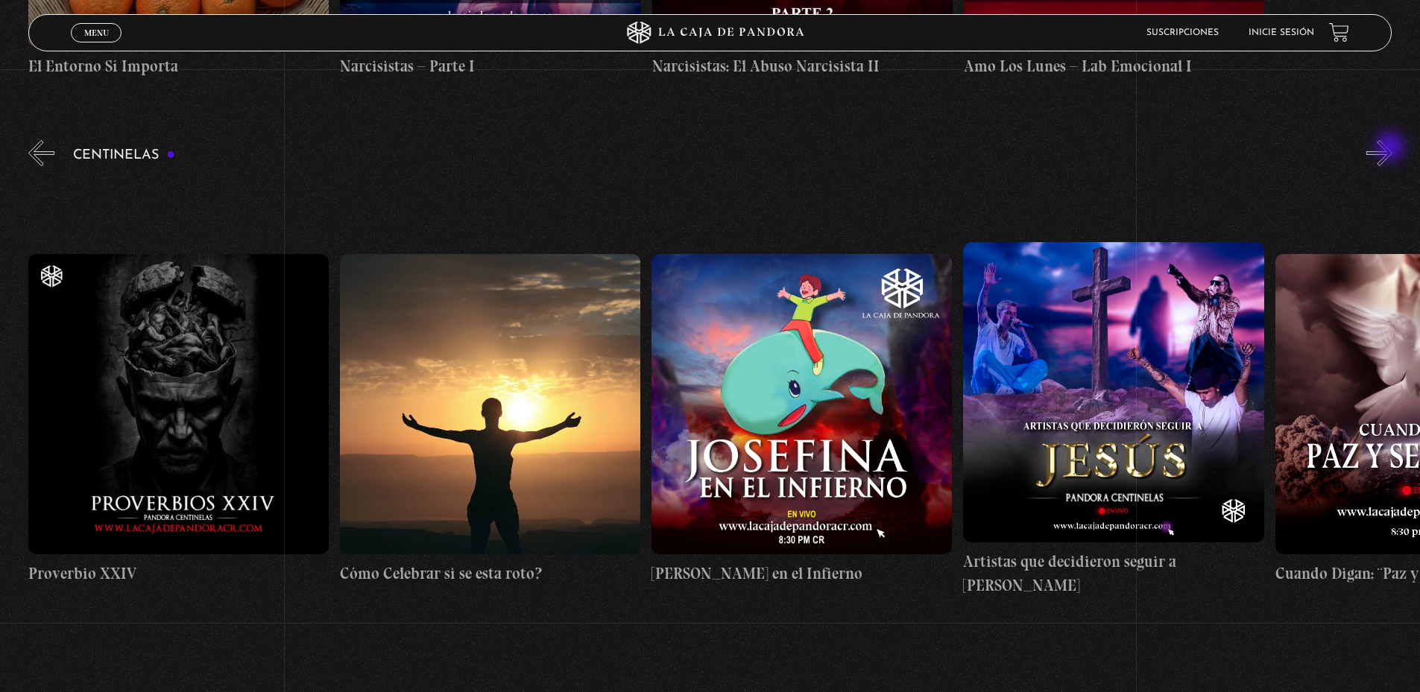
click at [1391, 148] on button "»" at bounding box center [1379, 153] width 26 height 26
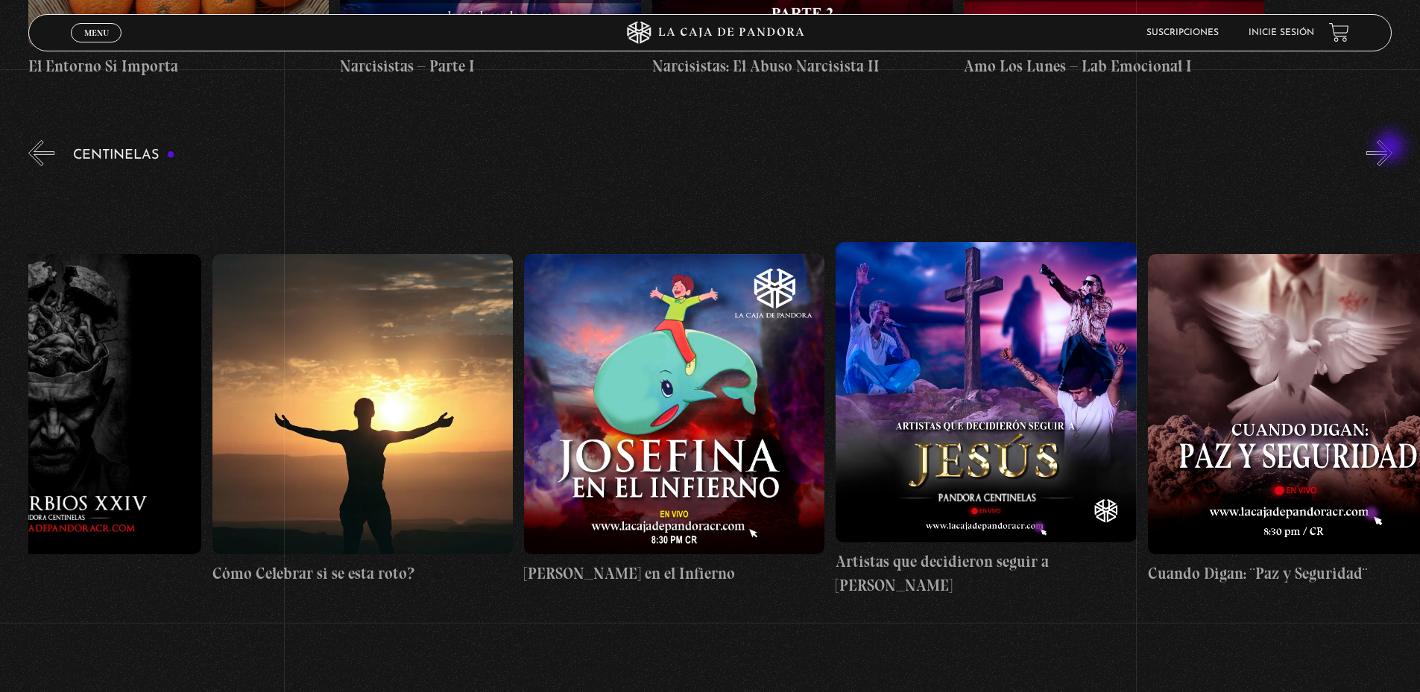
click at [1391, 148] on button "»" at bounding box center [1379, 153] width 26 height 26
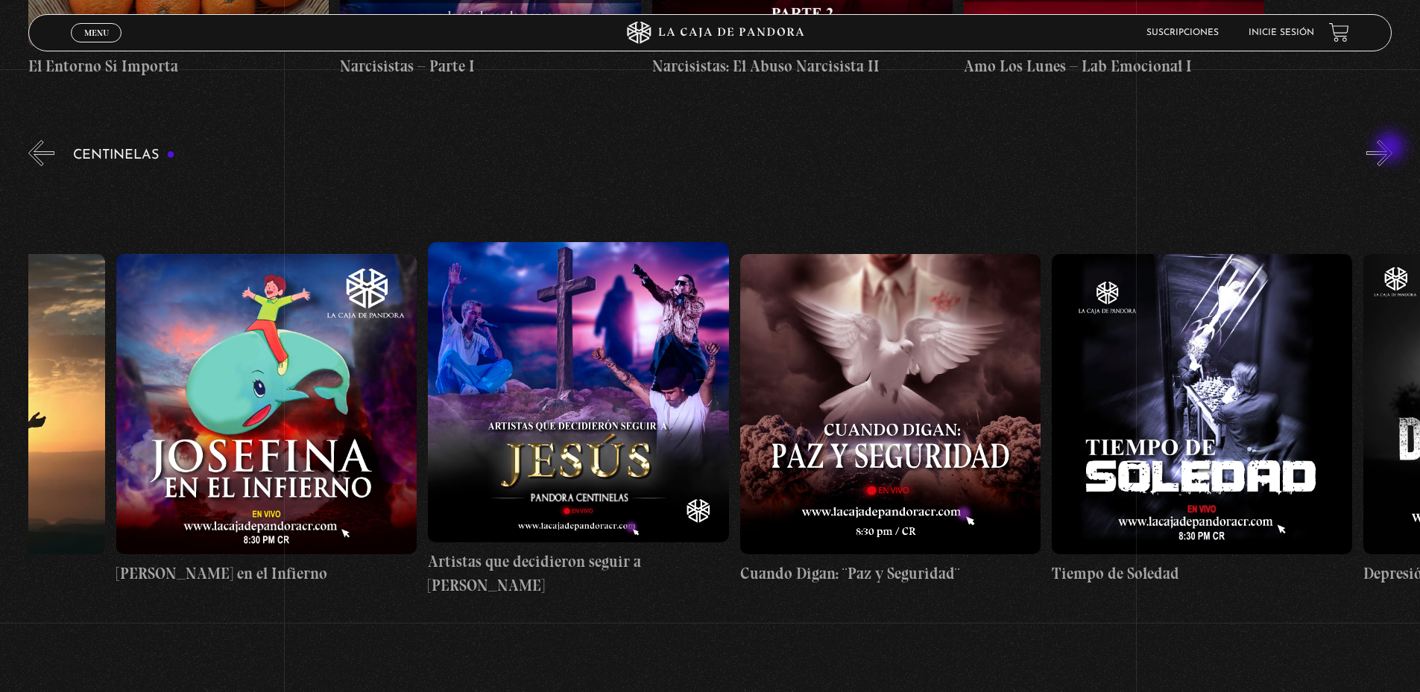
click at [1391, 148] on button "»" at bounding box center [1379, 153] width 26 height 26
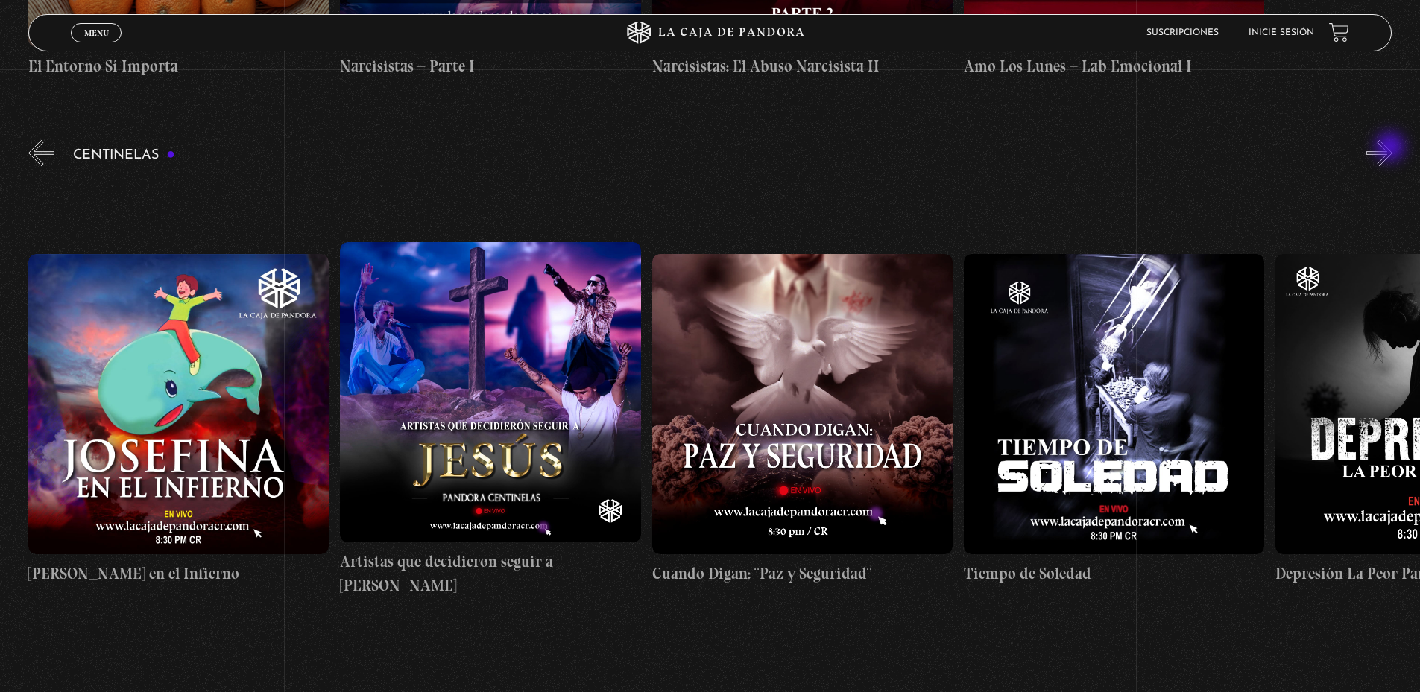
click at [1391, 148] on button "»" at bounding box center [1379, 153] width 26 height 26
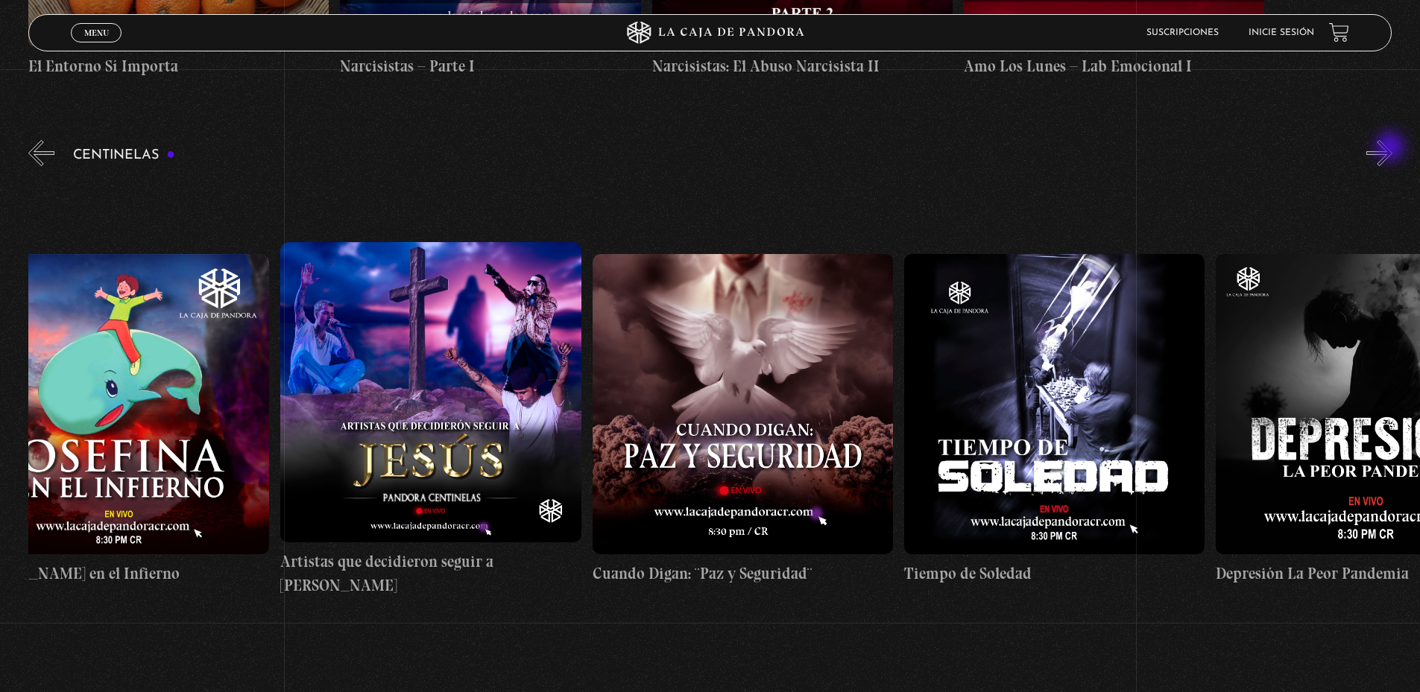
click at [1391, 148] on button "»" at bounding box center [1379, 153] width 26 height 26
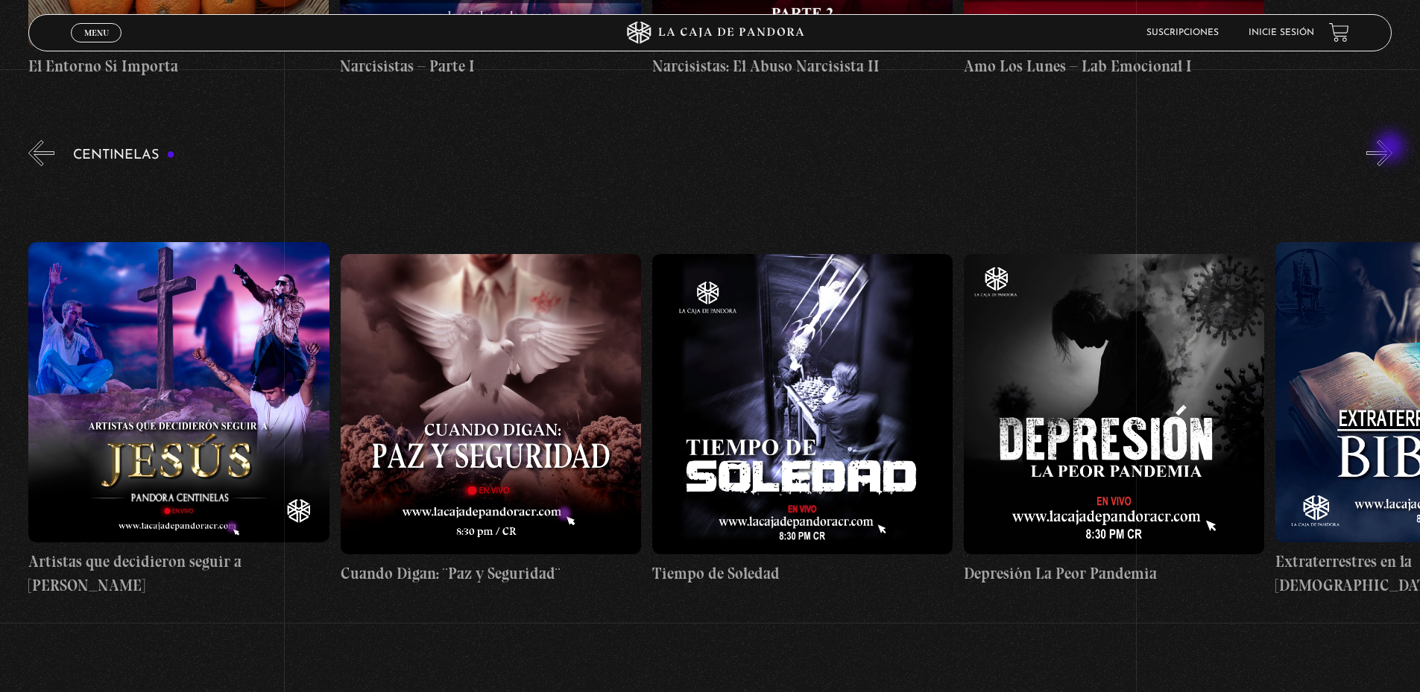
click at [1391, 148] on button "»" at bounding box center [1379, 153] width 26 height 26
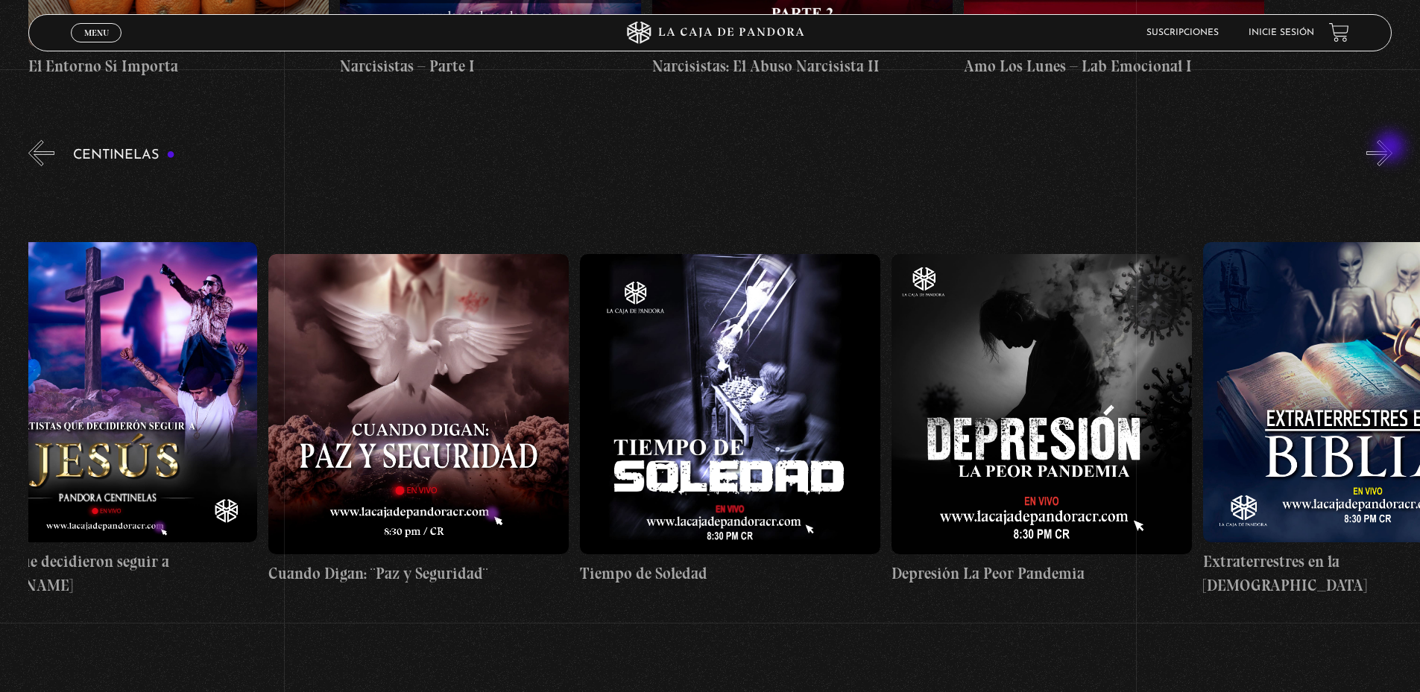
click at [1391, 148] on button "»" at bounding box center [1379, 153] width 26 height 26
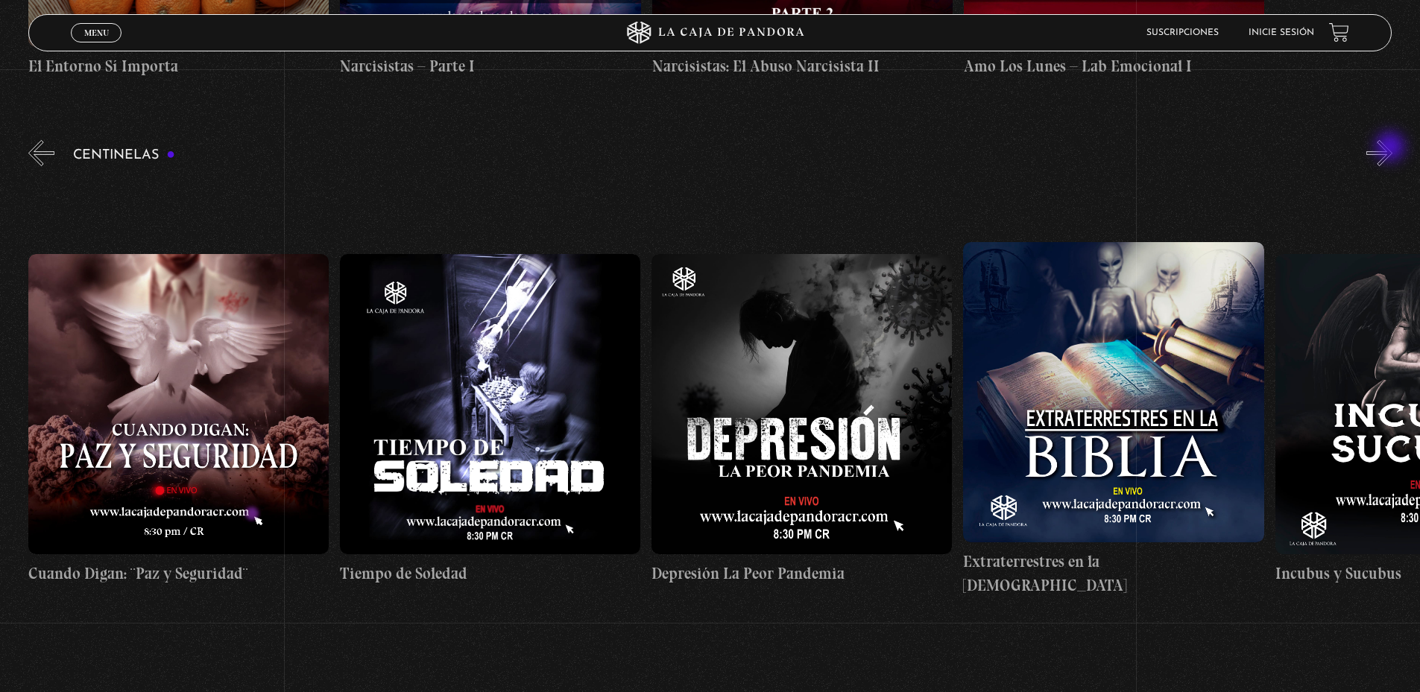
click at [1391, 148] on button "»" at bounding box center [1379, 153] width 26 height 26
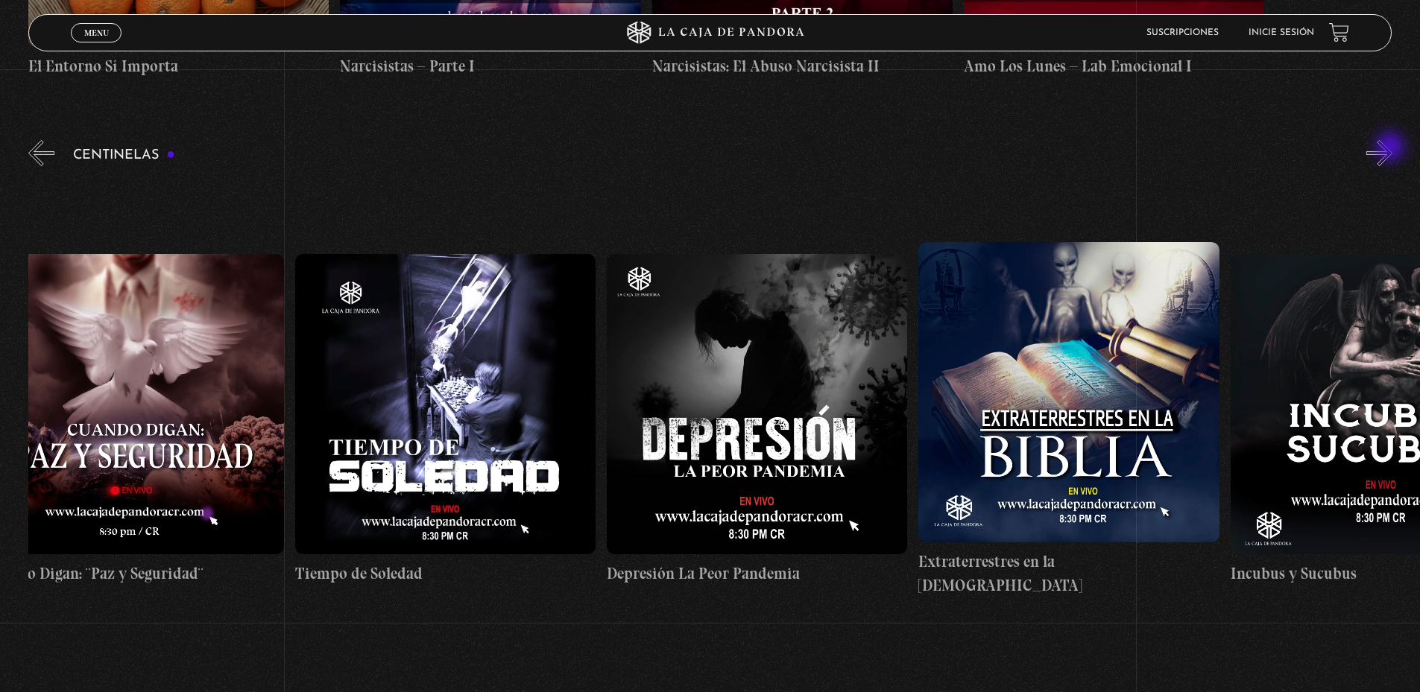
click at [1391, 148] on button "»" at bounding box center [1379, 153] width 26 height 26
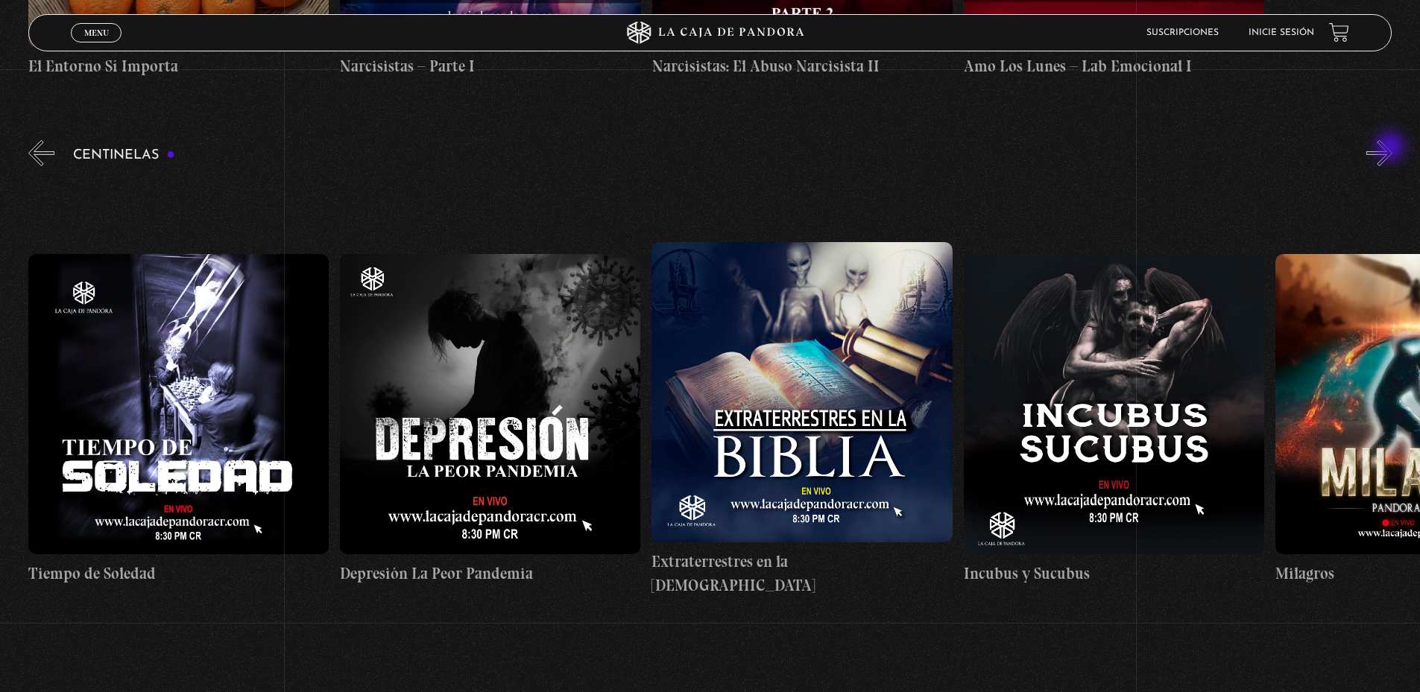
click at [1391, 148] on button "»" at bounding box center [1379, 153] width 26 height 26
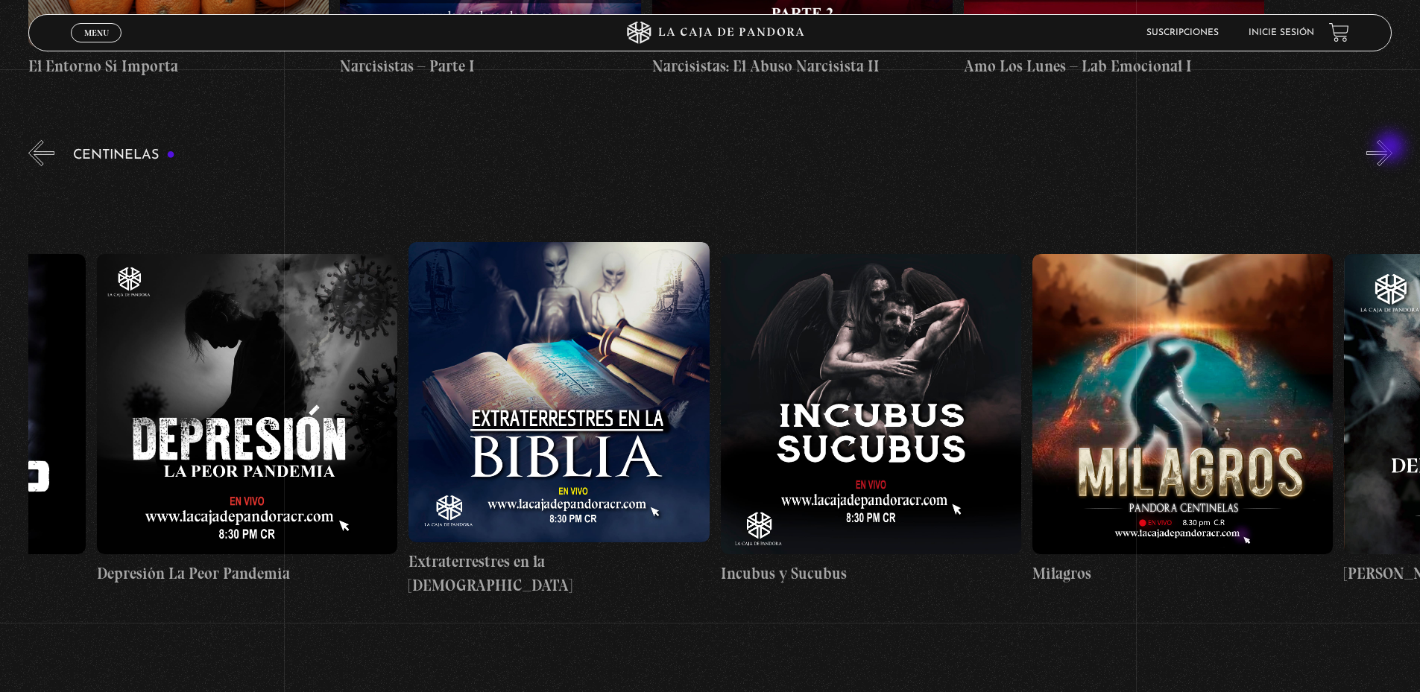
click at [1391, 148] on button "»" at bounding box center [1379, 153] width 26 height 26
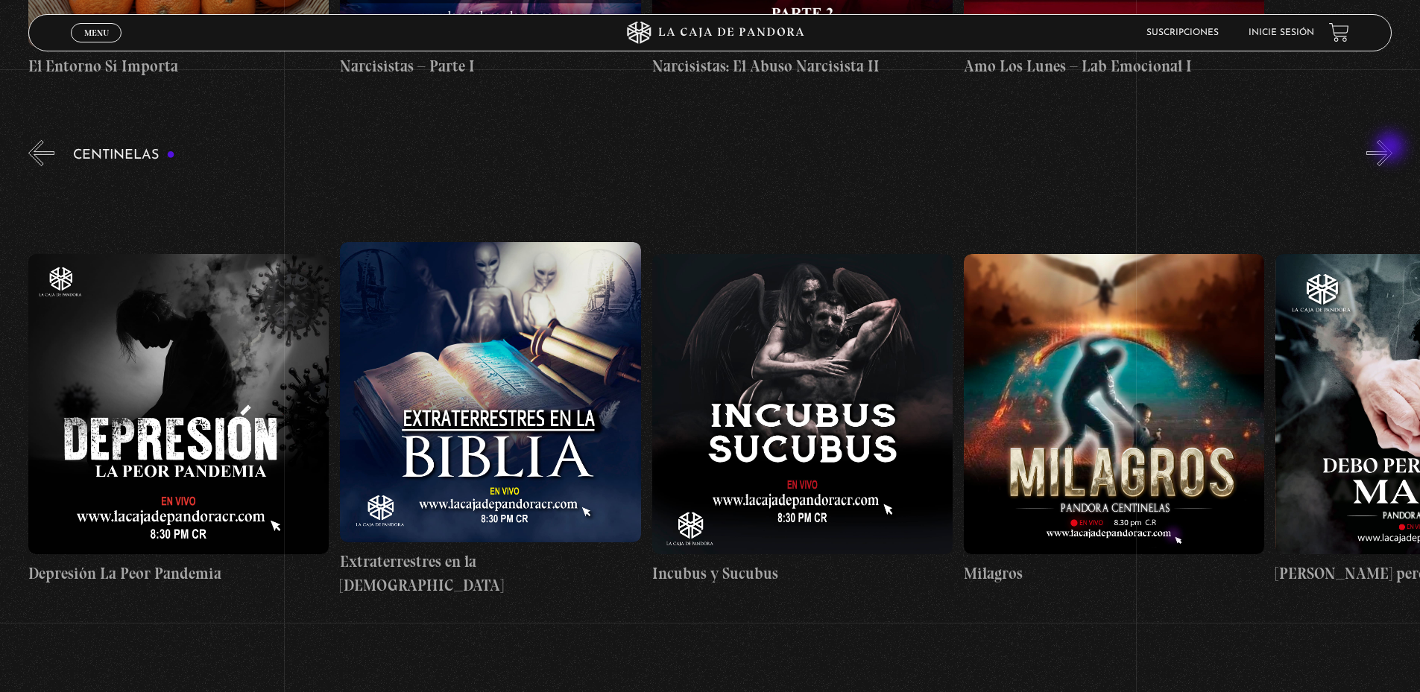
click at [1391, 148] on button "»" at bounding box center [1379, 153] width 26 height 26
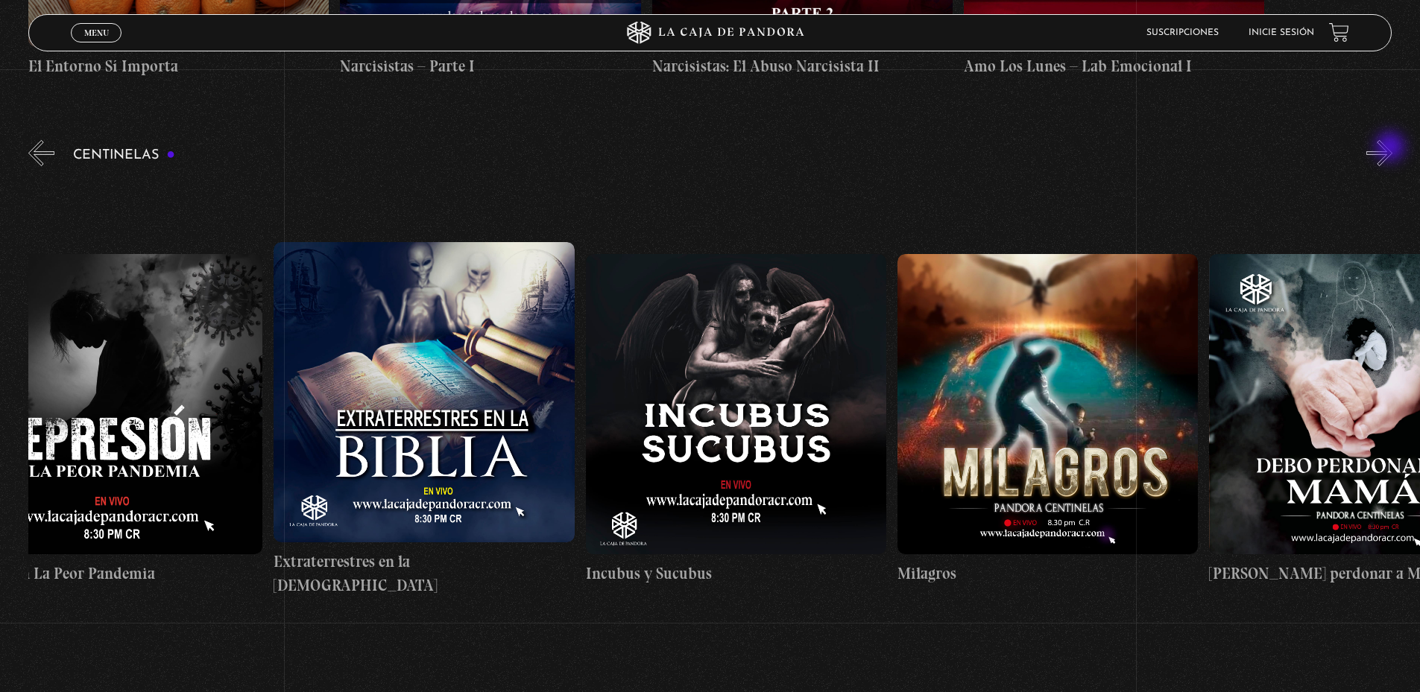
click at [1391, 148] on button "»" at bounding box center [1379, 153] width 26 height 26
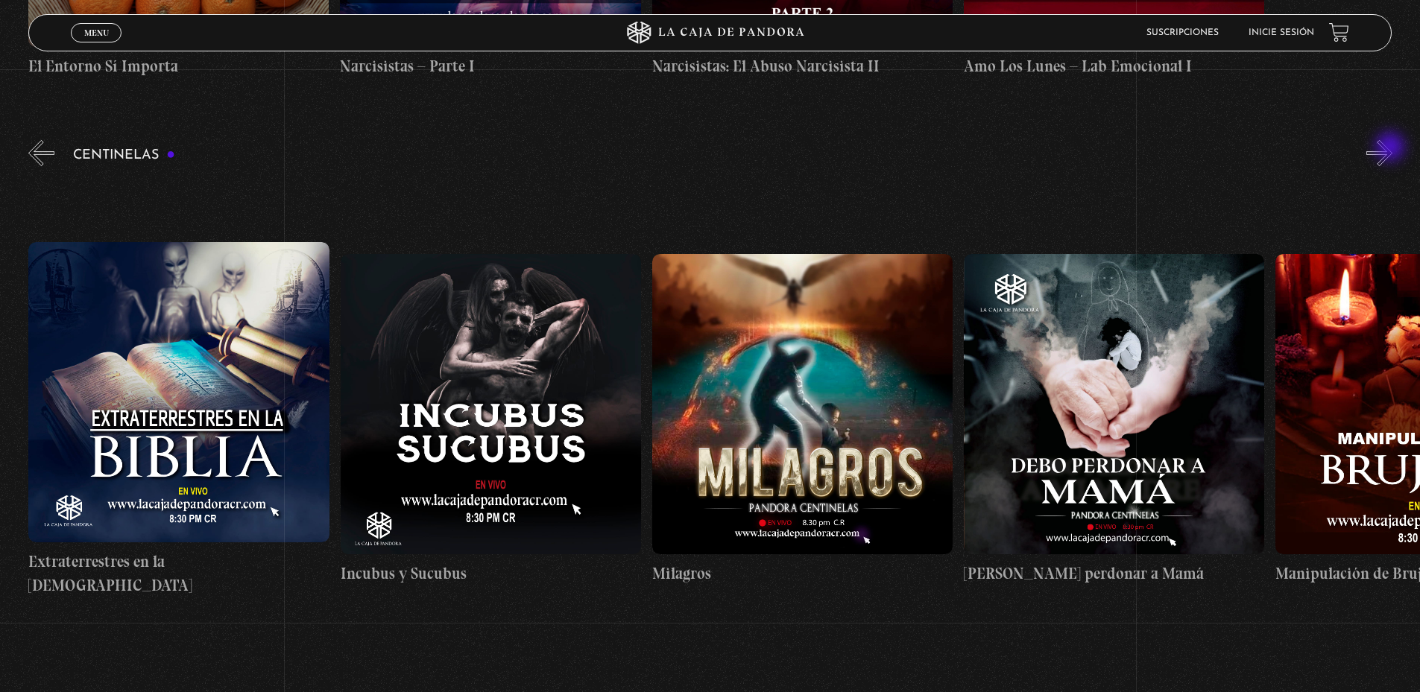
click at [1391, 148] on button "»" at bounding box center [1379, 153] width 26 height 26
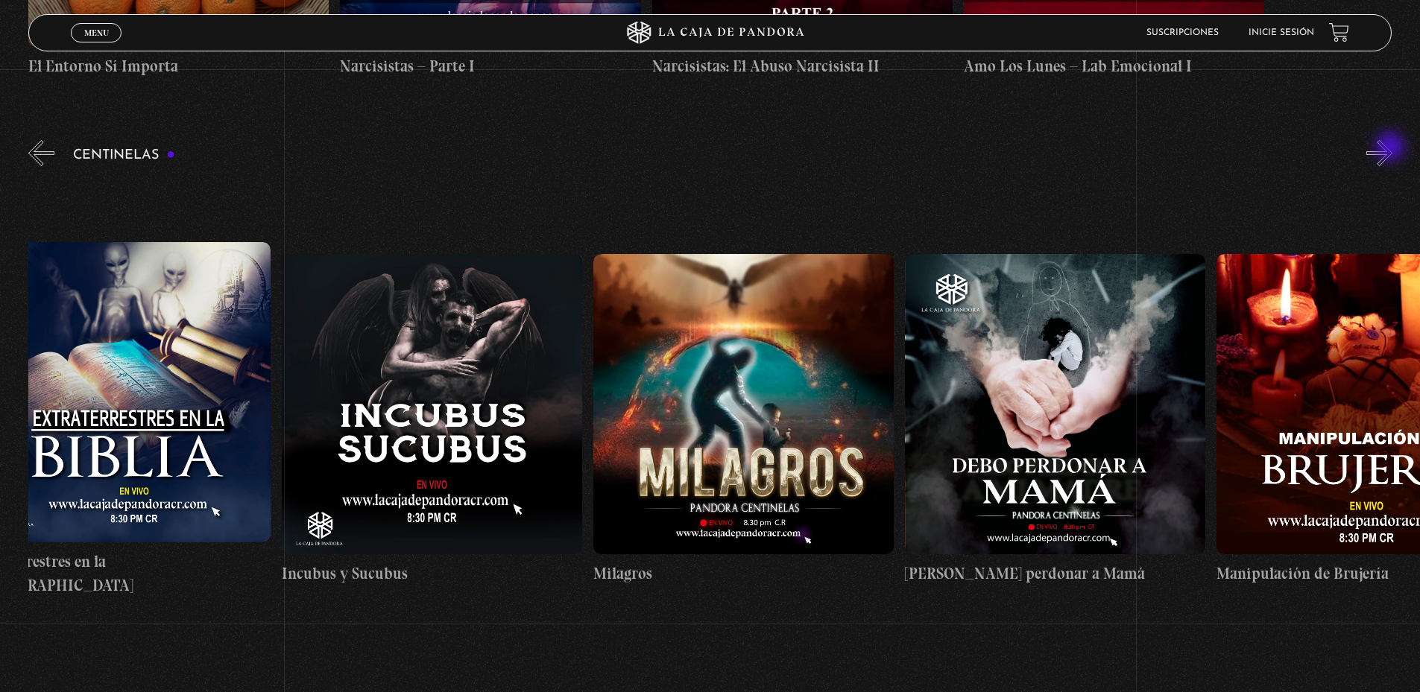
click at [1391, 148] on button "»" at bounding box center [1379, 153] width 26 height 26
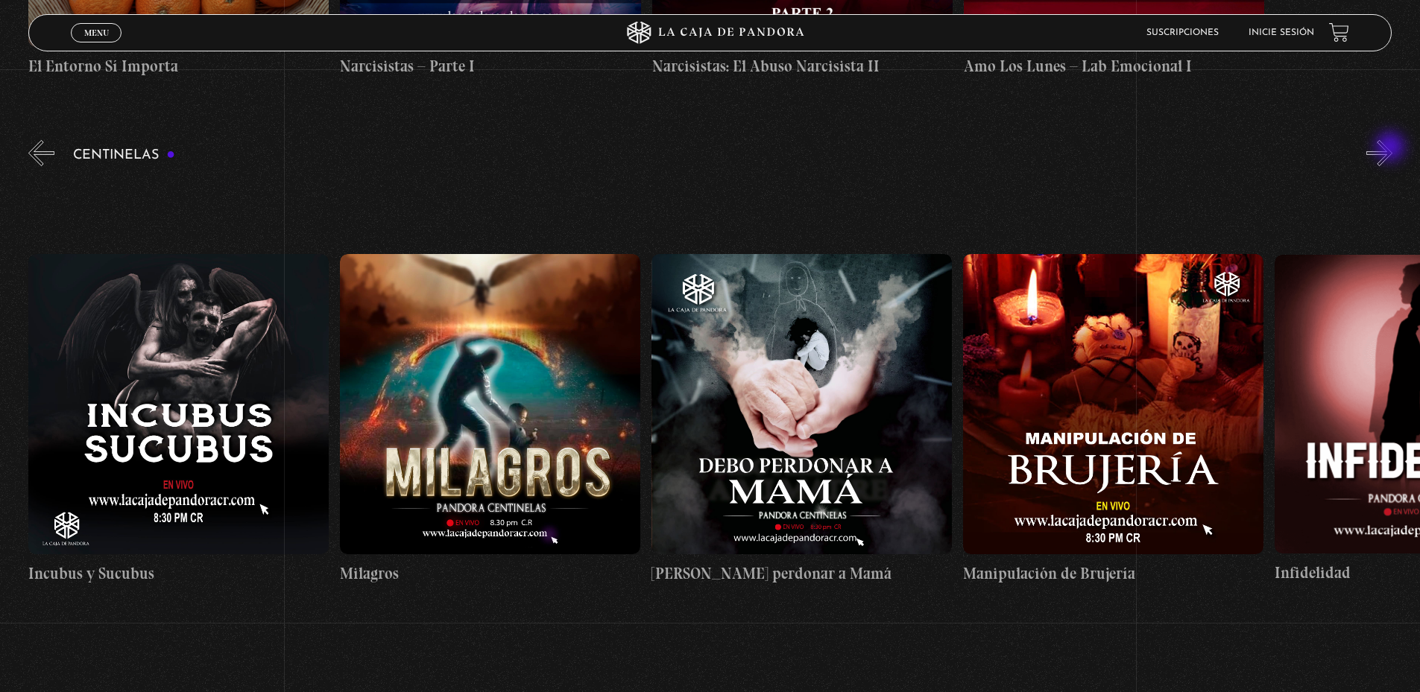
click at [1391, 148] on button "»" at bounding box center [1379, 153] width 26 height 26
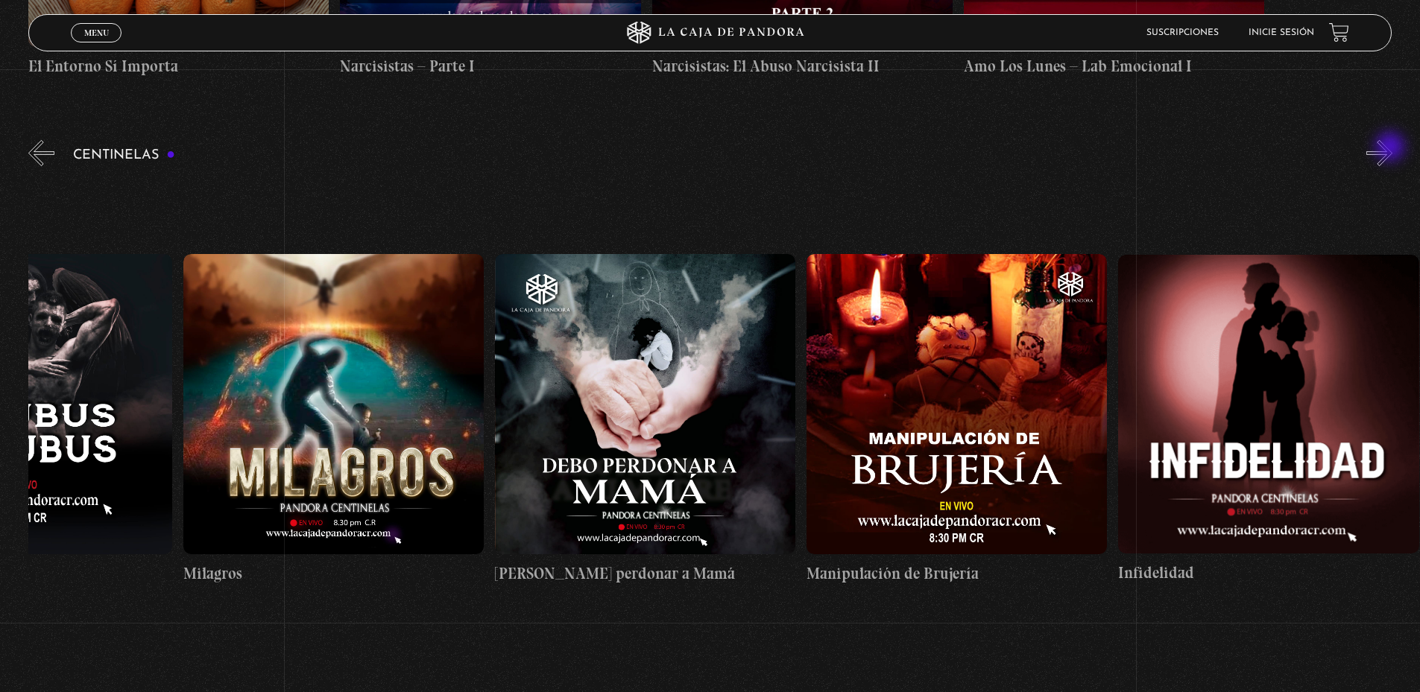
click at [1391, 148] on button "»" at bounding box center [1379, 153] width 26 height 26
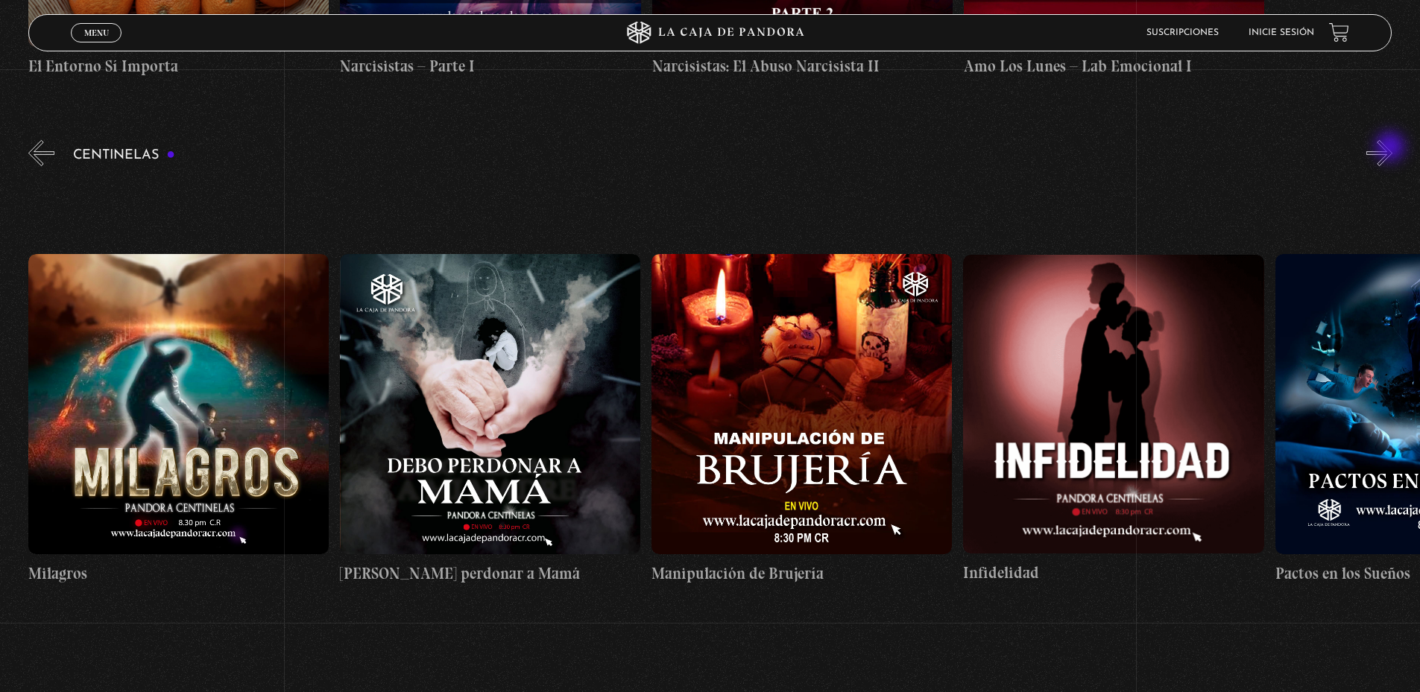
click at [1391, 148] on button "»" at bounding box center [1379, 153] width 26 height 26
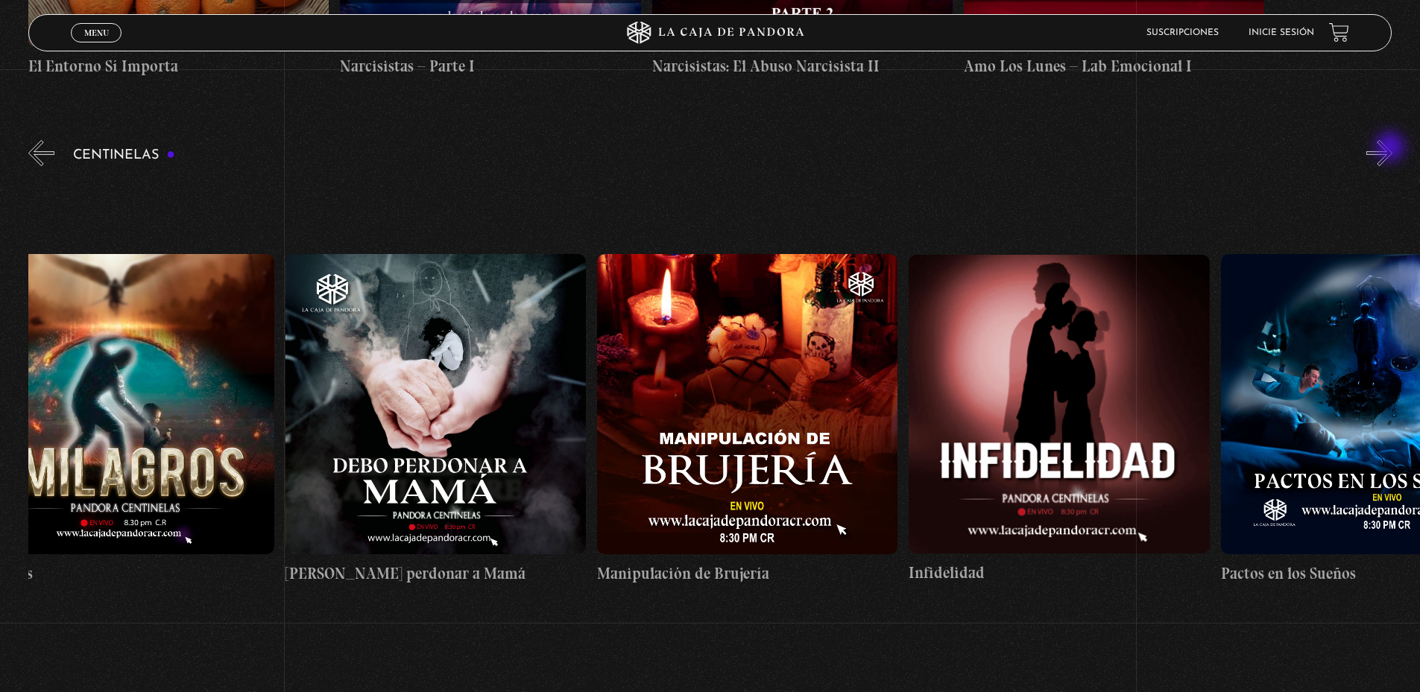
click at [1391, 148] on button "»" at bounding box center [1379, 153] width 26 height 26
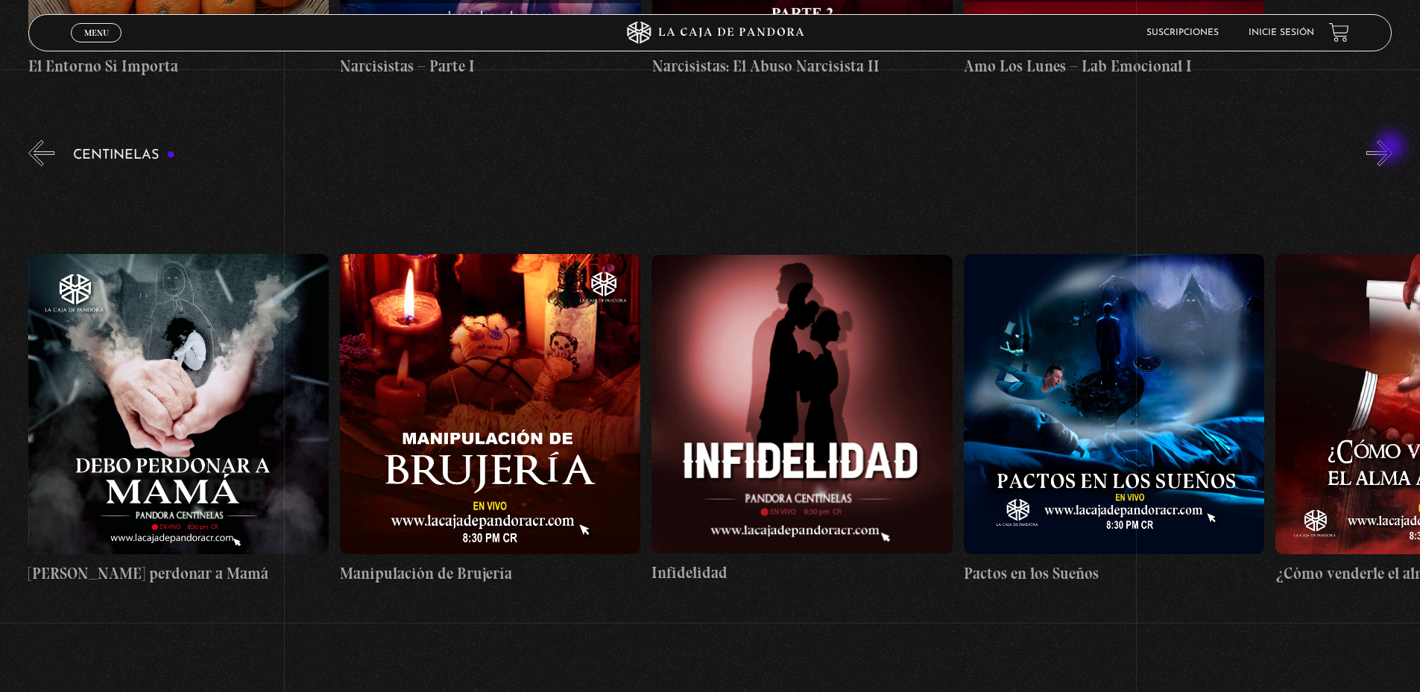
click at [1391, 148] on button "»" at bounding box center [1379, 153] width 26 height 26
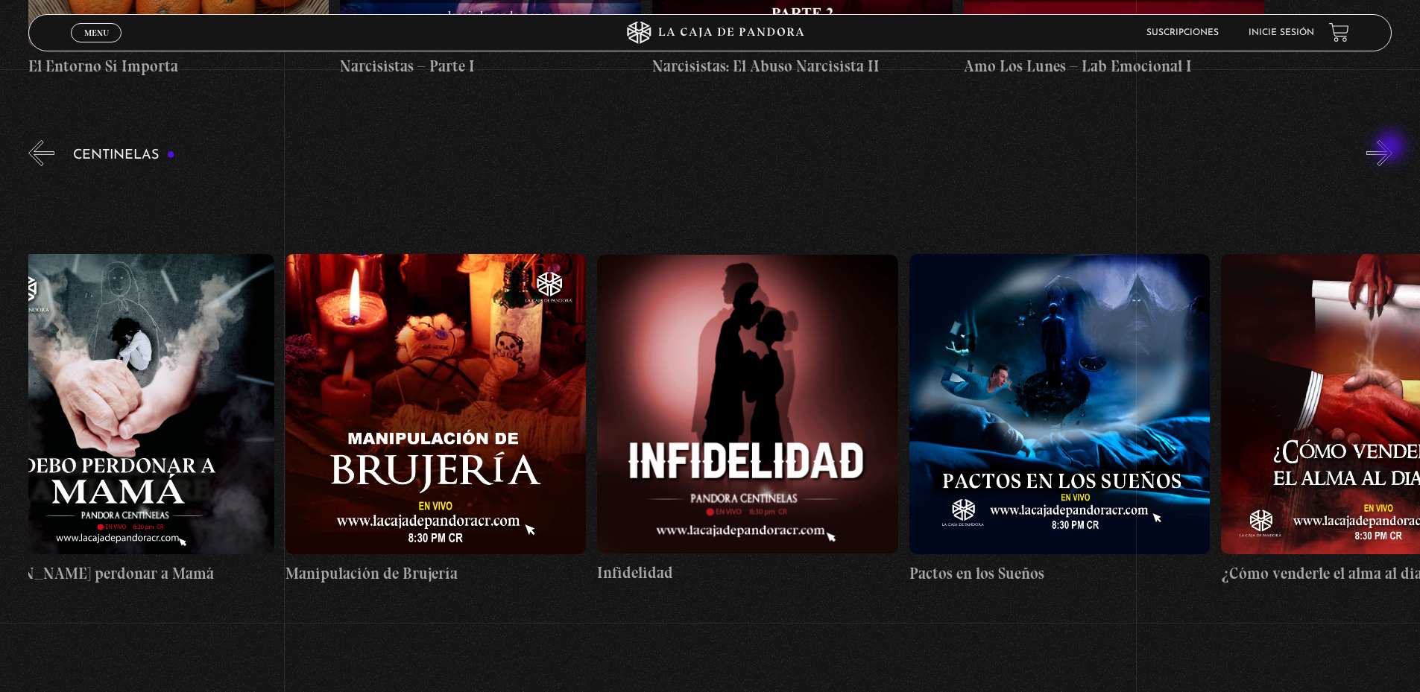
click at [1391, 148] on button "»" at bounding box center [1379, 153] width 26 height 26
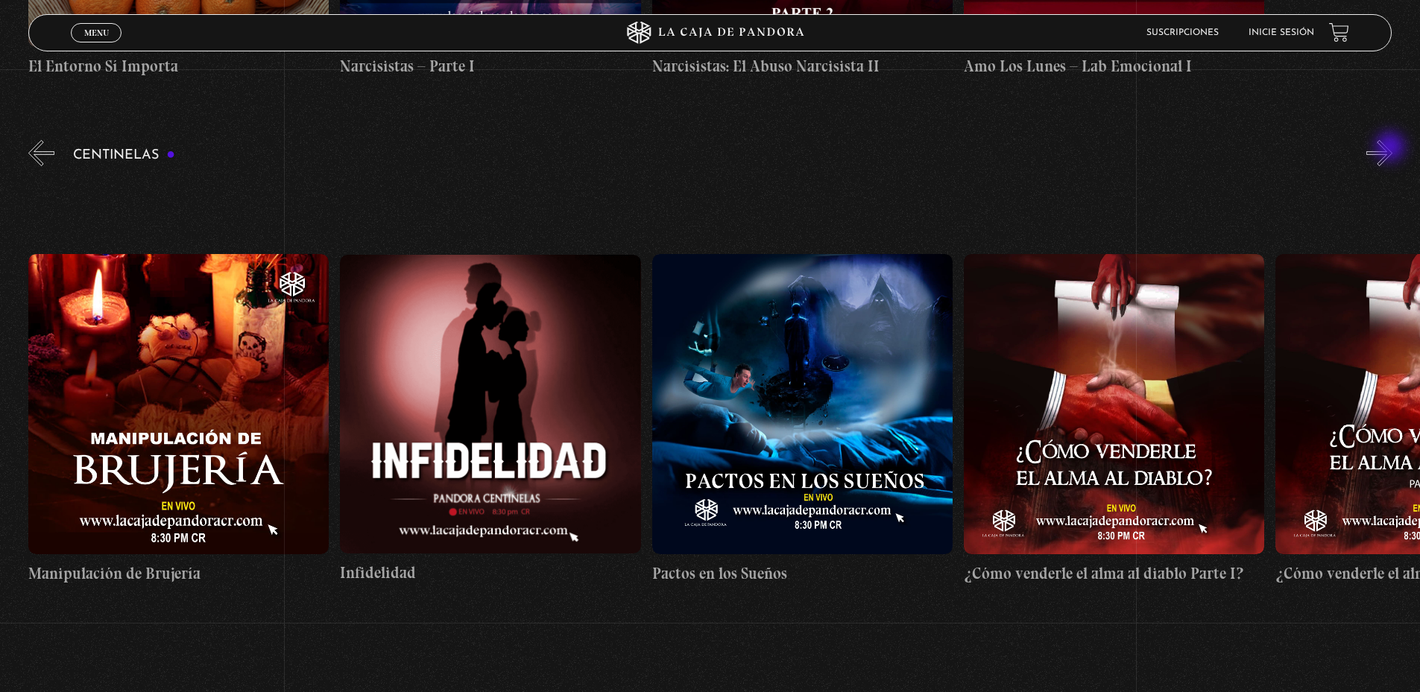
click at [1391, 148] on button "»" at bounding box center [1379, 153] width 26 height 26
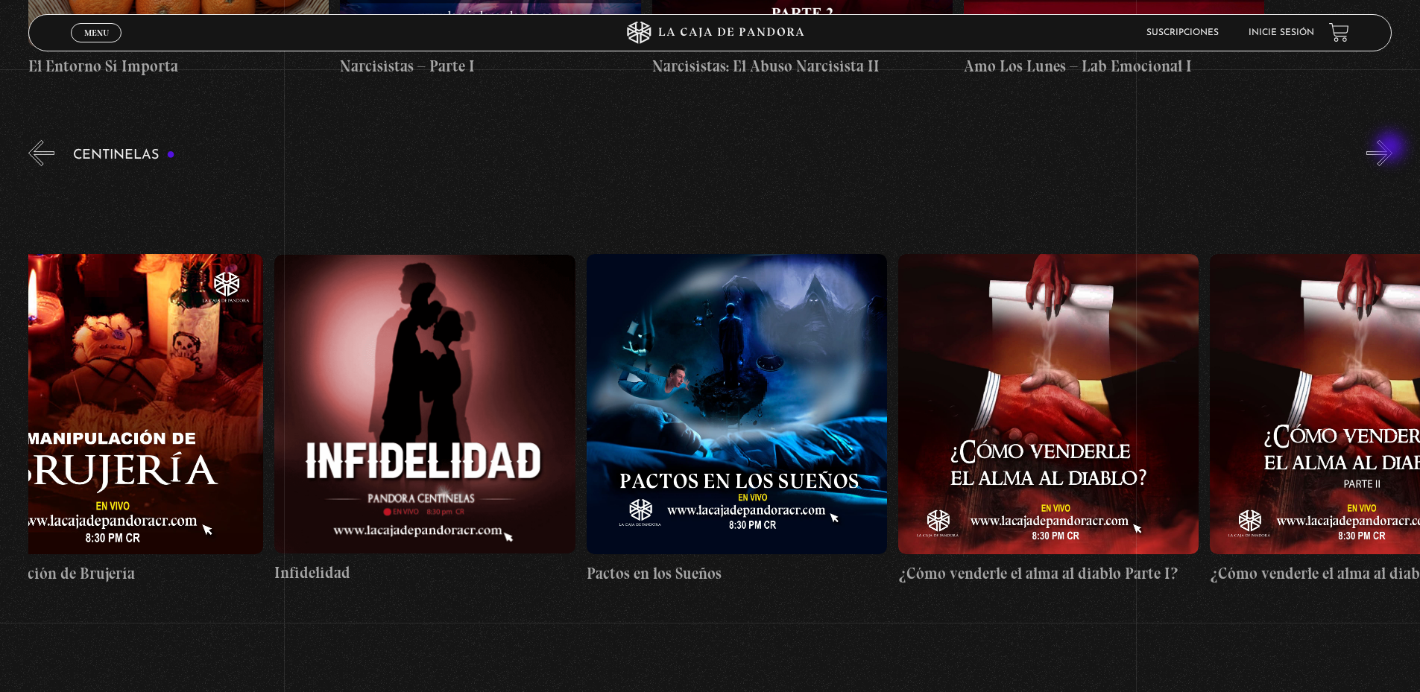
click at [1391, 148] on button "»" at bounding box center [1379, 153] width 26 height 26
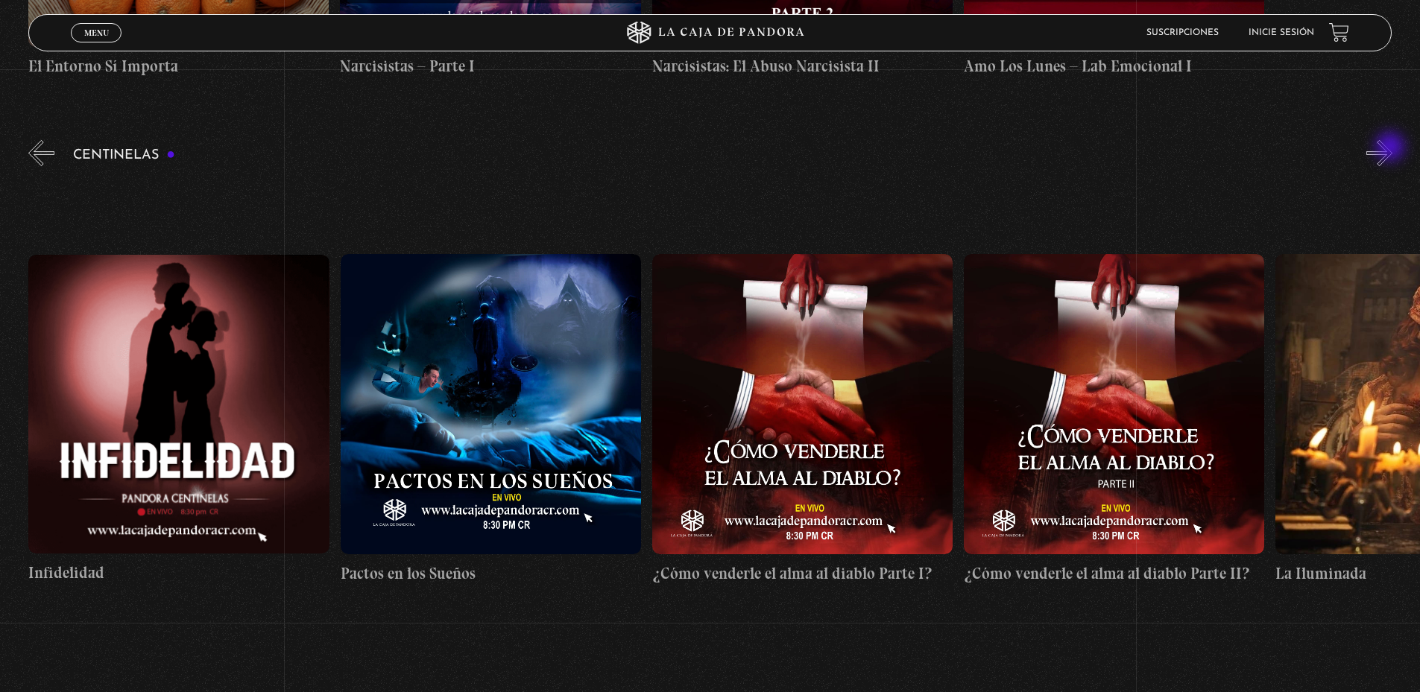
click at [1391, 148] on button "»" at bounding box center [1379, 153] width 26 height 26
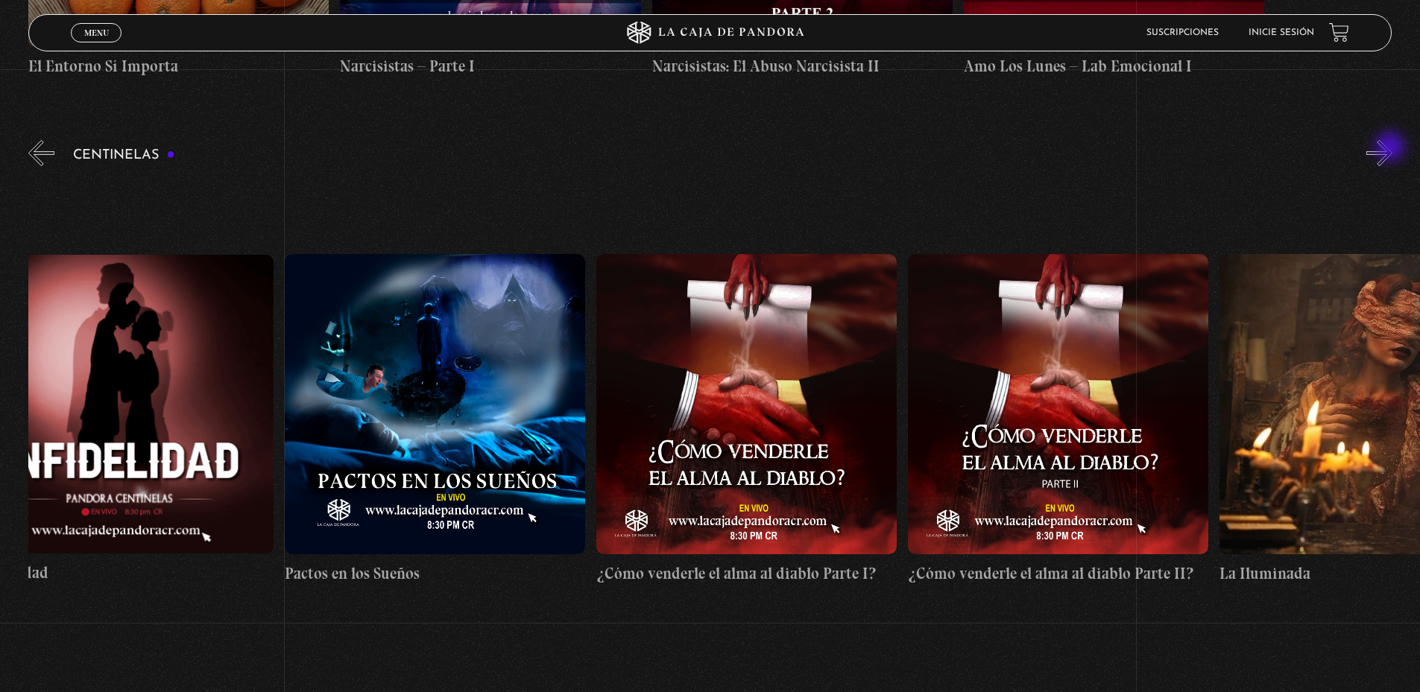
click at [1391, 148] on button "»" at bounding box center [1379, 153] width 26 height 26
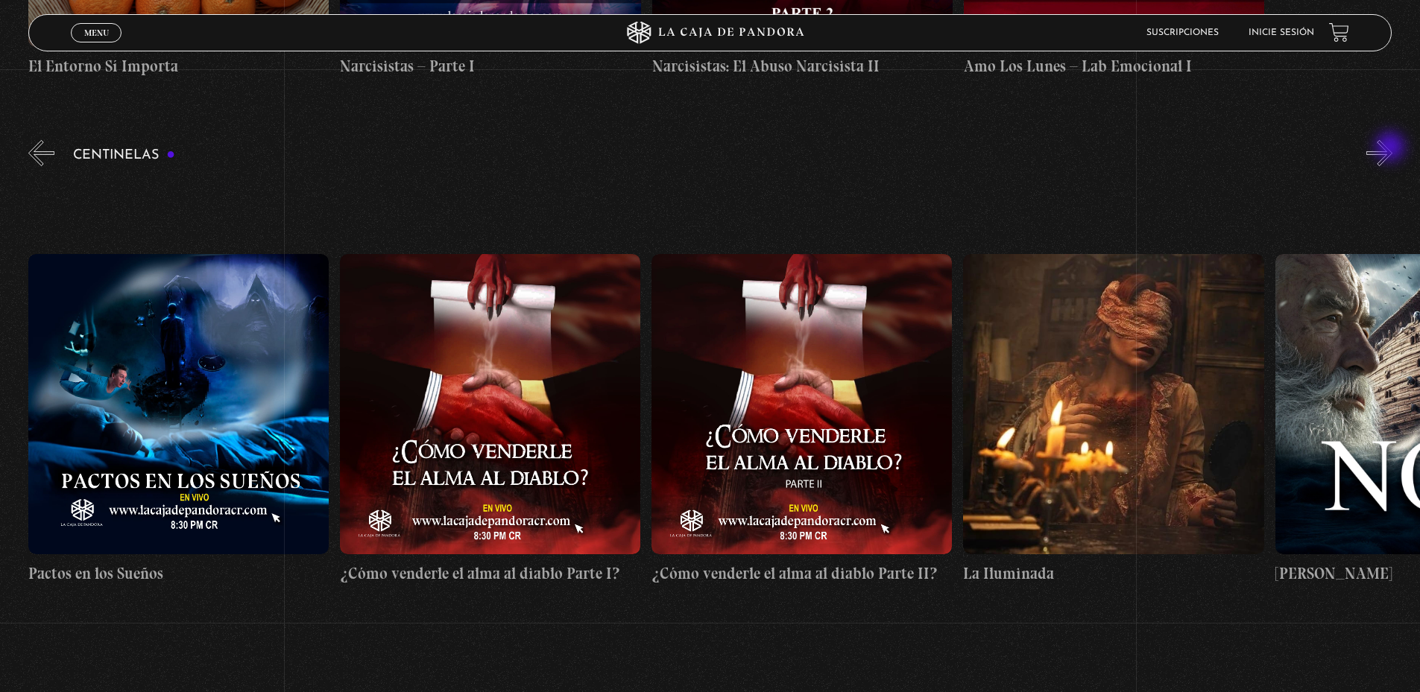
click at [1391, 148] on button "»" at bounding box center [1379, 153] width 26 height 26
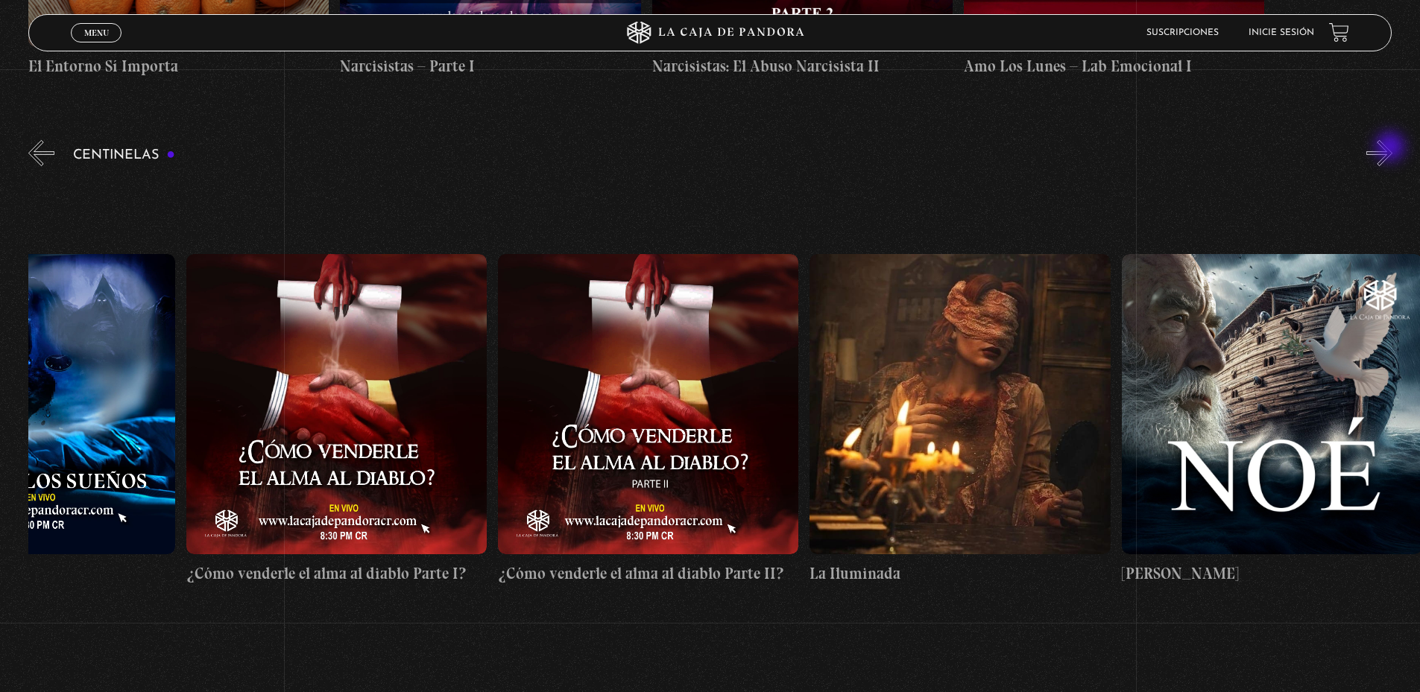
click at [1391, 148] on button "»" at bounding box center [1379, 153] width 26 height 26
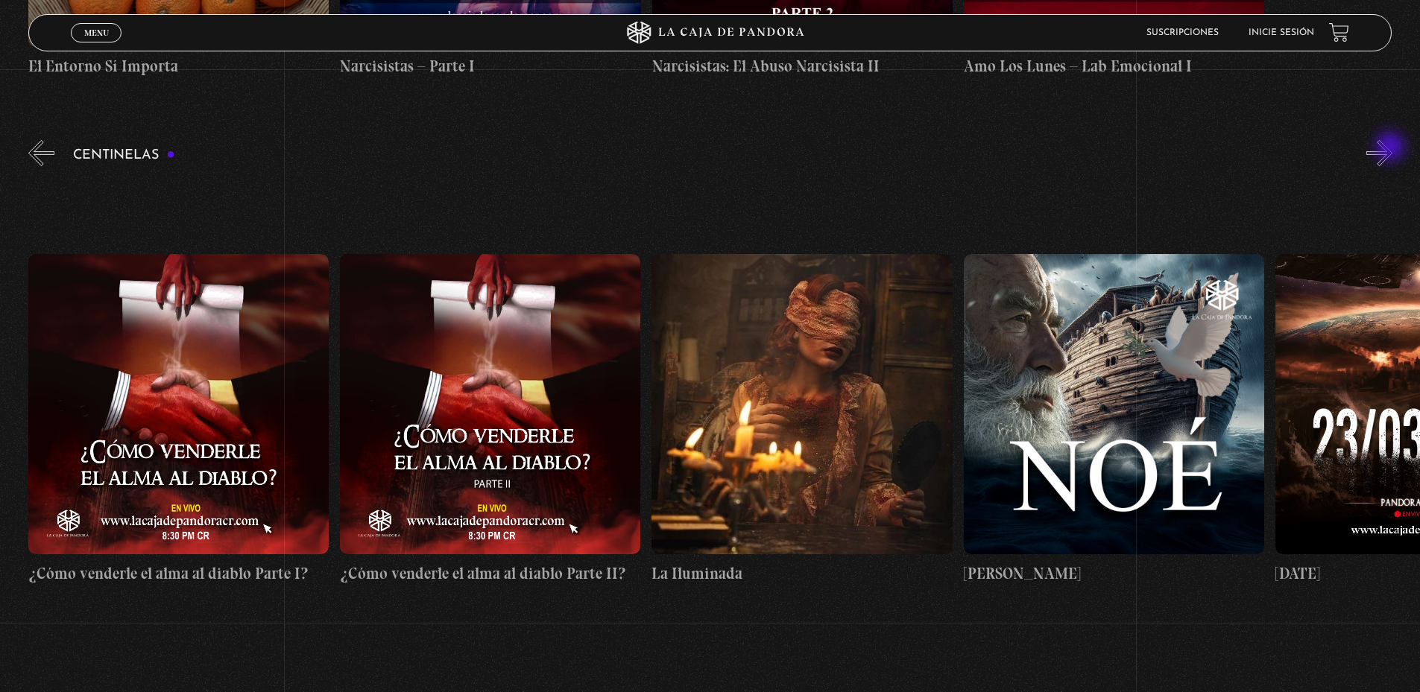
click at [1391, 148] on button "»" at bounding box center [1379, 153] width 26 height 26
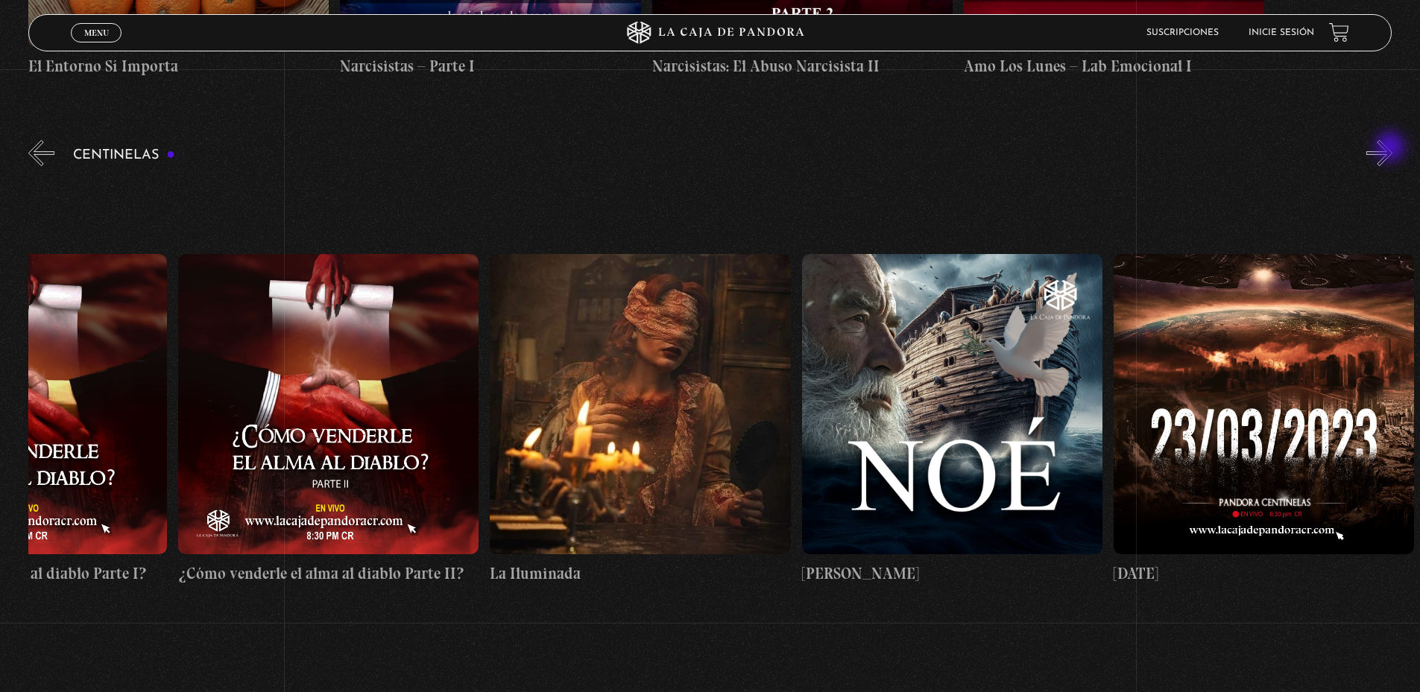
click at [1391, 148] on button "»" at bounding box center [1379, 153] width 26 height 26
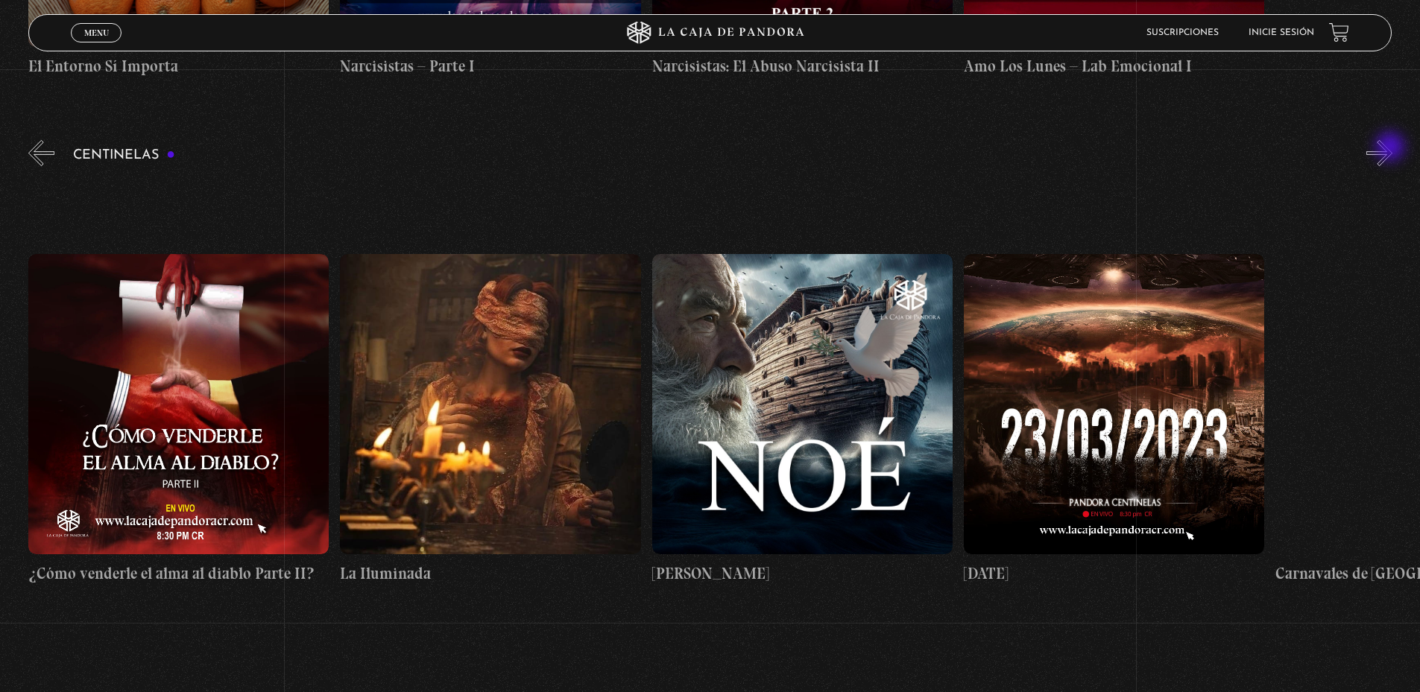
click at [1391, 148] on button "»" at bounding box center [1379, 153] width 26 height 26
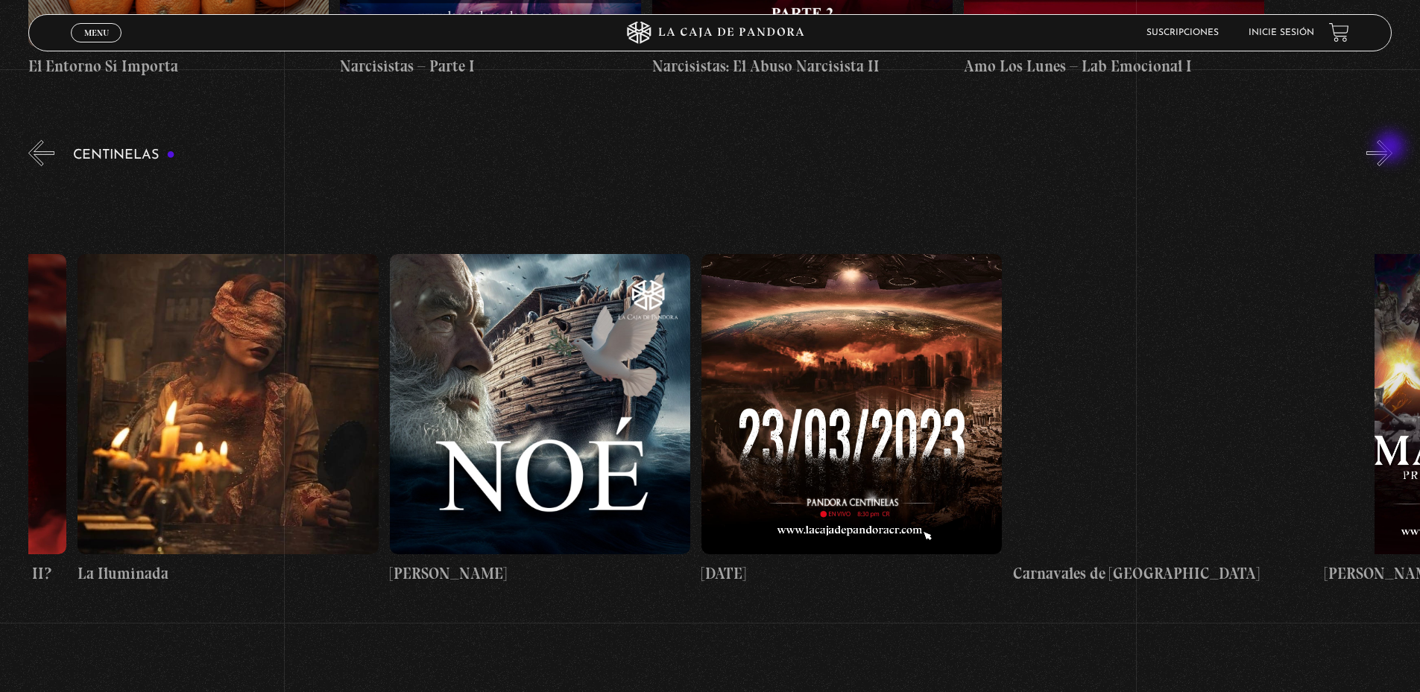
click at [1391, 148] on button "»" at bounding box center [1379, 153] width 26 height 26
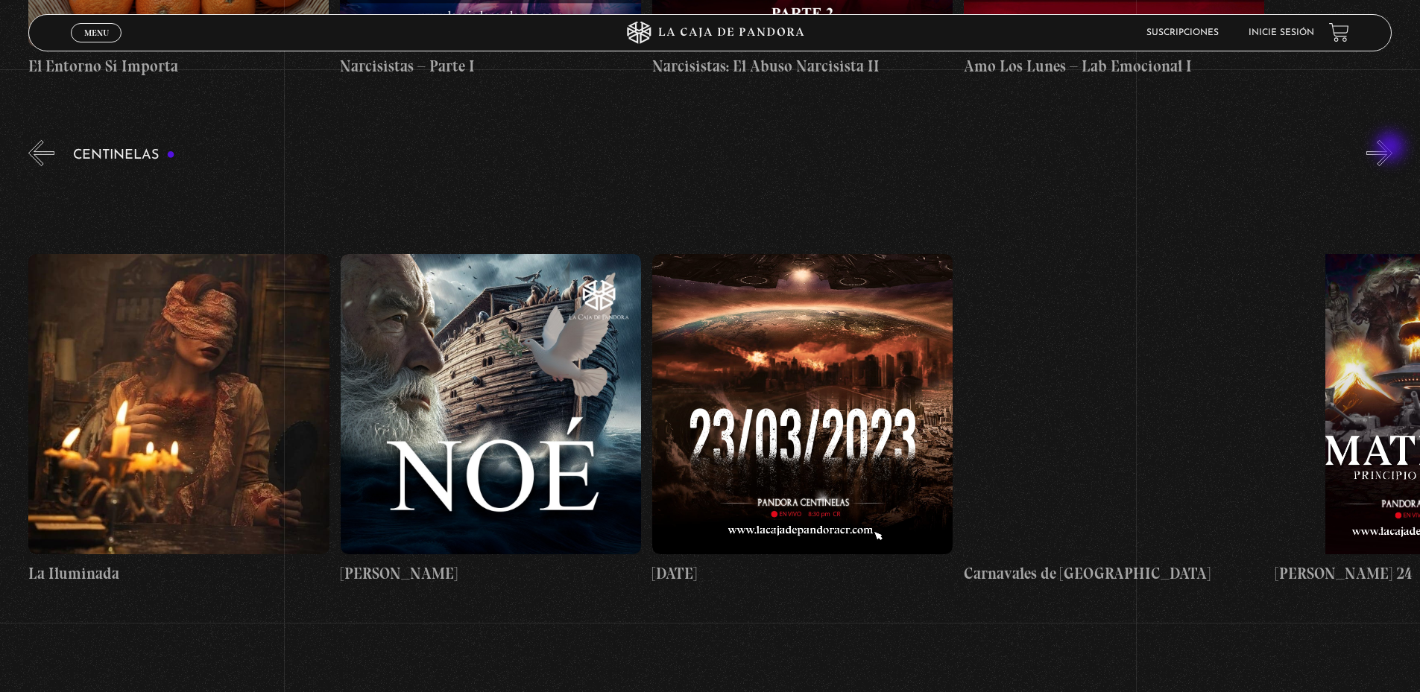
click at [1391, 148] on button "»" at bounding box center [1379, 153] width 26 height 26
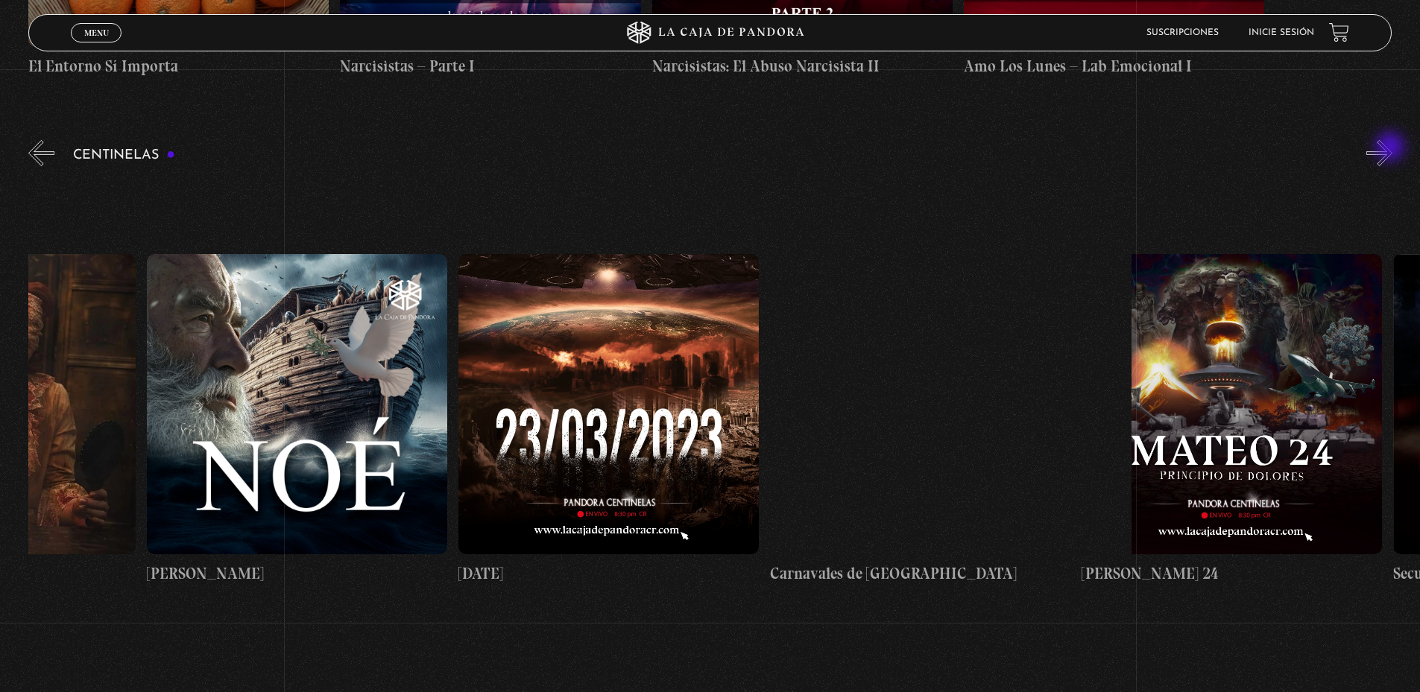
click at [1391, 148] on button "»" at bounding box center [1379, 153] width 26 height 26
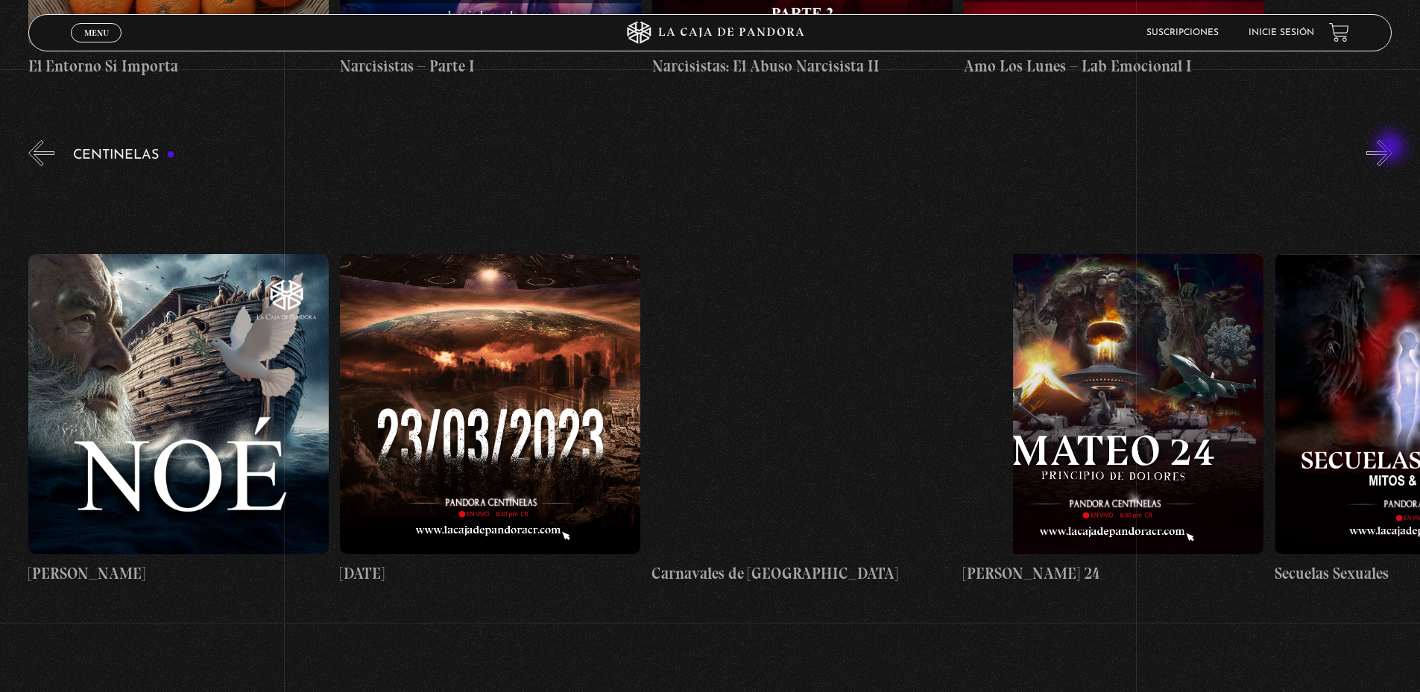
click at [1391, 148] on button "»" at bounding box center [1379, 153] width 26 height 26
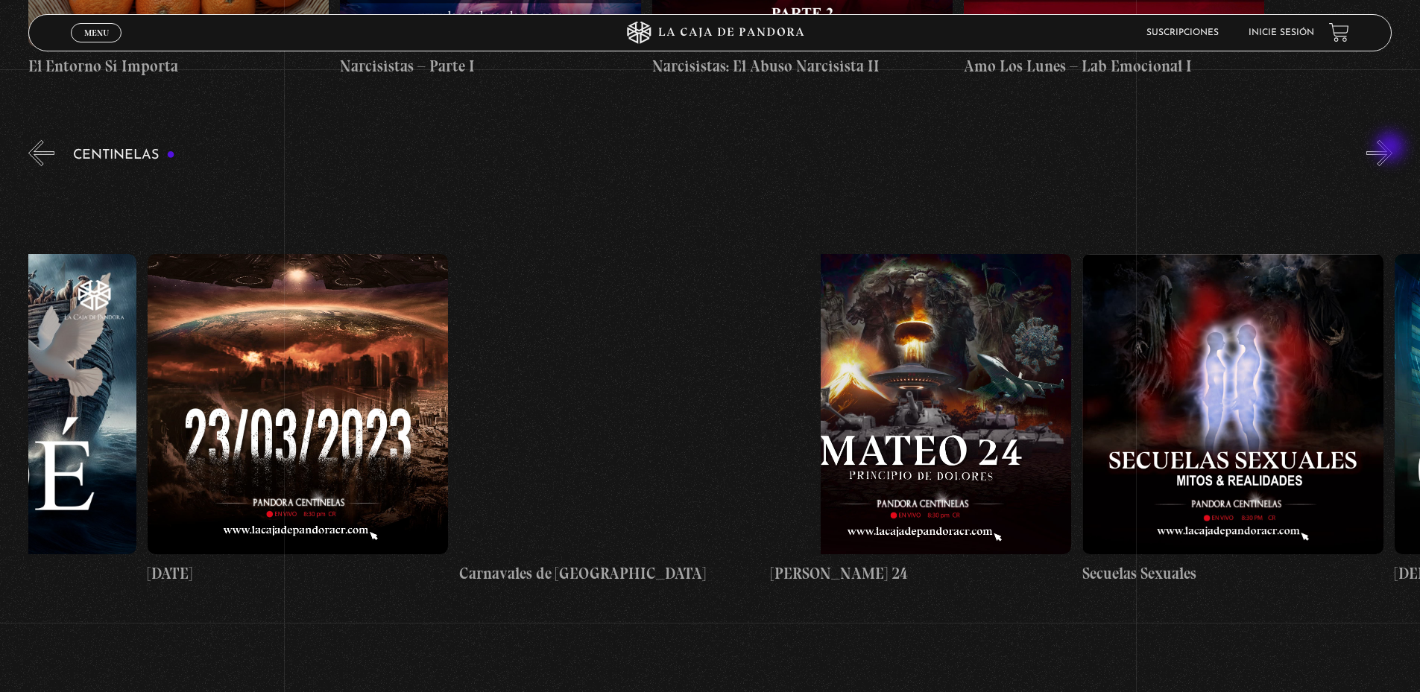
click at [1391, 148] on button "»" at bounding box center [1379, 153] width 26 height 26
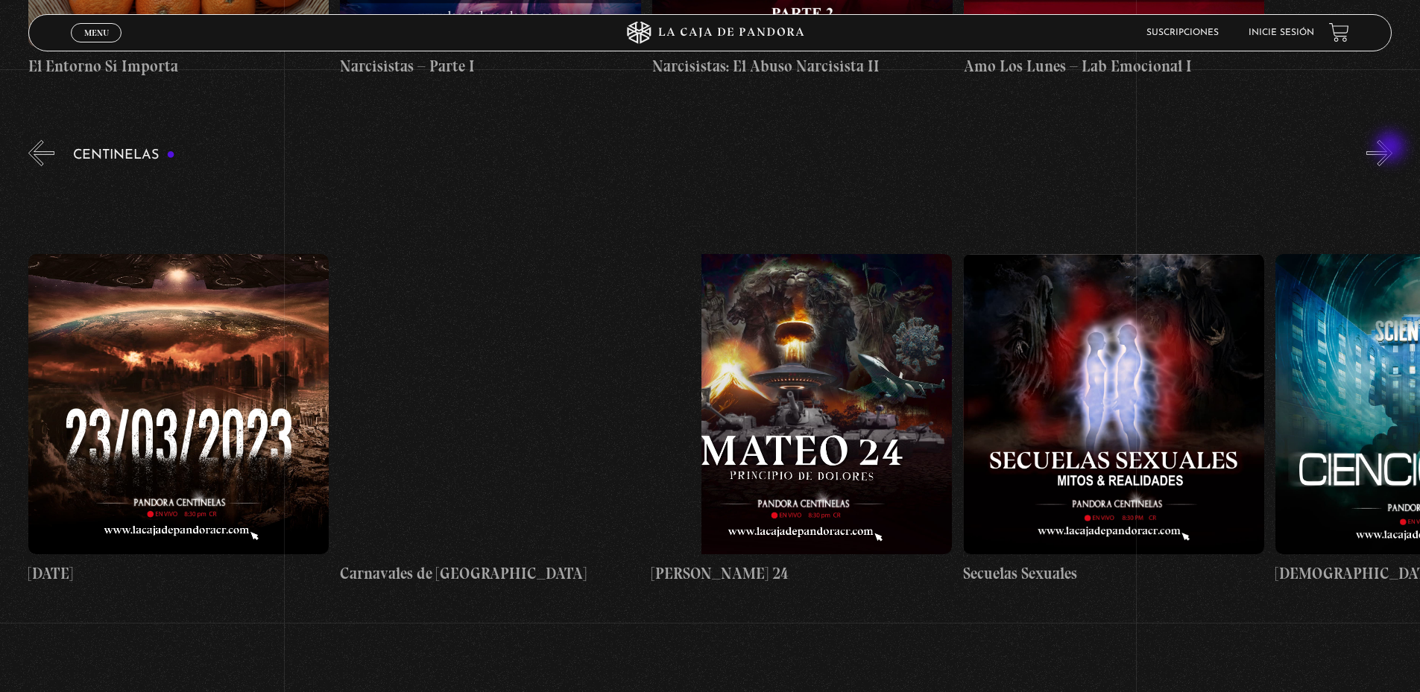
click at [1391, 148] on button "»" at bounding box center [1379, 153] width 26 height 26
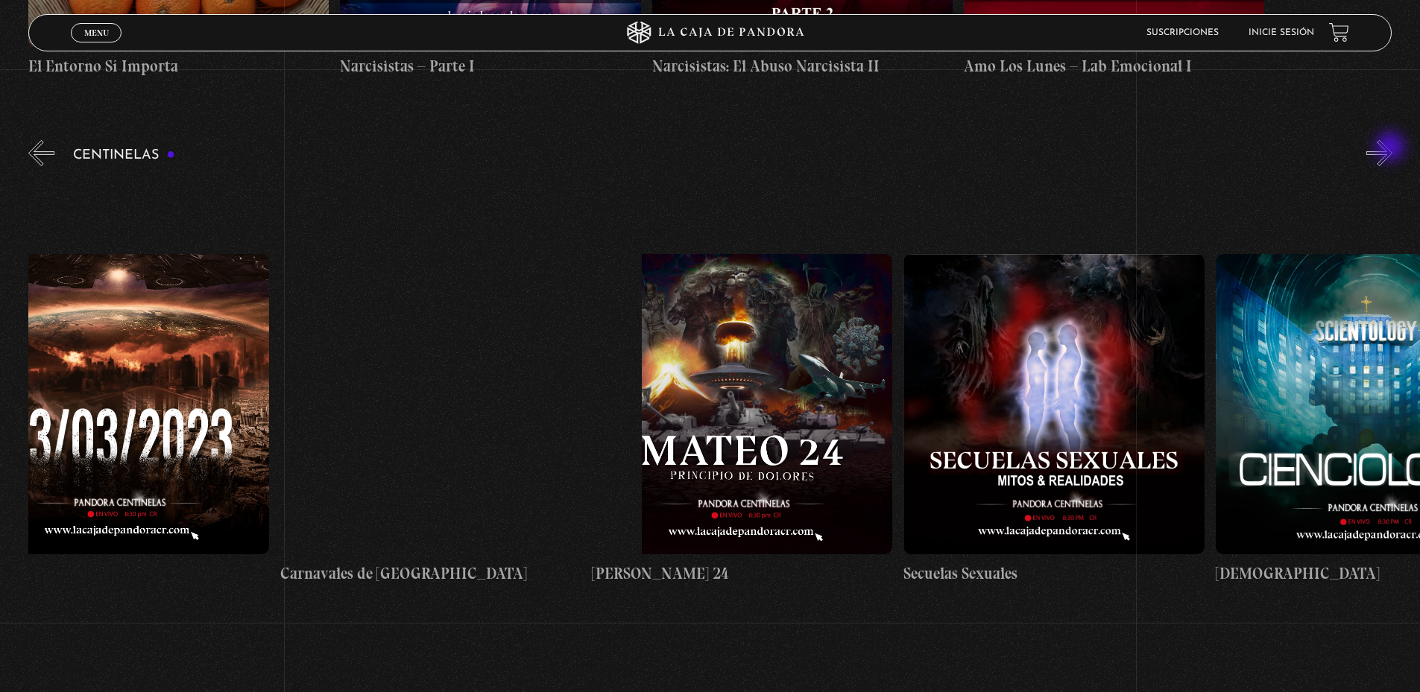
click at [1391, 148] on button "»" at bounding box center [1379, 153] width 26 height 26
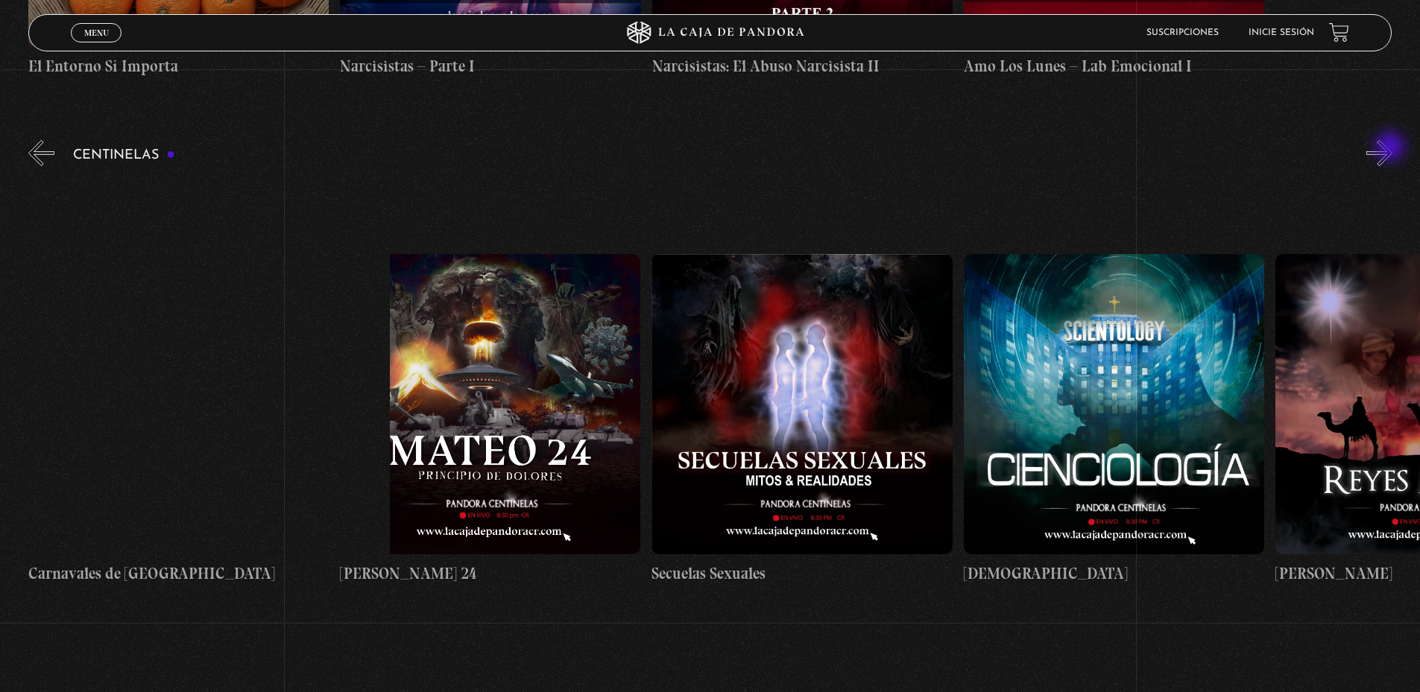
click at [1391, 148] on button "»" at bounding box center [1379, 153] width 26 height 26
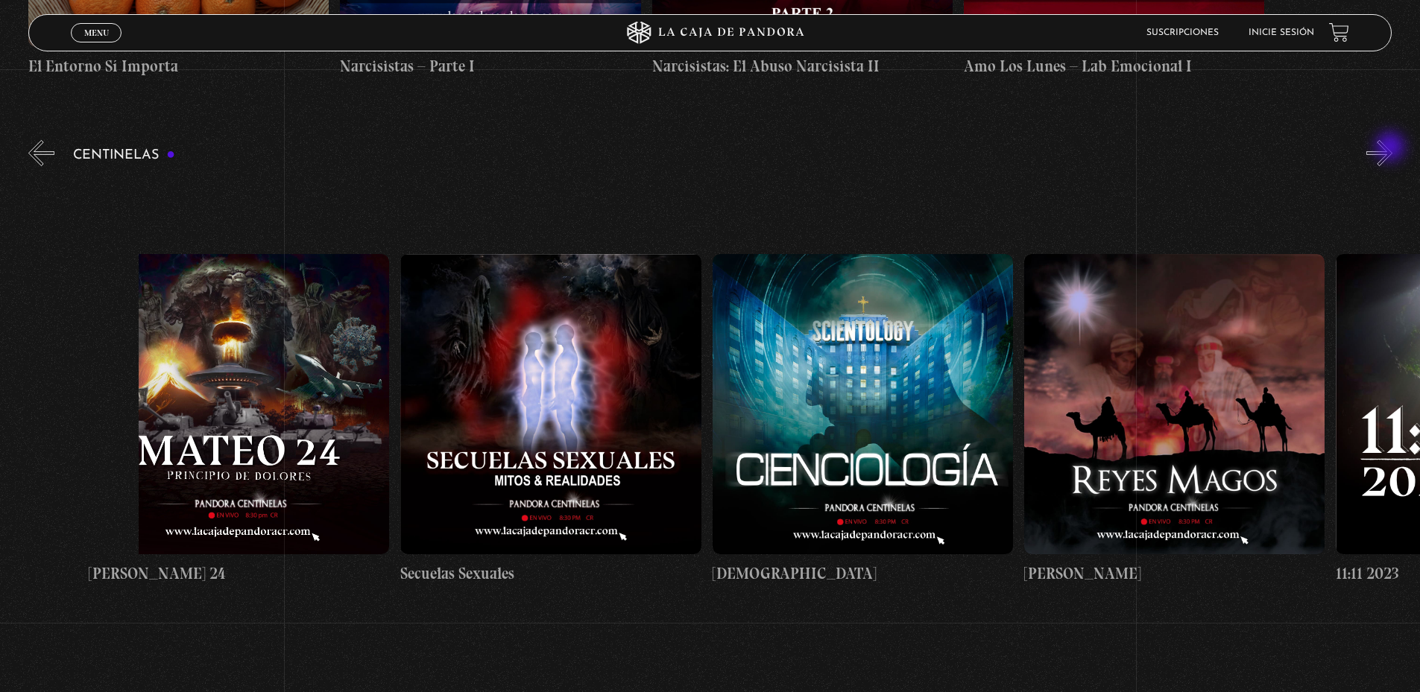
click at [1391, 148] on button "»" at bounding box center [1379, 153] width 26 height 26
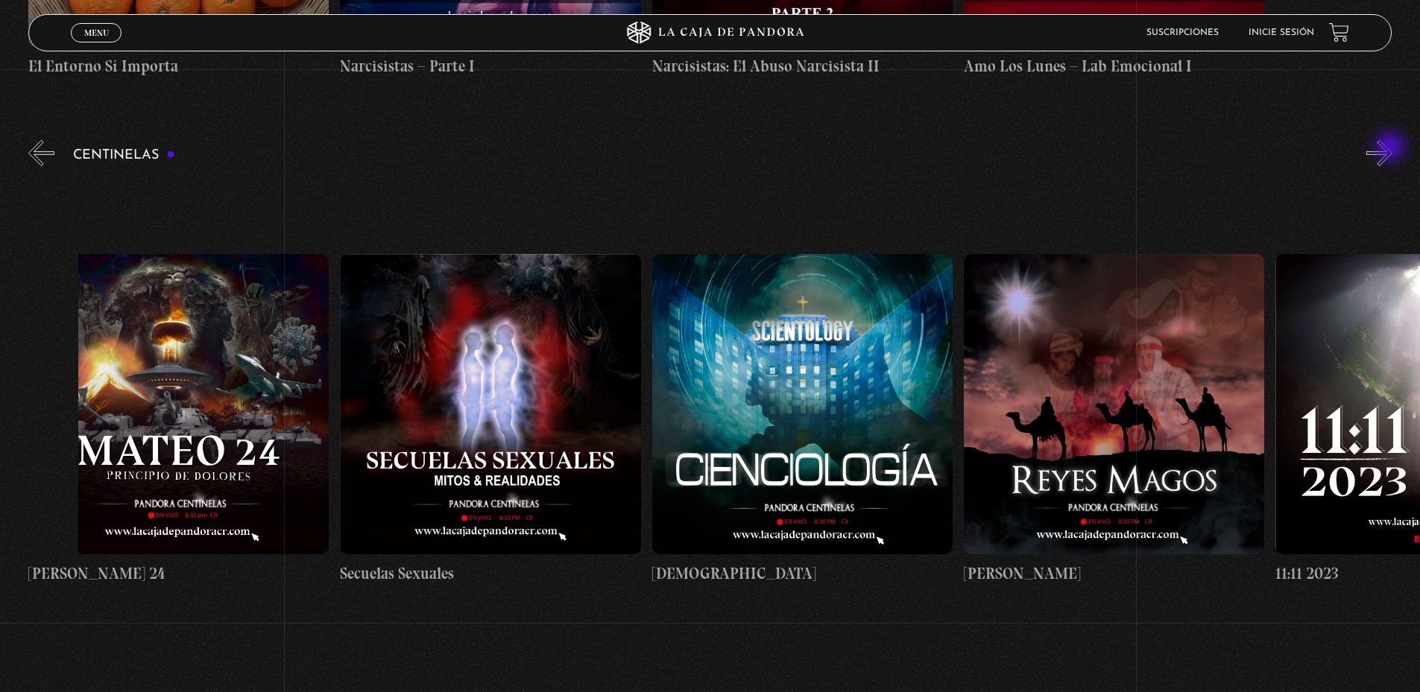
click at [1391, 148] on button "»" at bounding box center [1379, 153] width 26 height 26
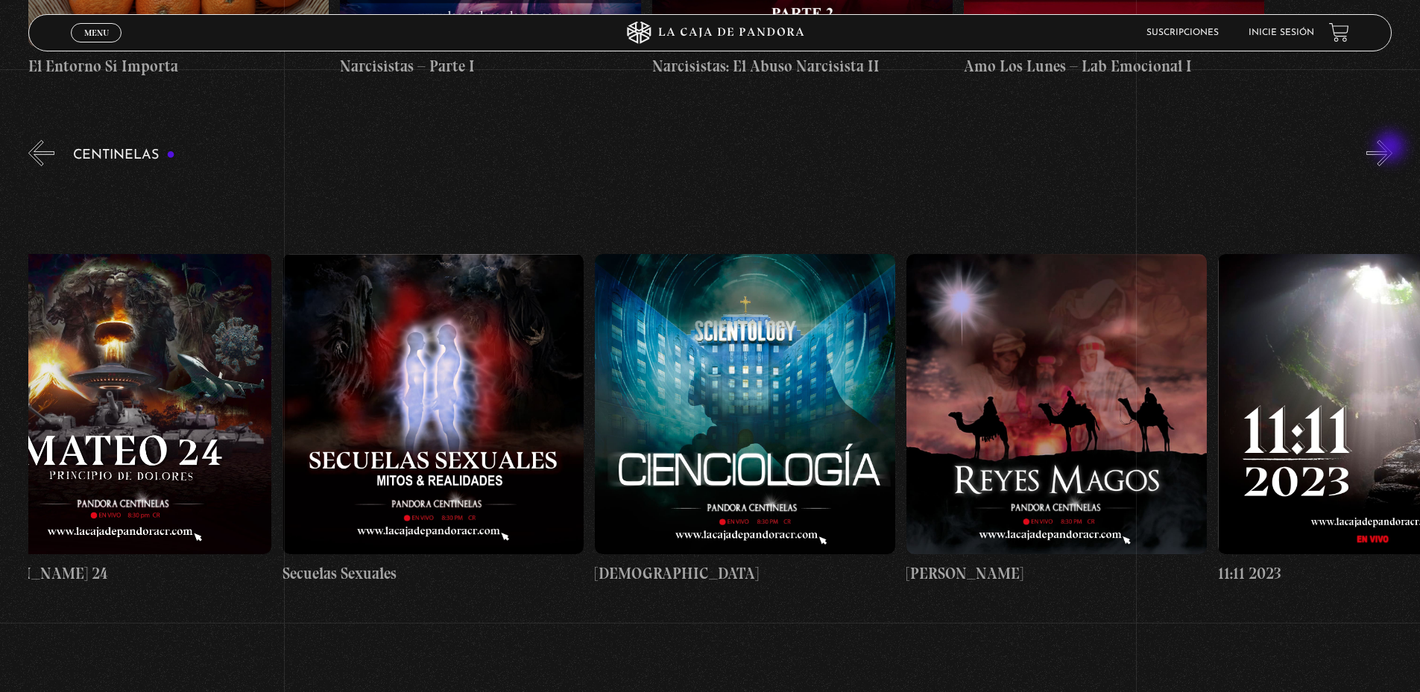
click at [1391, 148] on button "»" at bounding box center [1379, 153] width 26 height 26
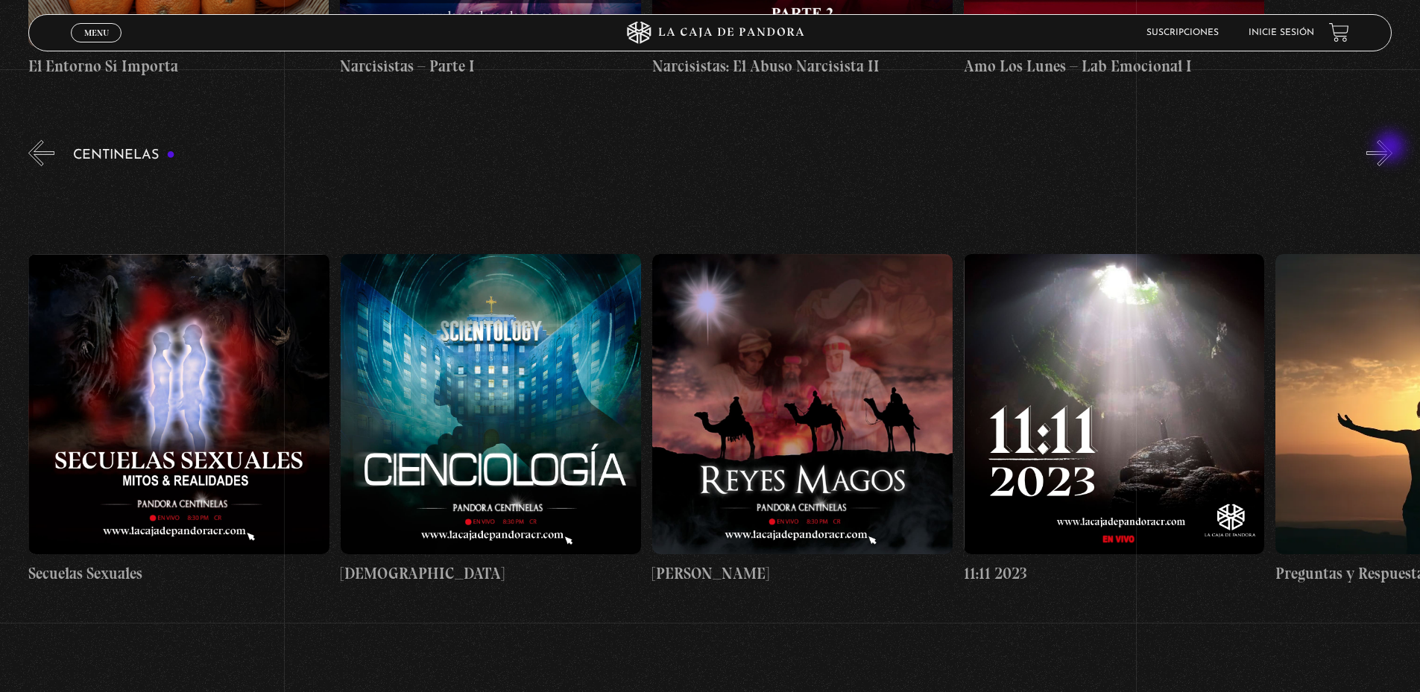
click at [1391, 148] on button "»" at bounding box center [1379, 153] width 26 height 26
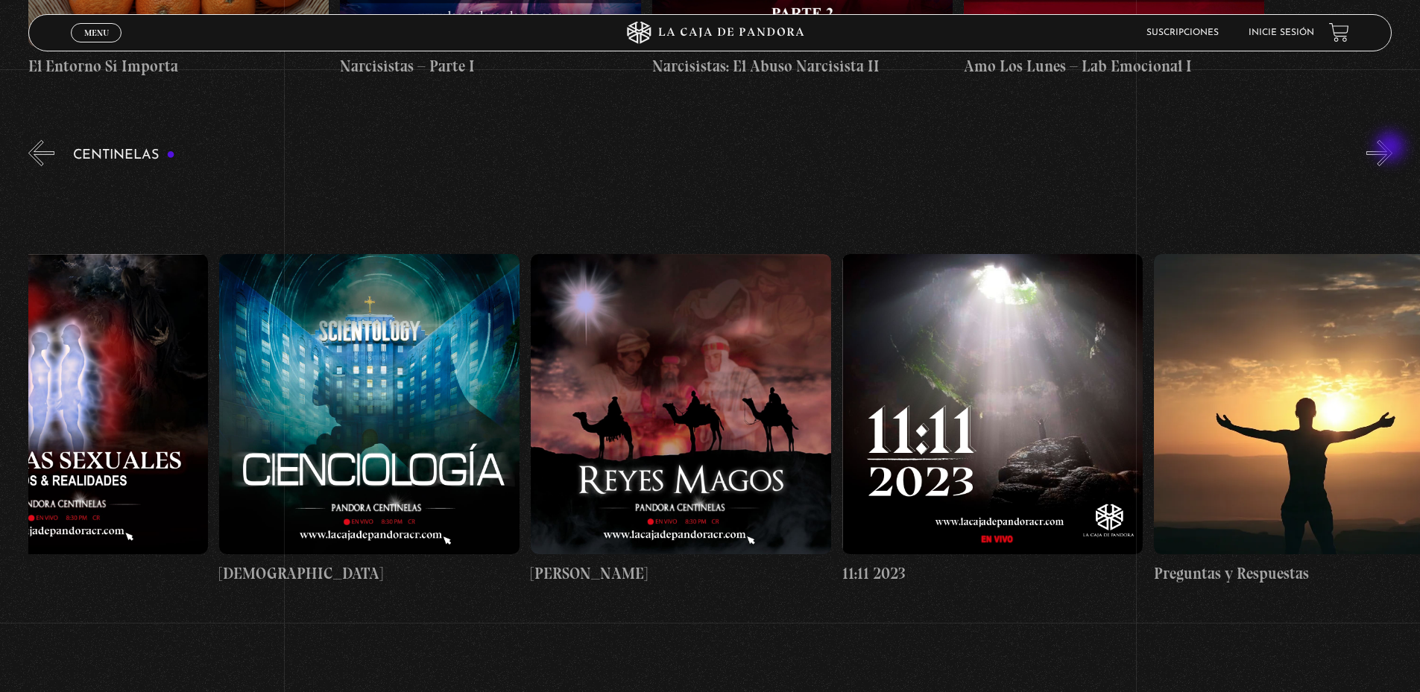
click at [1391, 148] on button "»" at bounding box center [1379, 153] width 26 height 26
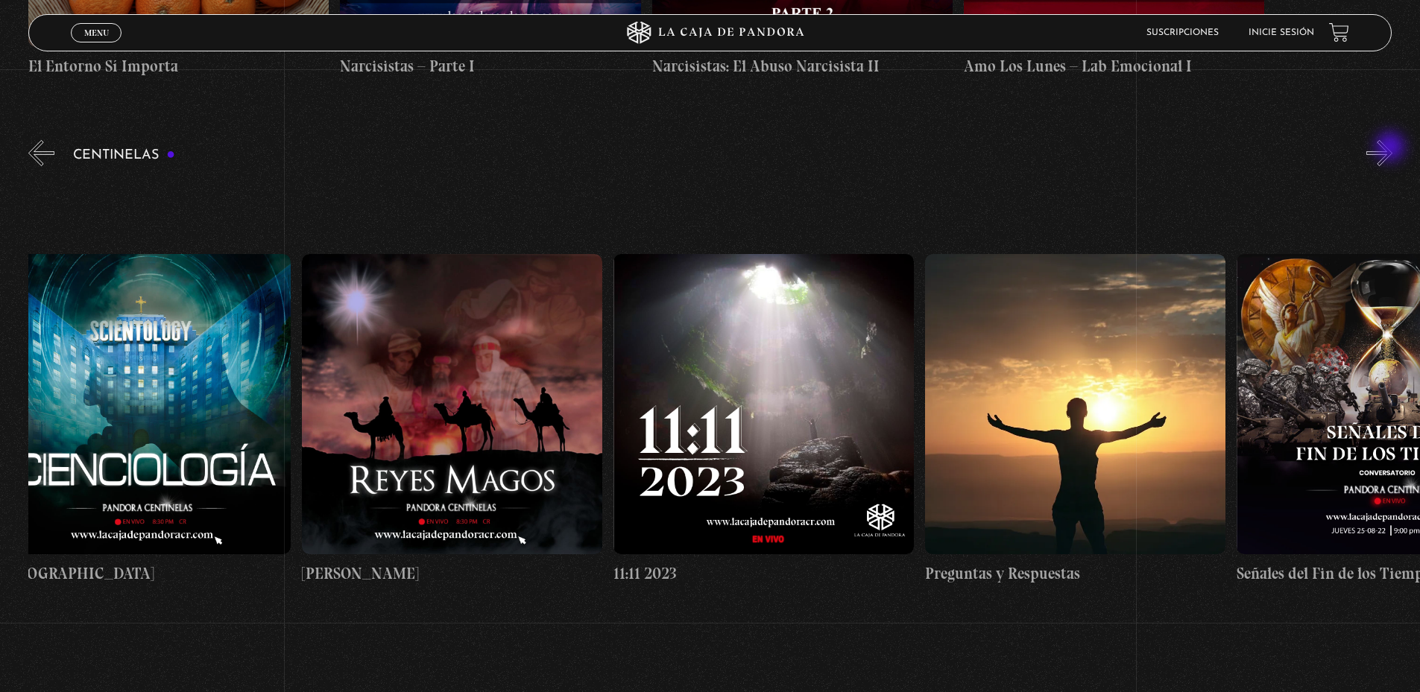
click at [1391, 148] on button "»" at bounding box center [1379, 153] width 26 height 26
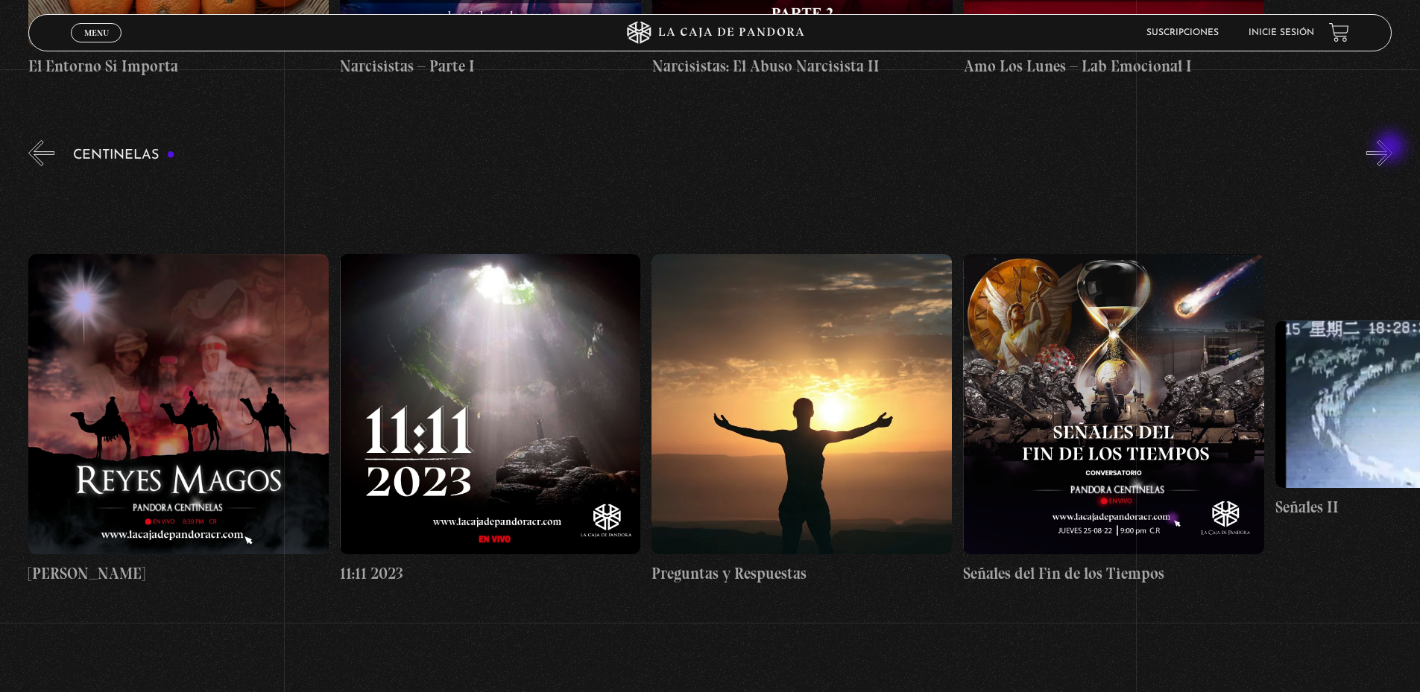
click at [1391, 148] on button "»" at bounding box center [1379, 153] width 26 height 26
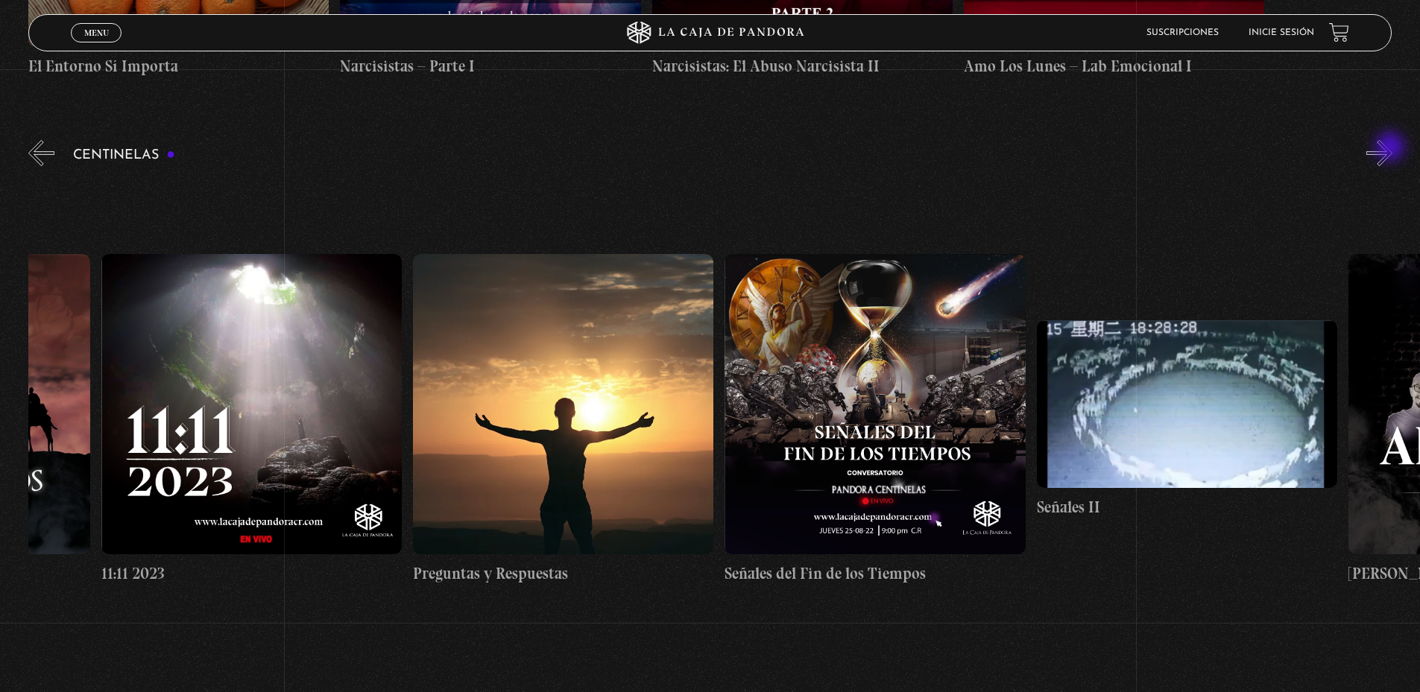
click at [1391, 148] on button "»" at bounding box center [1379, 153] width 26 height 26
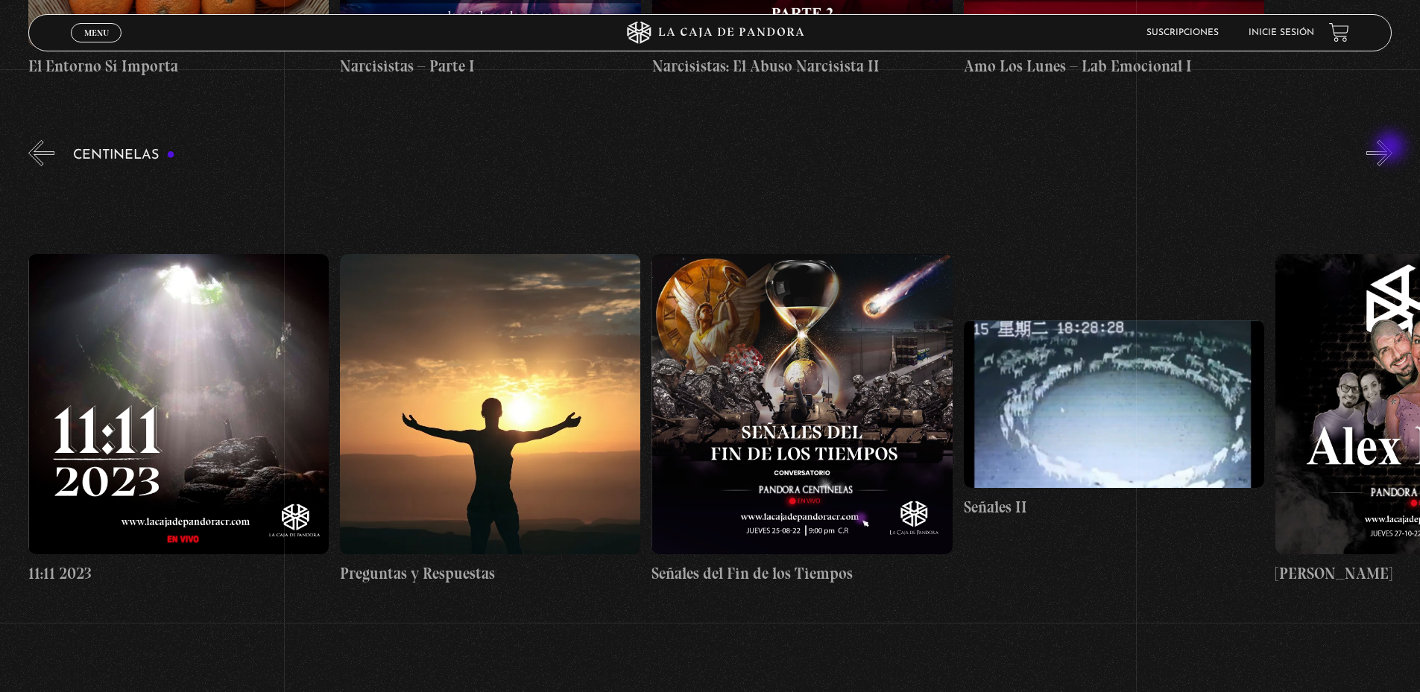
click at [1391, 148] on button "»" at bounding box center [1379, 153] width 26 height 26
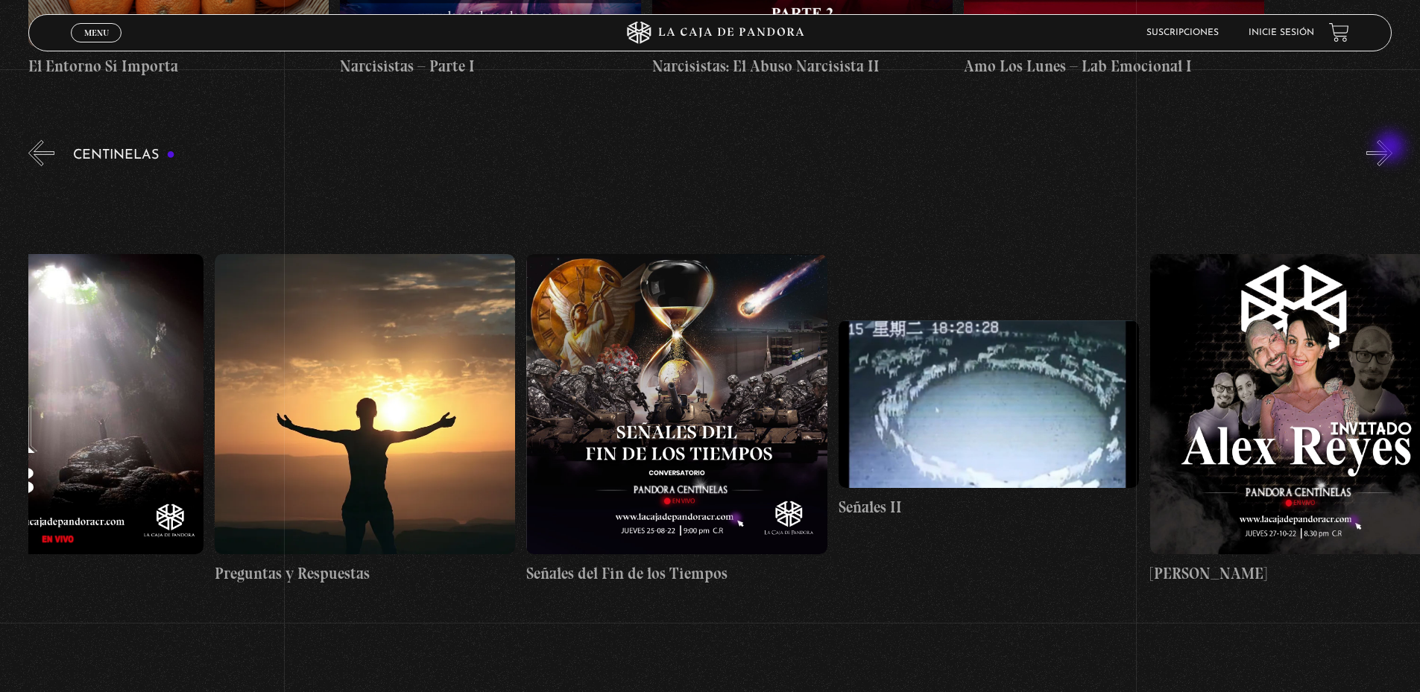
click at [1391, 148] on button "»" at bounding box center [1379, 153] width 26 height 26
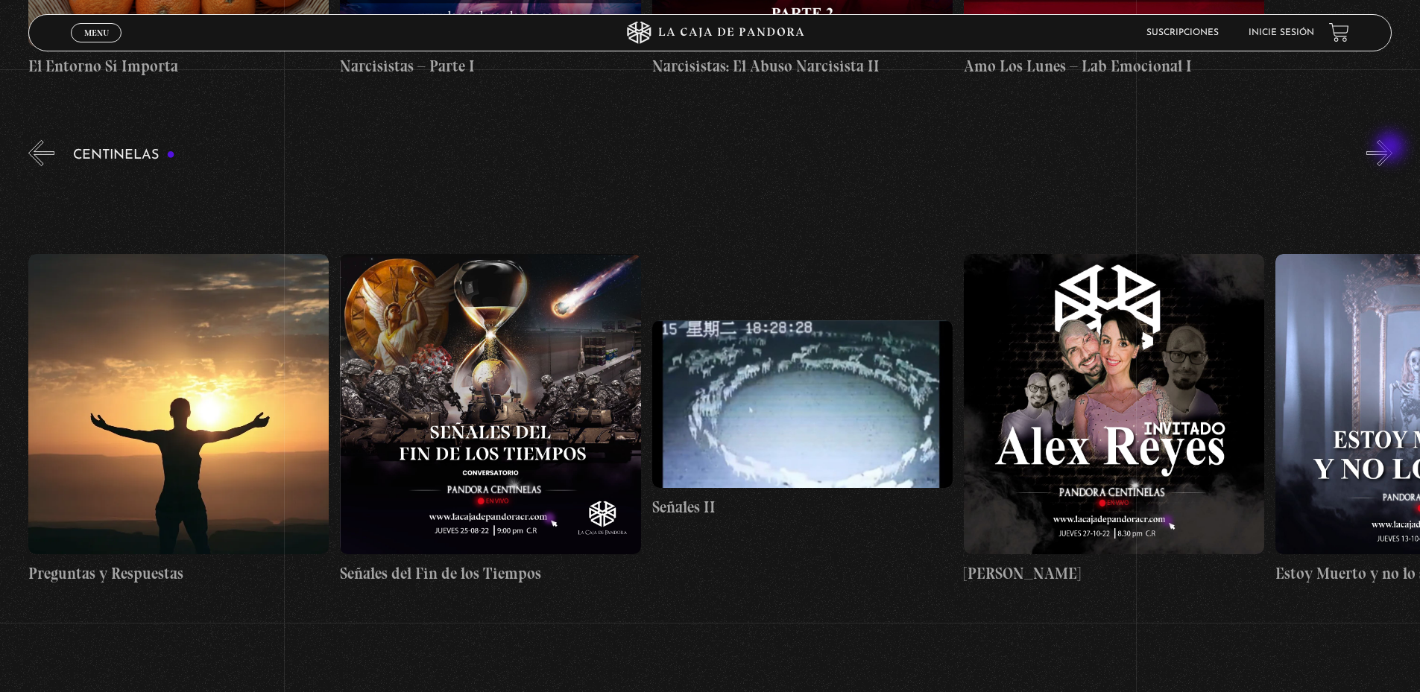
click at [1391, 148] on button "»" at bounding box center [1379, 153] width 26 height 26
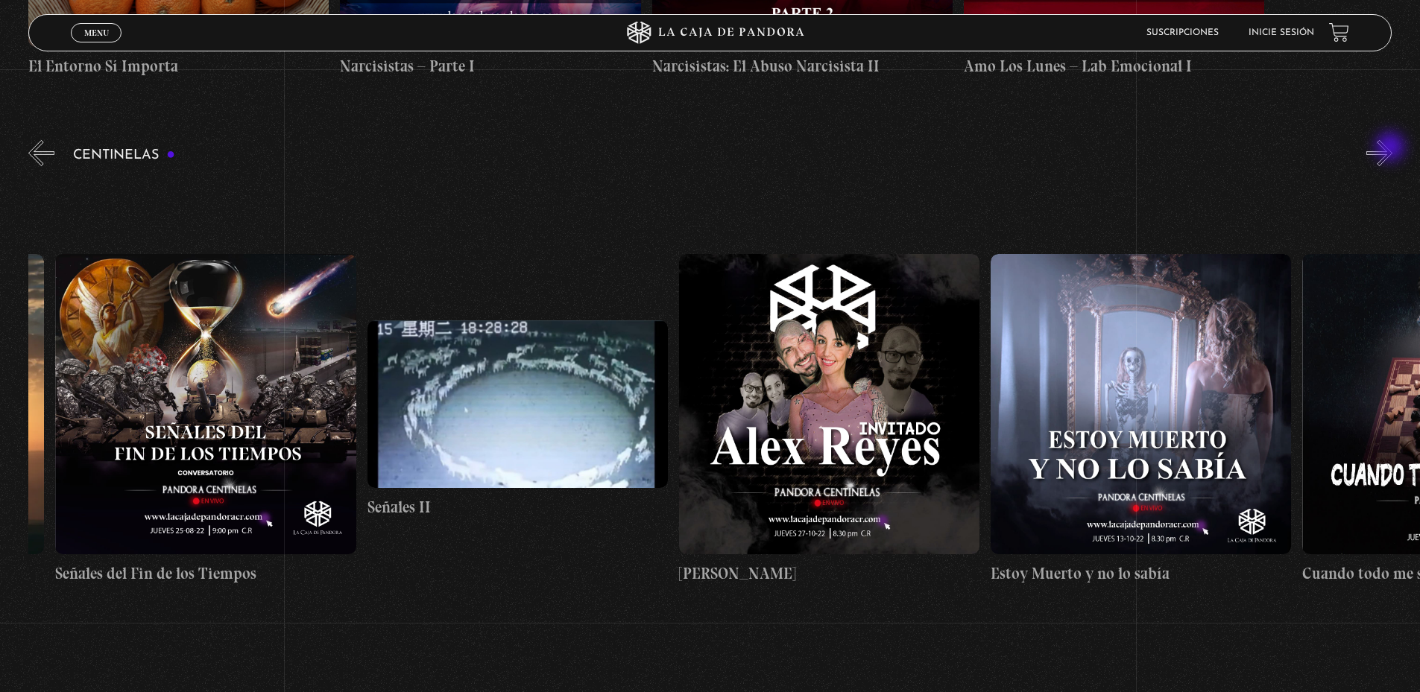
click at [1391, 148] on button "»" at bounding box center [1379, 153] width 26 height 26
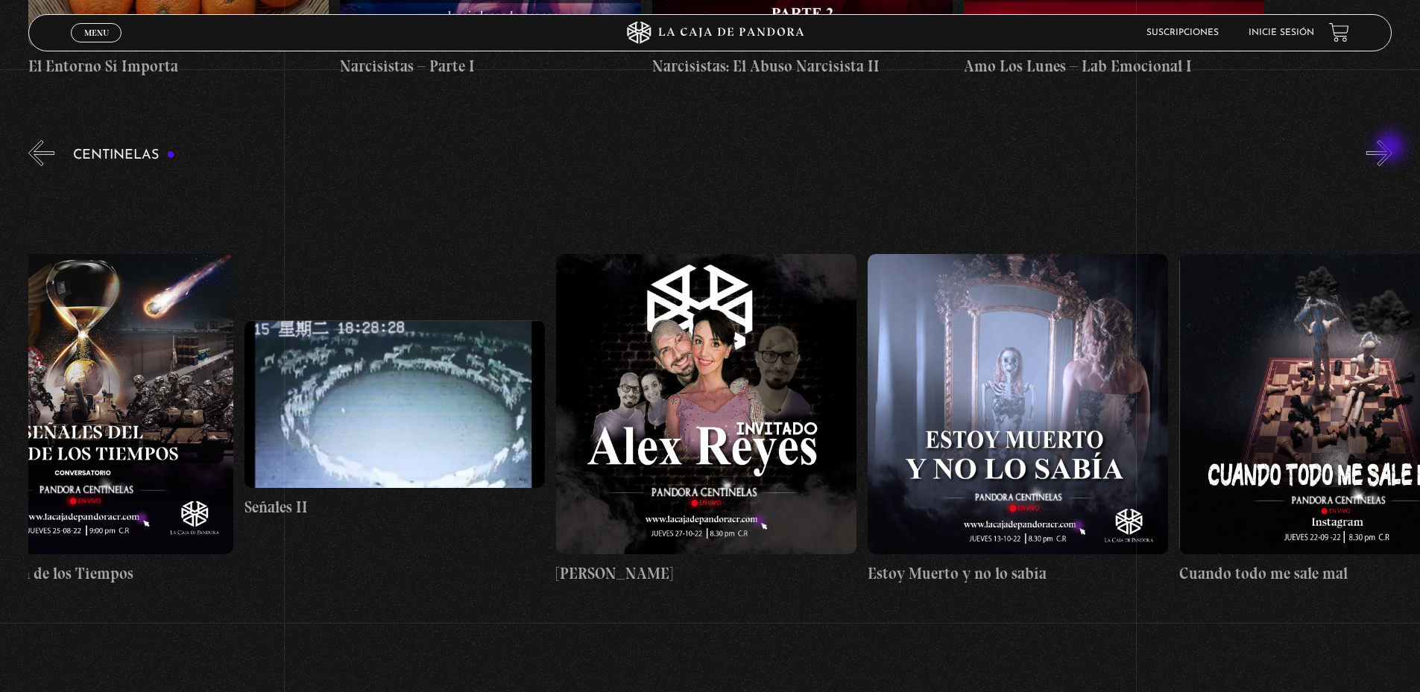
click at [1391, 148] on button "»" at bounding box center [1379, 153] width 26 height 26
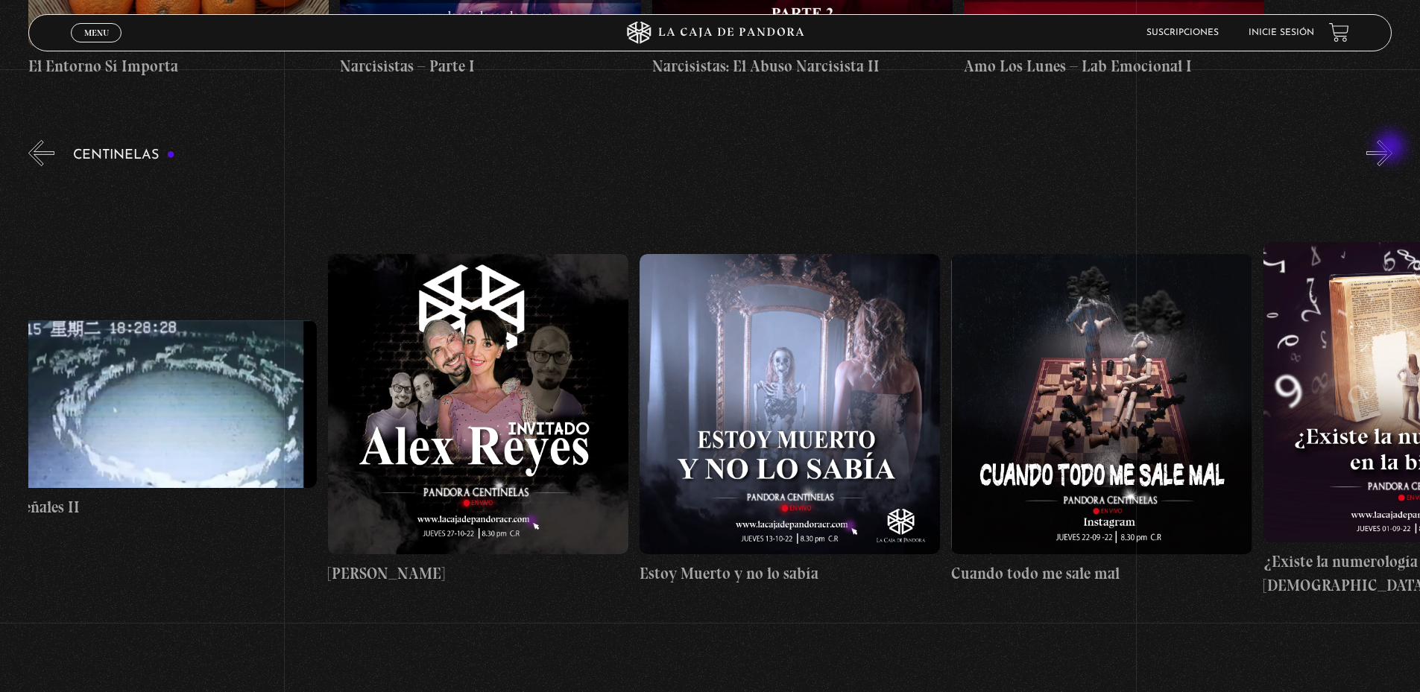
click at [1391, 148] on button "»" at bounding box center [1379, 153] width 26 height 26
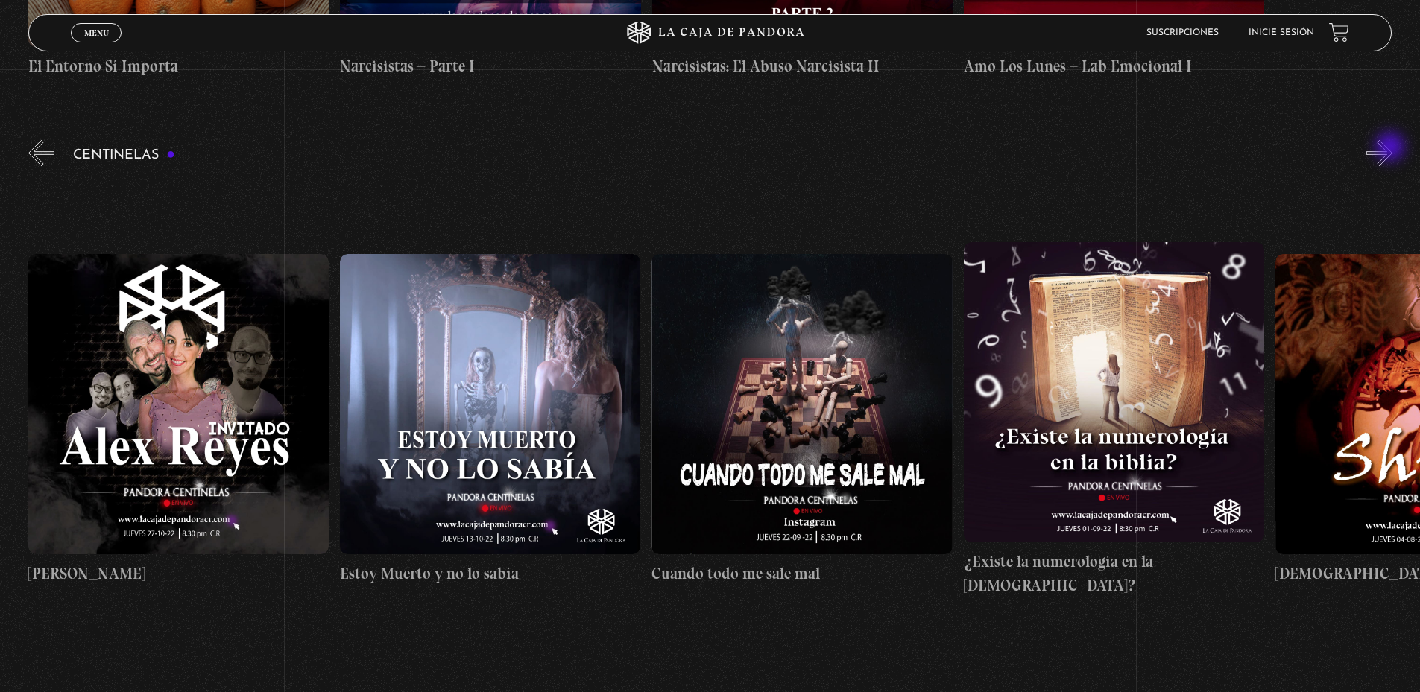
click at [1391, 148] on button "»" at bounding box center [1379, 153] width 26 height 26
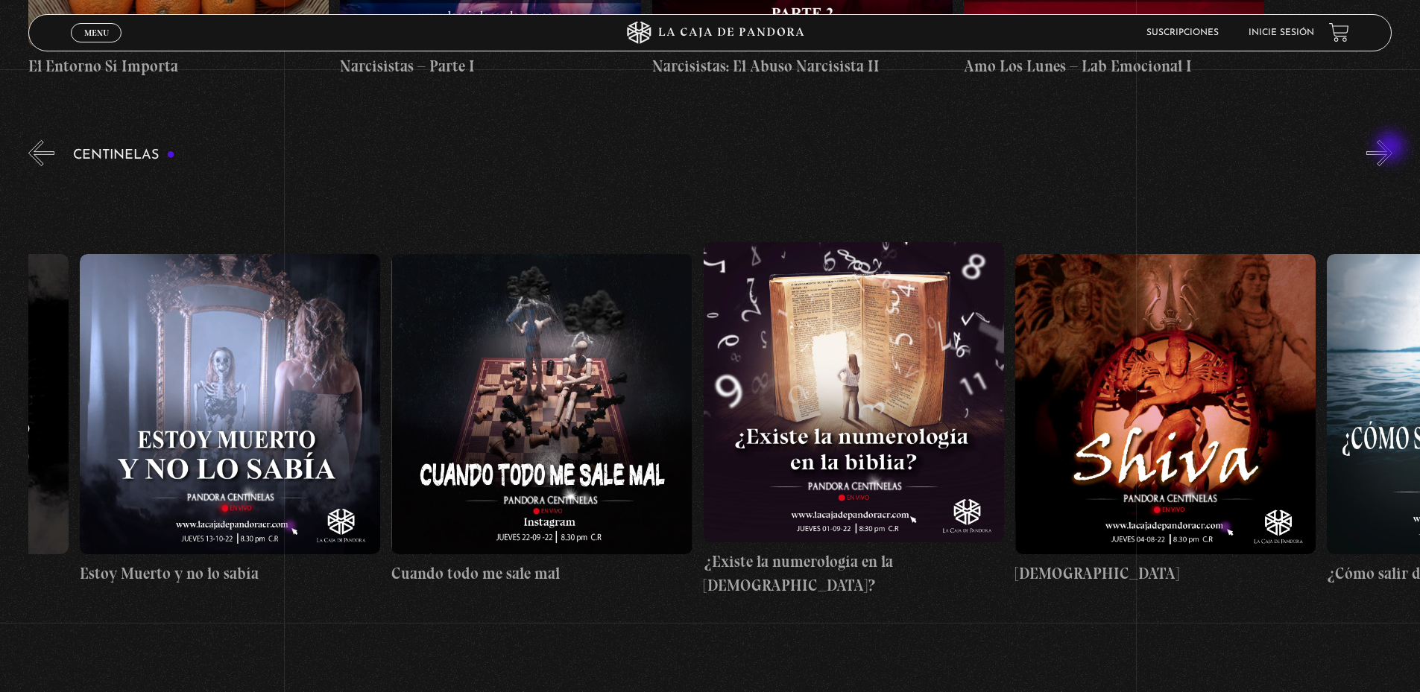
click at [1391, 148] on button "»" at bounding box center [1379, 153] width 26 height 26
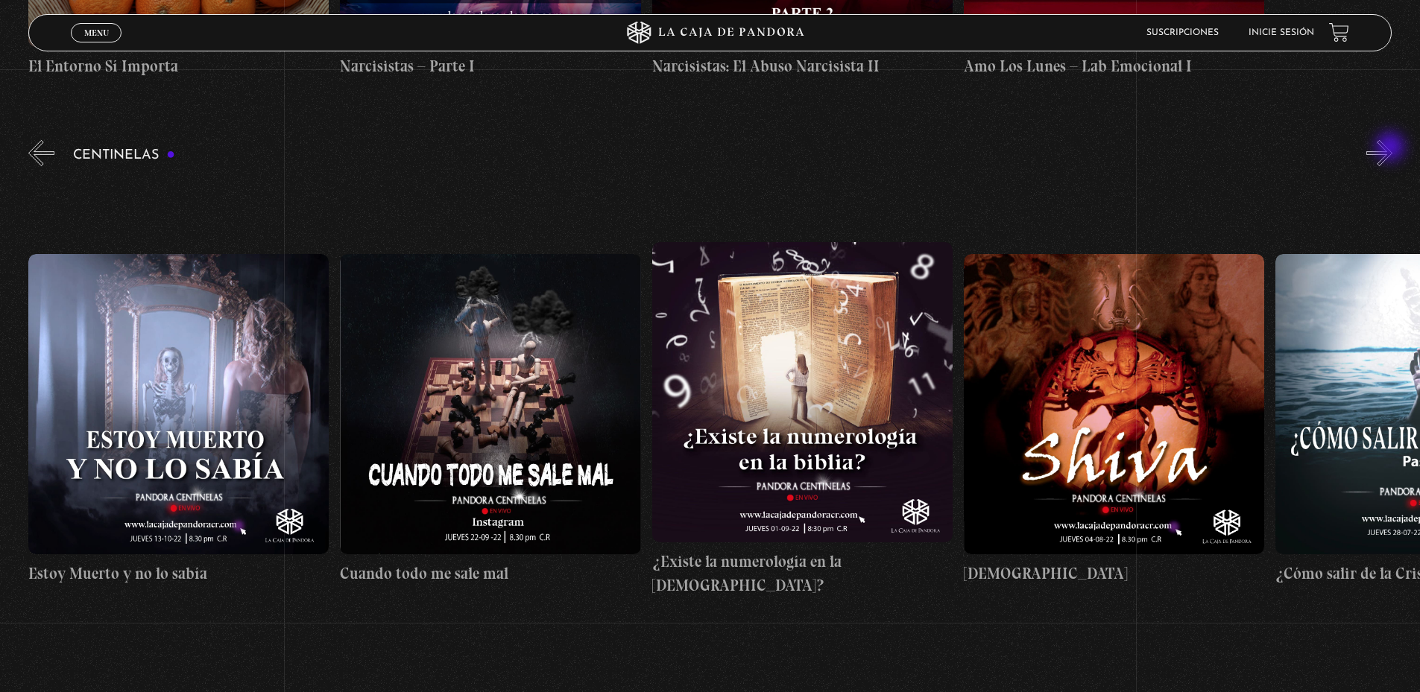
click at [1391, 148] on button "»" at bounding box center [1379, 153] width 26 height 26
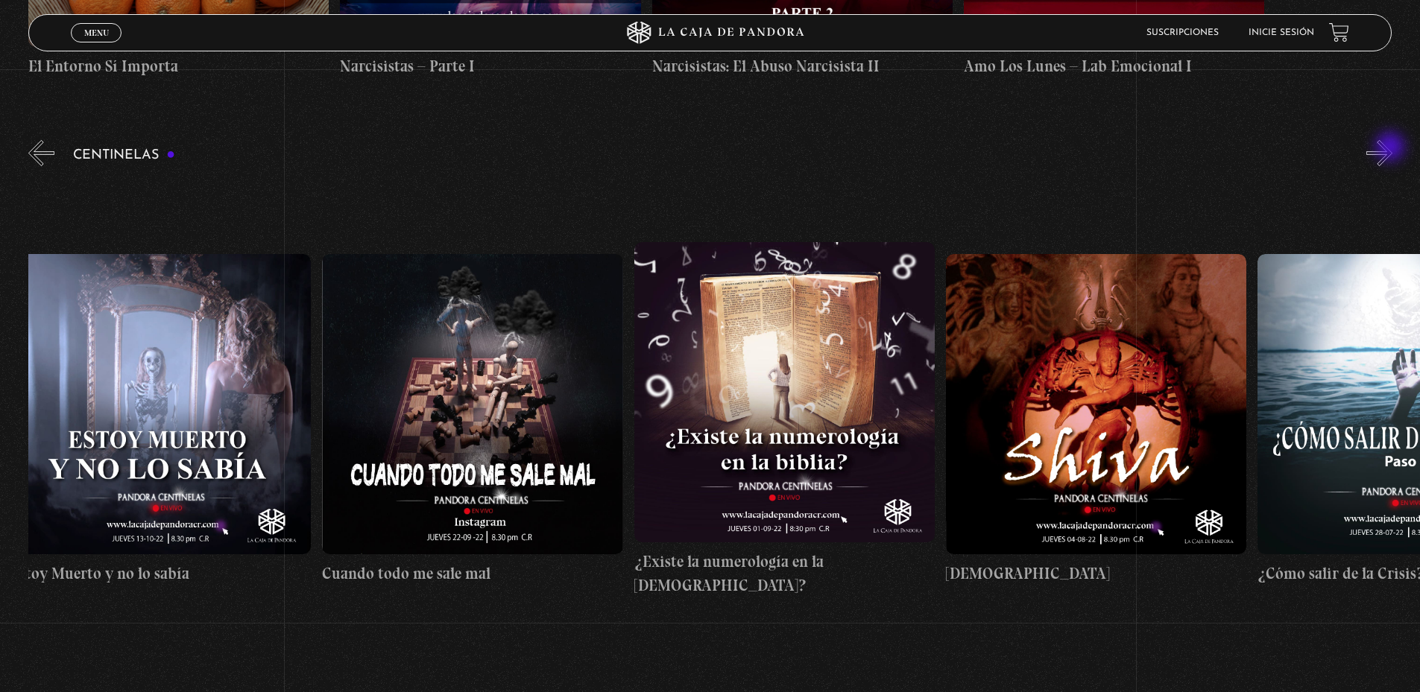
click at [1391, 148] on button "»" at bounding box center [1379, 153] width 26 height 26
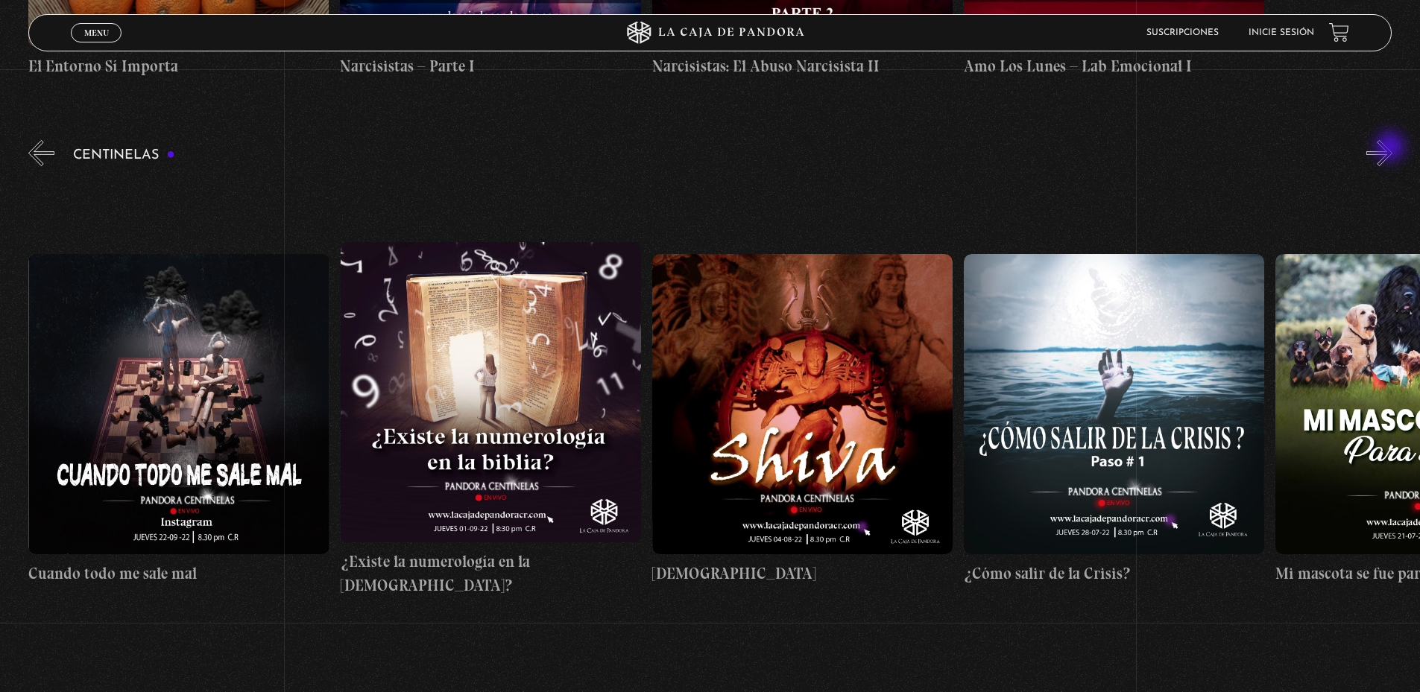
click at [1391, 148] on button "»" at bounding box center [1379, 153] width 26 height 26
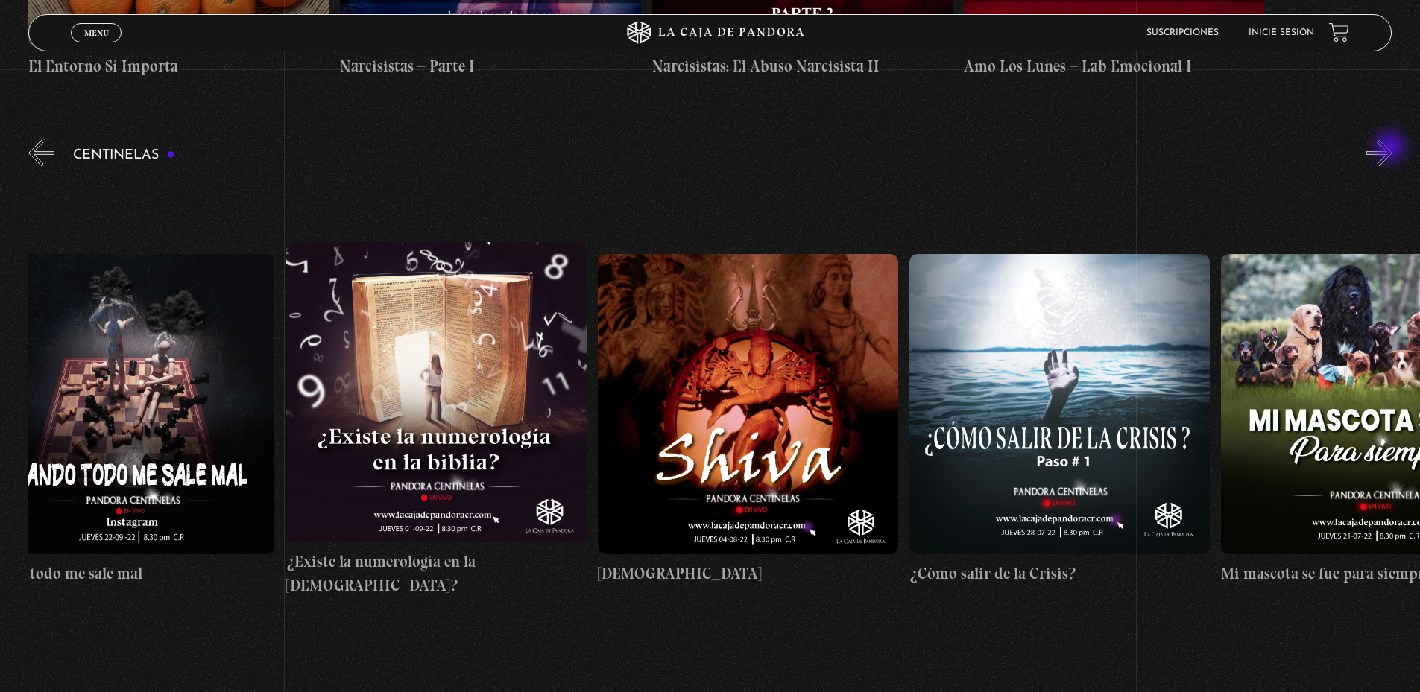
click at [1391, 148] on button "»" at bounding box center [1379, 153] width 26 height 26
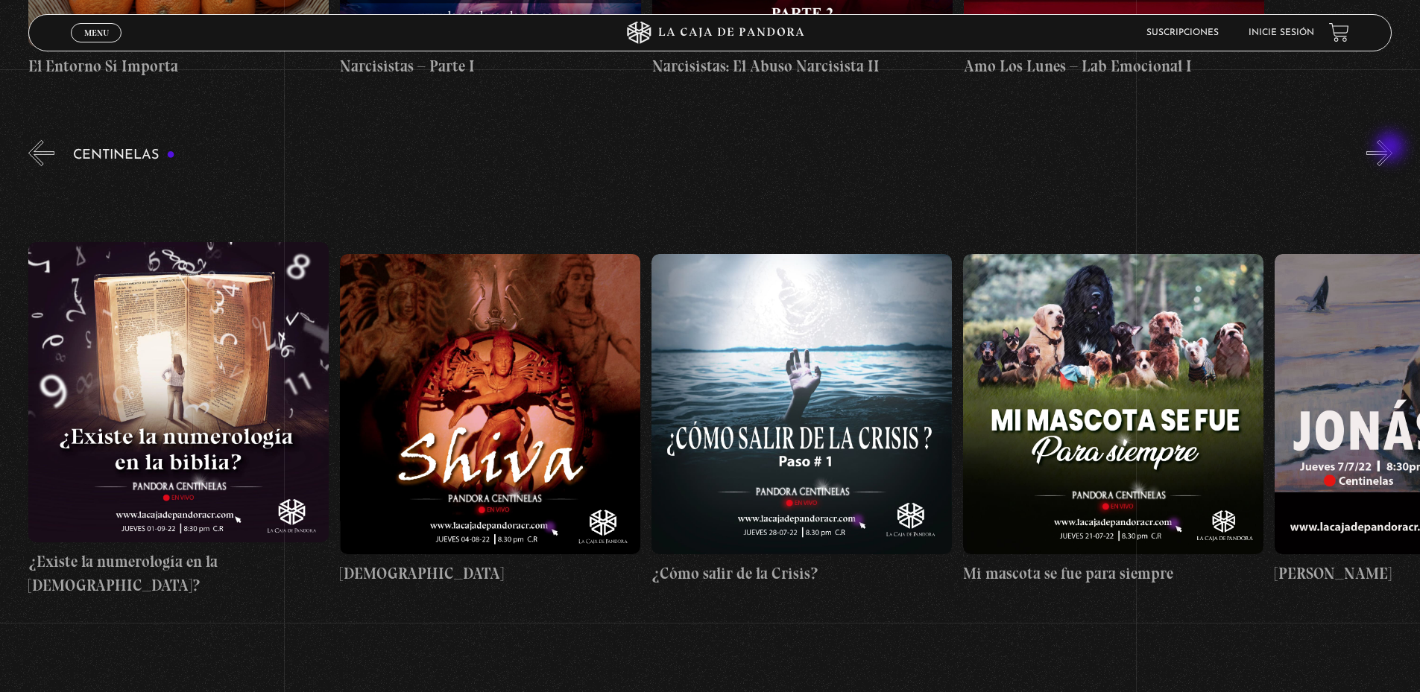
click at [1391, 148] on button "»" at bounding box center [1379, 153] width 26 height 26
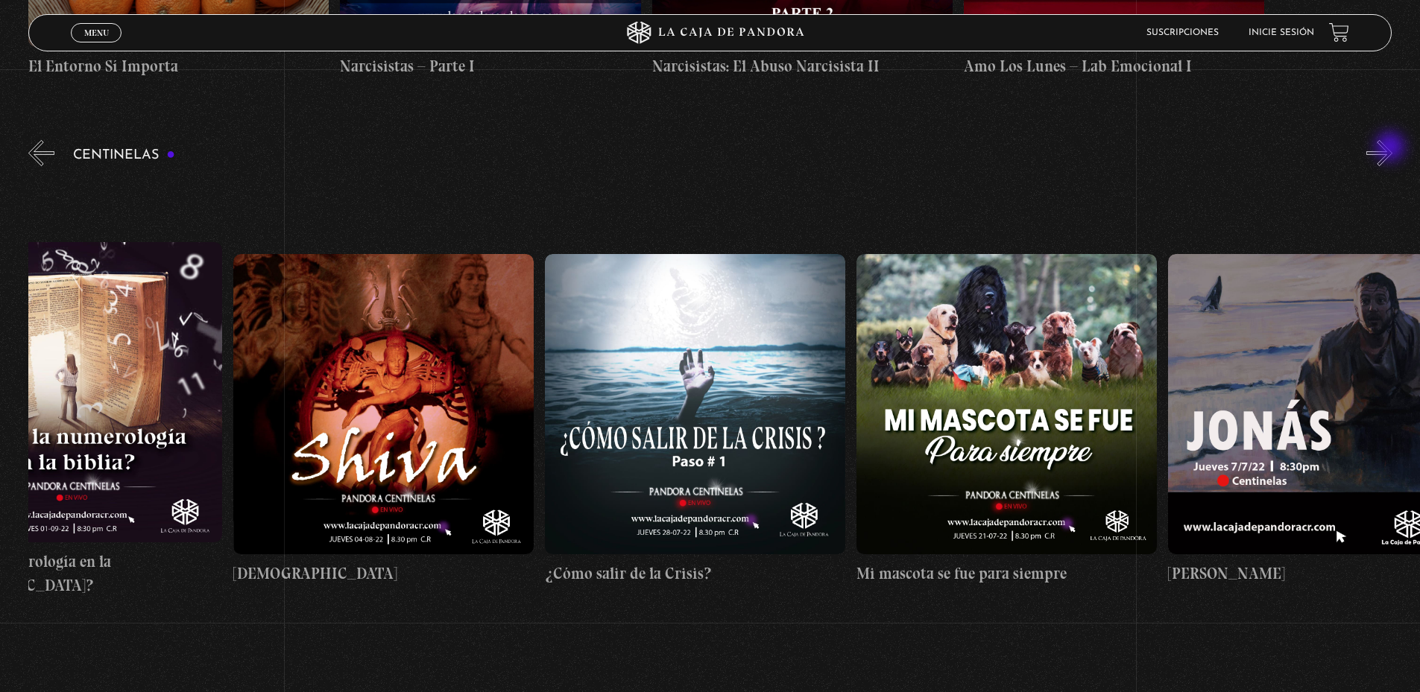
click at [1391, 148] on button "»" at bounding box center [1379, 153] width 26 height 26
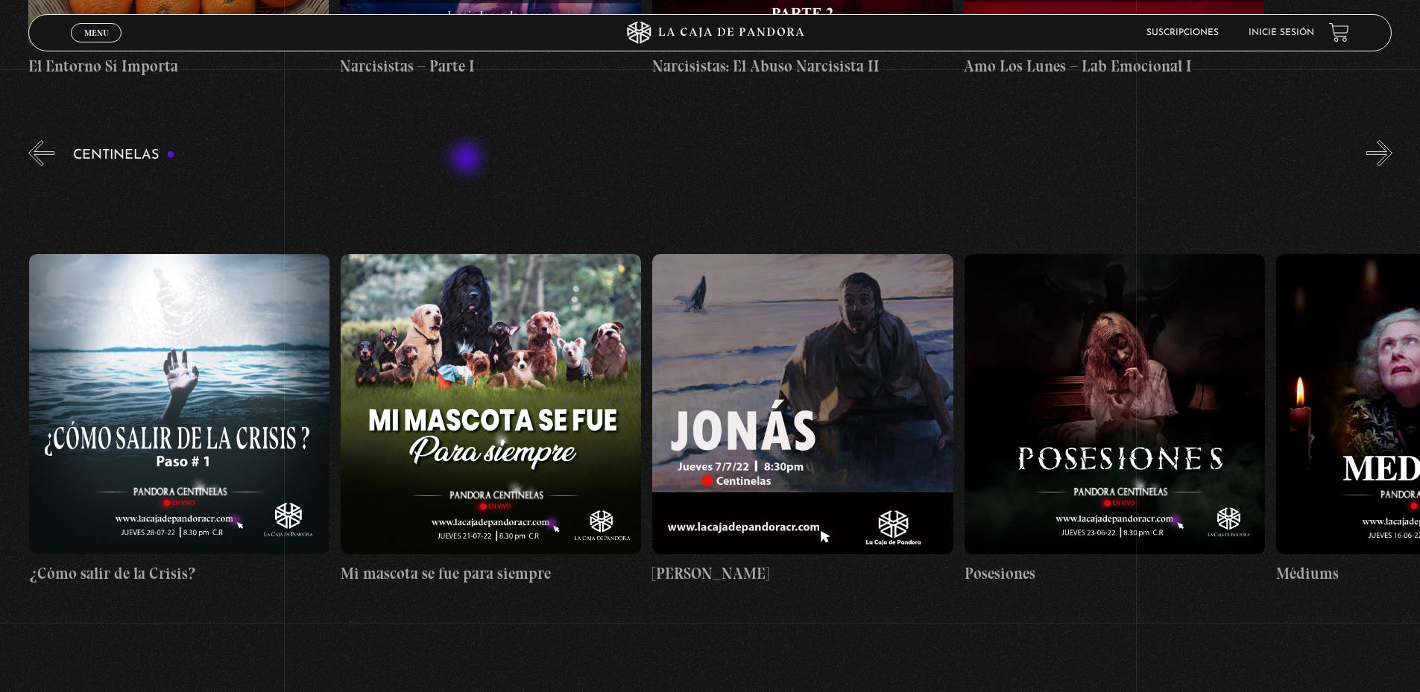
scroll to position [0, 18387]
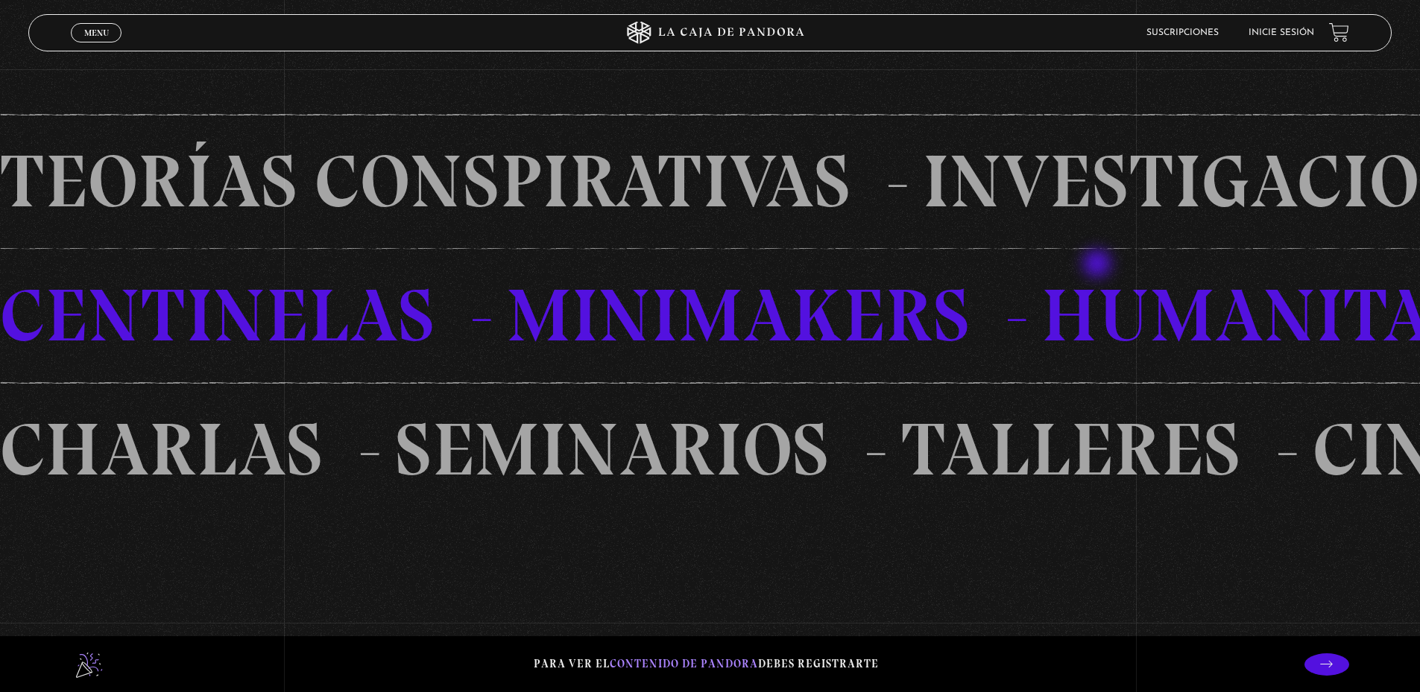
scroll to position [1490, 0]
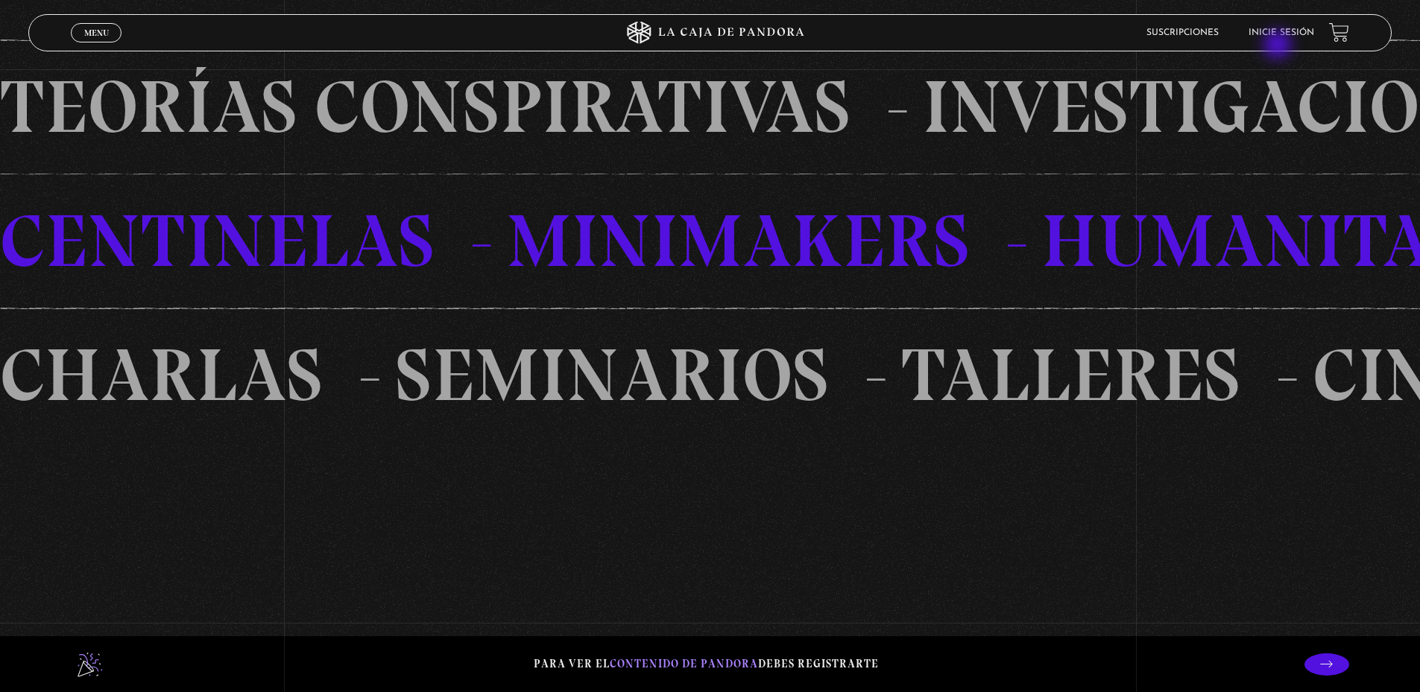
click at [1280, 41] on li "Inicie sesión" at bounding box center [1281, 32] width 66 height 23
click at [1281, 33] on link "Inicie sesión" at bounding box center [1281, 32] width 66 height 9
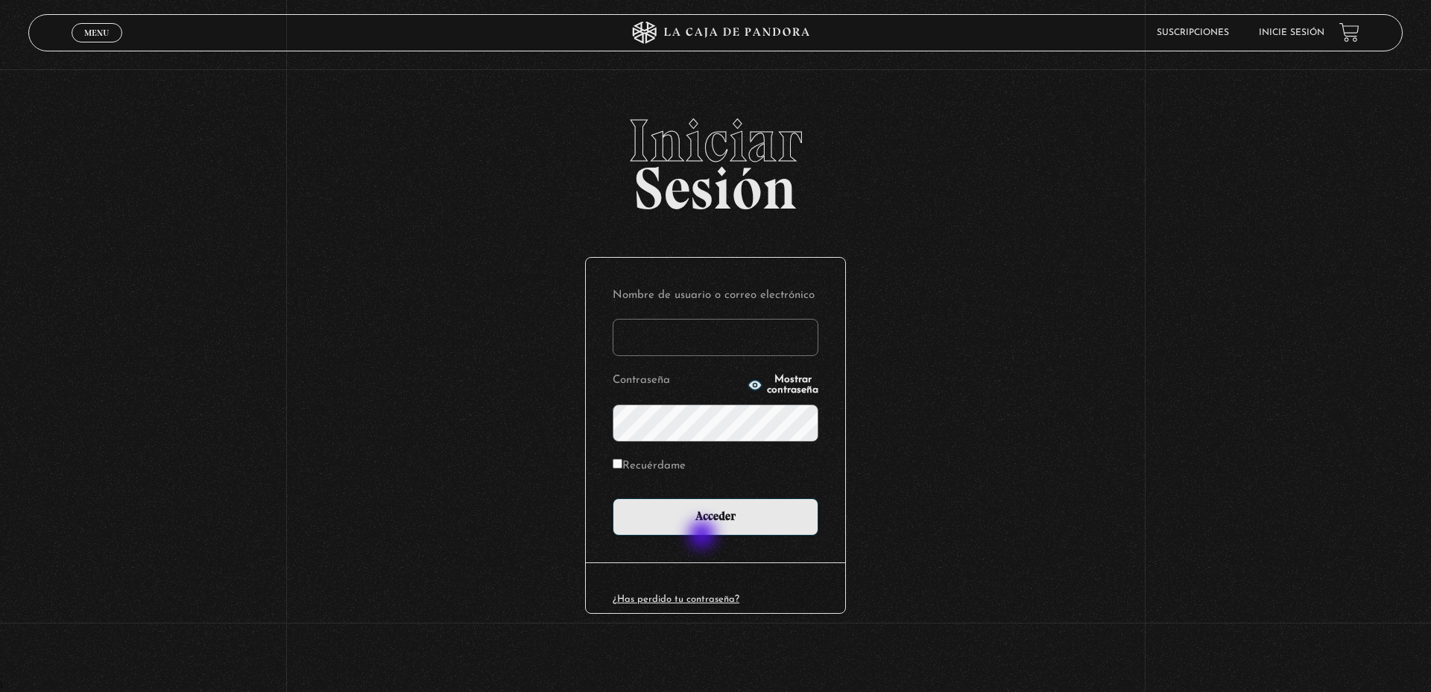
type input "fhiliusdei@gmail.com"
click at [703, 537] on div "Nombre de usuario o correo electrónico fhiliusdei@gmail.com Contraseña Mostrar …" at bounding box center [715, 411] width 259 height 306
click at [674, 519] on input "Acceder" at bounding box center [716, 517] width 206 height 37
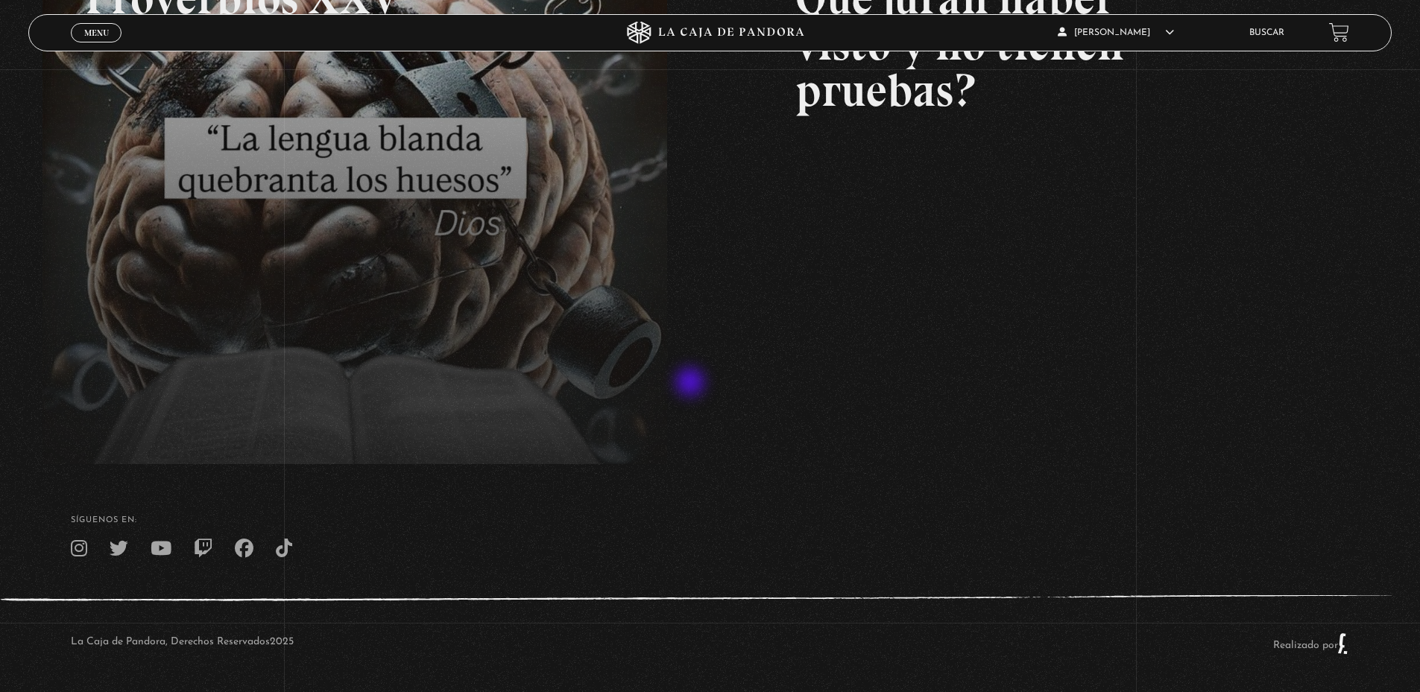
scroll to position [192, 0]
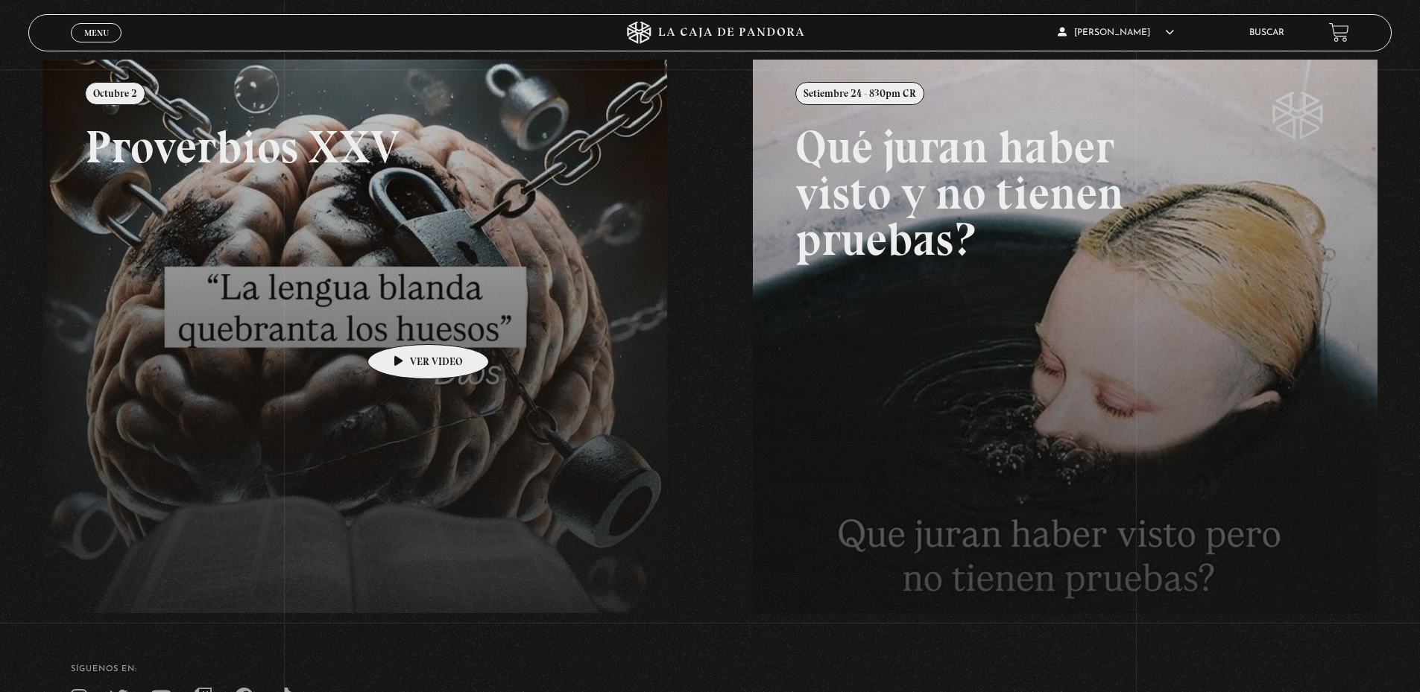
click at [404, 321] on link at bounding box center [752, 406] width 1420 height 692
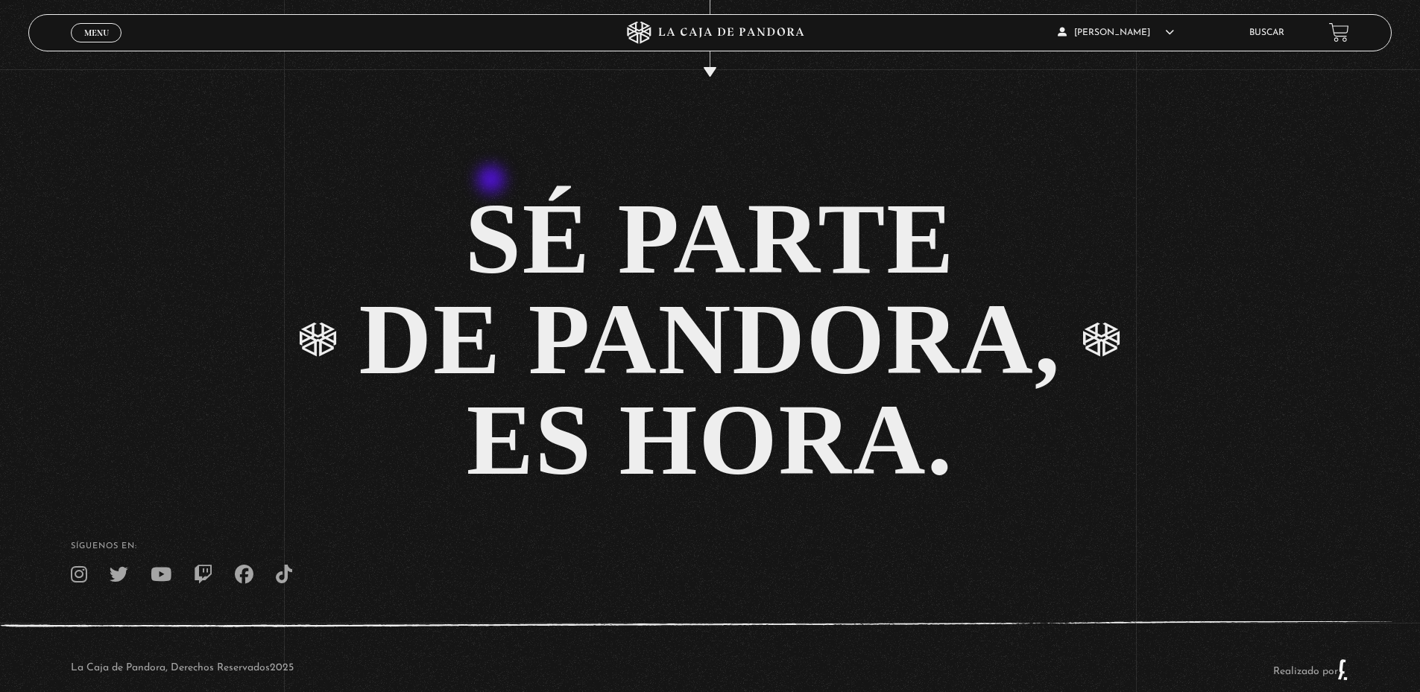
scroll to position [3651, 0]
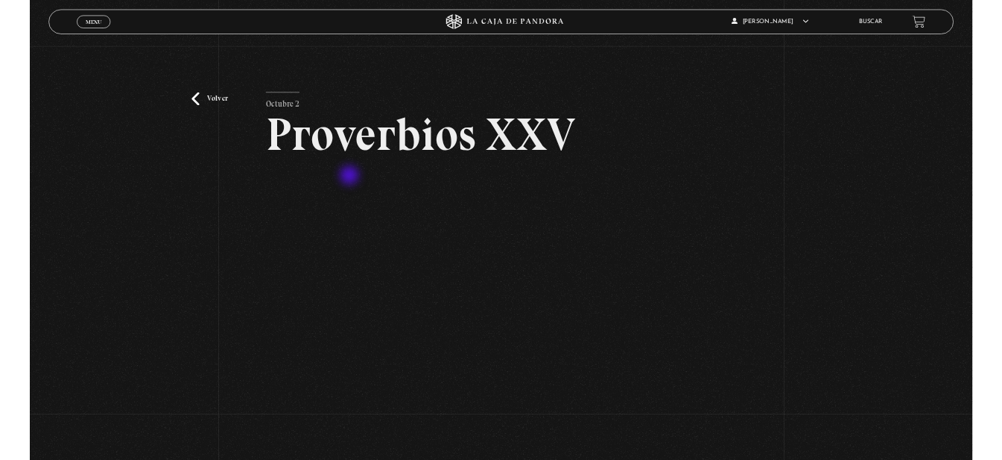
scroll to position [149, 0]
